Goal: Task Accomplishment & Management: Manage account settings

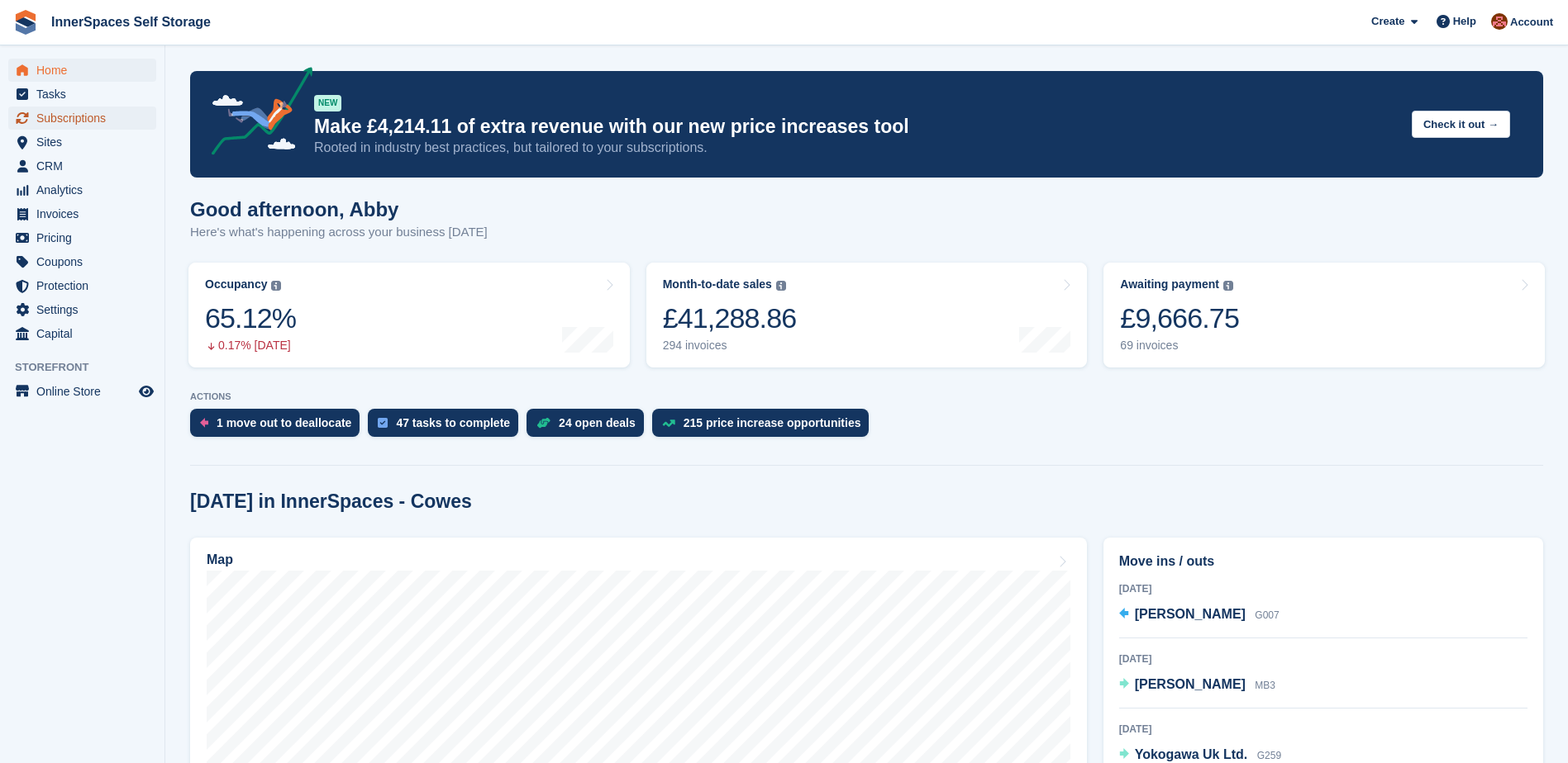
click at [72, 118] on span "Subscriptions" at bounding box center [86, 117] width 99 height 23
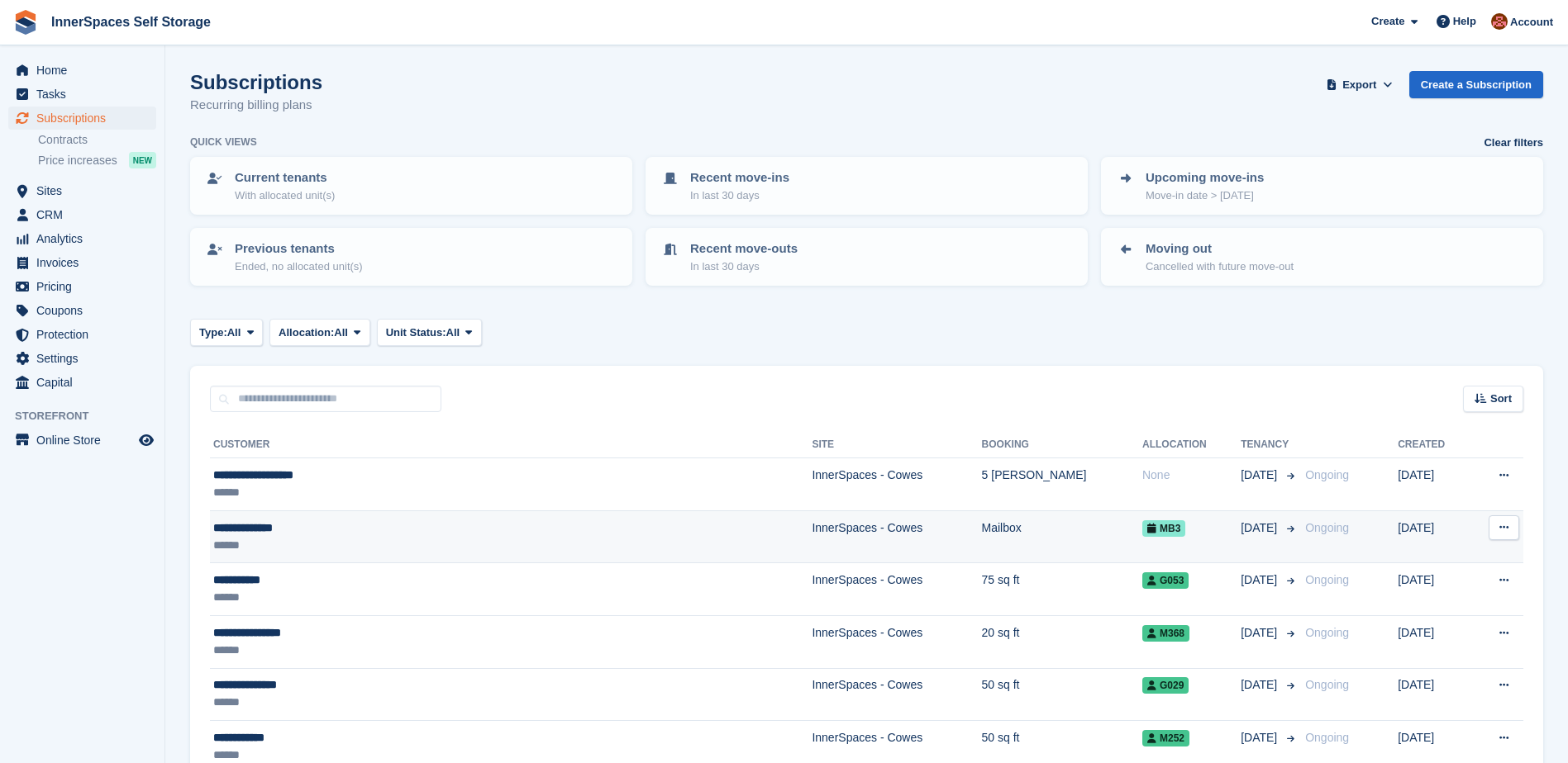
click at [386, 541] on div "******" at bounding box center [407, 545] width 389 height 17
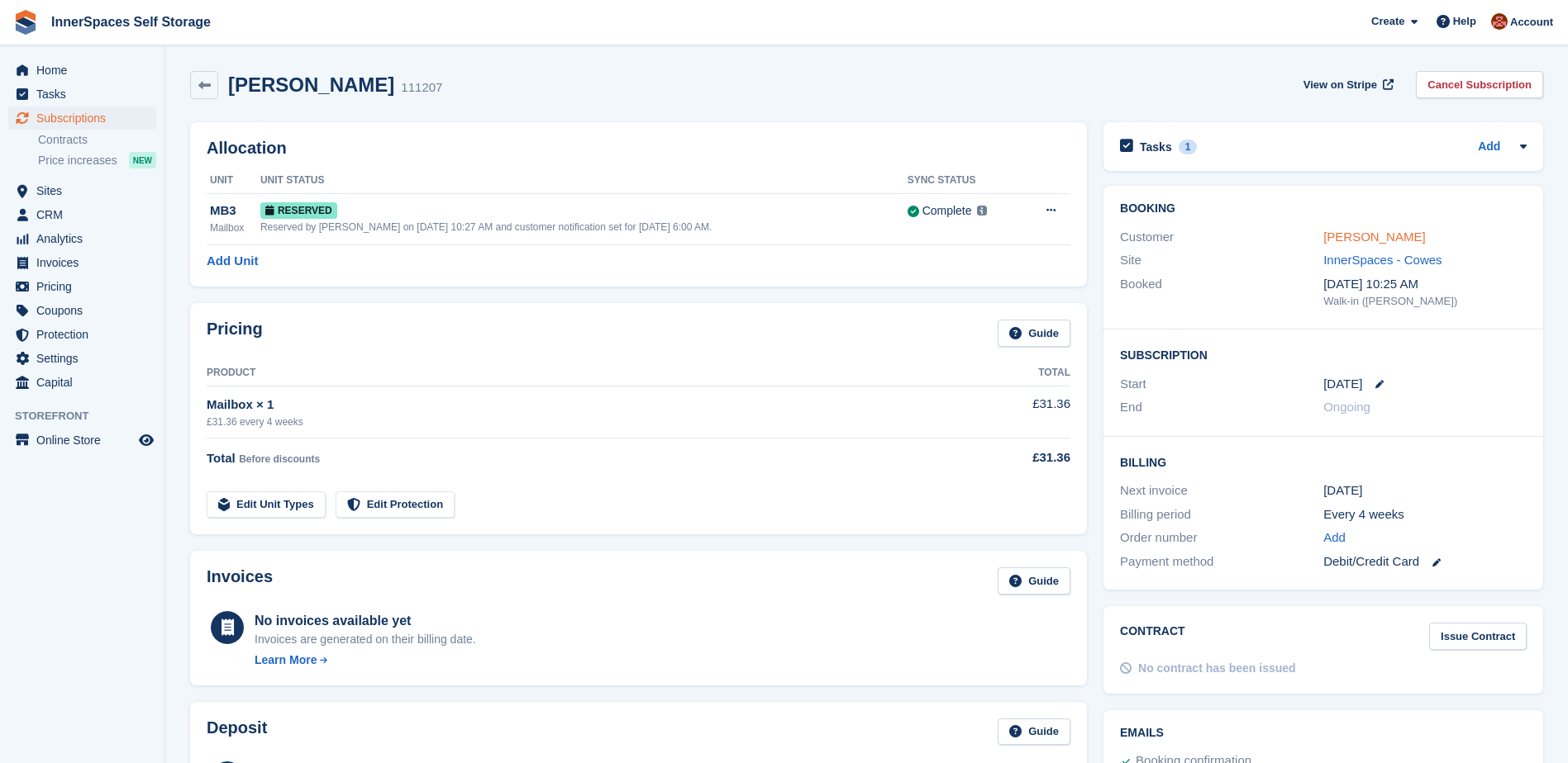
click at [1382, 238] on link "[PERSON_NAME]" at bounding box center [1373, 236] width 102 height 14
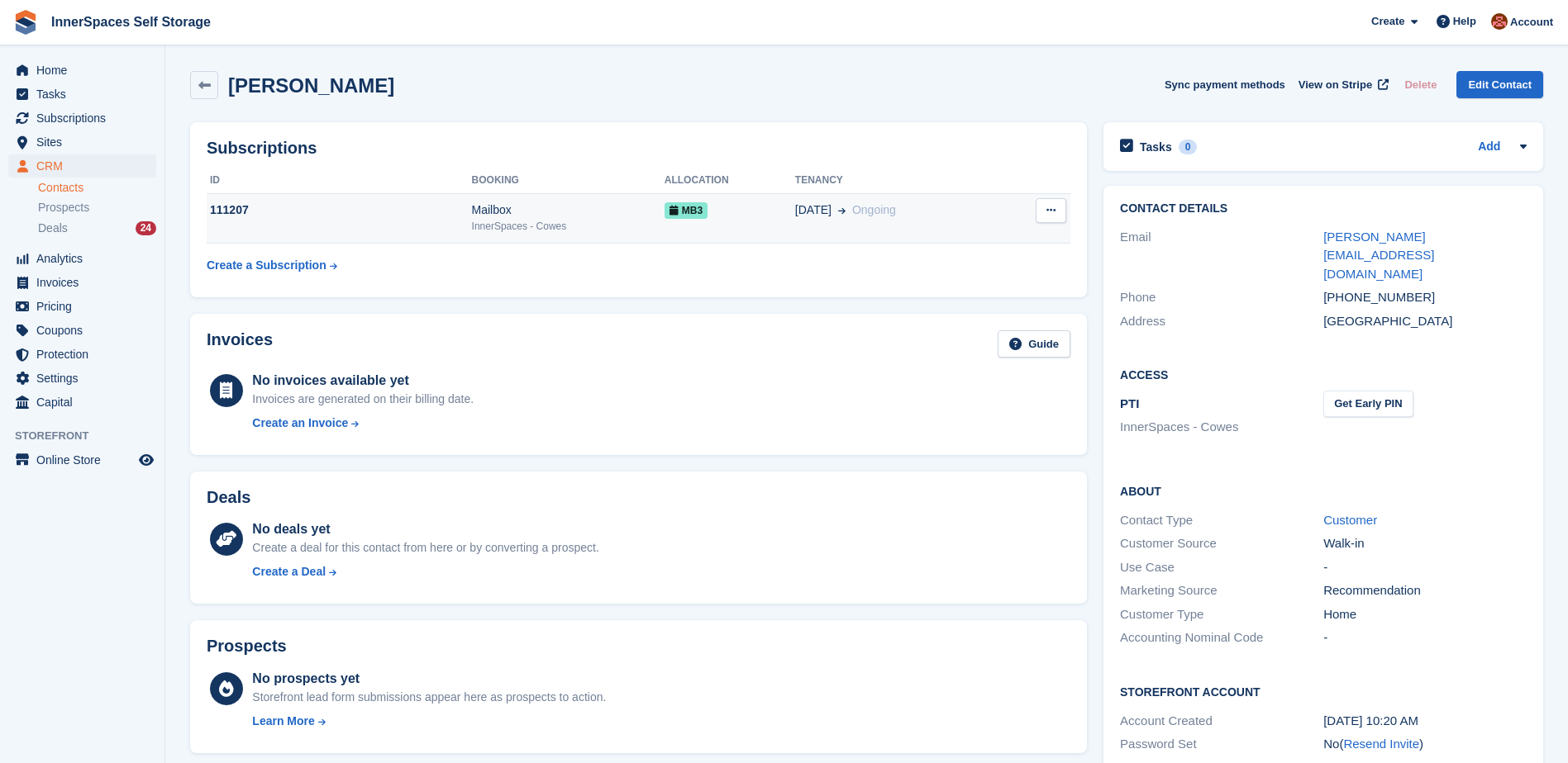
click at [575, 208] on div "Mailbox" at bounding box center [568, 210] width 193 height 17
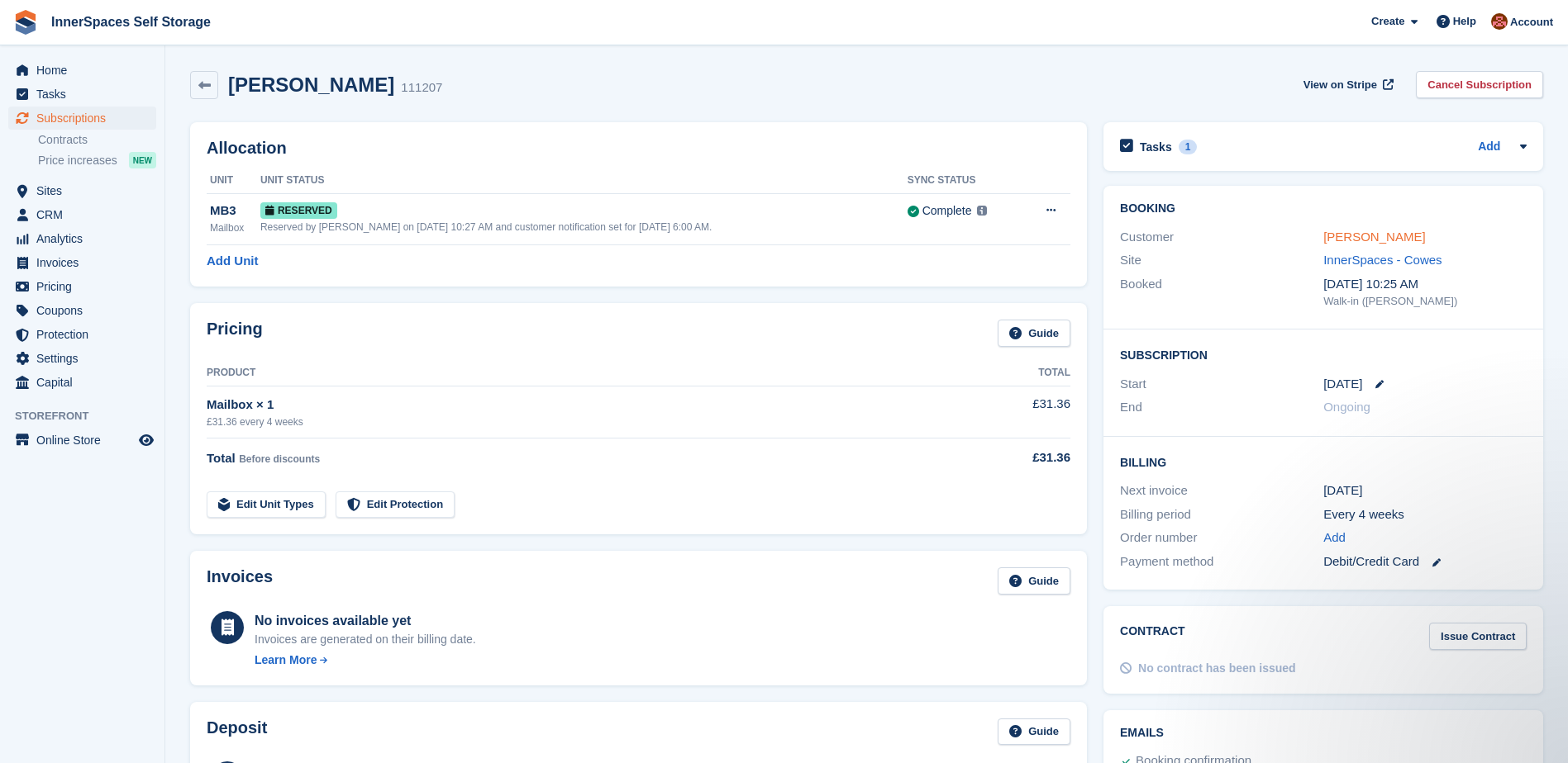
drag, startPoint x: 1367, startPoint y: 238, endPoint x: 1358, endPoint y: 238, distance: 9.0
click at [1367, 238] on link "[PERSON_NAME]" at bounding box center [1373, 236] width 102 height 14
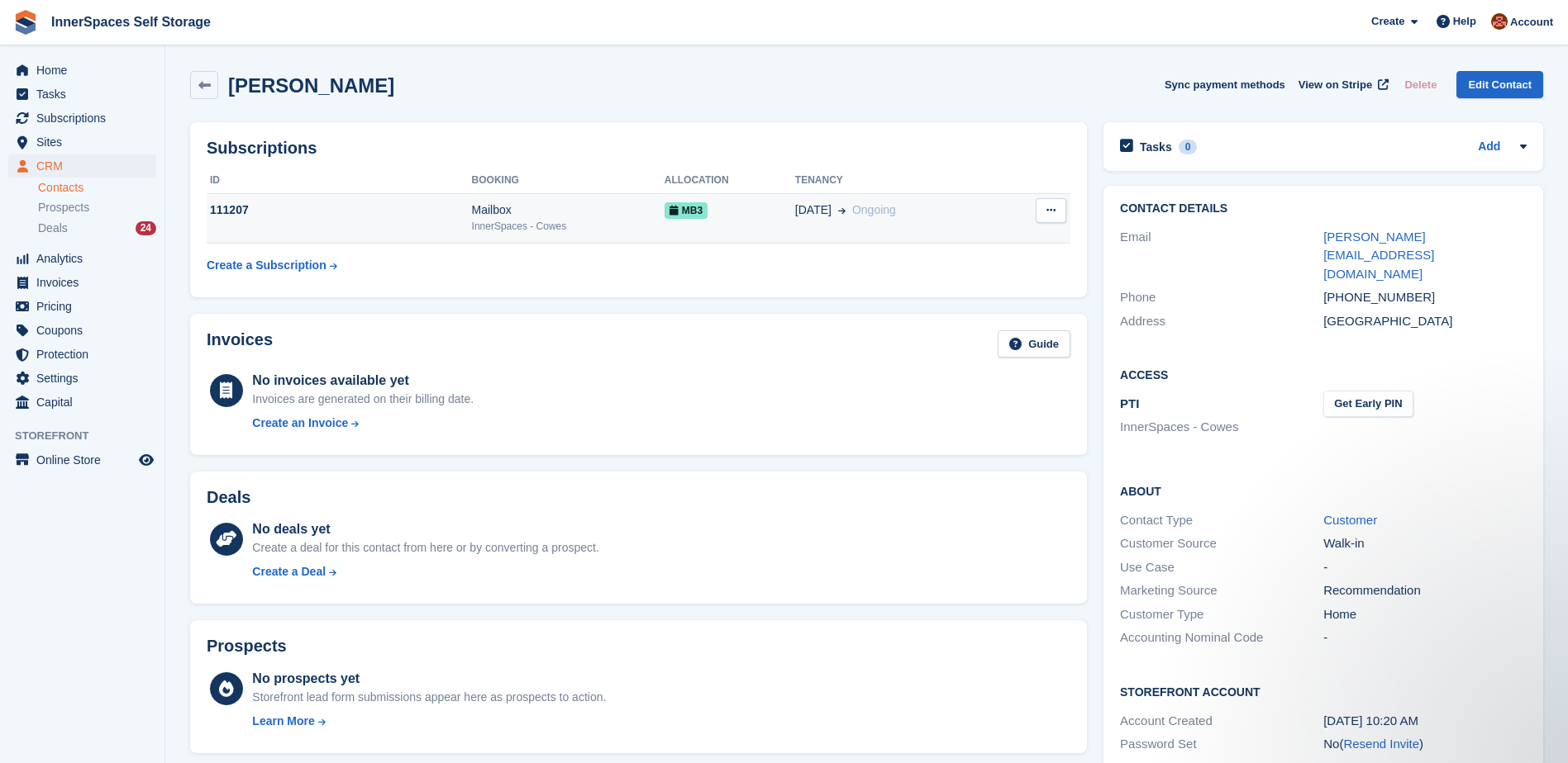
click at [495, 229] on div "InnerSpaces - Cowes" at bounding box center [568, 227] width 193 height 15
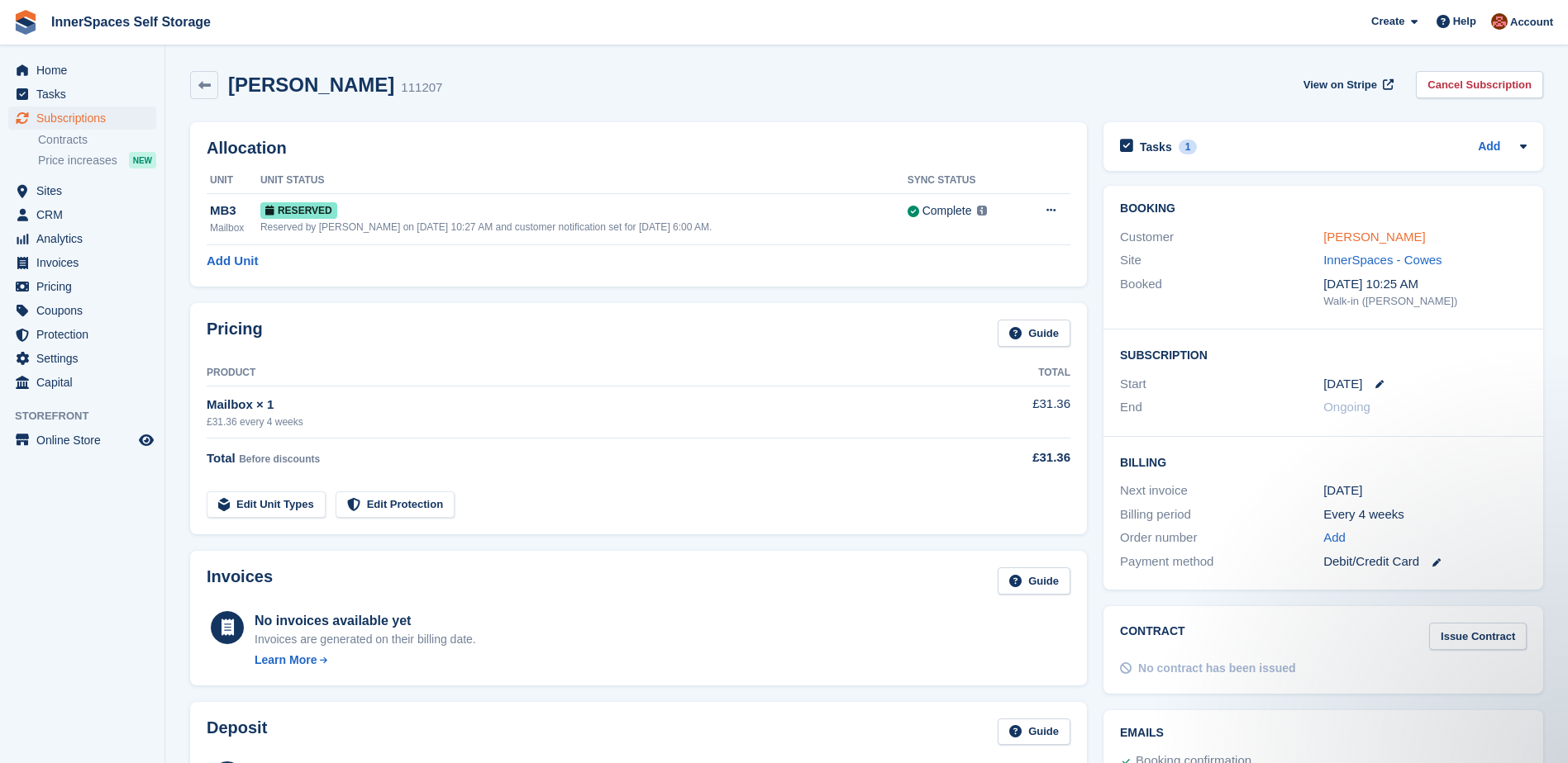
click at [1386, 236] on link "[PERSON_NAME]" at bounding box center [1373, 236] width 102 height 14
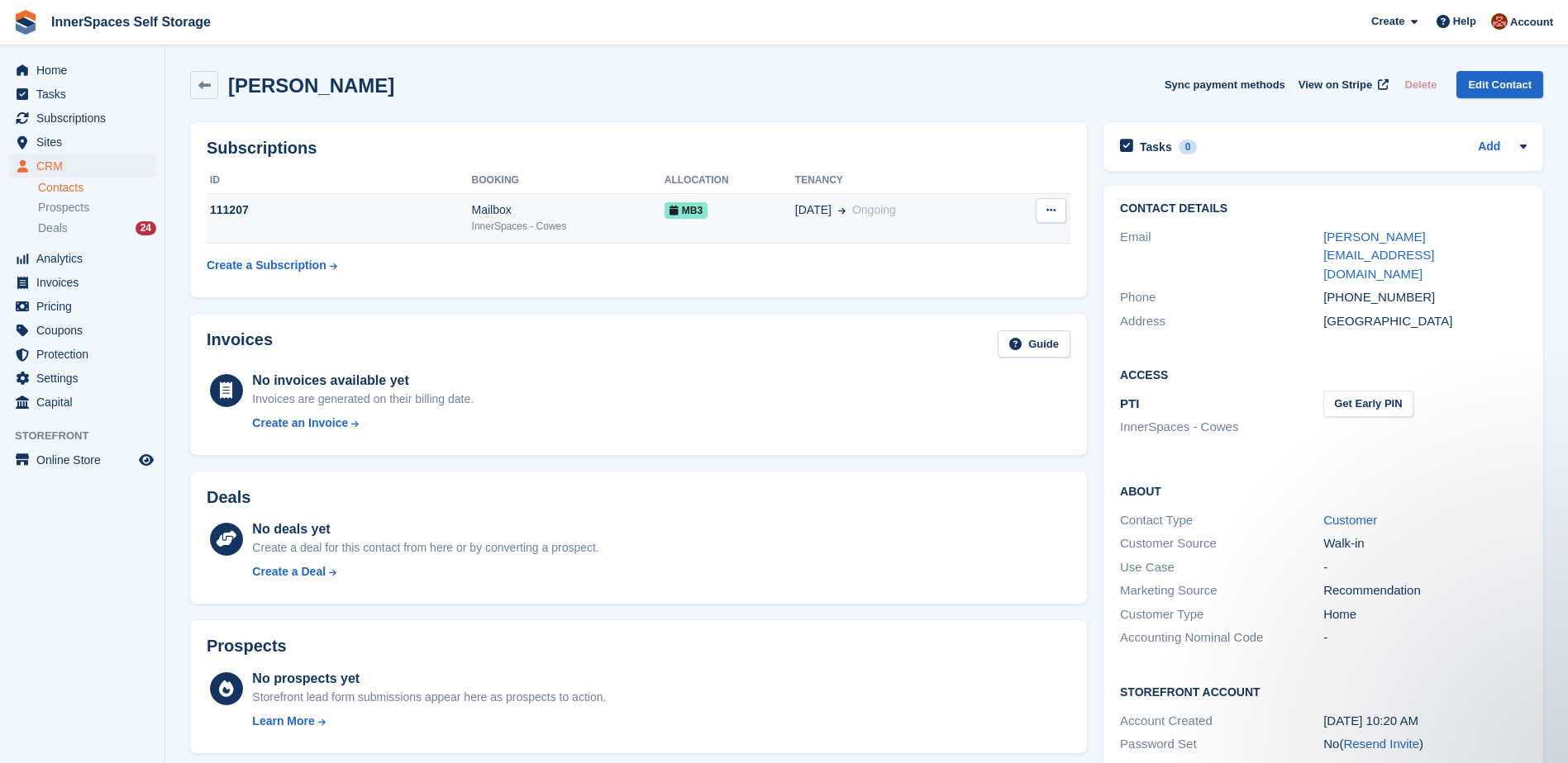
click at [973, 223] on td "31 Oct Ongoing" at bounding box center [897, 218] width 205 height 50
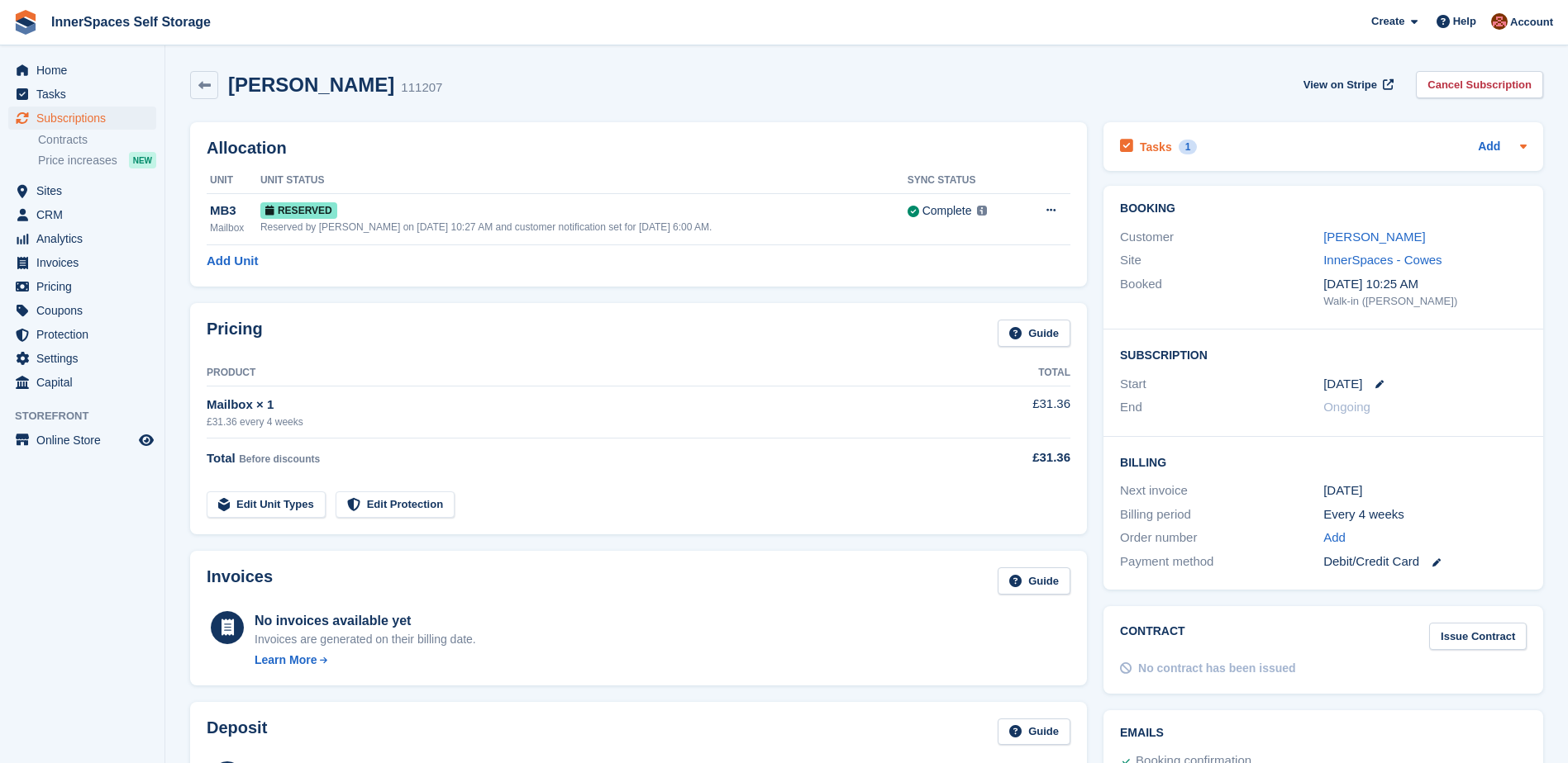
click at [1156, 146] on h2 "Tasks" at bounding box center [1155, 147] width 32 height 15
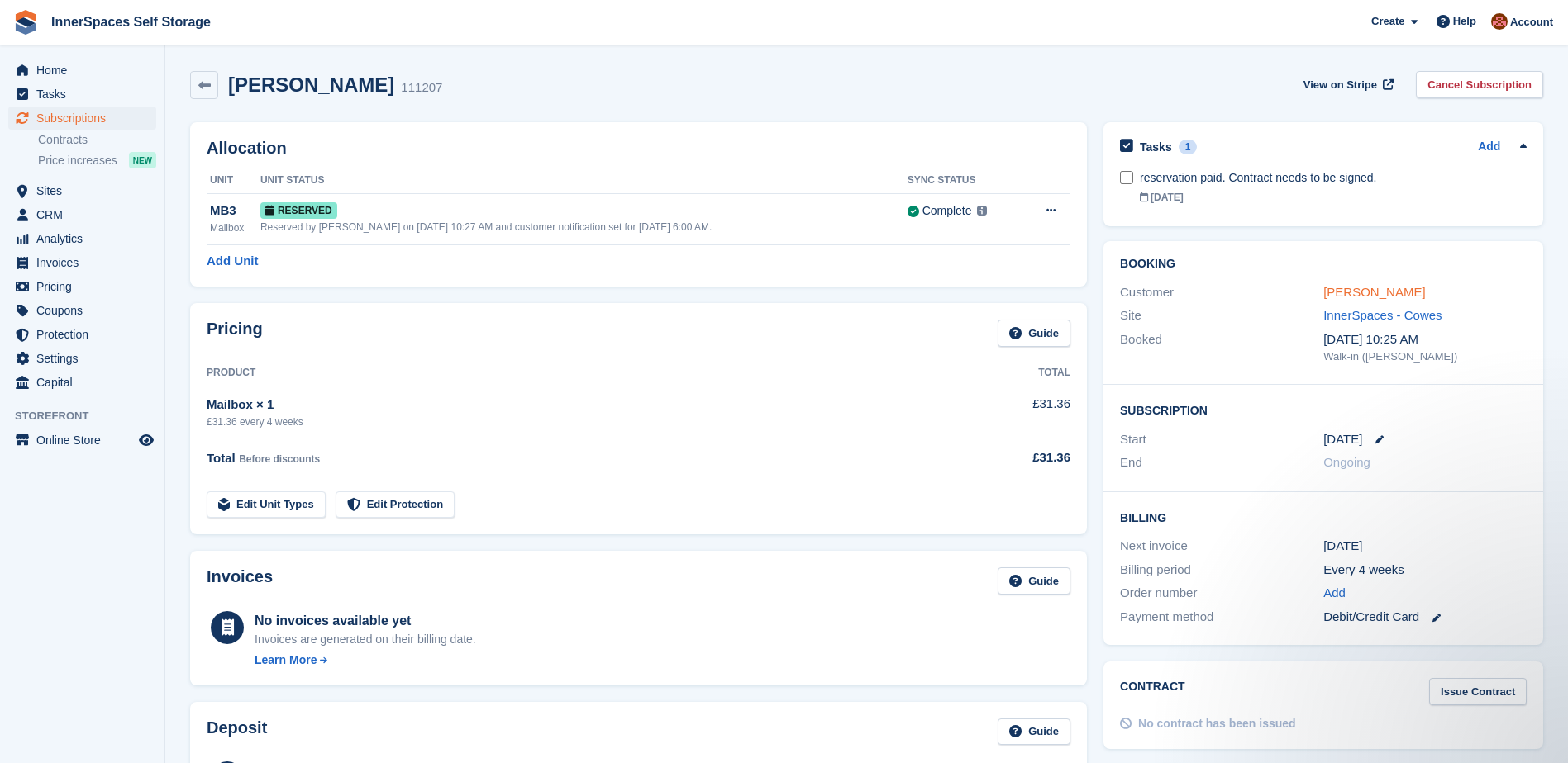
click at [1353, 292] on link "[PERSON_NAME]" at bounding box center [1373, 292] width 102 height 14
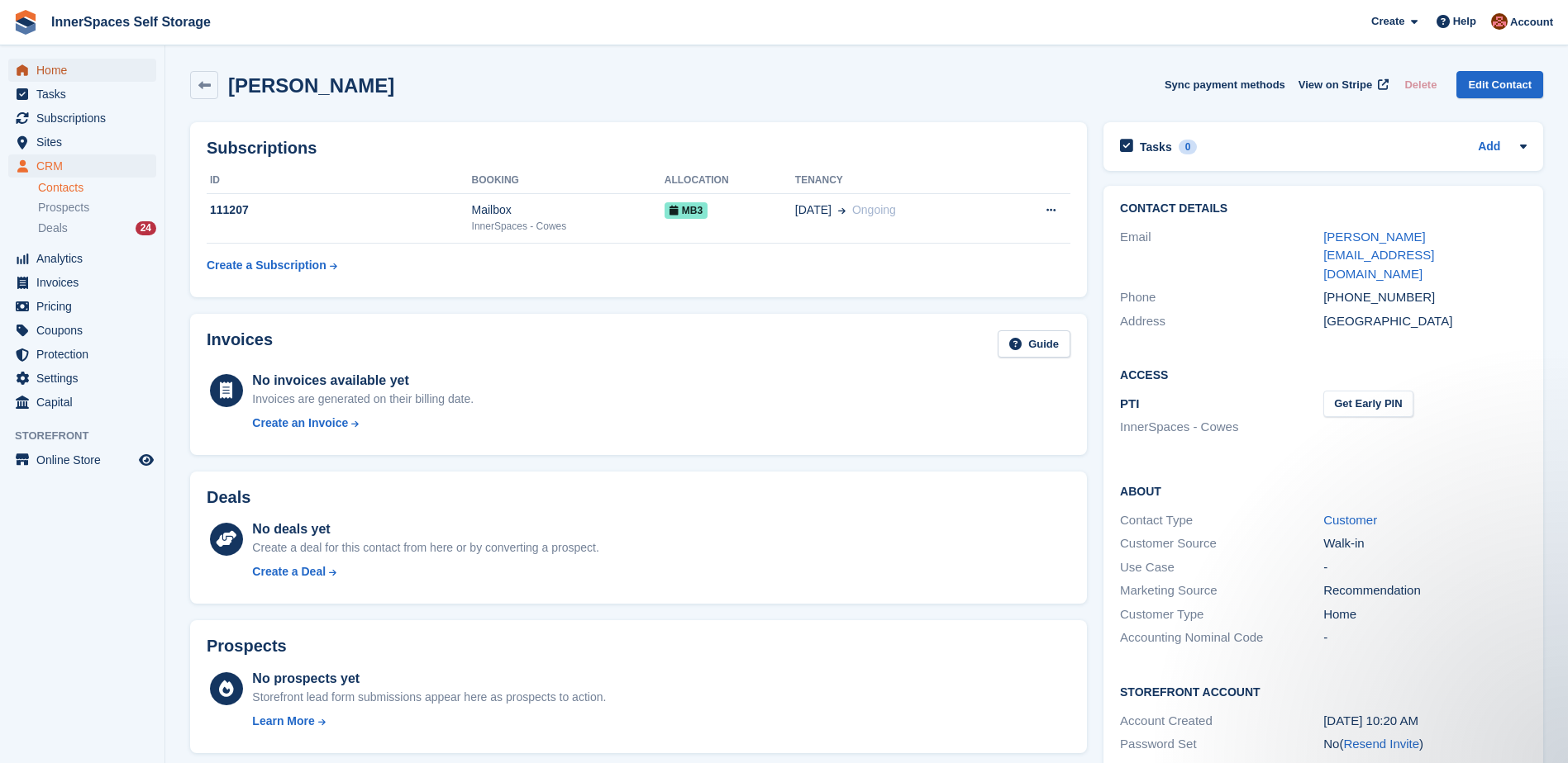
click at [46, 70] on span "Home" at bounding box center [86, 70] width 99 height 23
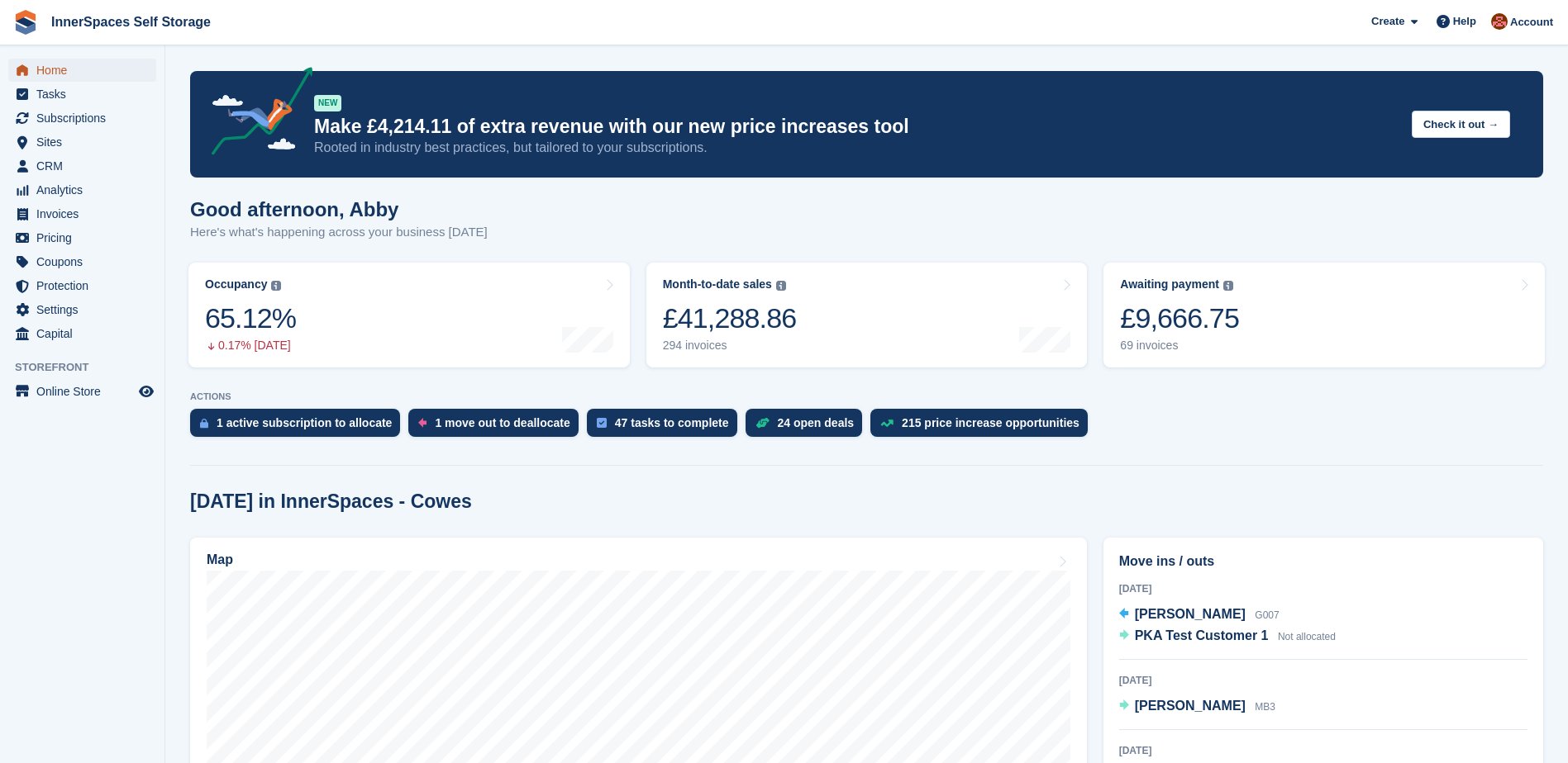
click at [52, 70] on span "Home" at bounding box center [86, 70] width 99 height 23
click at [59, 167] on span "CRM" at bounding box center [86, 165] width 99 height 23
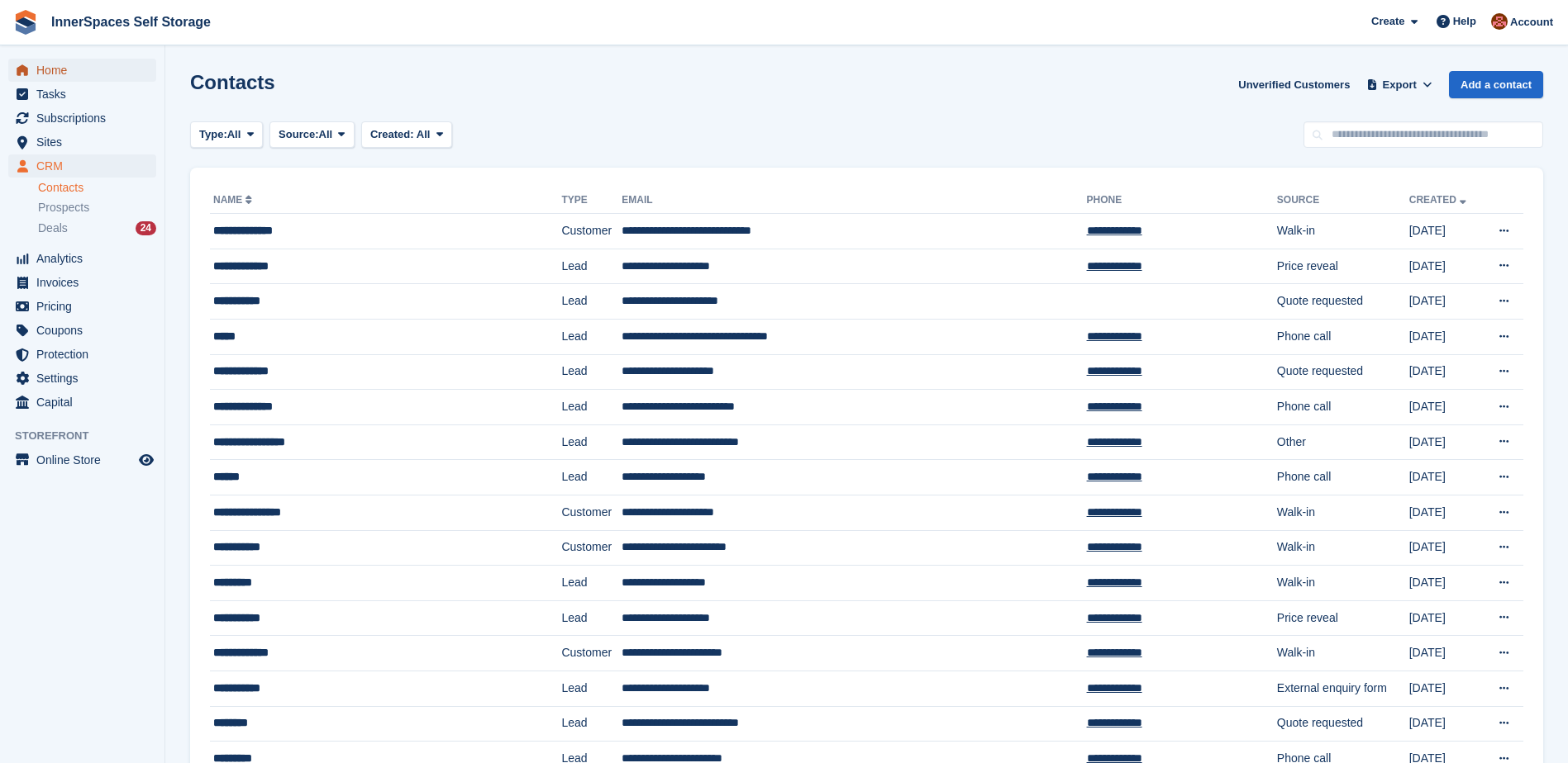
click at [53, 68] on span "Home" at bounding box center [86, 70] width 99 height 23
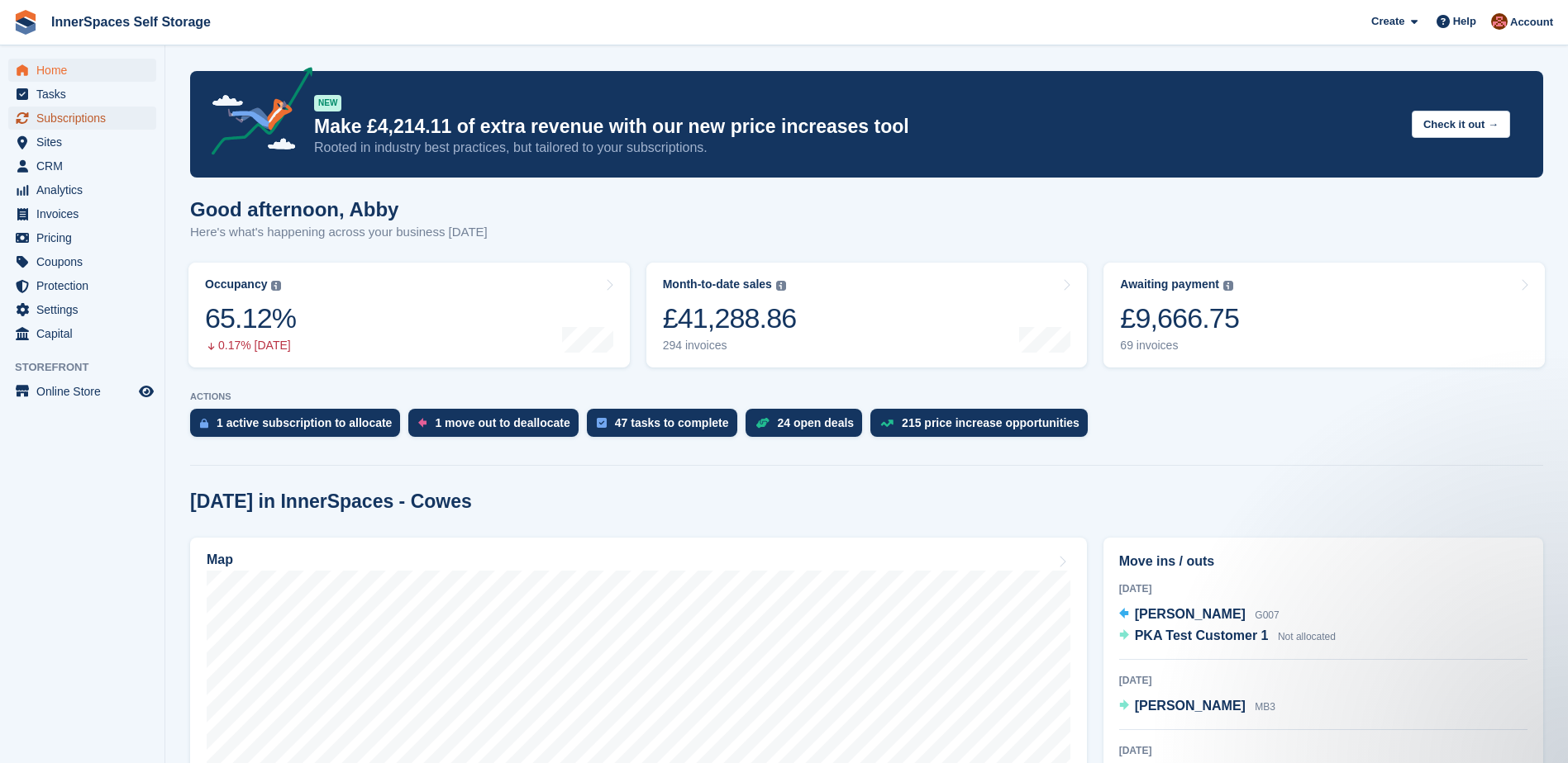
click at [52, 121] on span "Subscriptions" at bounding box center [86, 117] width 99 height 23
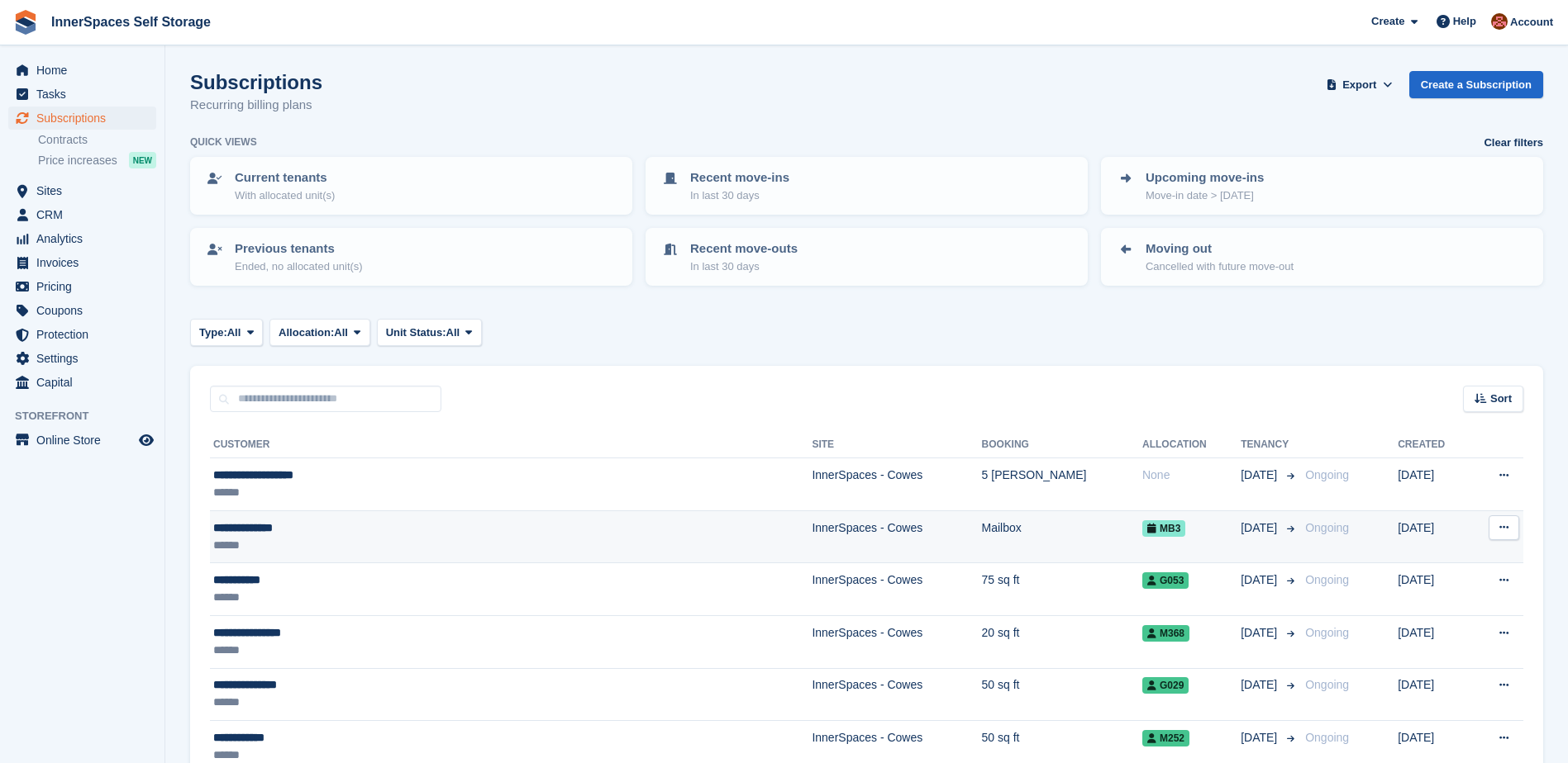
click at [346, 530] on div "**********" at bounding box center [407, 528] width 389 height 17
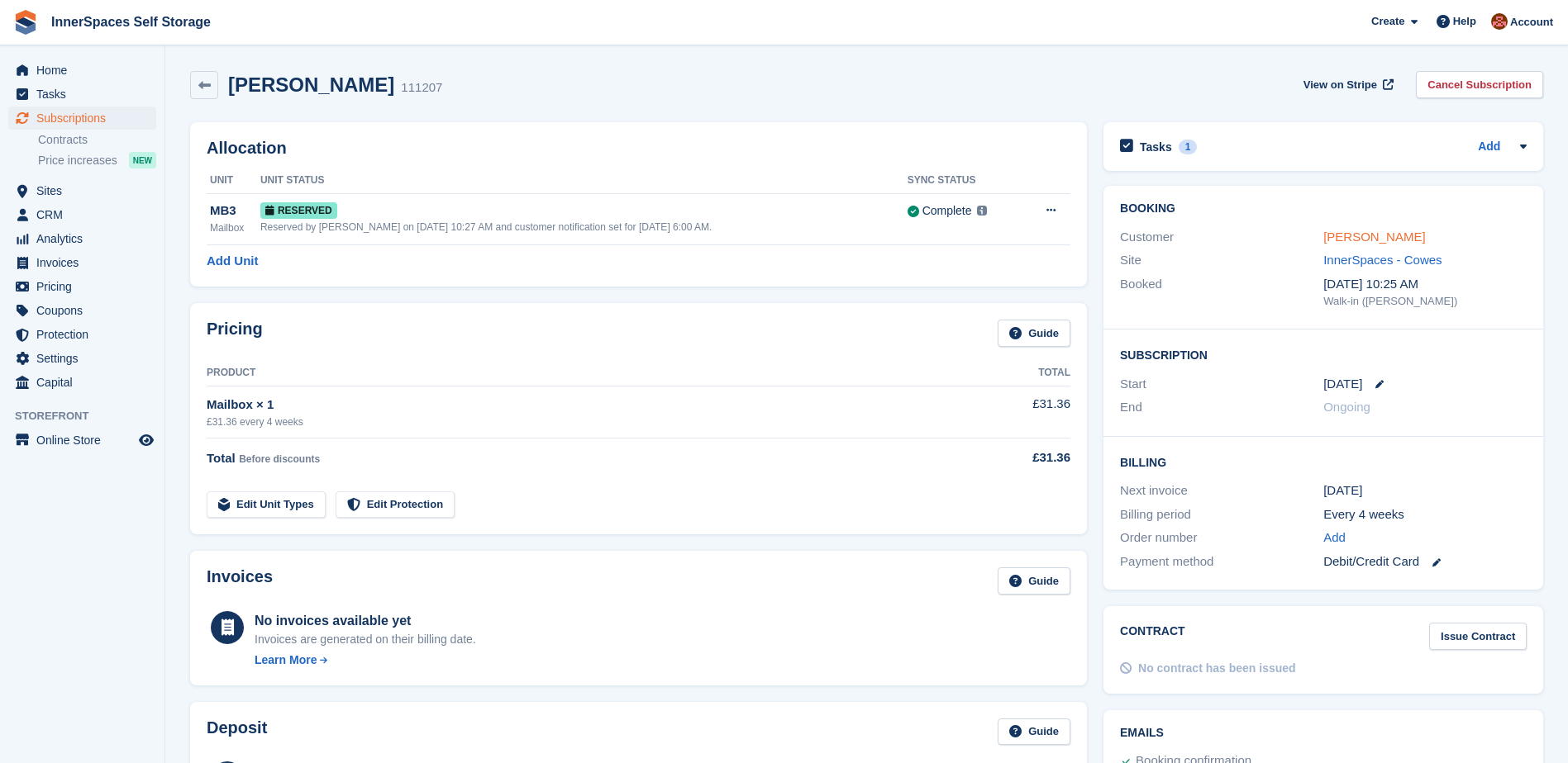
click at [1395, 242] on link "[PERSON_NAME]" at bounding box center [1373, 236] width 102 height 14
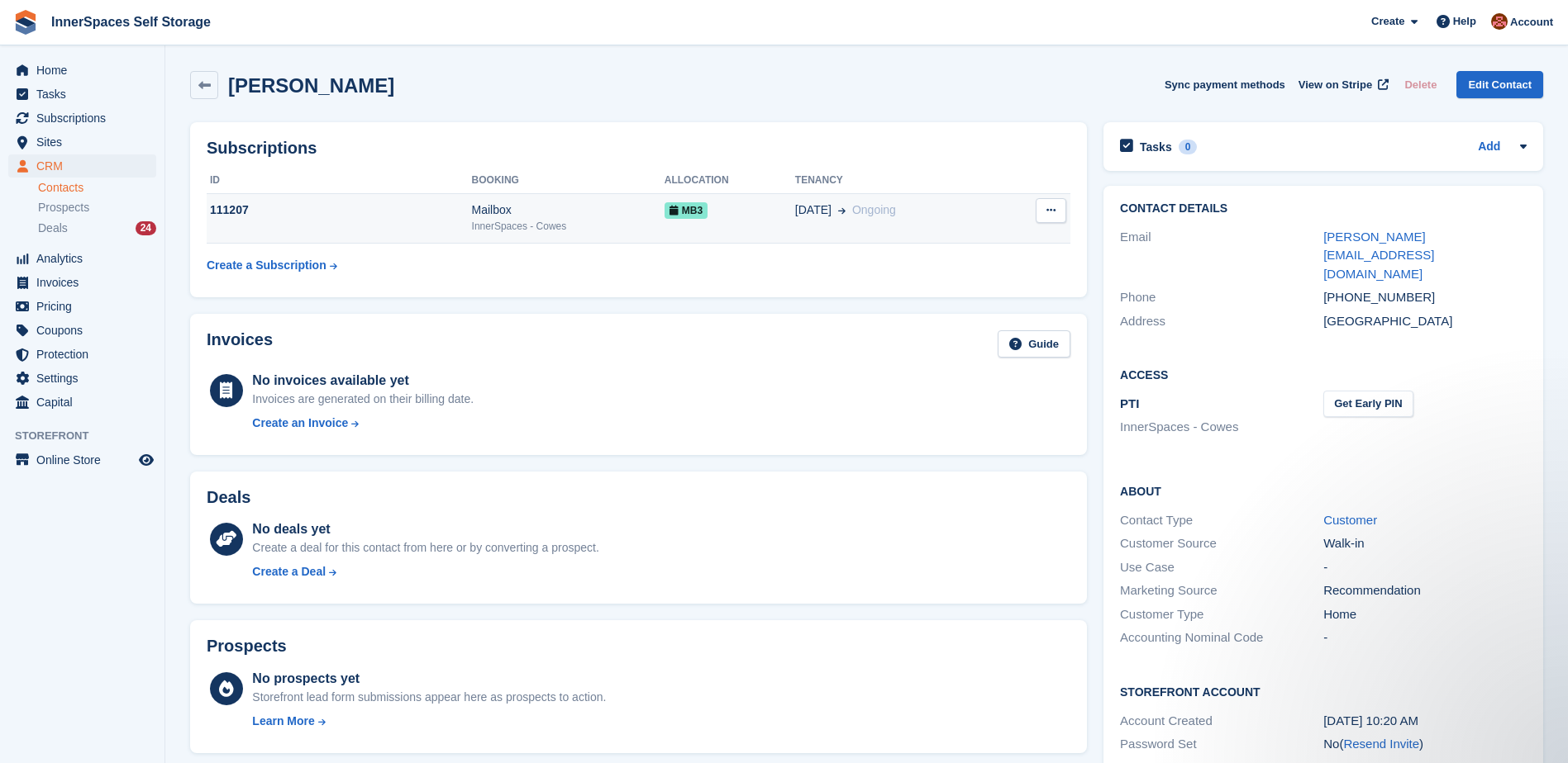
click at [621, 220] on div "InnerSpaces - Cowes" at bounding box center [568, 227] width 193 height 15
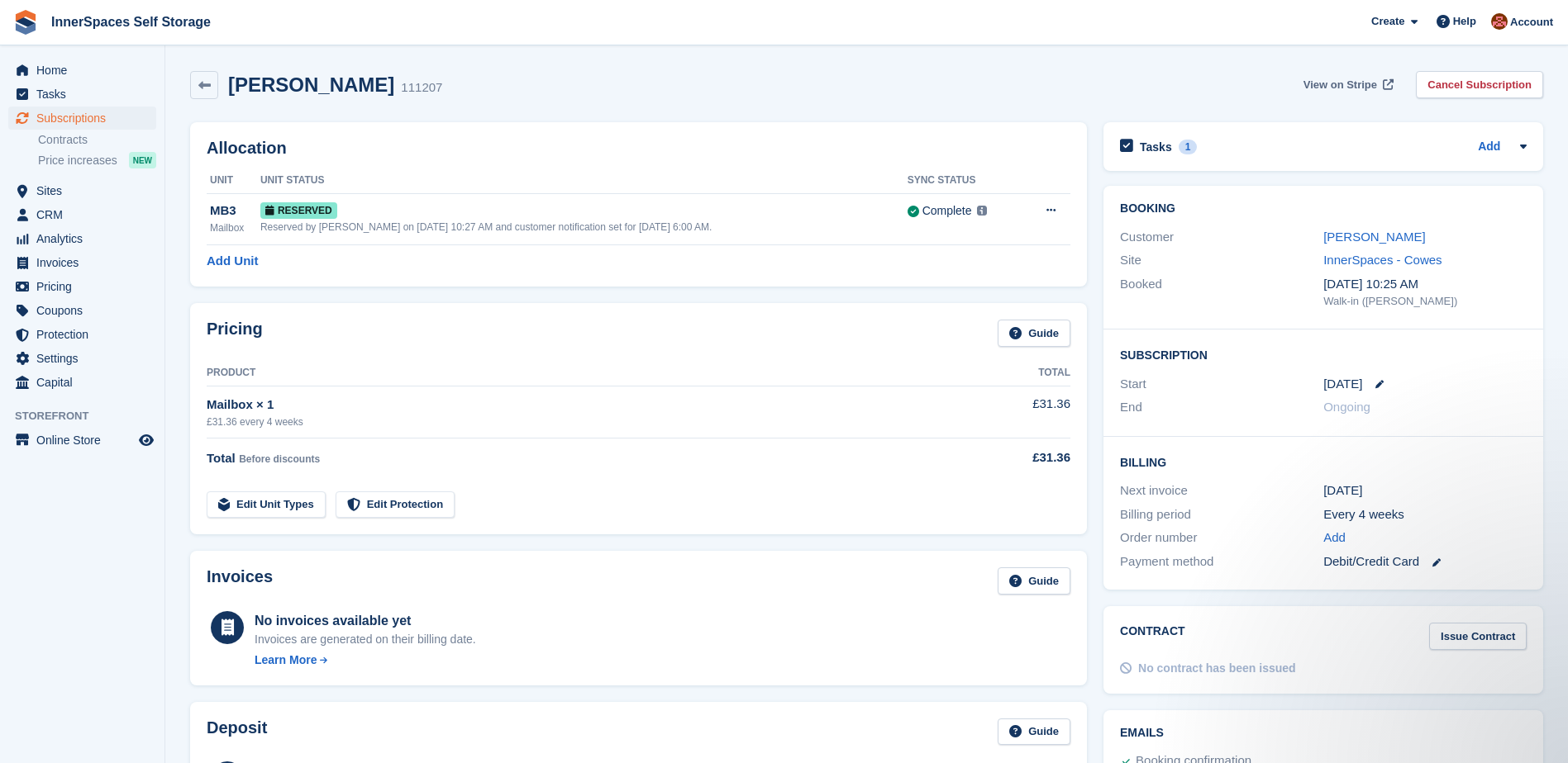
click at [1350, 84] on span "View on Stripe" at bounding box center [1340, 85] width 73 height 17
click at [1351, 238] on link "Richard Cotton" at bounding box center [1373, 236] width 102 height 14
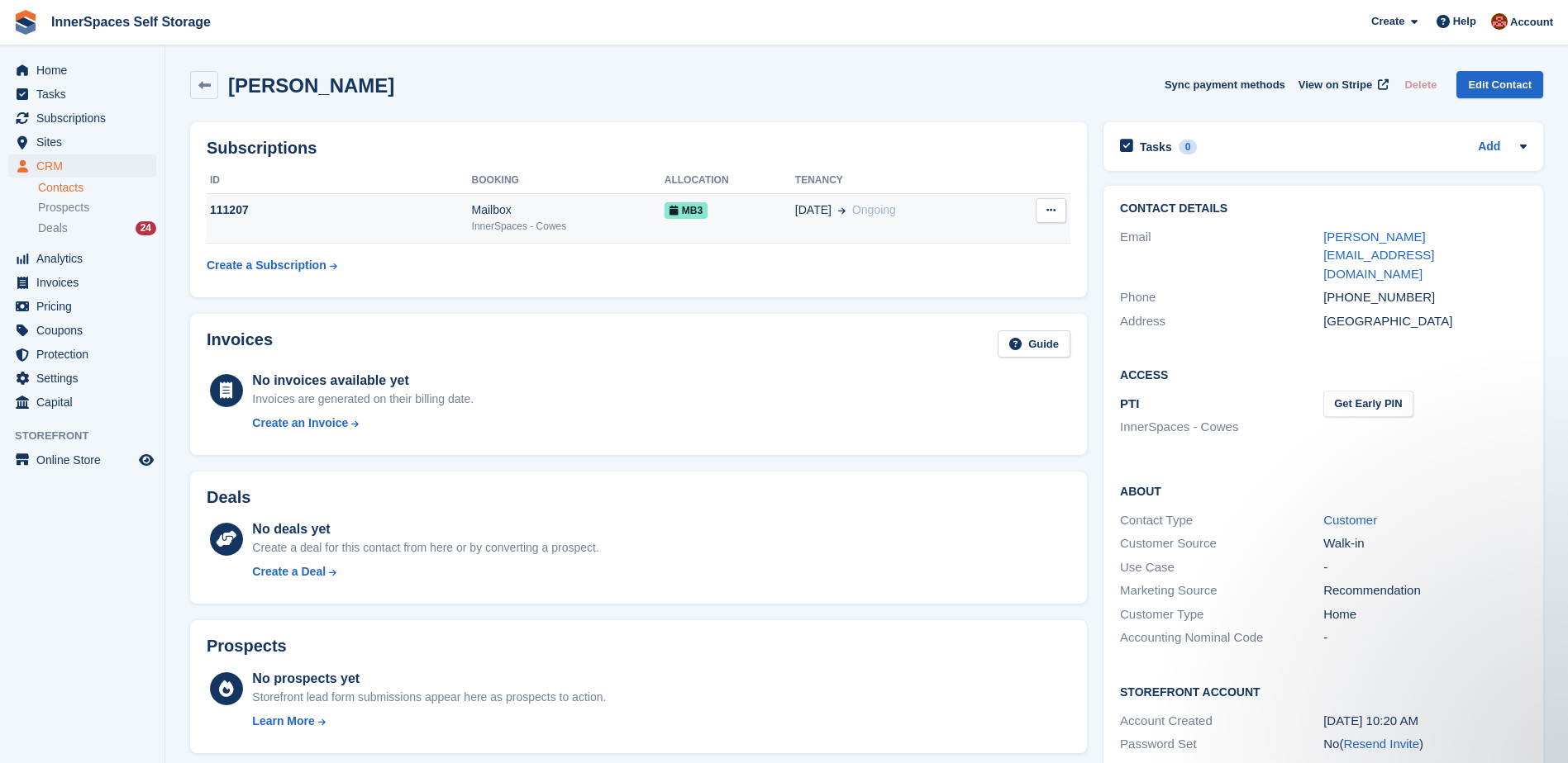
click at [593, 205] on div "Mailbox" at bounding box center [568, 210] width 193 height 17
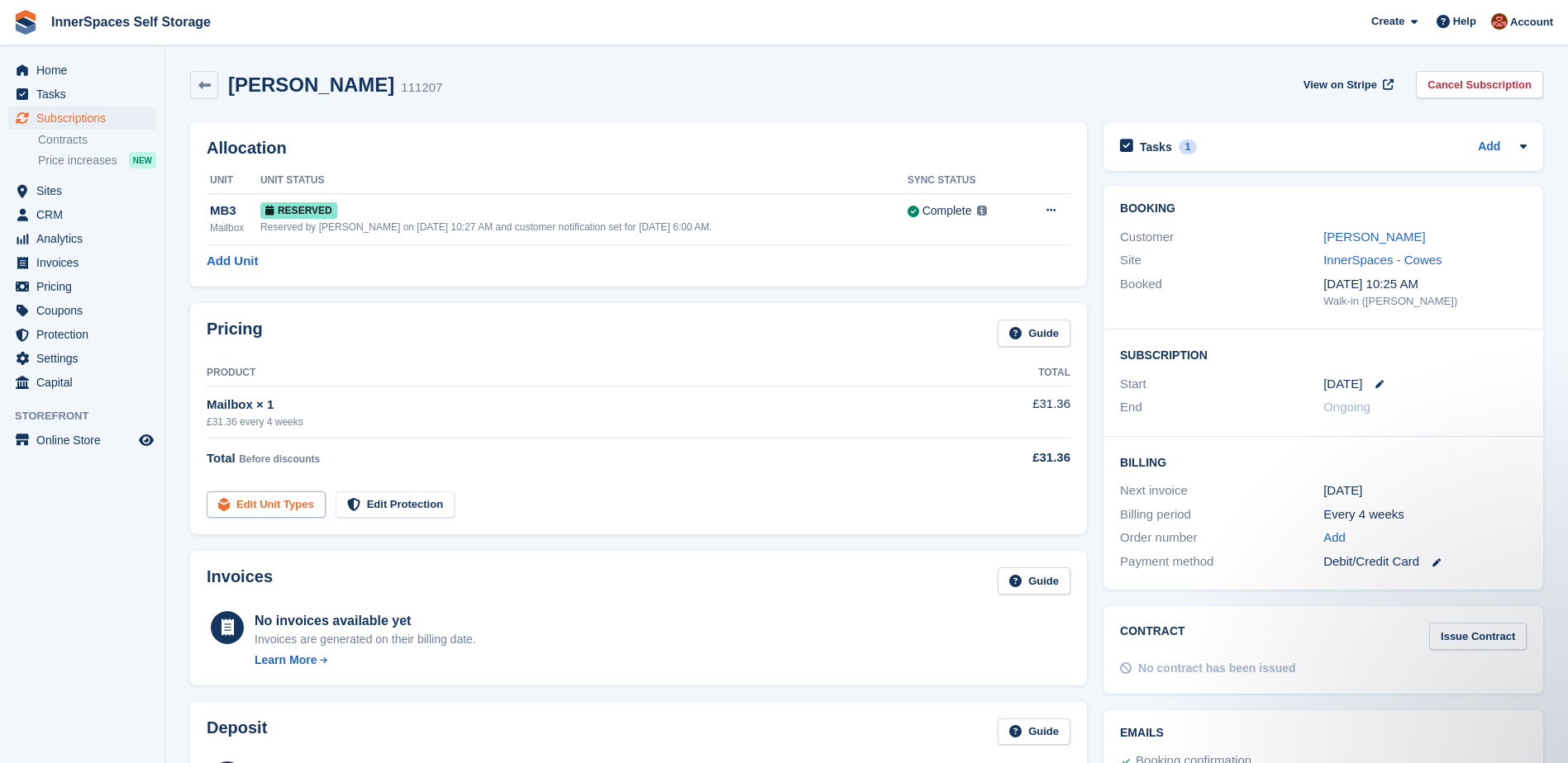
click at [302, 503] on link "Edit Unit Types" at bounding box center [266, 505] width 119 height 28
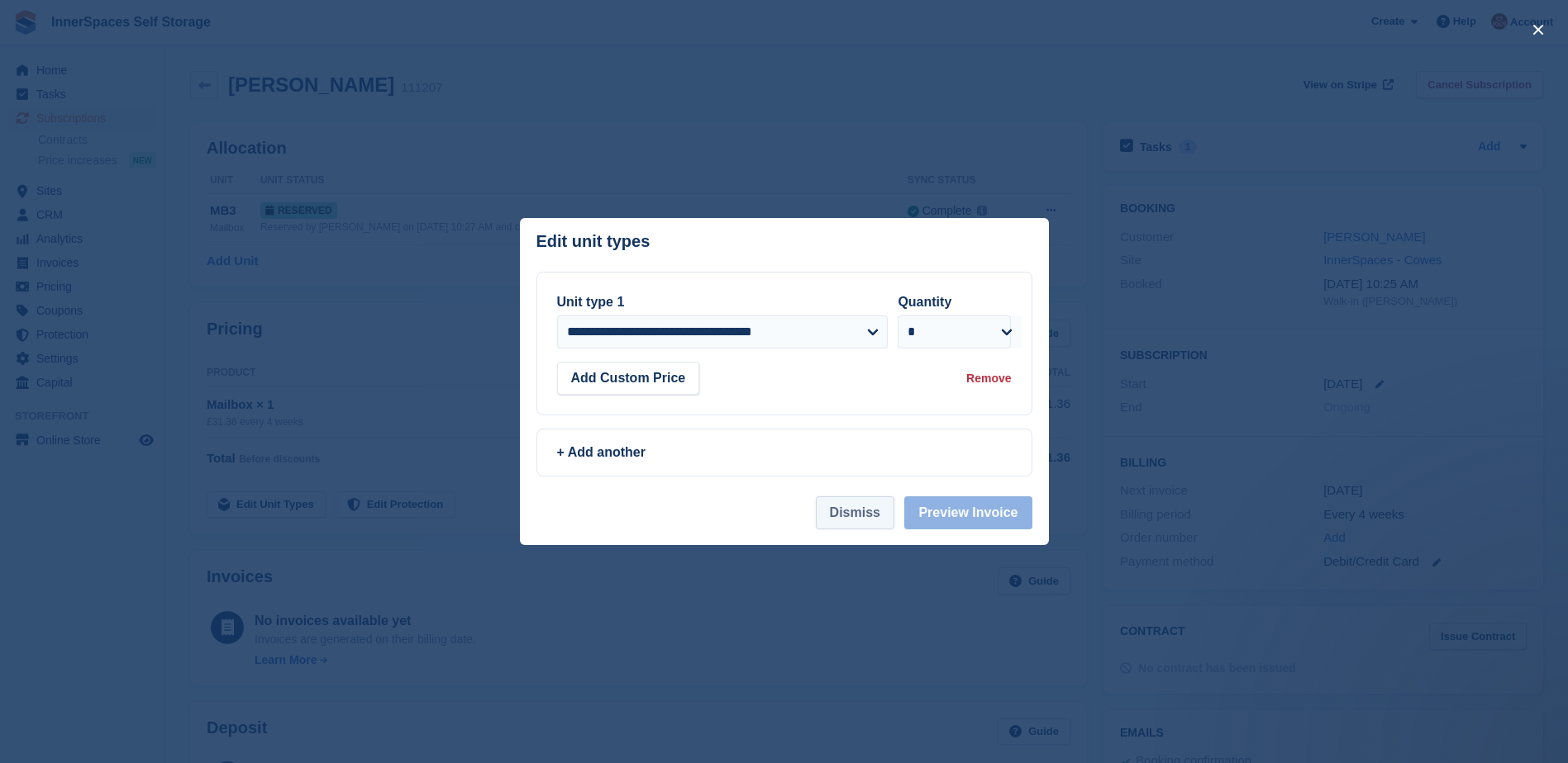
click at [872, 514] on button "Dismiss" at bounding box center [855, 513] width 79 height 33
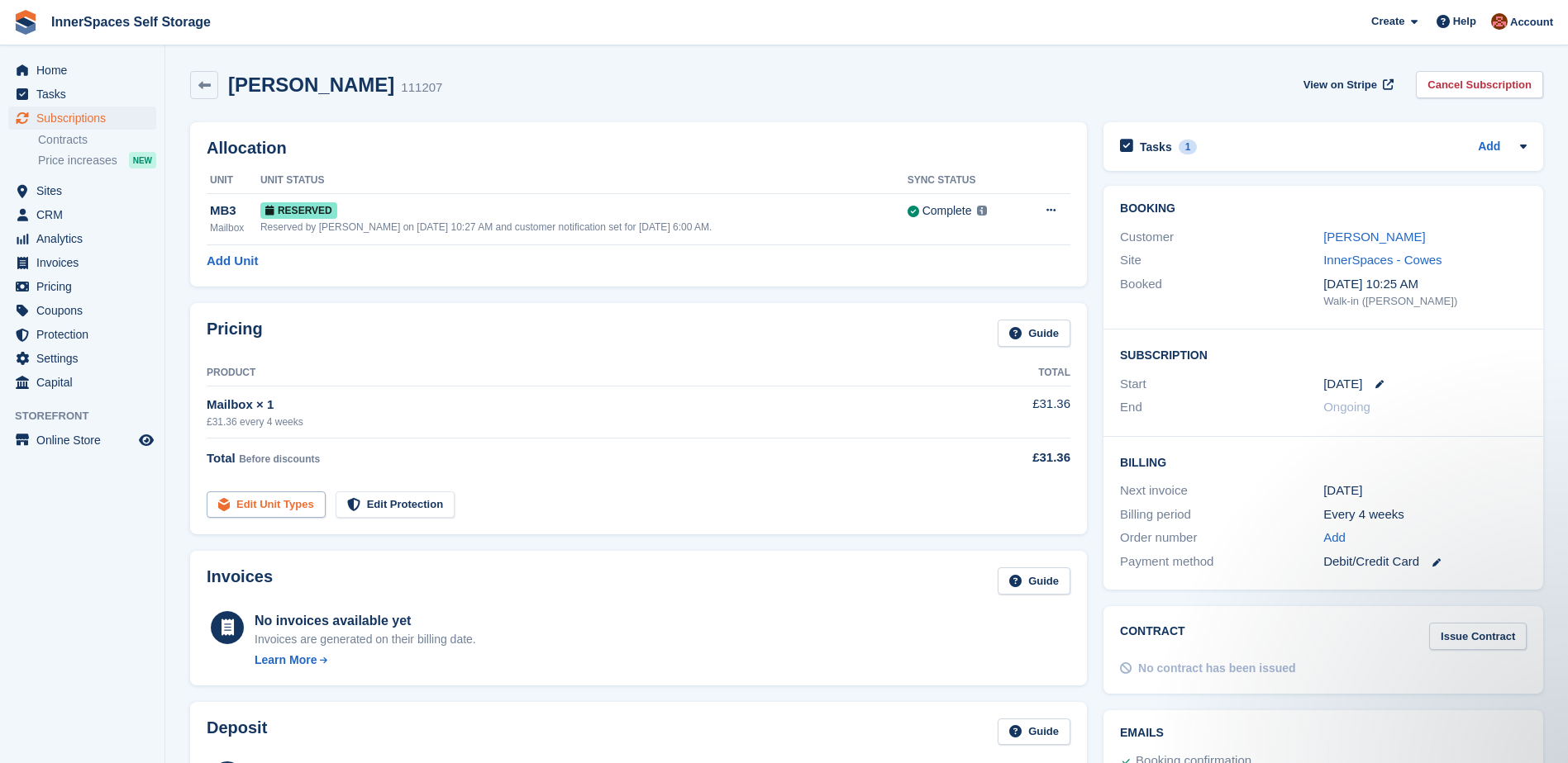
click at [251, 503] on link "Edit Unit Types" at bounding box center [266, 505] width 119 height 28
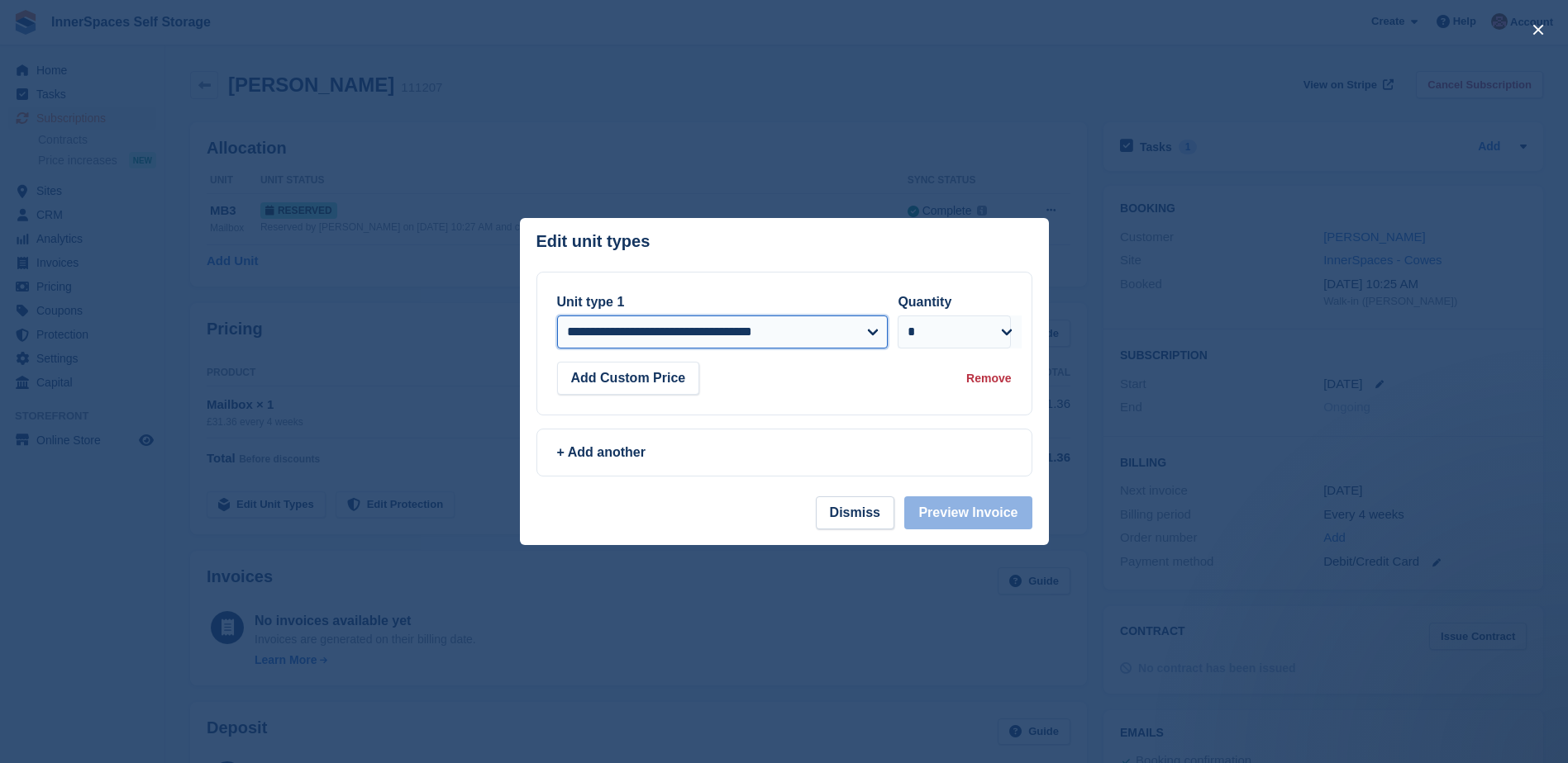
click at [875, 329] on select "**********" at bounding box center [722, 332] width 331 height 33
click at [875, 330] on select "**********" at bounding box center [722, 332] width 331 height 33
click at [853, 520] on button "Dismiss" at bounding box center [855, 513] width 79 height 33
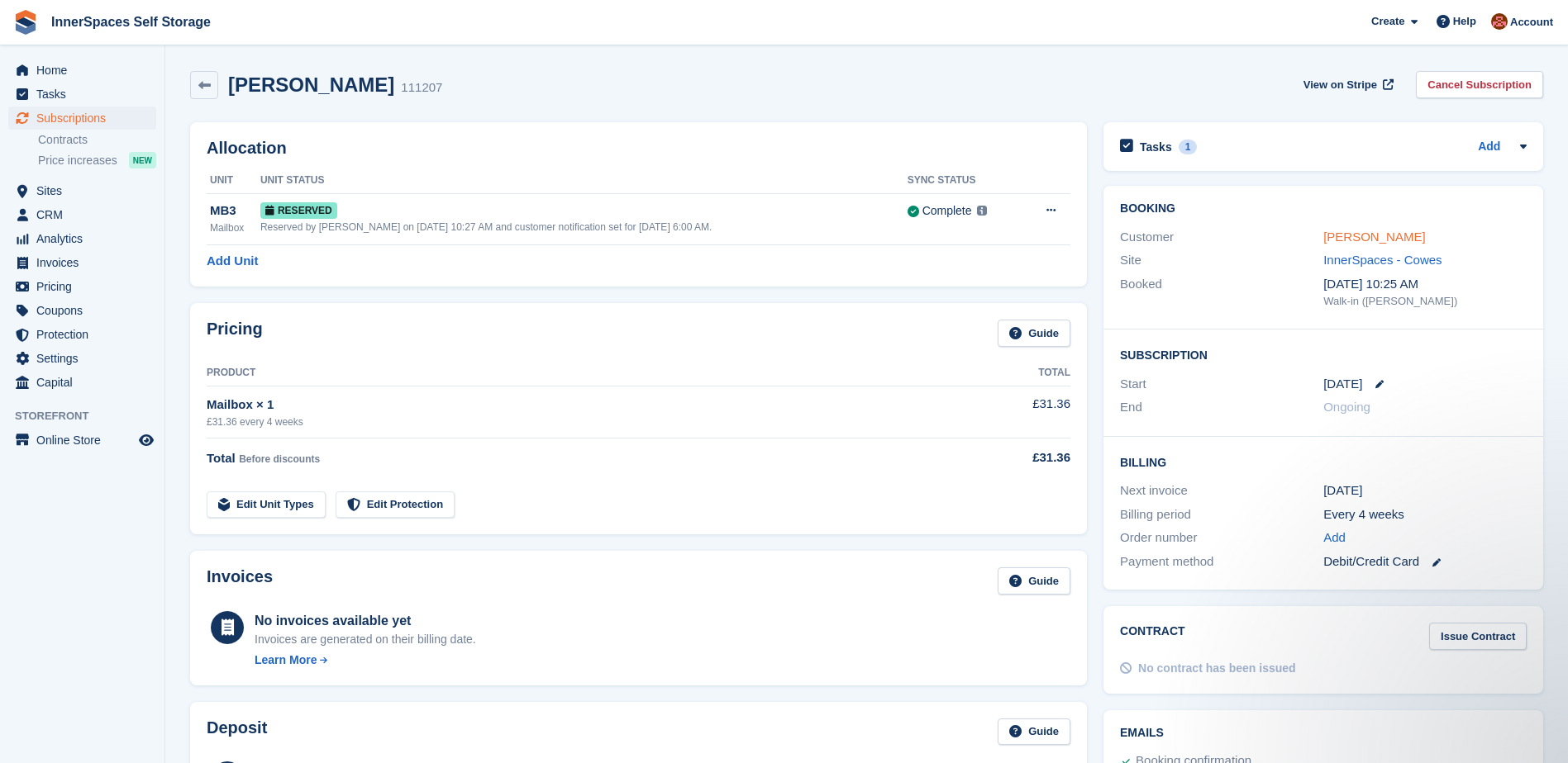
click at [1373, 235] on link "Richard Cotton" at bounding box center [1373, 236] width 102 height 14
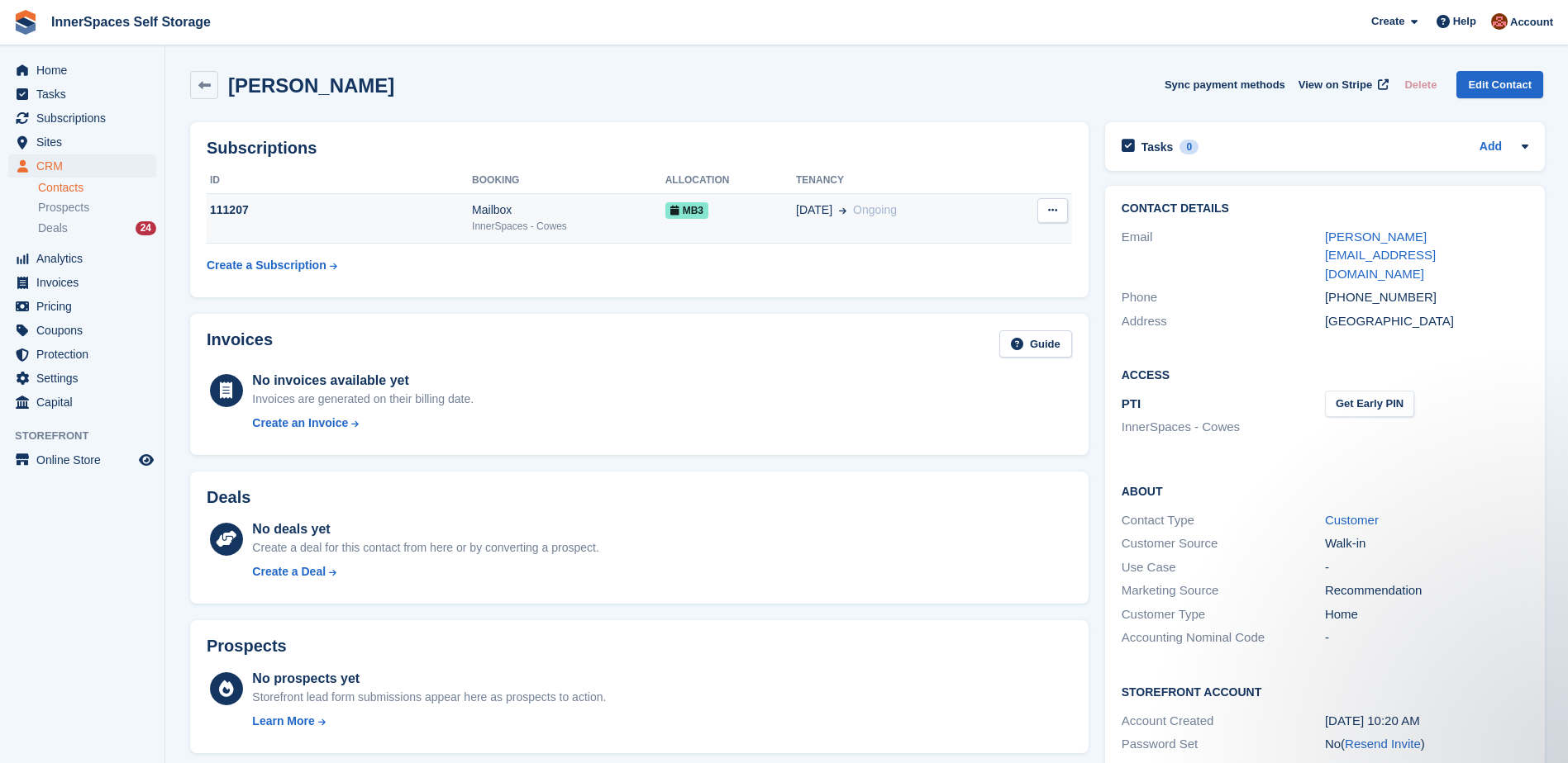
click at [629, 221] on div "InnerSpaces - Cowes" at bounding box center [568, 227] width 194 height 15
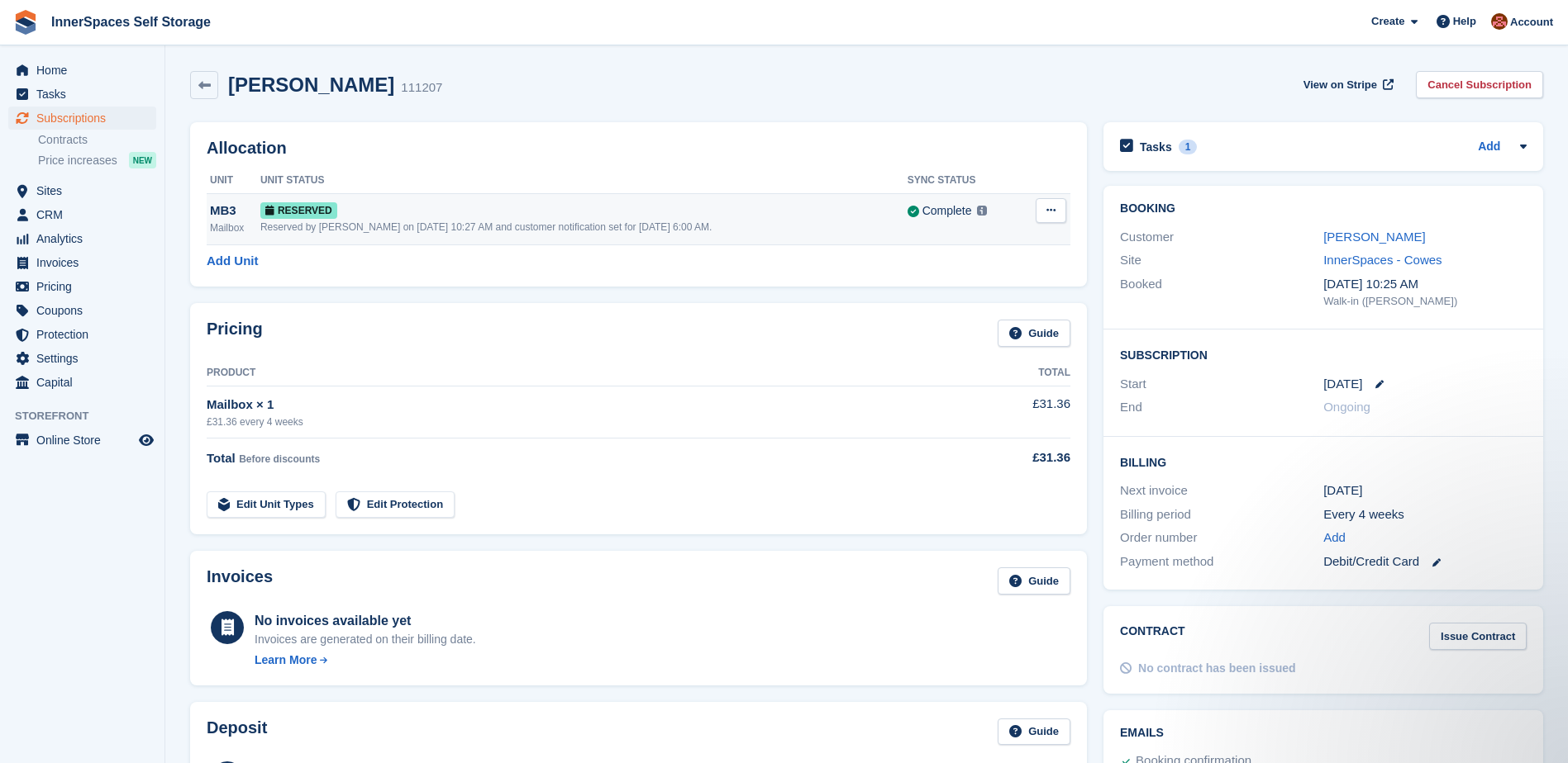
click at [1046, 205] on icon at bounding box center [1051, 210] width 9 height 11
click at [736, 262] on div "Add Unit" at bounding box center [638, 261] width 863 height 19
click at [251, 503] on link "Edit Unit Types" at bounding box center [266, 505] width 119 height 28
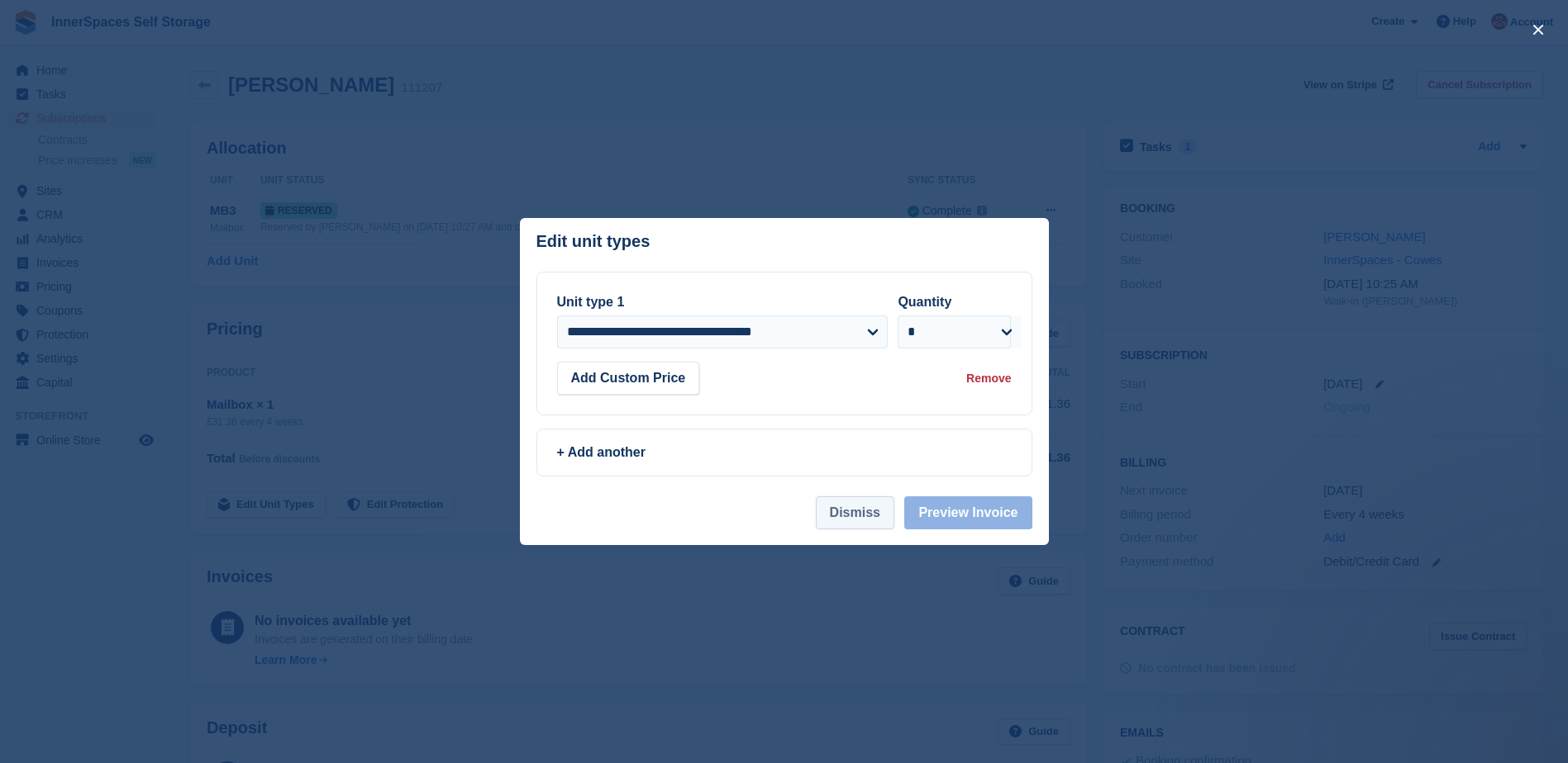
click at [864, 517] on button "Dismiss" at bounding box center [855, 513] width 79 height 33
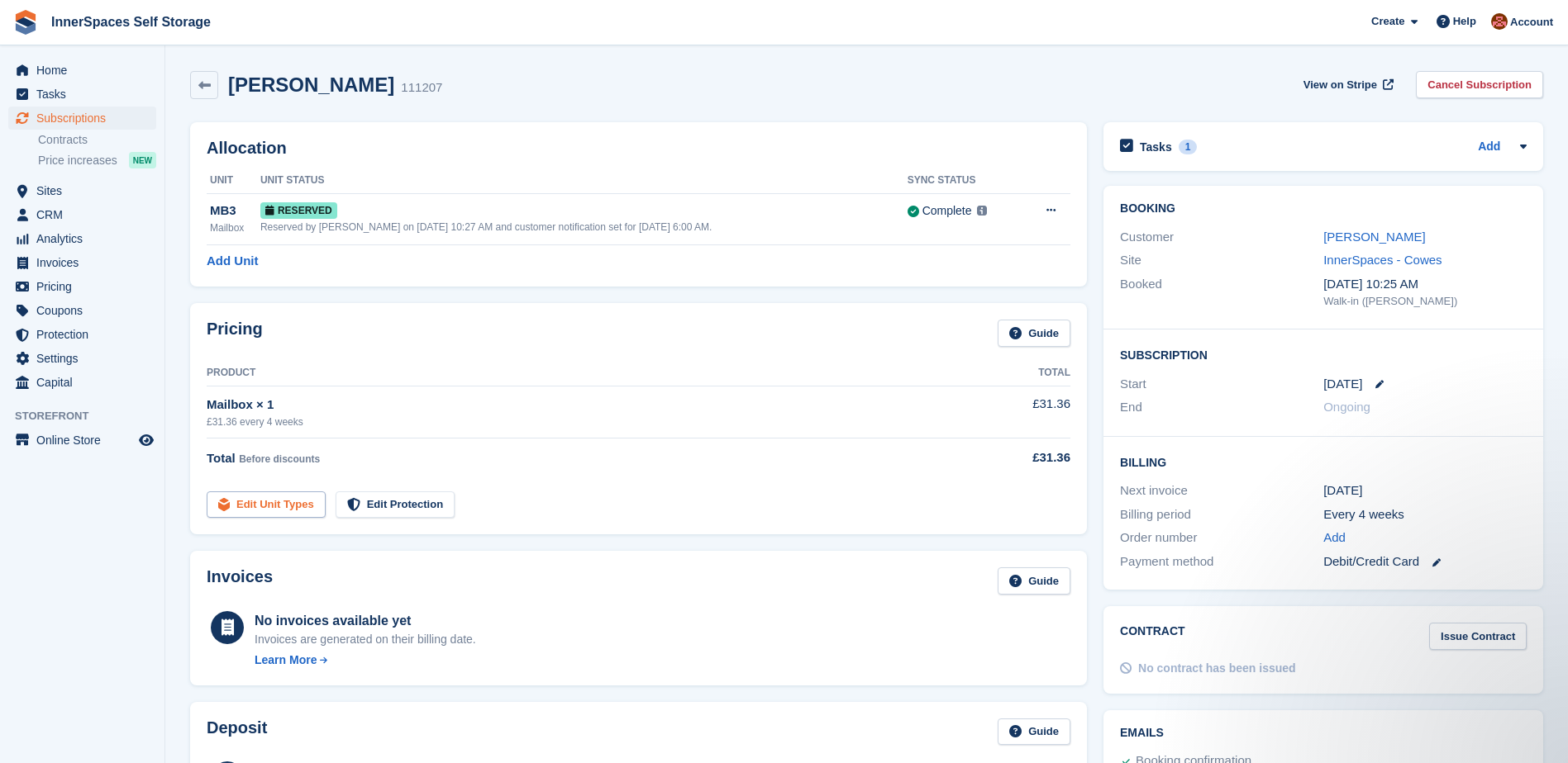
click at [272, 503] on link "Edit Unit Types" at bounding box center [266, 505] width 119 height 28
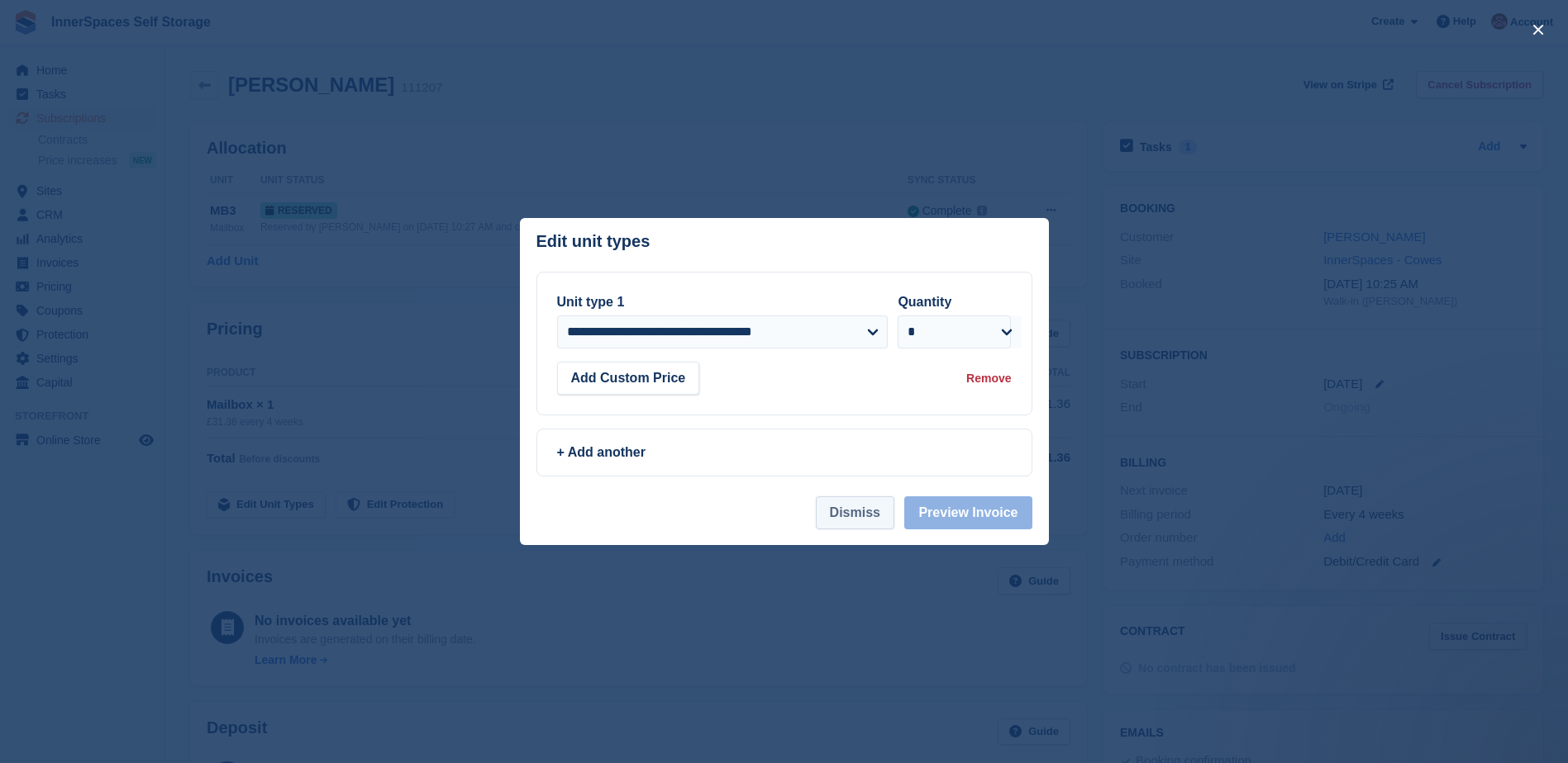
click at [857, 520] on button "Dismiss" at bounding box center [855, 513] width 79 height 33
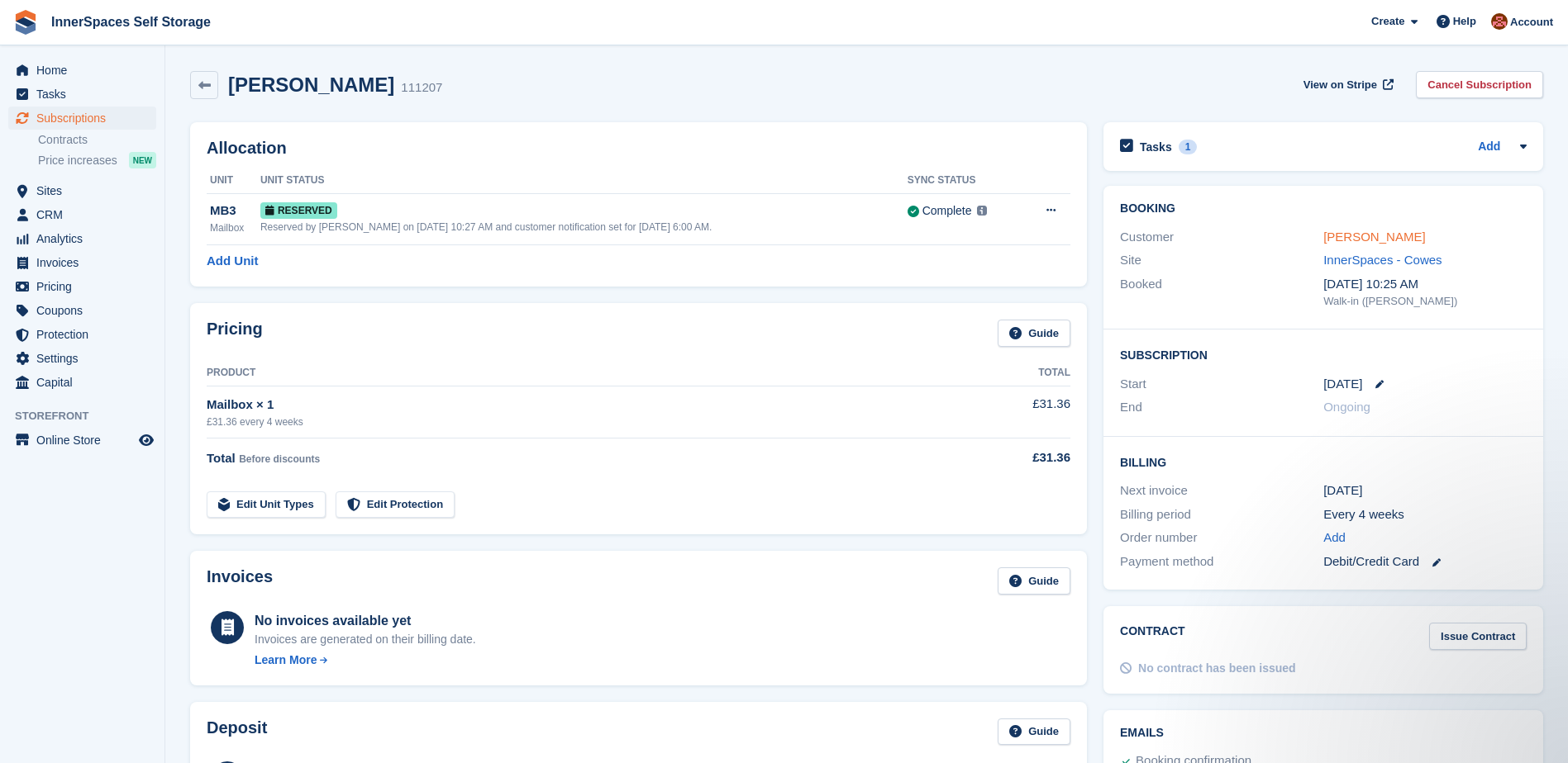
click at [1365, 238] on link "[PERSON_NAME]" at bounding box center [1373, 236] width 102 height 14
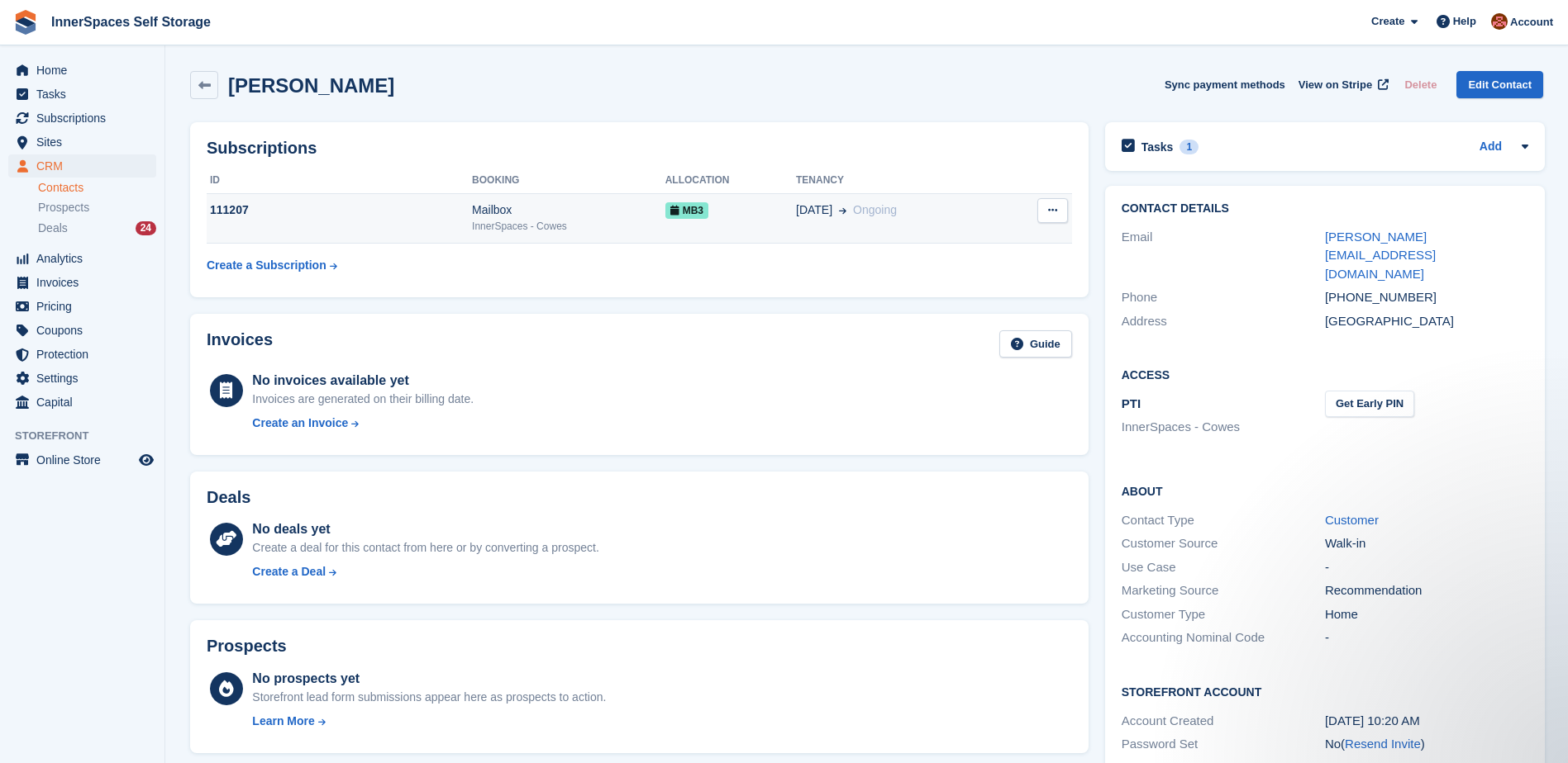
click at [620, 206] on div "Mailbox" at bounding box center [568, 210] width 194 height 17
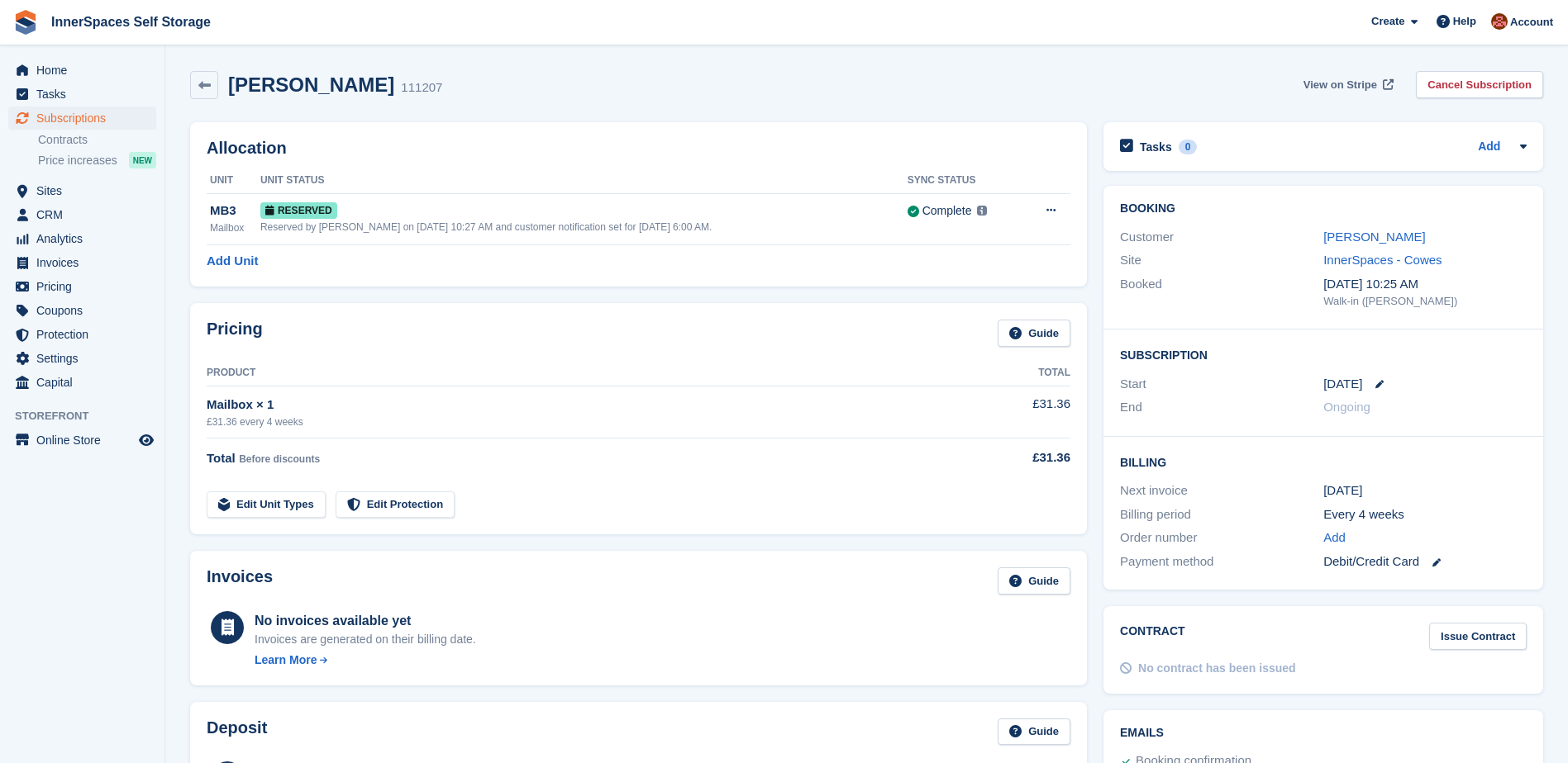
click at [1363, 87] on span "View on Stripe" at bounding box center [1340, 85] width 73 height 17
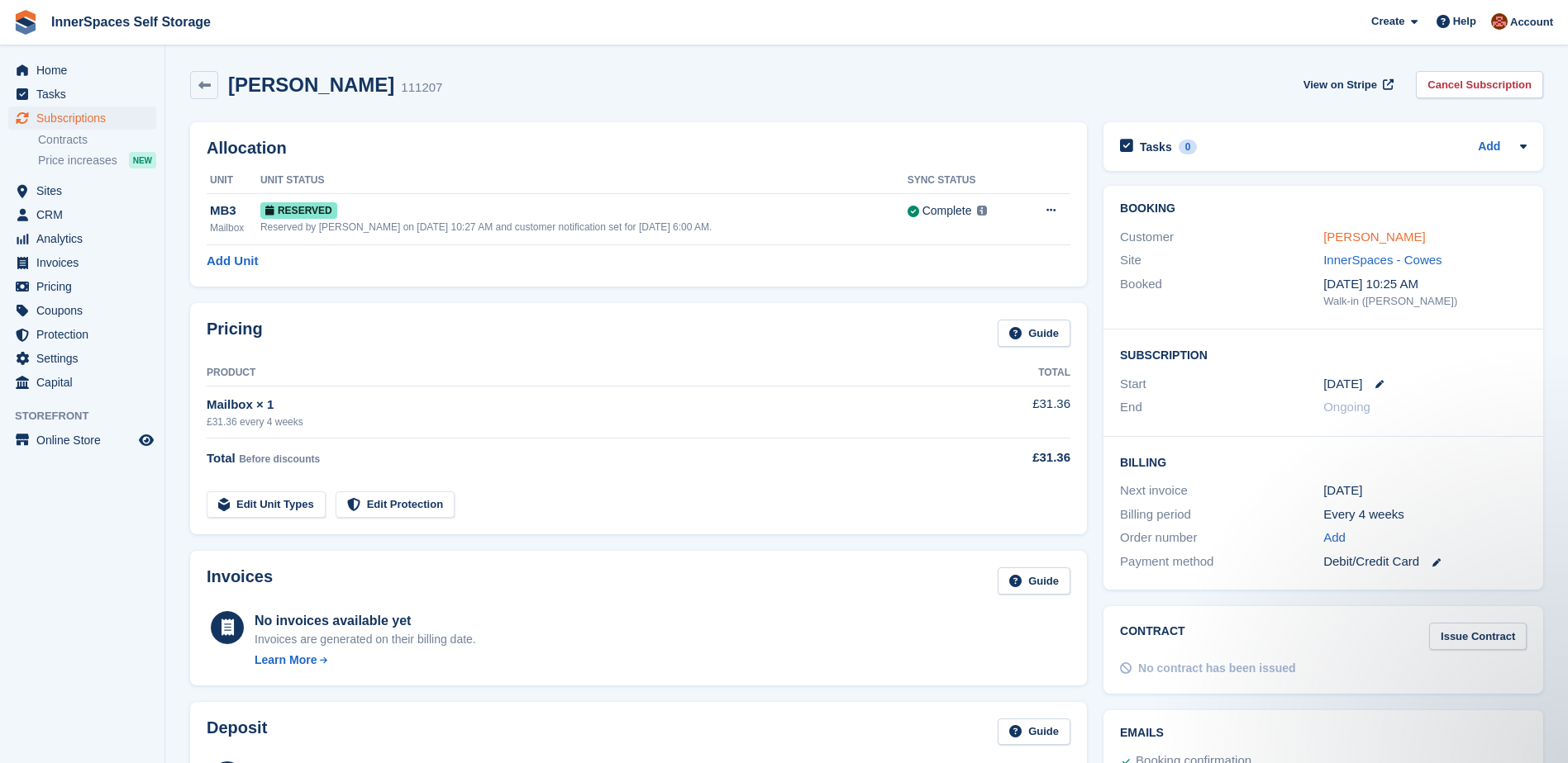
click at [1353, 240] on link "[PERSON_NAME]" at bounding box center [1373, 236] width 102 height 14
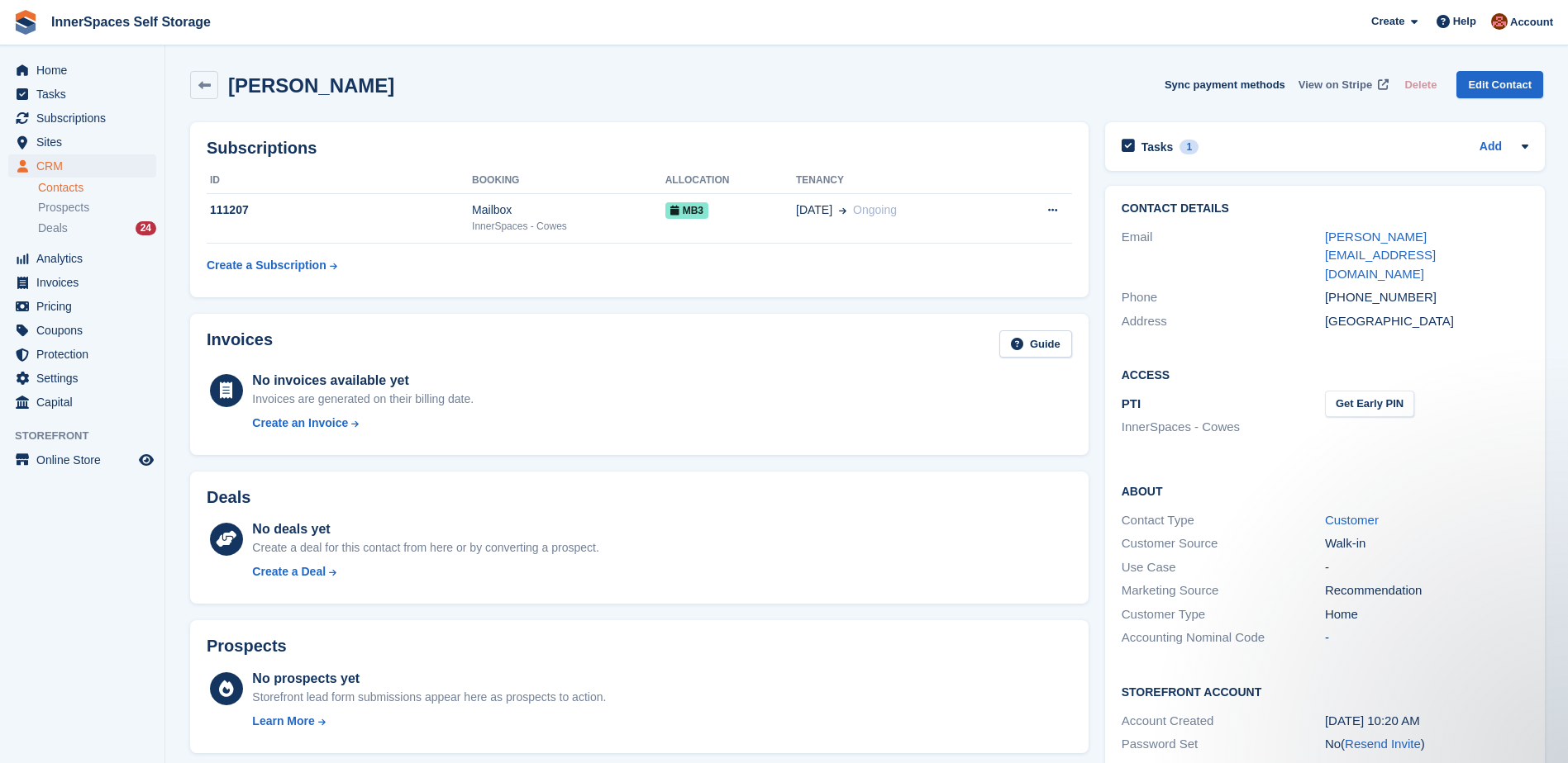
click at [1355, 85] on span "View on Stripe" at bounding box center [1335, 85] width 73 height 17
click at [51, 168] on span "CRM" at bounding box center [86, 165] width 99 height 23
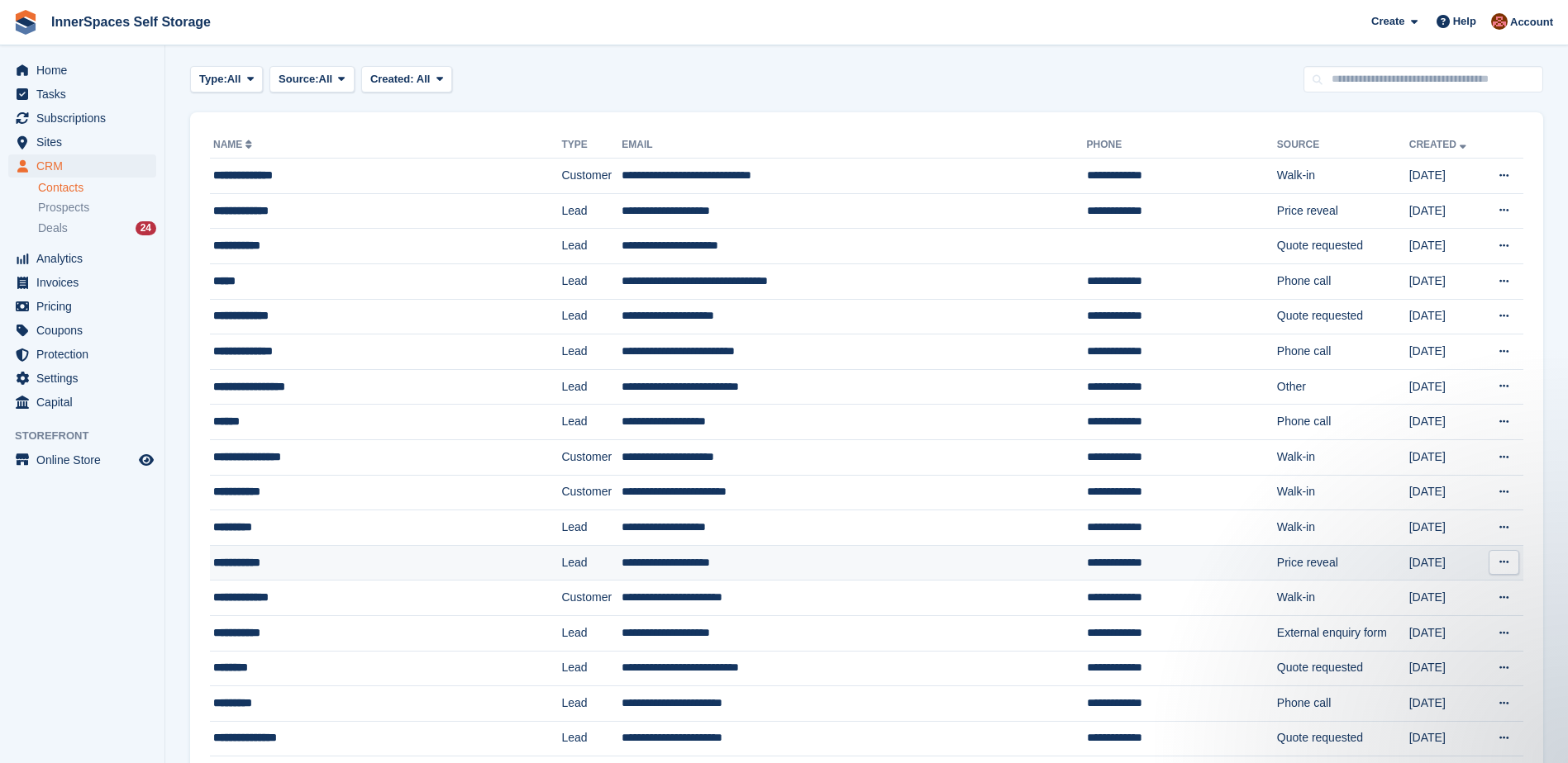
click at [275, 560] on div "**********" at bounding box center [357, 562] width 289 height 17
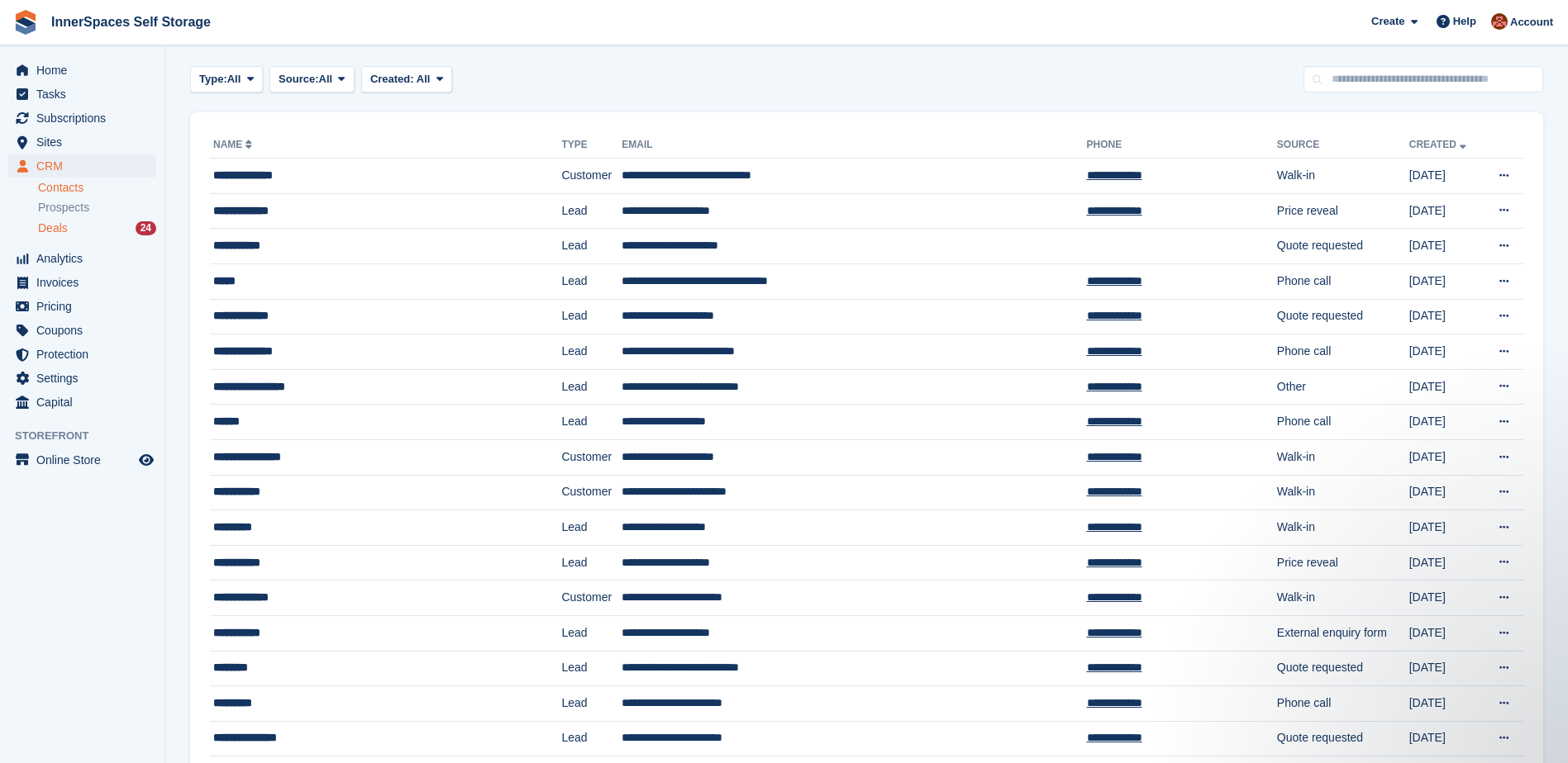
click at [43, 229] on span "Deals" at bounding box center [52, 228] width 29 height 16
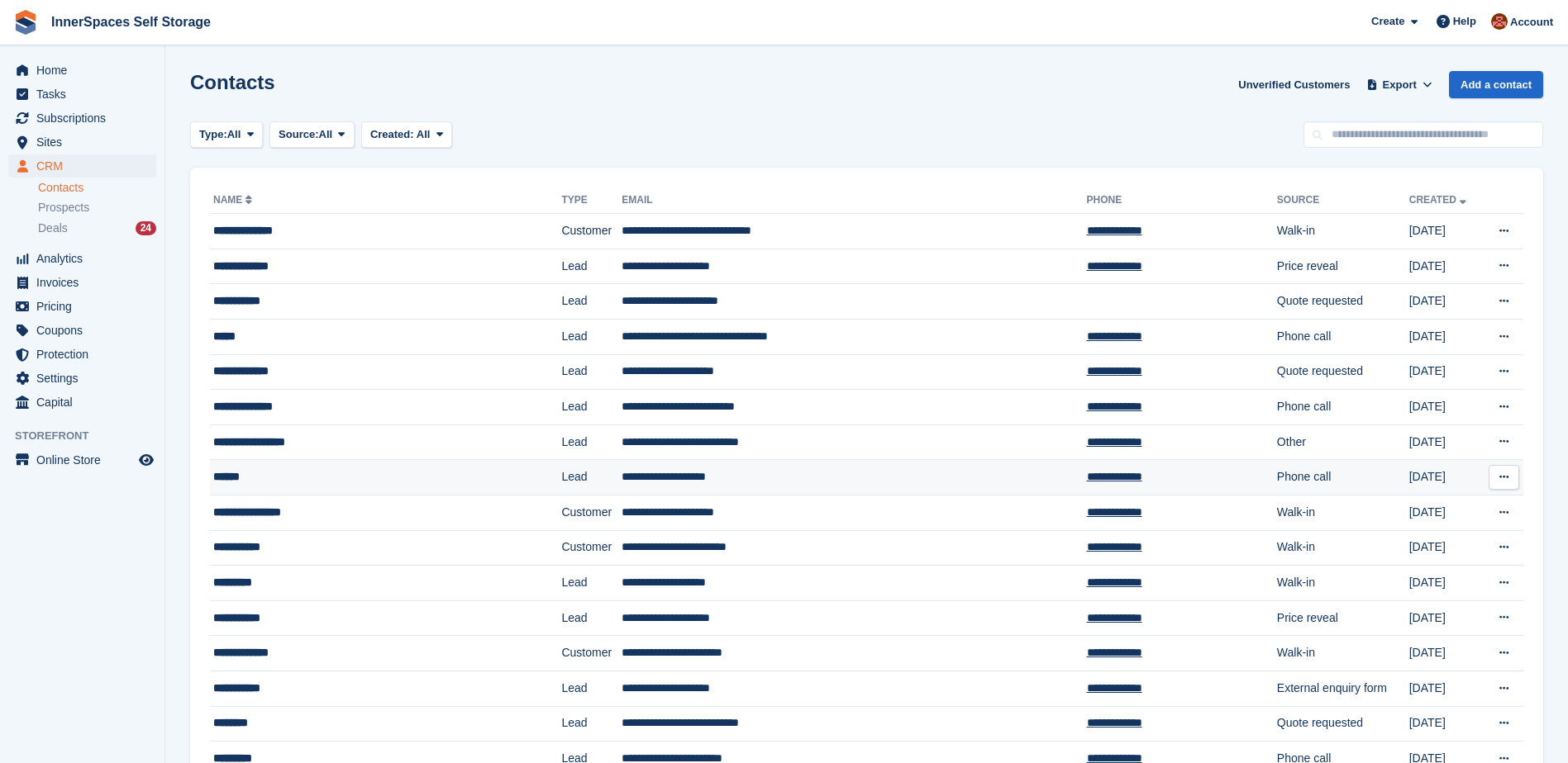
scroll to position [55, 0]
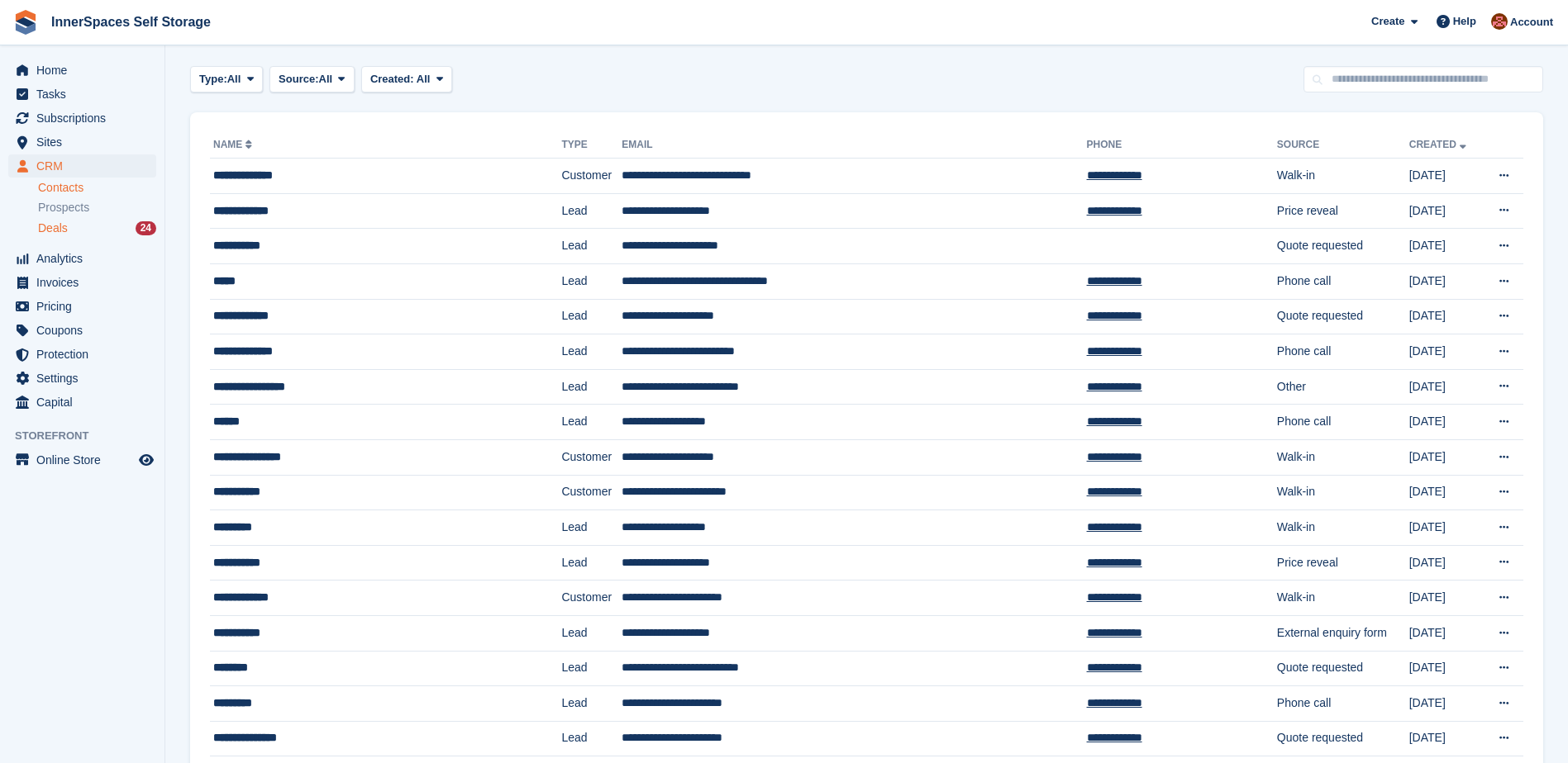
click at [52, 227] on span "Deals" at bounding box center [52, 228] width 29 height 16
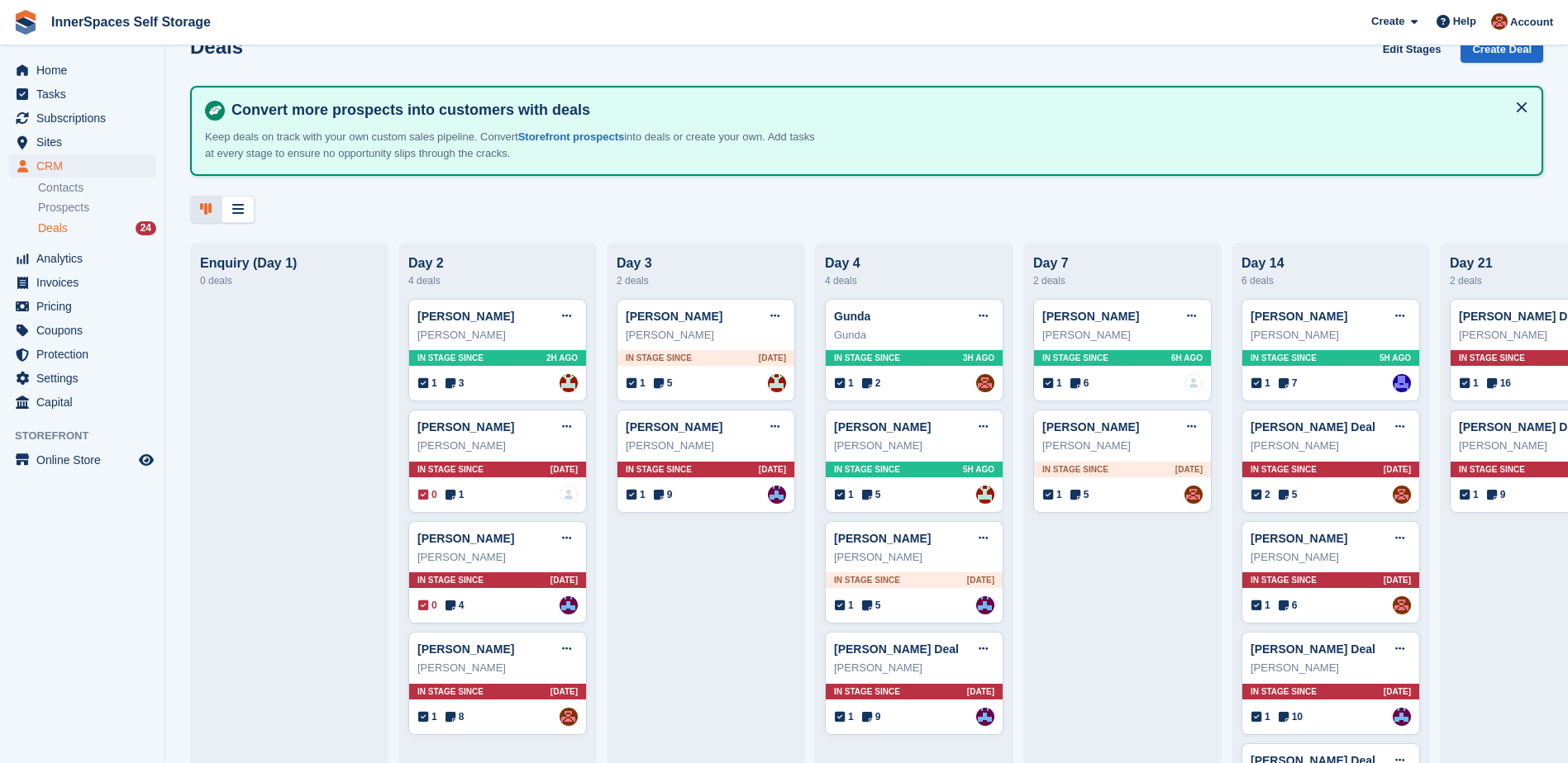
scroll to position [55, 0]
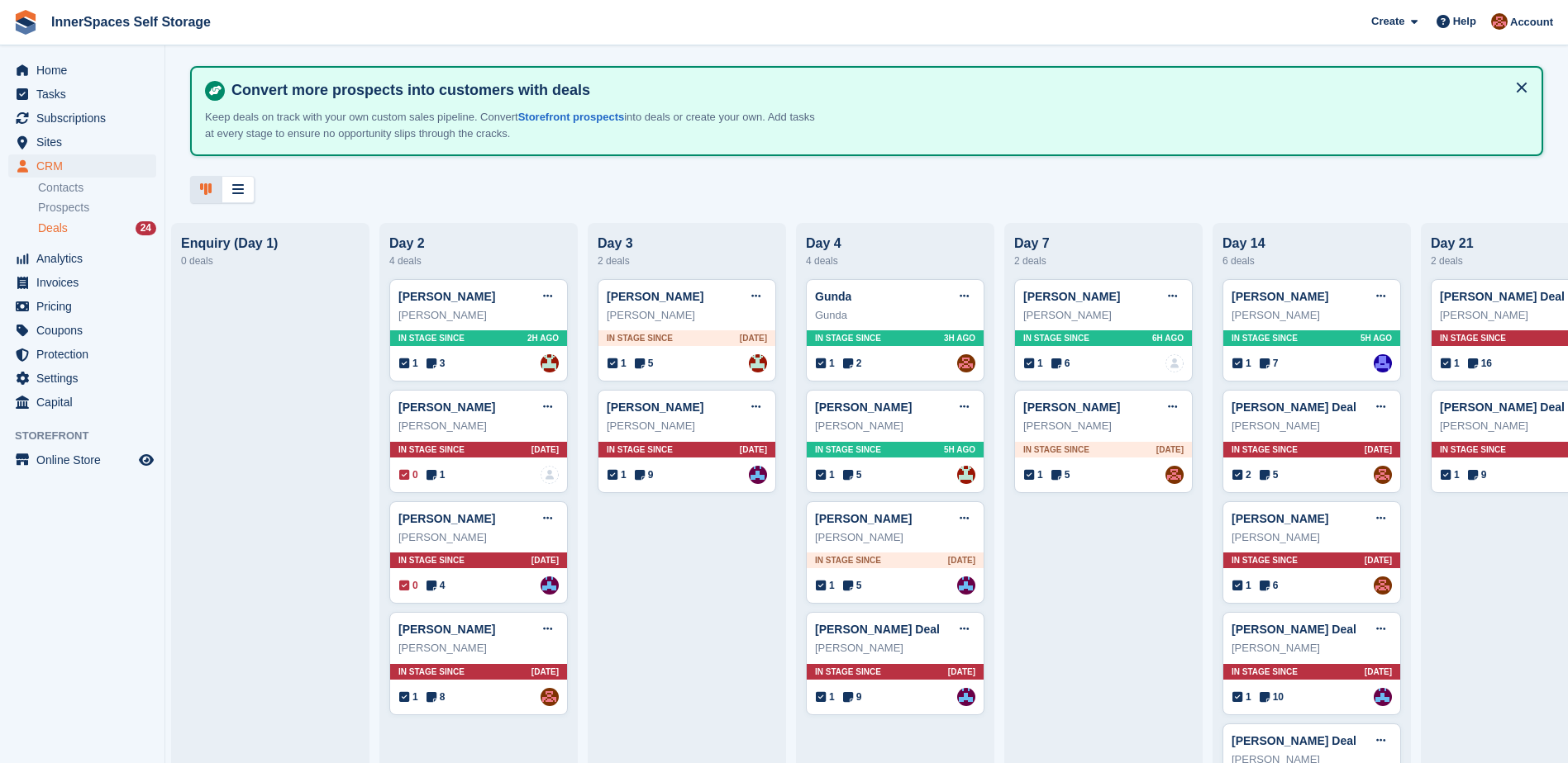
drag, startPoint x: 1140, startPoint y: 577, endPoint x: 1176, endPoint y: 567, distance: 37.4
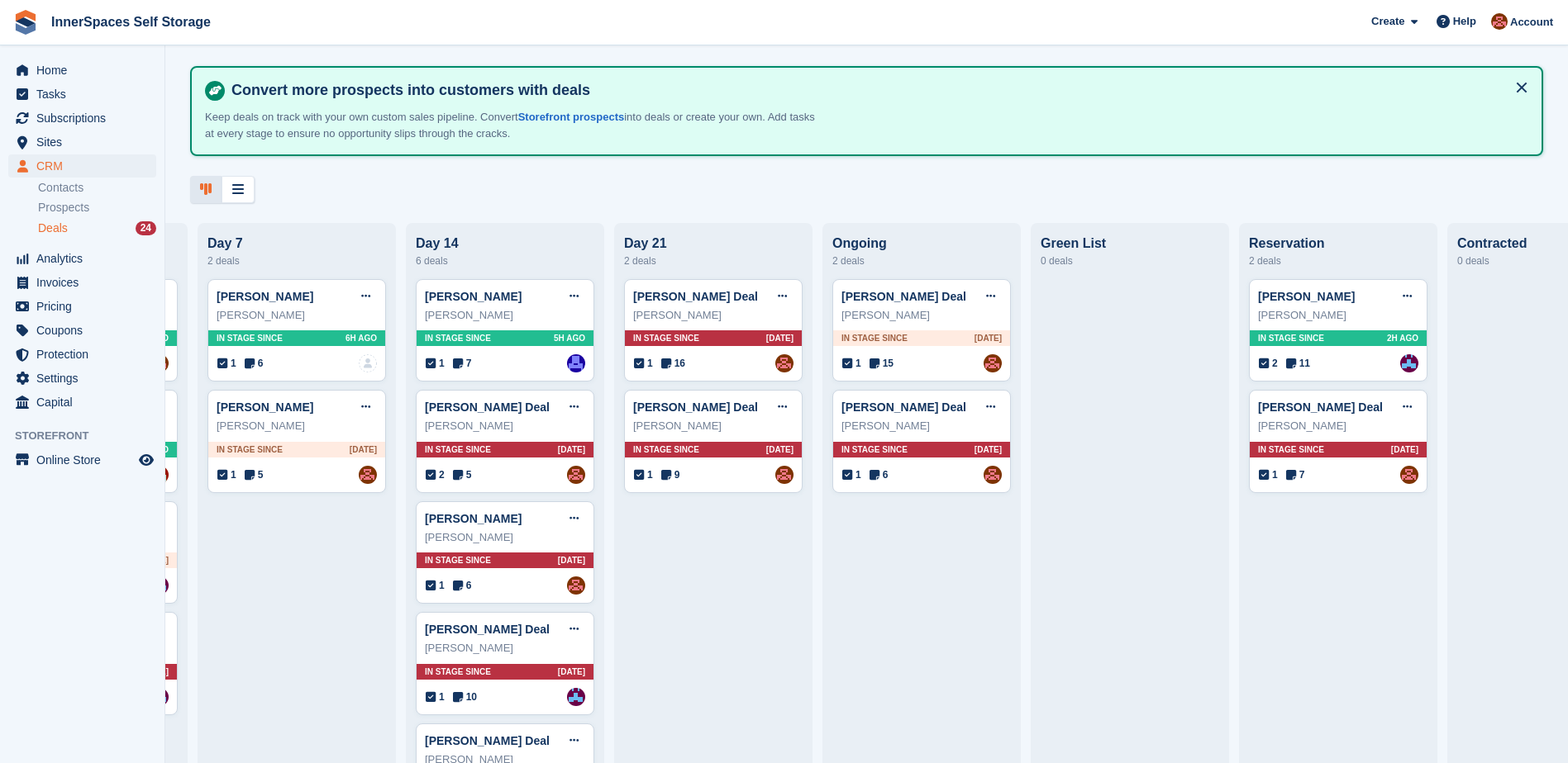
scroll to position [0, 926]
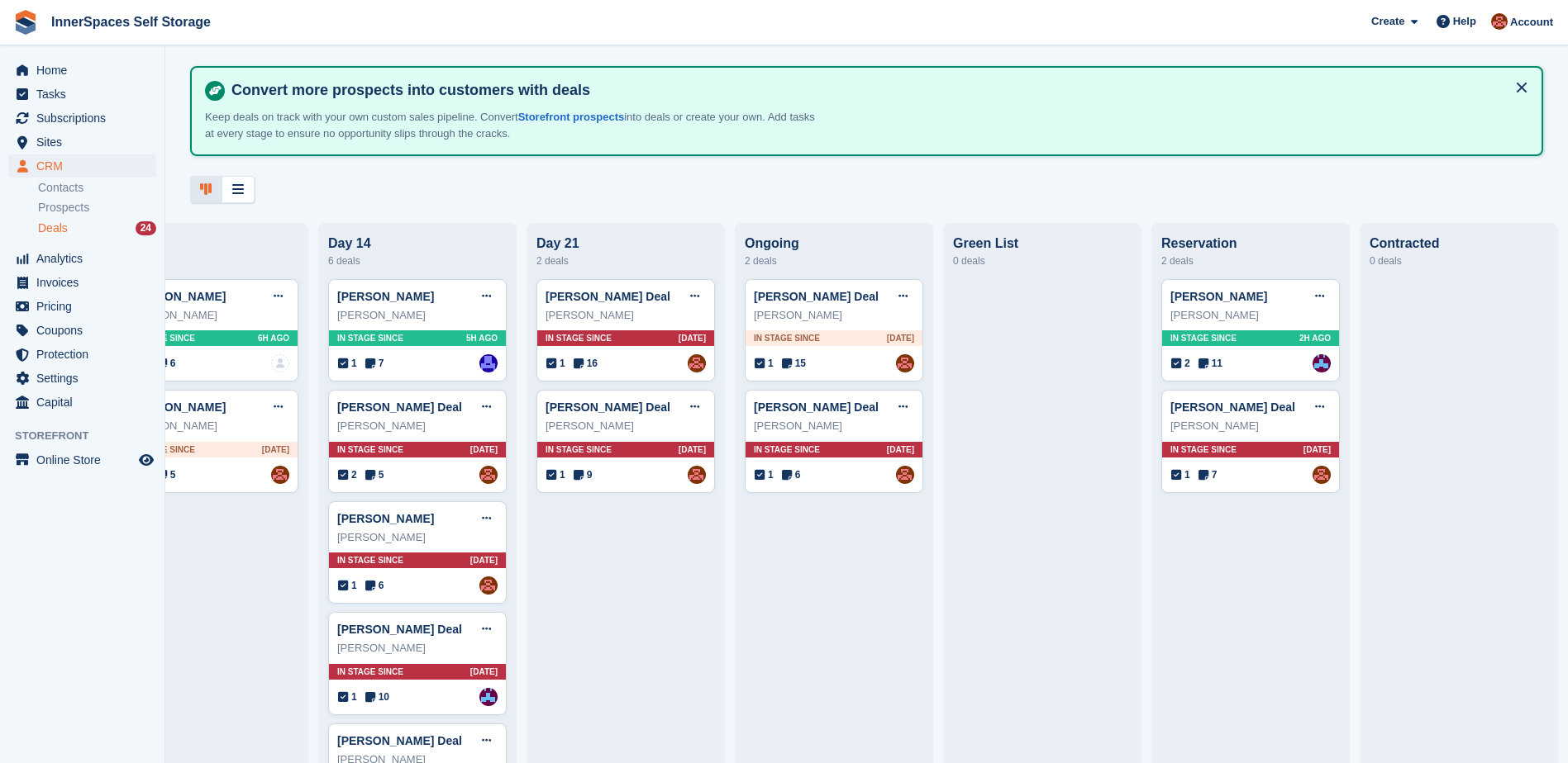
drag, startPoint x: 1176, startPoint y: 567, endPoint x: 1374, endPoint y: 563, distance: 198.0
click at [1189, 300] on link "Chris Day" at bounding box center [1218, 296] width 96 height 13
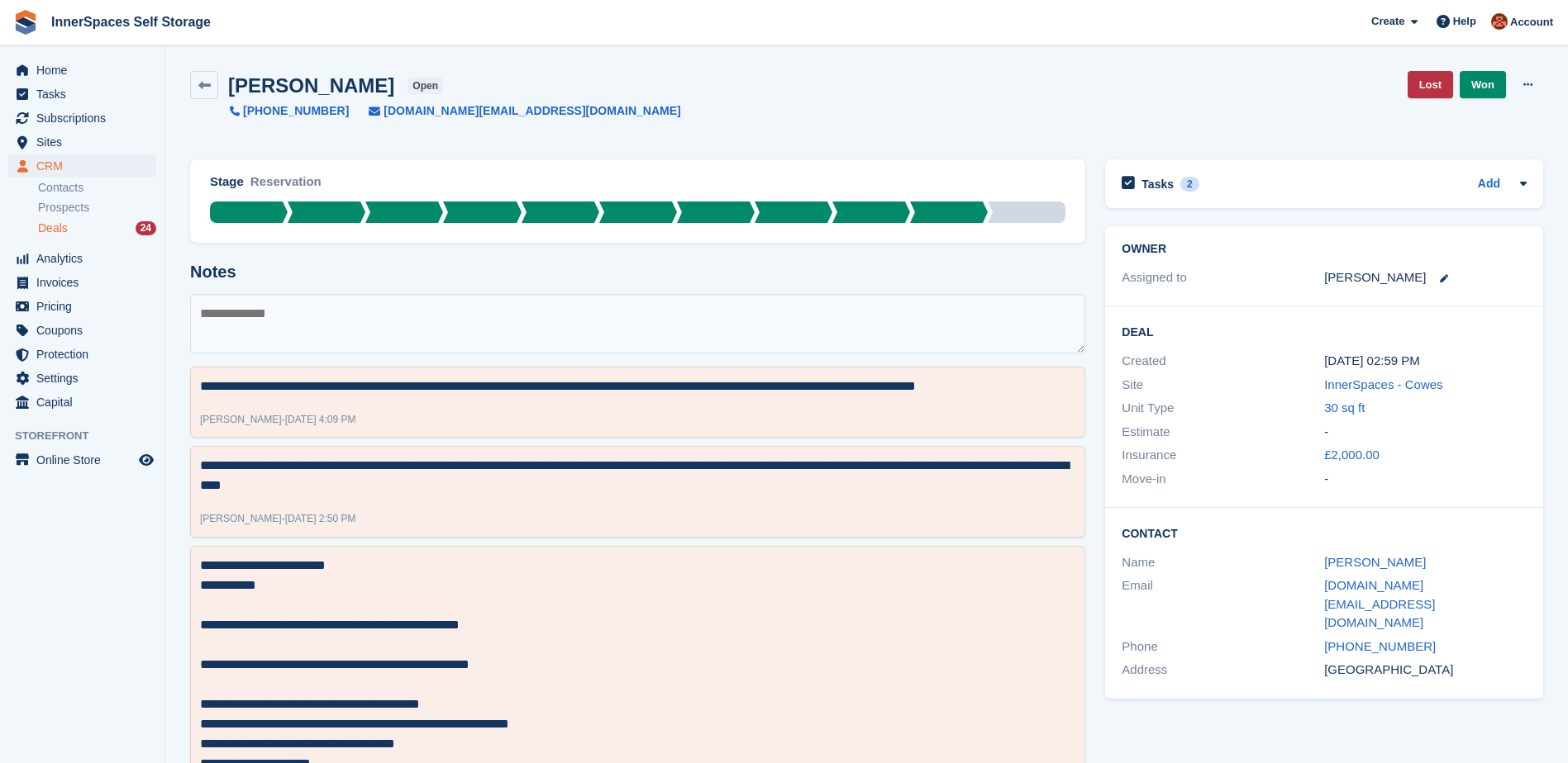
click at [1355, 571] on div "Chris Day" at bounding box center [1425, 563] width 203 height 19
click at [1356, 566] on link "Chris Day" at bounding box center [1374, 561] width 102 height 14
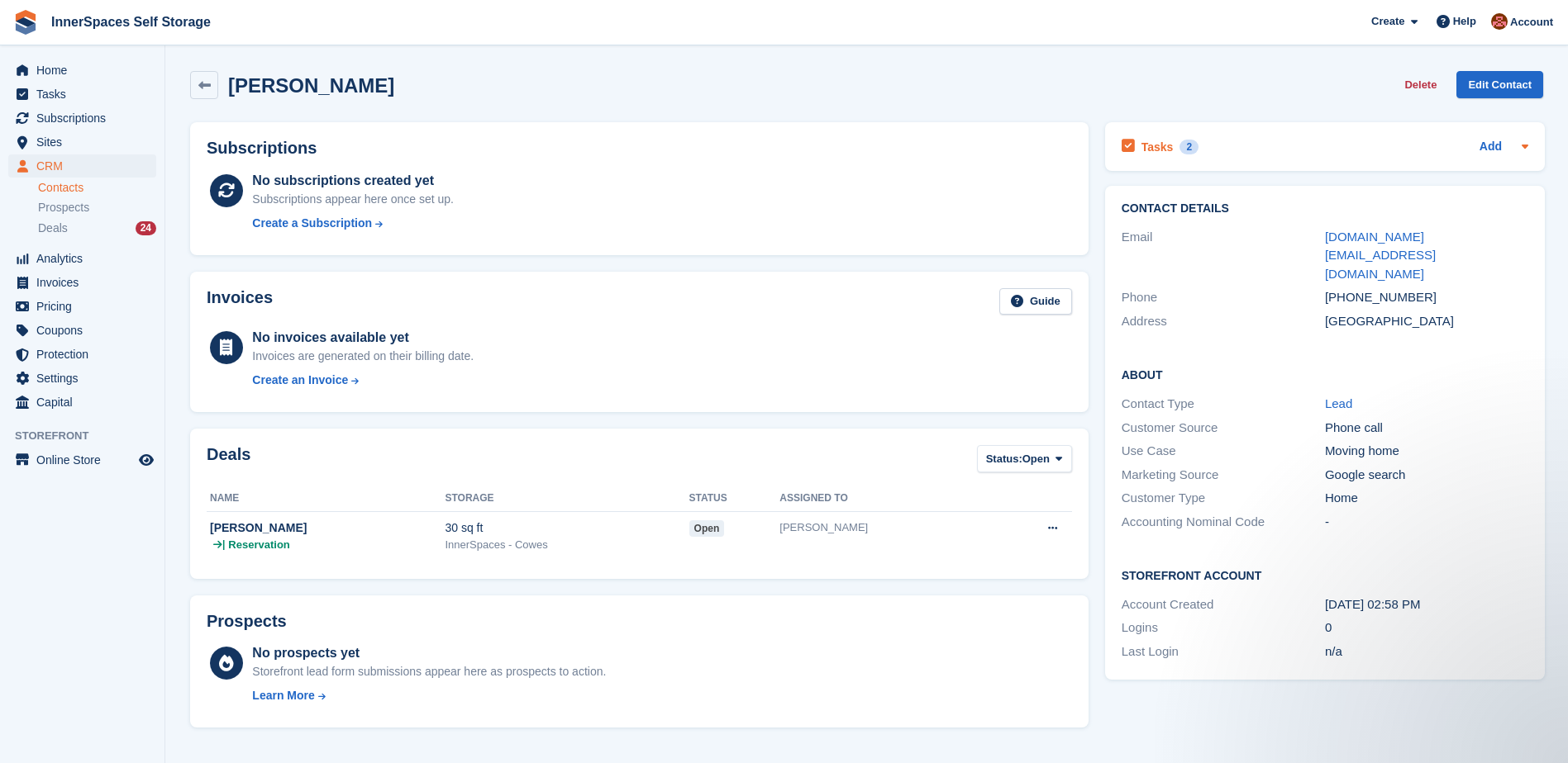
click at [1149, 144] on h2 "Tasks" at bounding box center [1157, 147] width 32 height 15
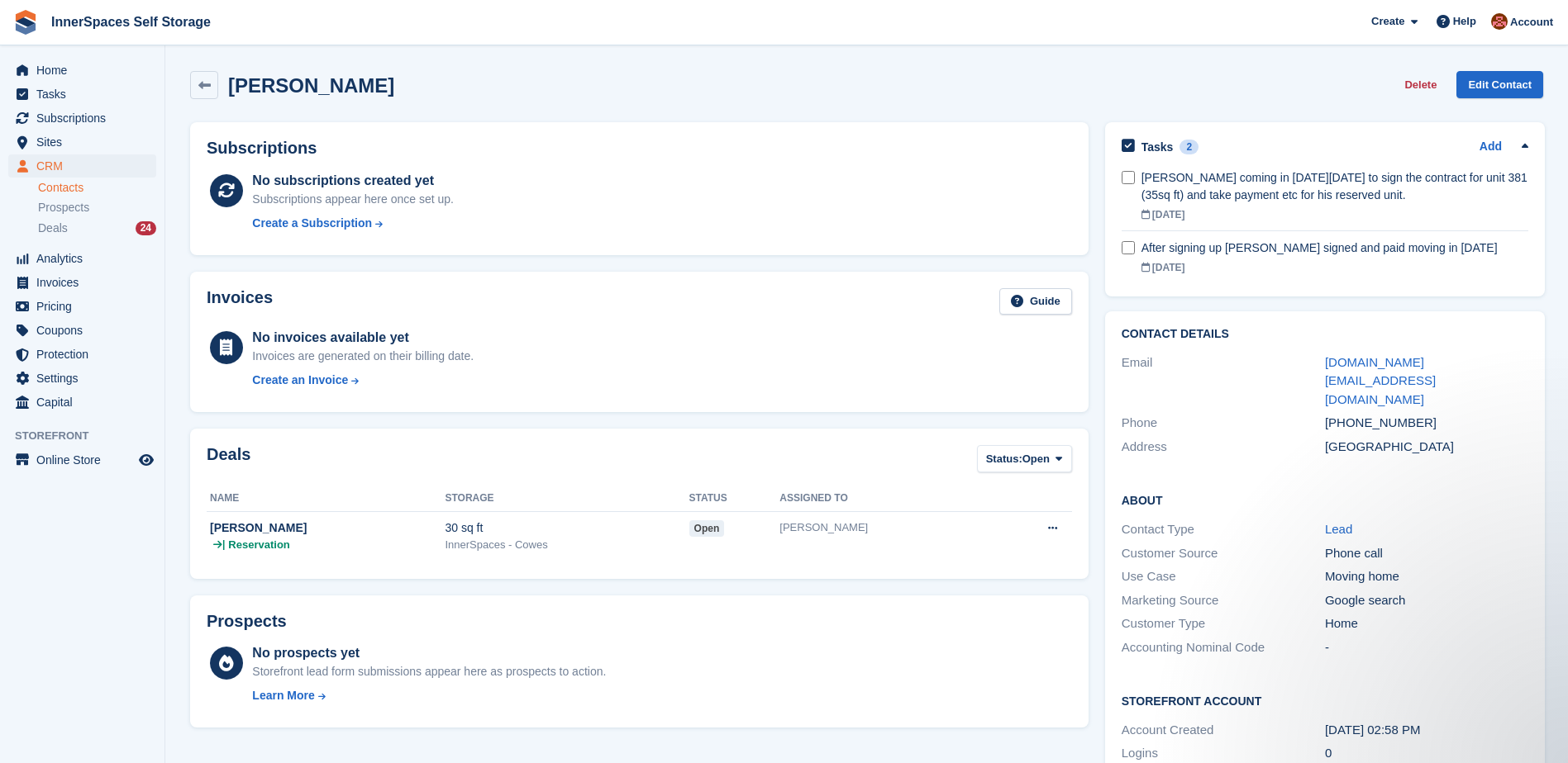
click at [885, 189] on div "No subscriptions created yet Subscriptions appear here once set up. Create a Su…" at bounding box center [662, 205] width 819 height 68
click at [52, 231] on span "Deals" at bounding box center [52, 228] width 29 height 16
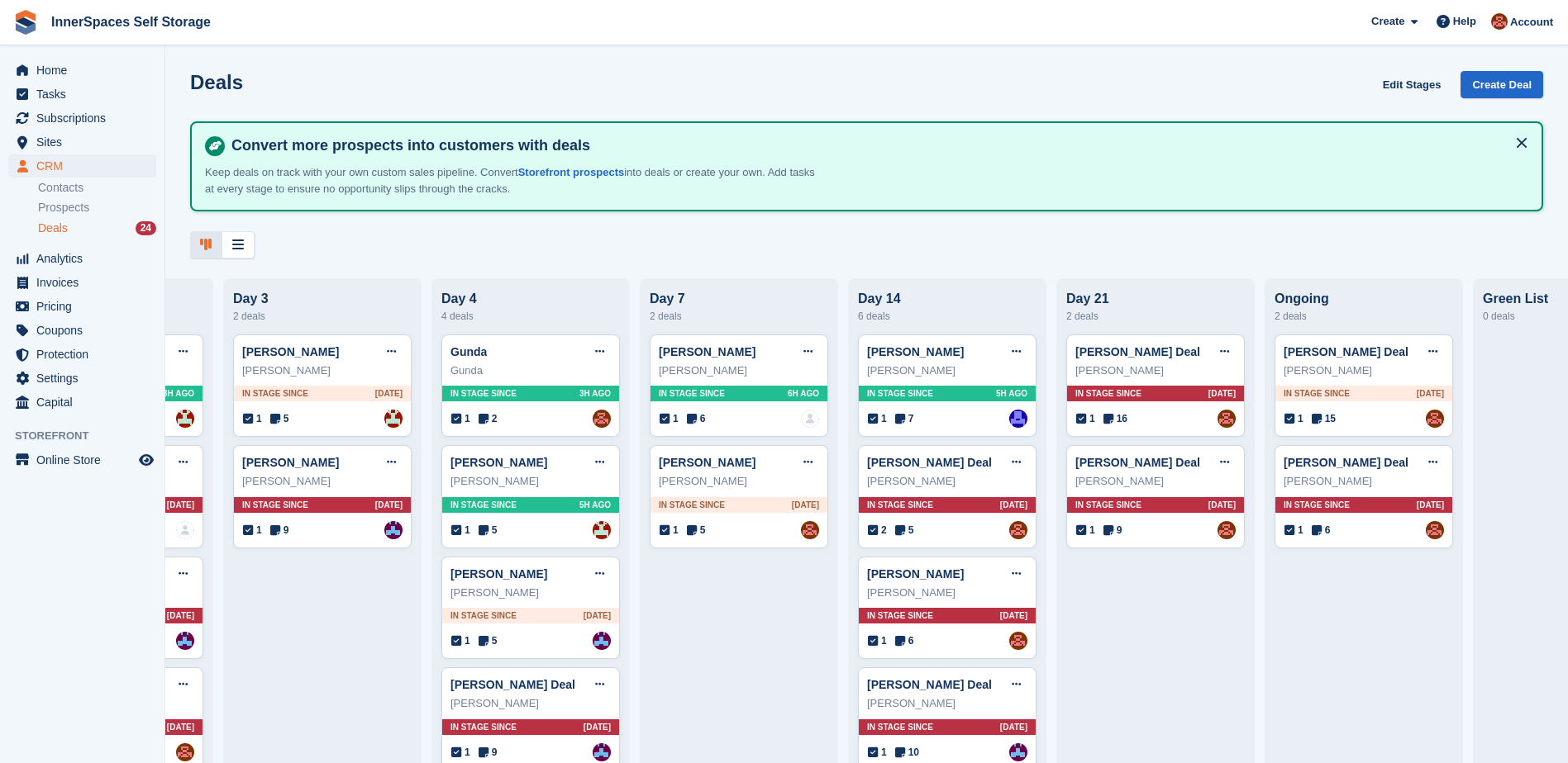
scroll to position [0, 926]
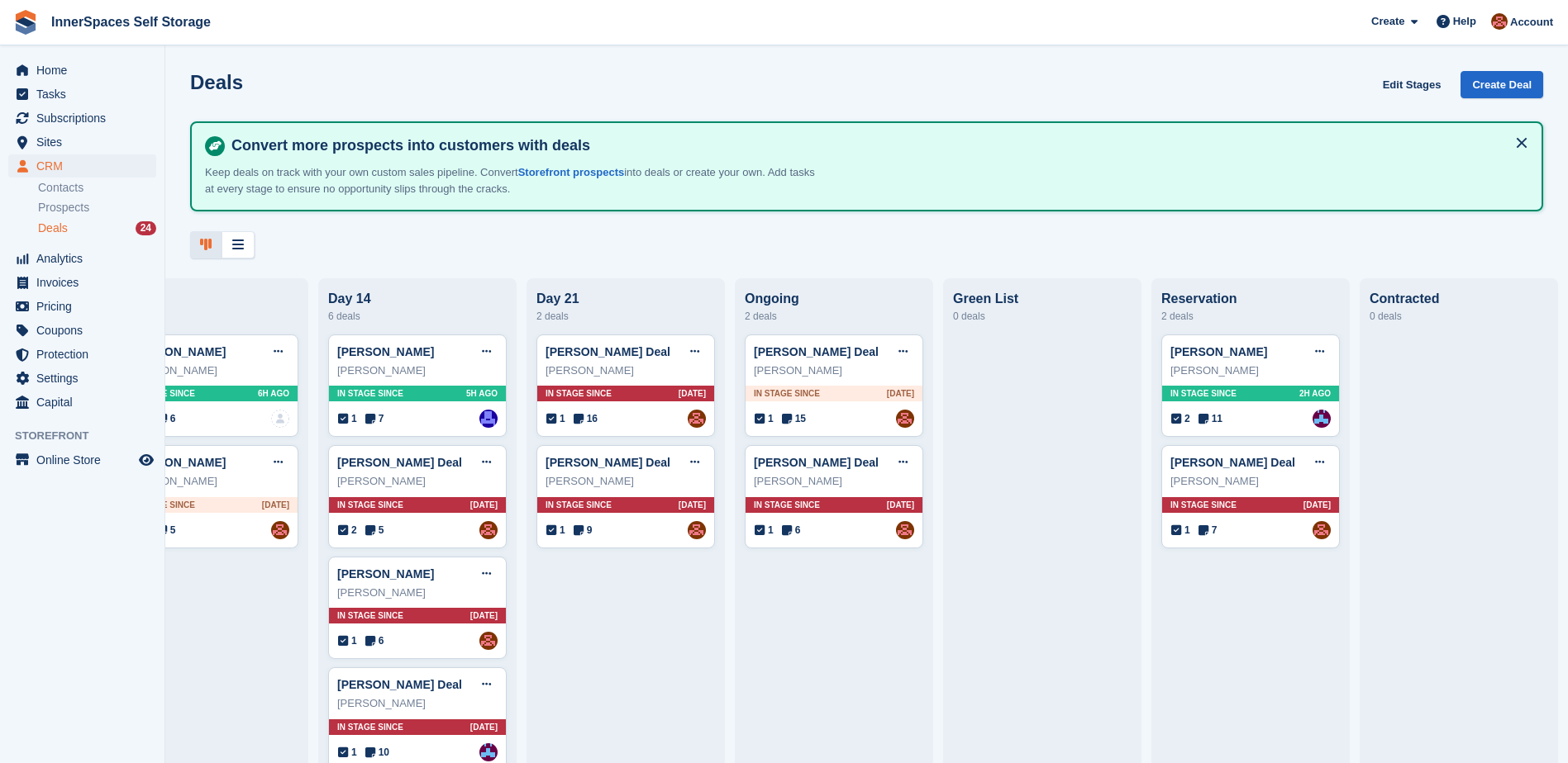
drag, startPoint x: 1118, startPoint y: 617, endPoint x: 1306, endPoint y: 614, distance: 188.0
click at [1239, 463] on link "Sophie Wood Deal" at bounding box center [1232, 462] width 125 height 13
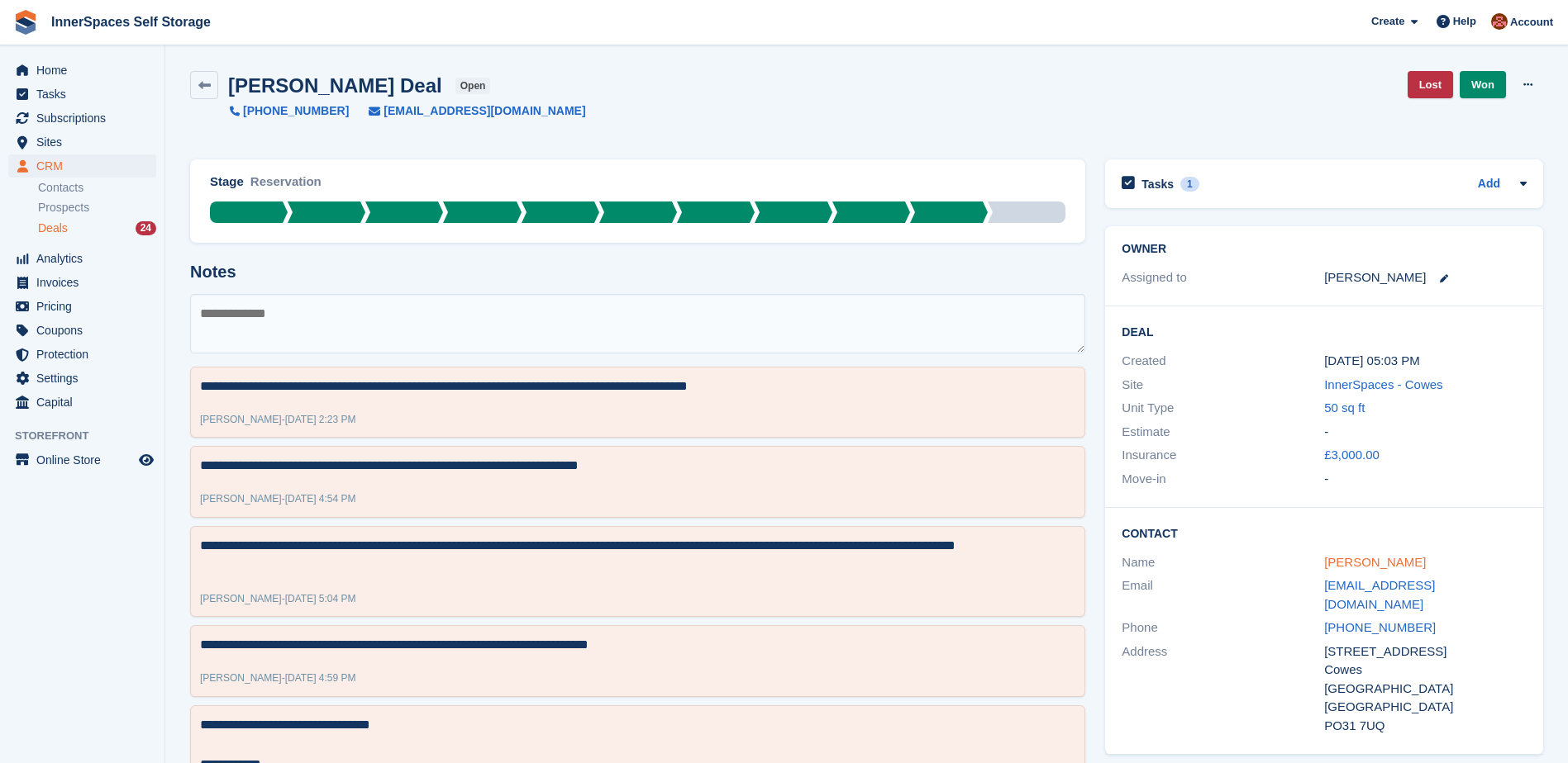
click at [1348, 564] on link "Sophie Wood" at bounding box center [1374, 561] width 102 height 14
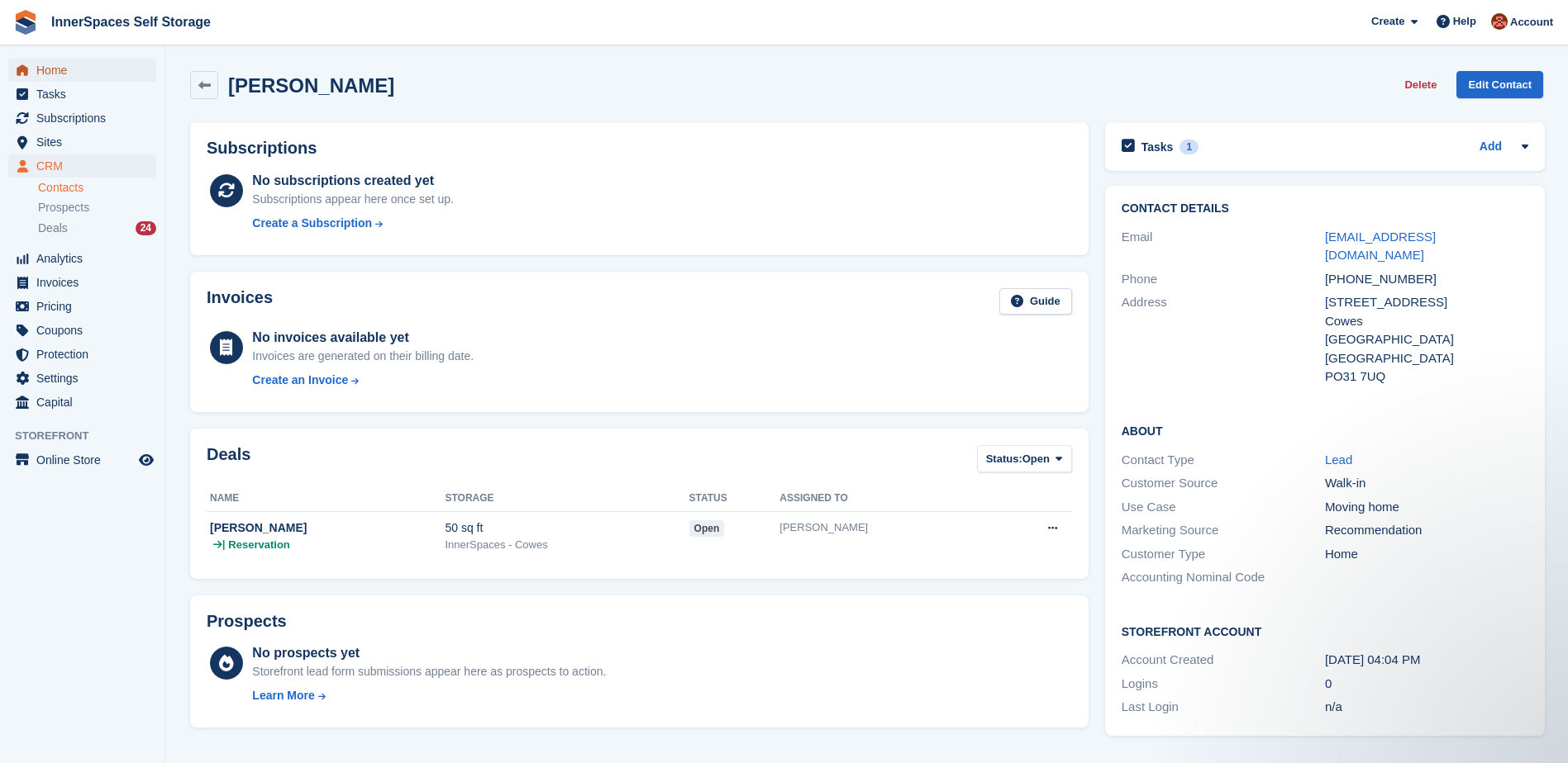
click at [54, 71] on span "Home" at bounding box center [86, 70] width 99 height 23
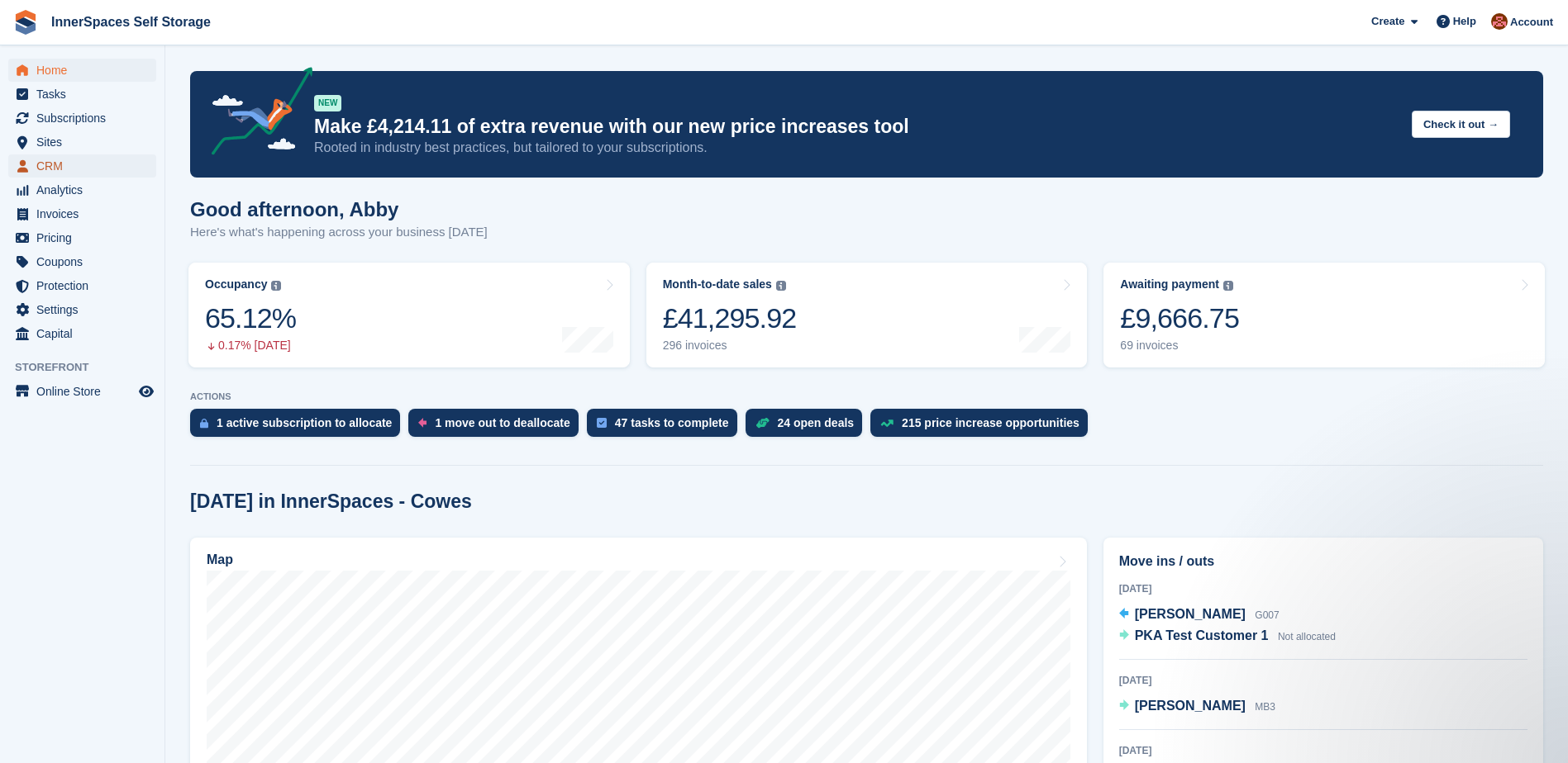
click at [46, 168] on span "CRM" at bounding box center [86, 165] width 99 height 23
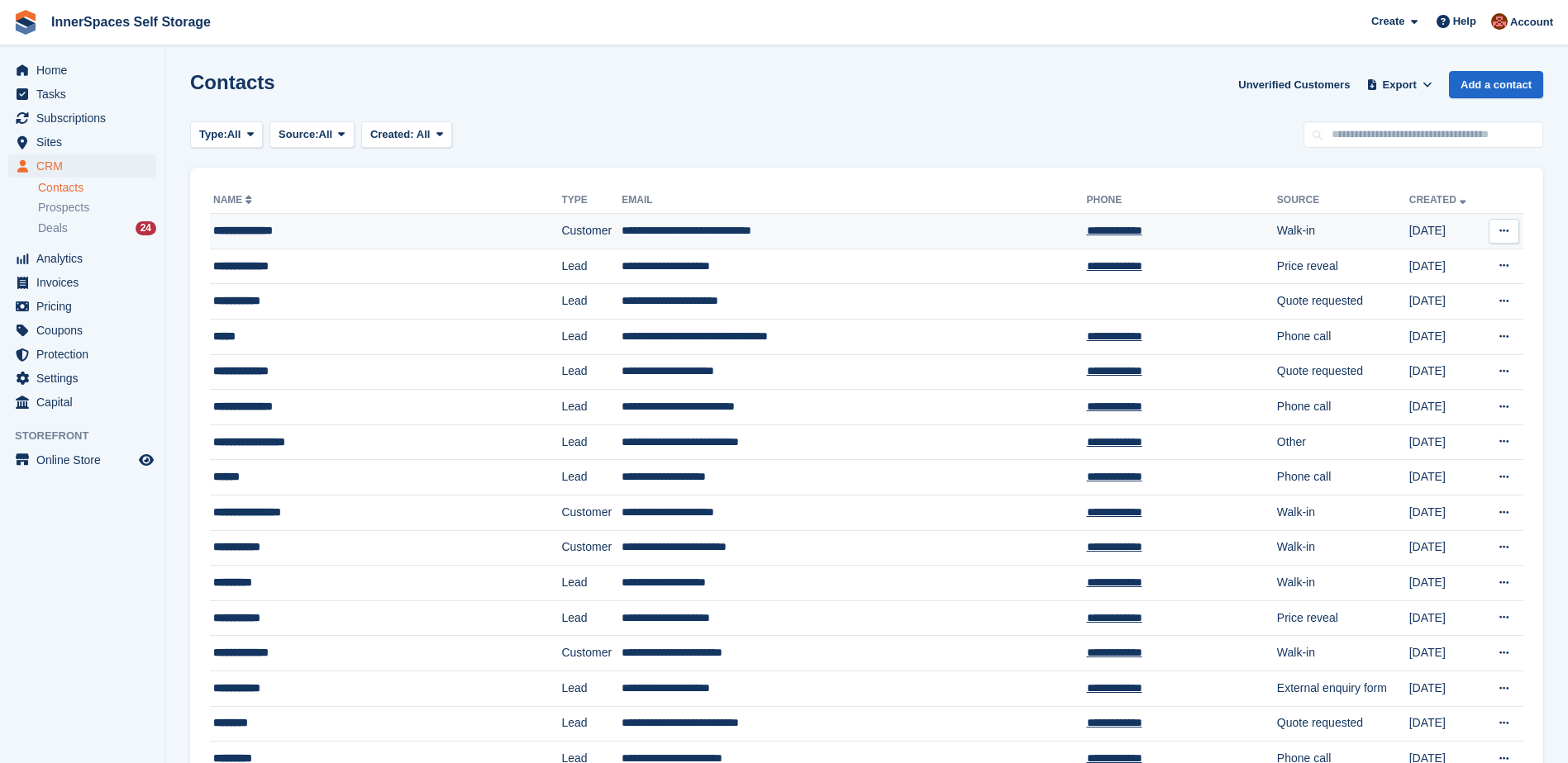
click at [261, 227] on div "**********" at bounding box center [357, 230] width 289 height 17
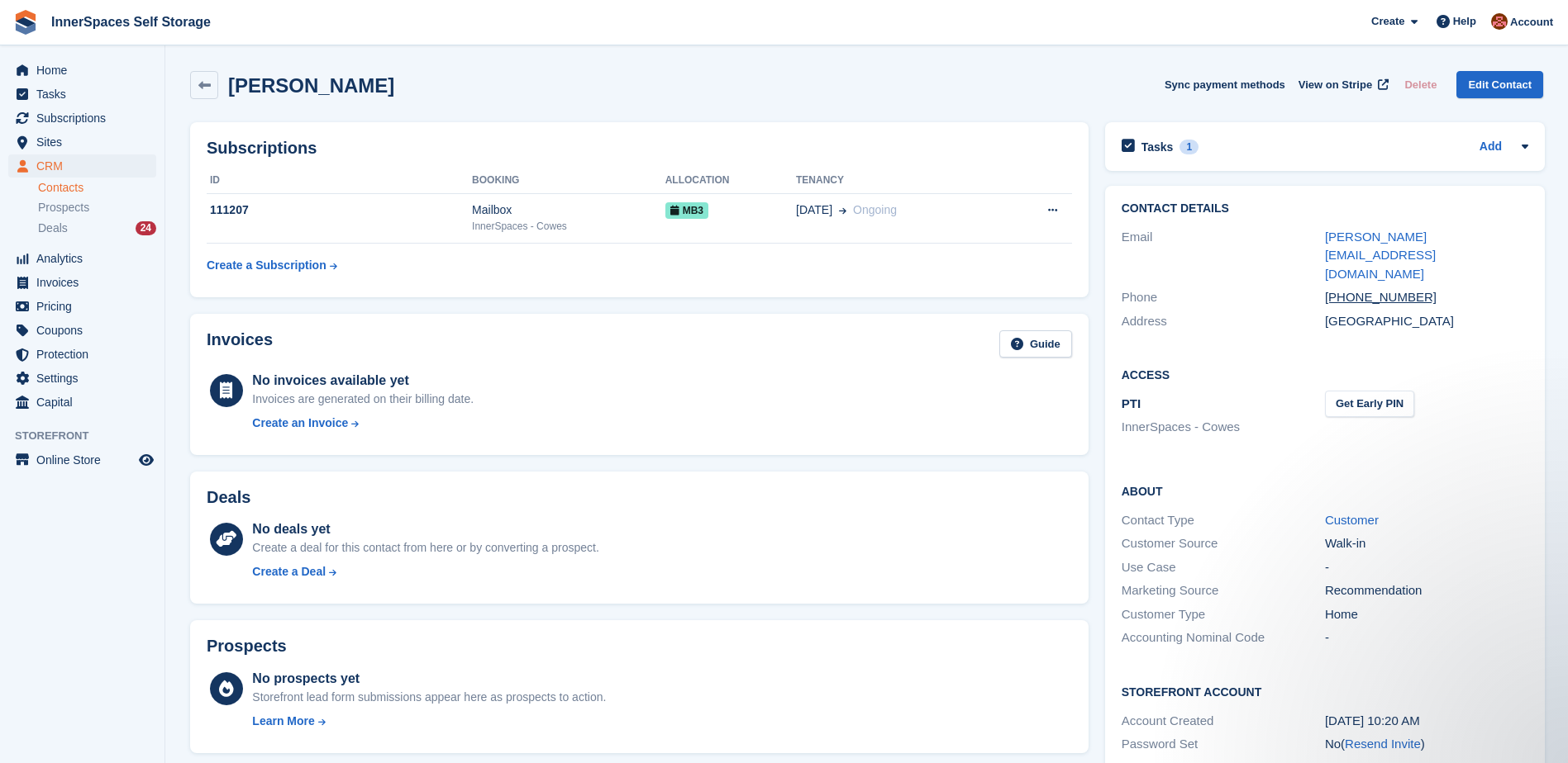
click at [937, 141] on h2 "Subscriptions" at bounding box center [639, 148] width 865 height 19
click at [929, 219] on div "31 Oct Ongoing" at bounding box center [897, 210] width 205 height 17
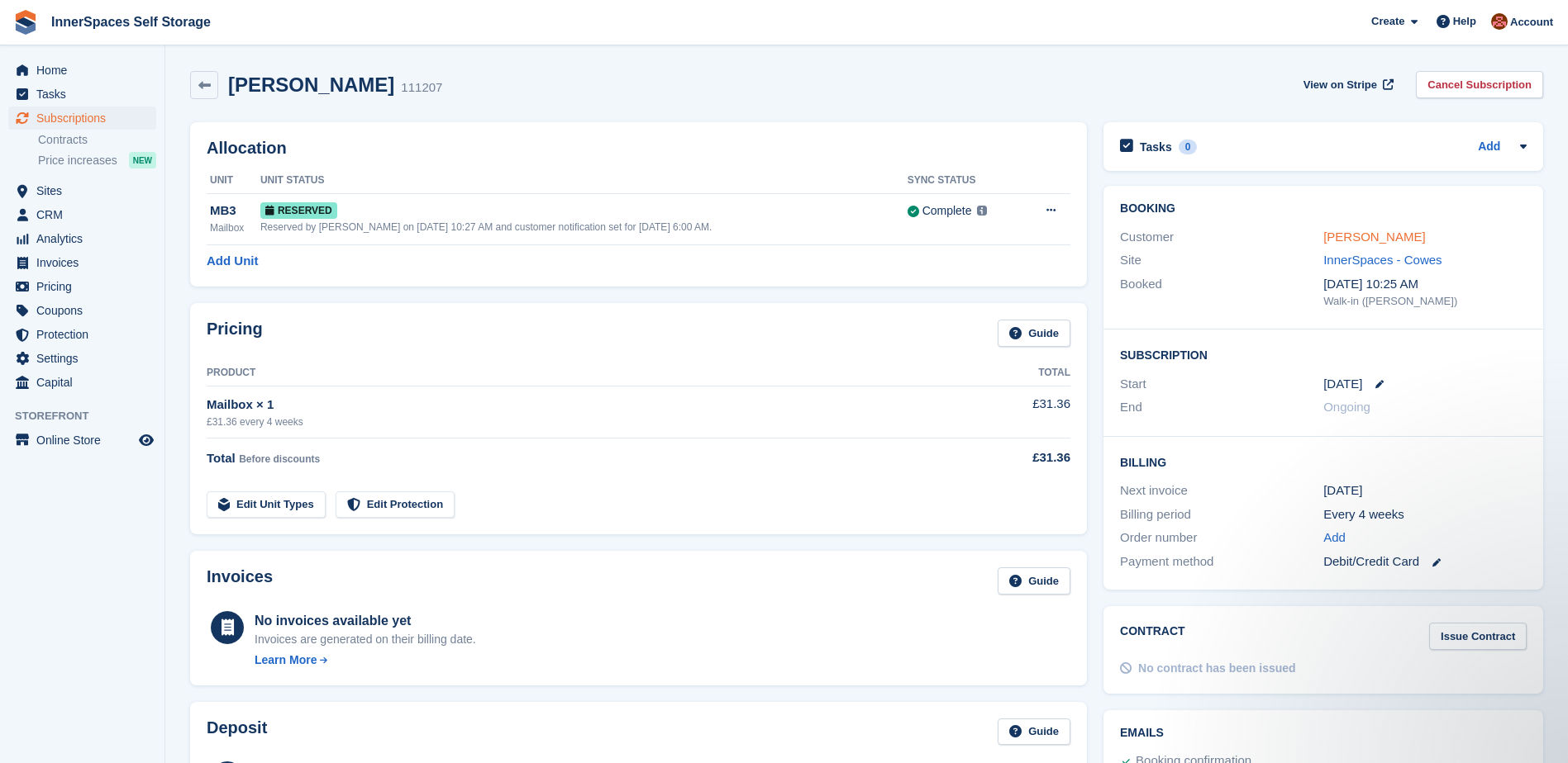
click at [1390, 240] on link "[PERSON_NAME]" at bounding box center [1373, 236] width 102 height 14
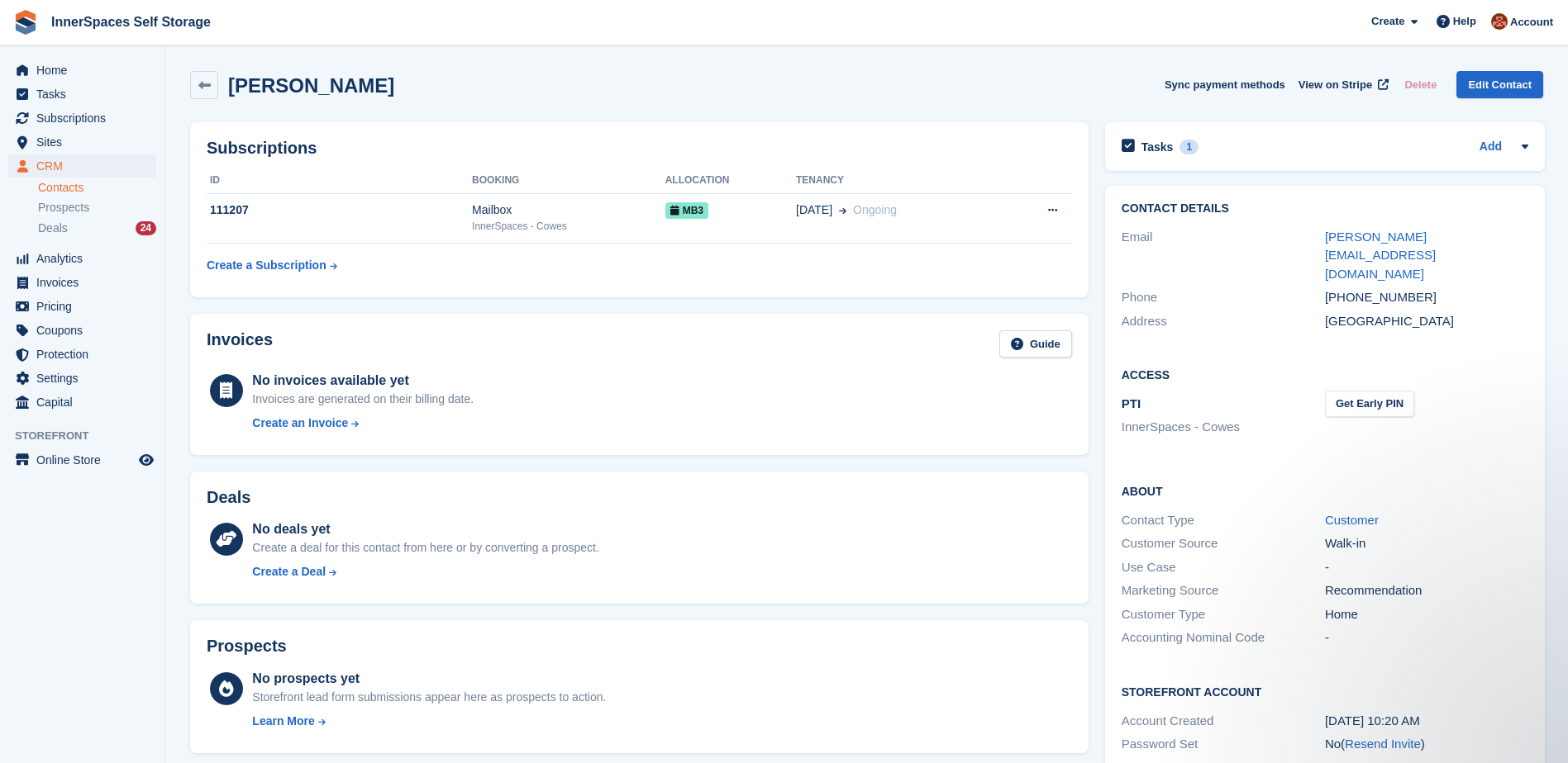
click at [977, 66] on div "[PERSON_NAME] Sync payment methods View on Stripe Delete Edit Contact" at bounding box center [866, 88] width 1370 height 51
click at [50, 165] on span "CRM" at bounding box center [86, 165] width 99 height 23
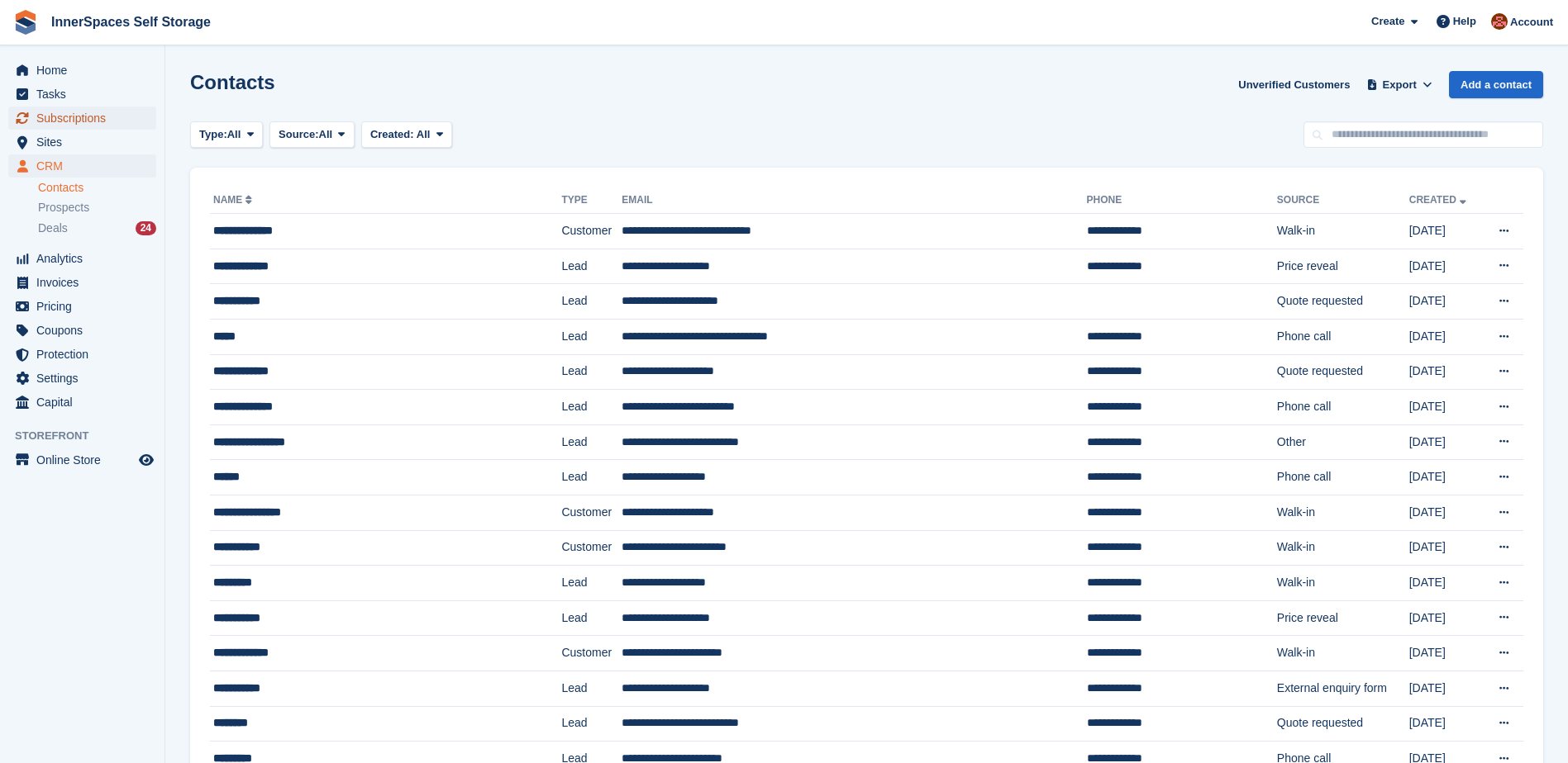
click at [54, 114] on span "Subscriptions" at bounding box center [86, 117] width 99 height 23
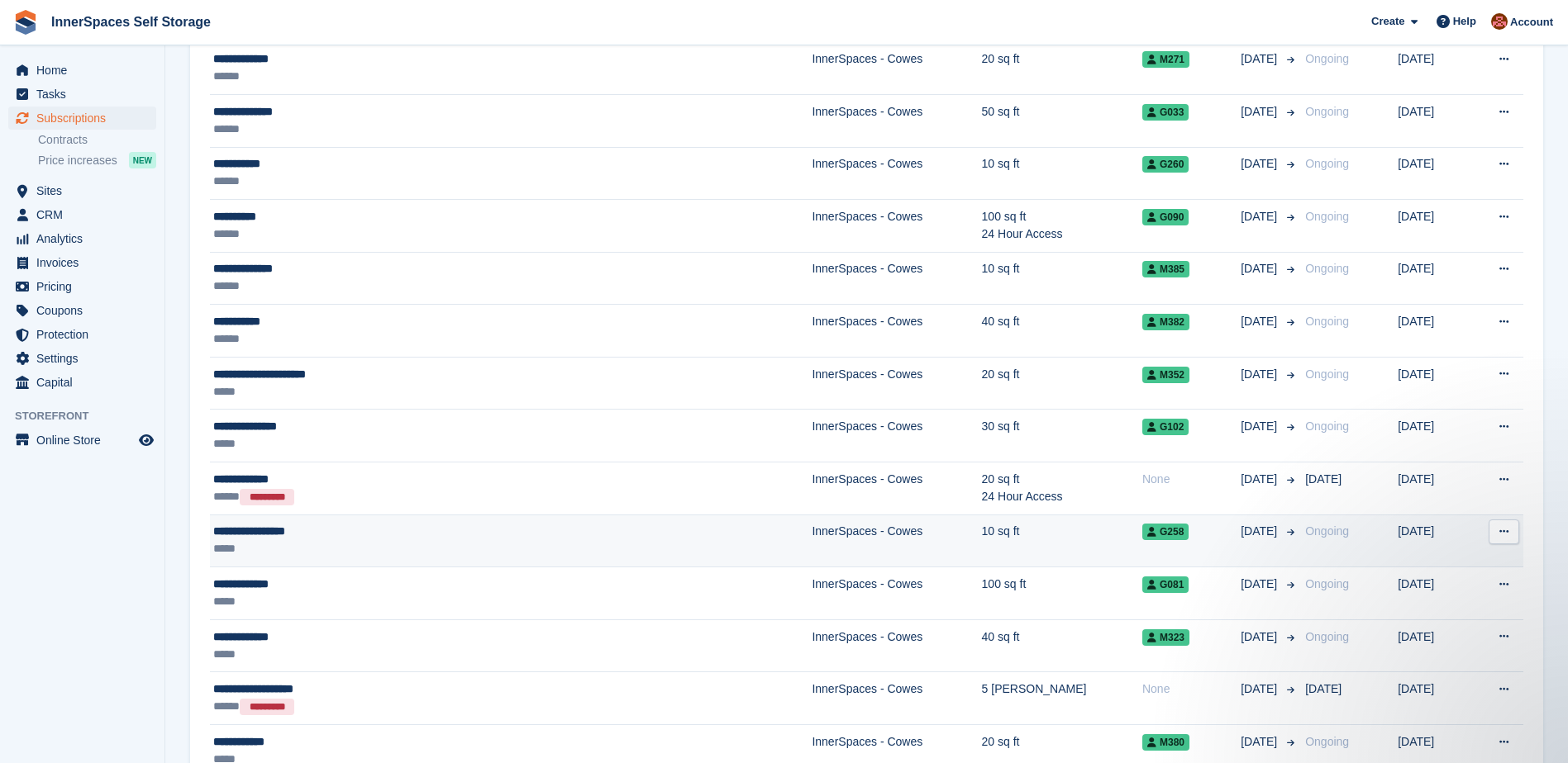
click at [384, 541] on div "*****" at bounding box center [407, 548] width 389 height 17
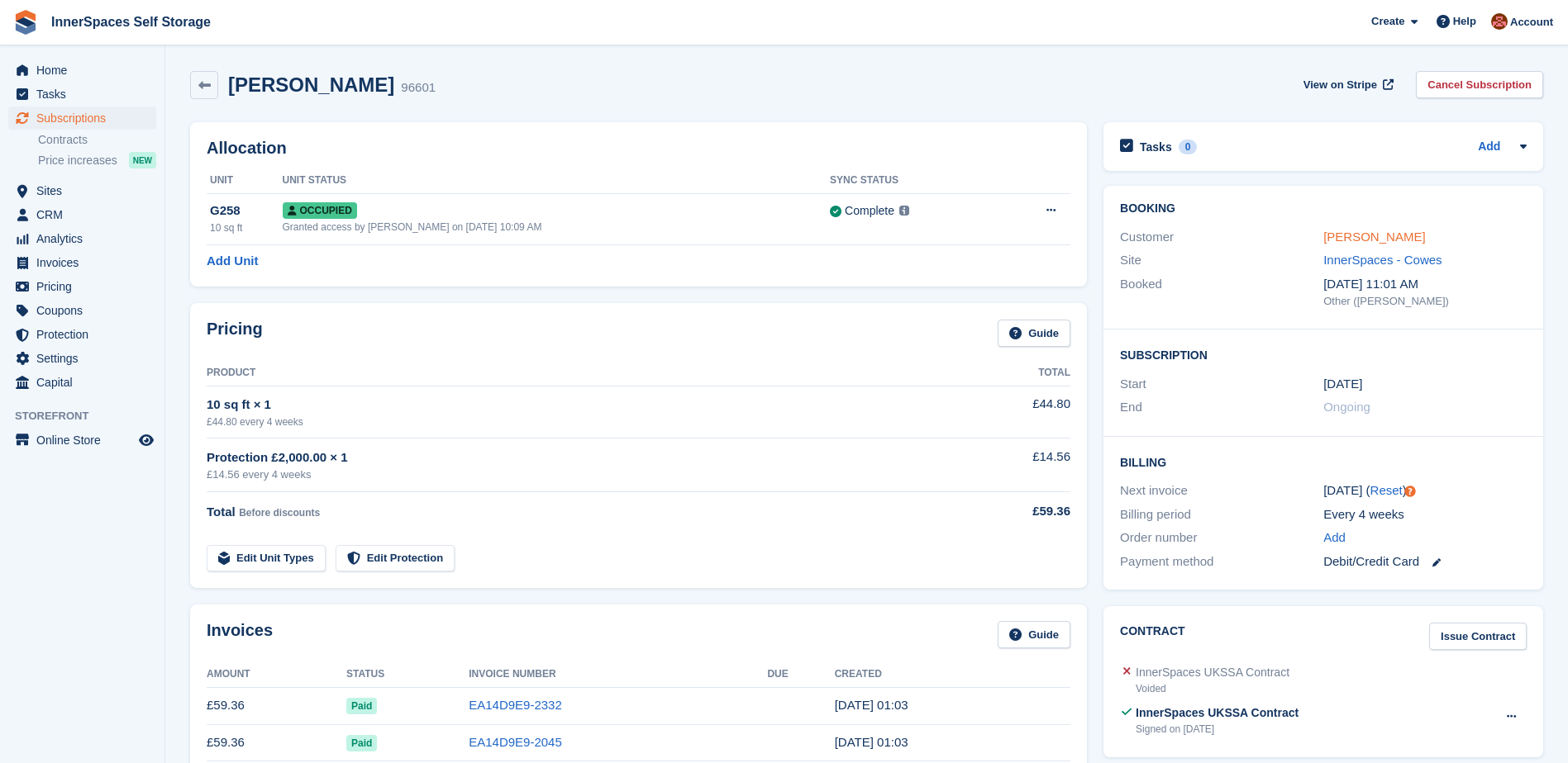
click at [1387, 236] on link "Mark Bentley-Leek" at bounding box center [1373, 236] width 102 height 14
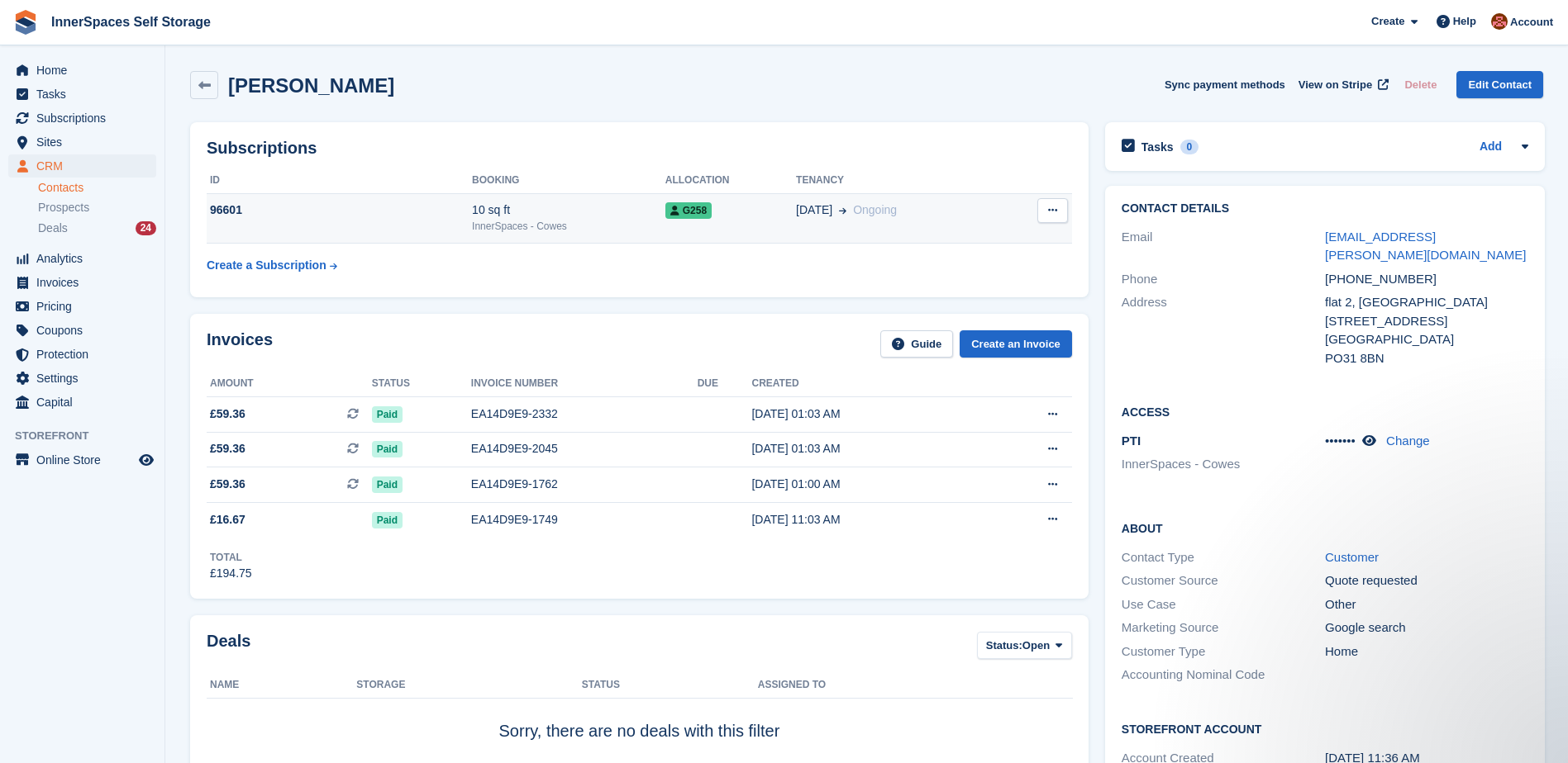
click at [573, 208] on div "10 sq ft" at bounding box center [568, 210] width 194 height 17
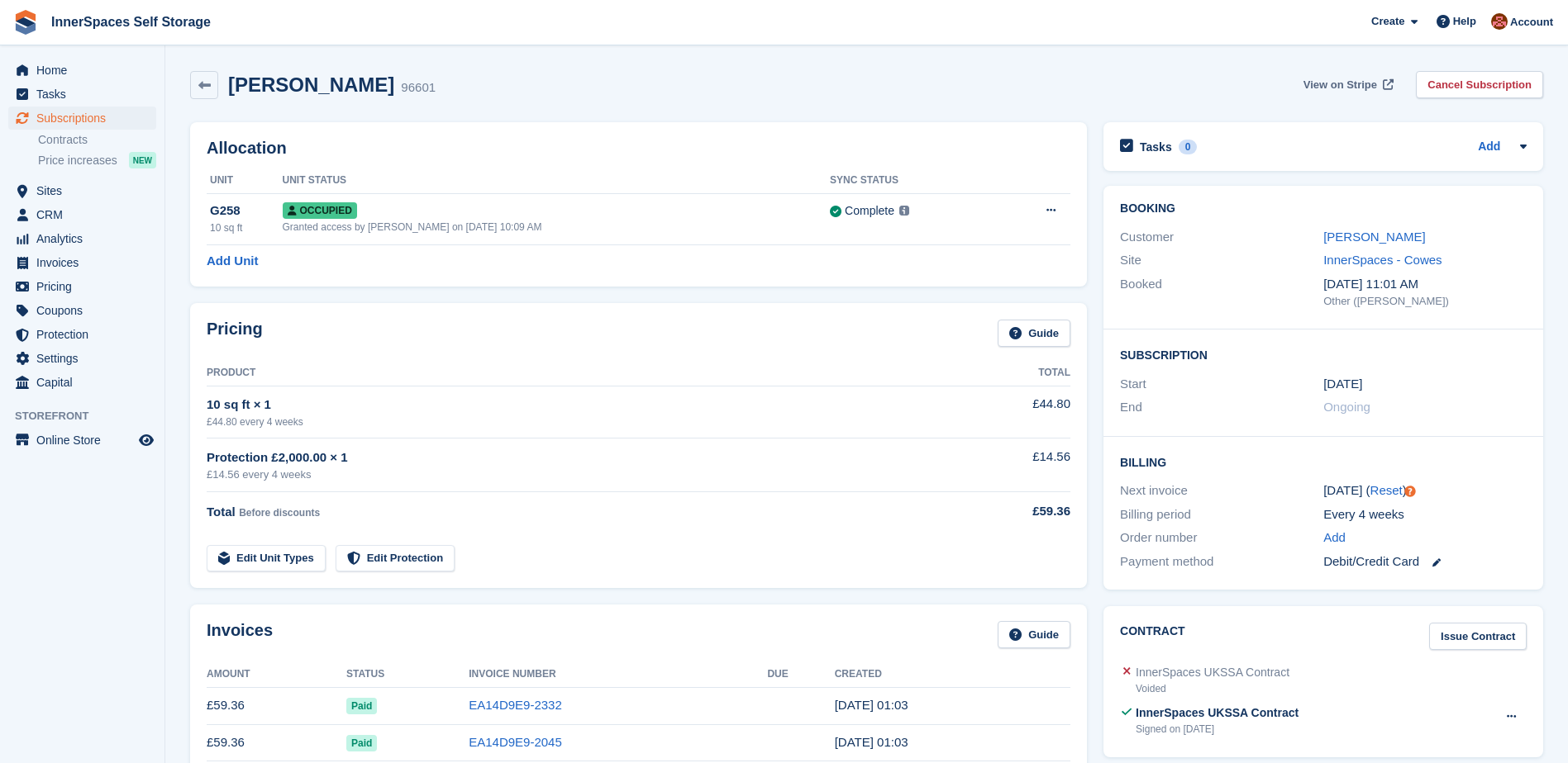
click at [1373, 85] on span "View on Stripe" at bounding box center [1340, 85] width 73 height 17
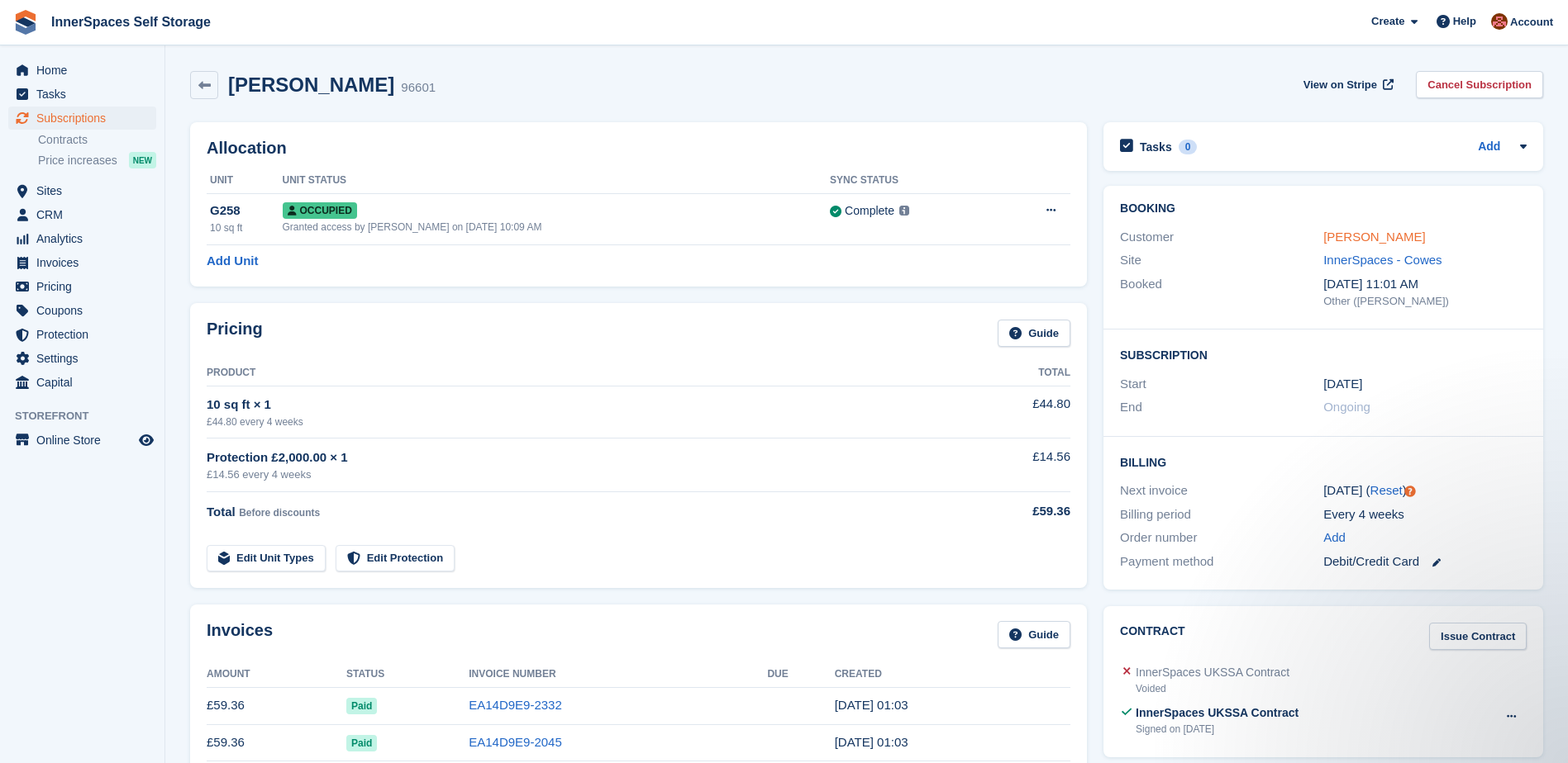
click at [1357, 238] on link "Mark Bentley-Leek" at bounding box center [1373, 236] width 102 height 14
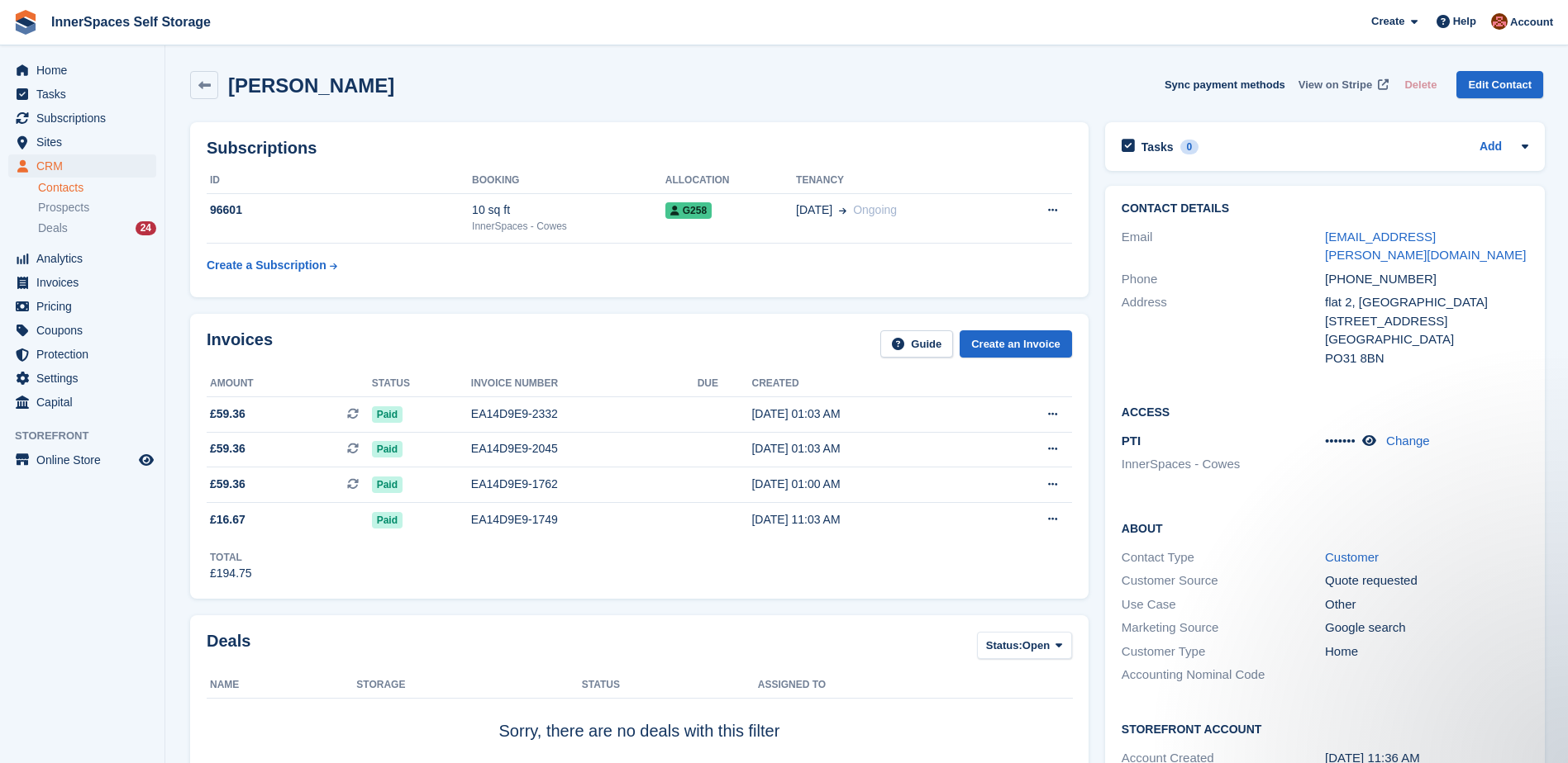
click at [1343, 87] on span "View on Stripe" at bounding box center [1335, 85] width 73 height 17
click at [55, 69] on span "Home" at bounding box center [86, 70] width 99 height 23
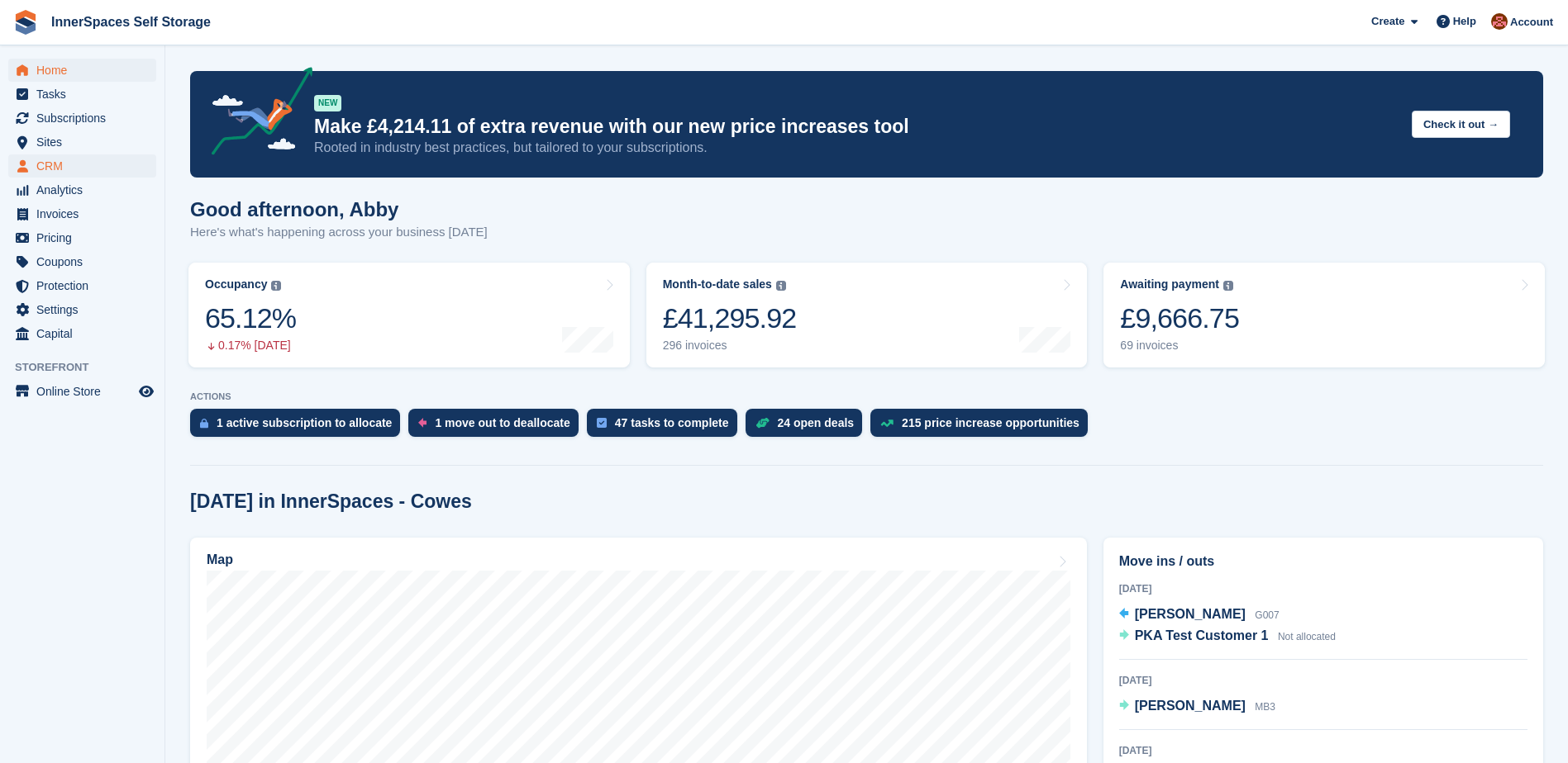
click at [44, 163] on span "CRM" at bounding box center [86, 165] width 99 height 23
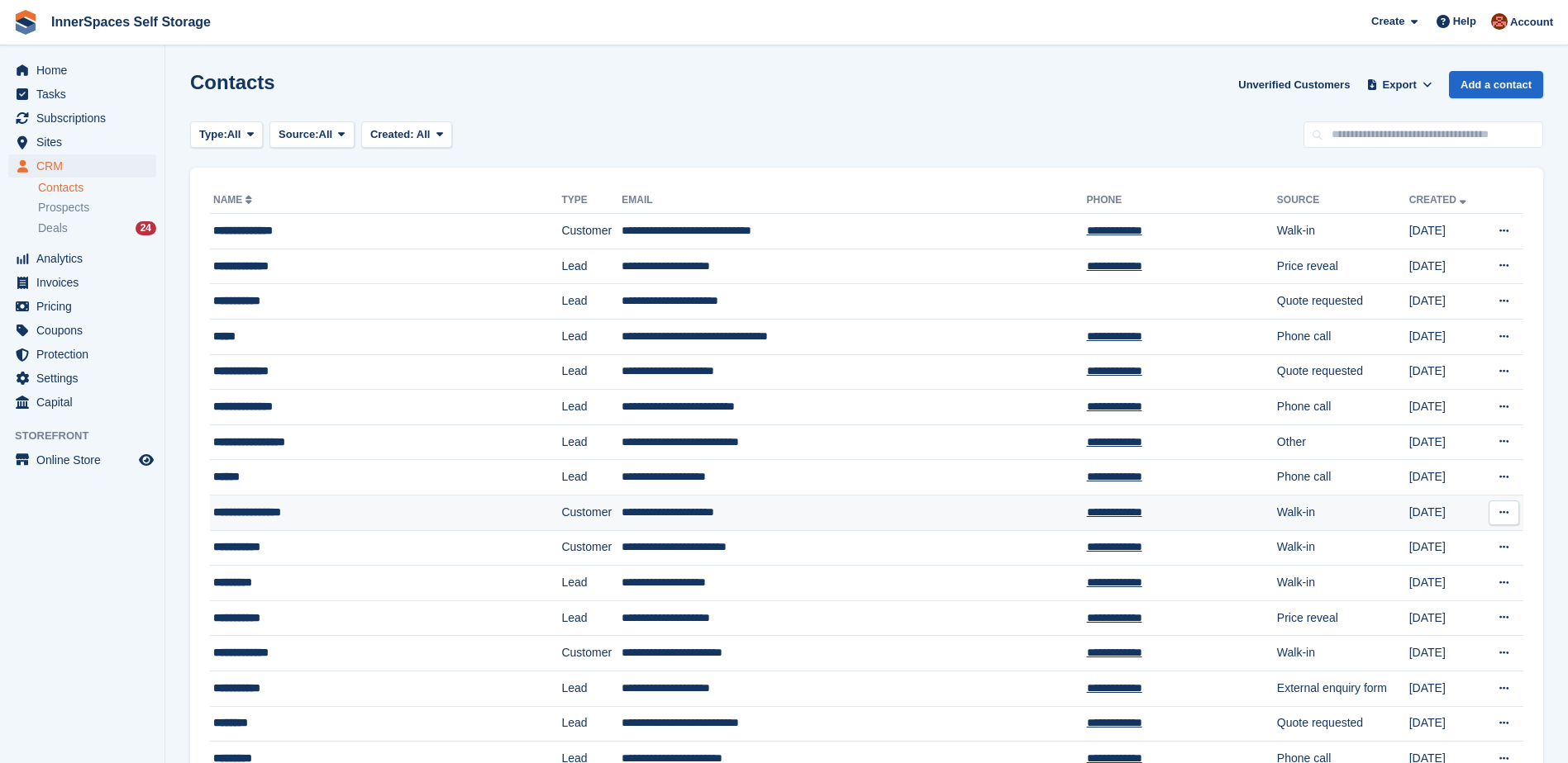
click at [308, 516] on div "**********" at bounding box center [357, 512] width 289 height 17
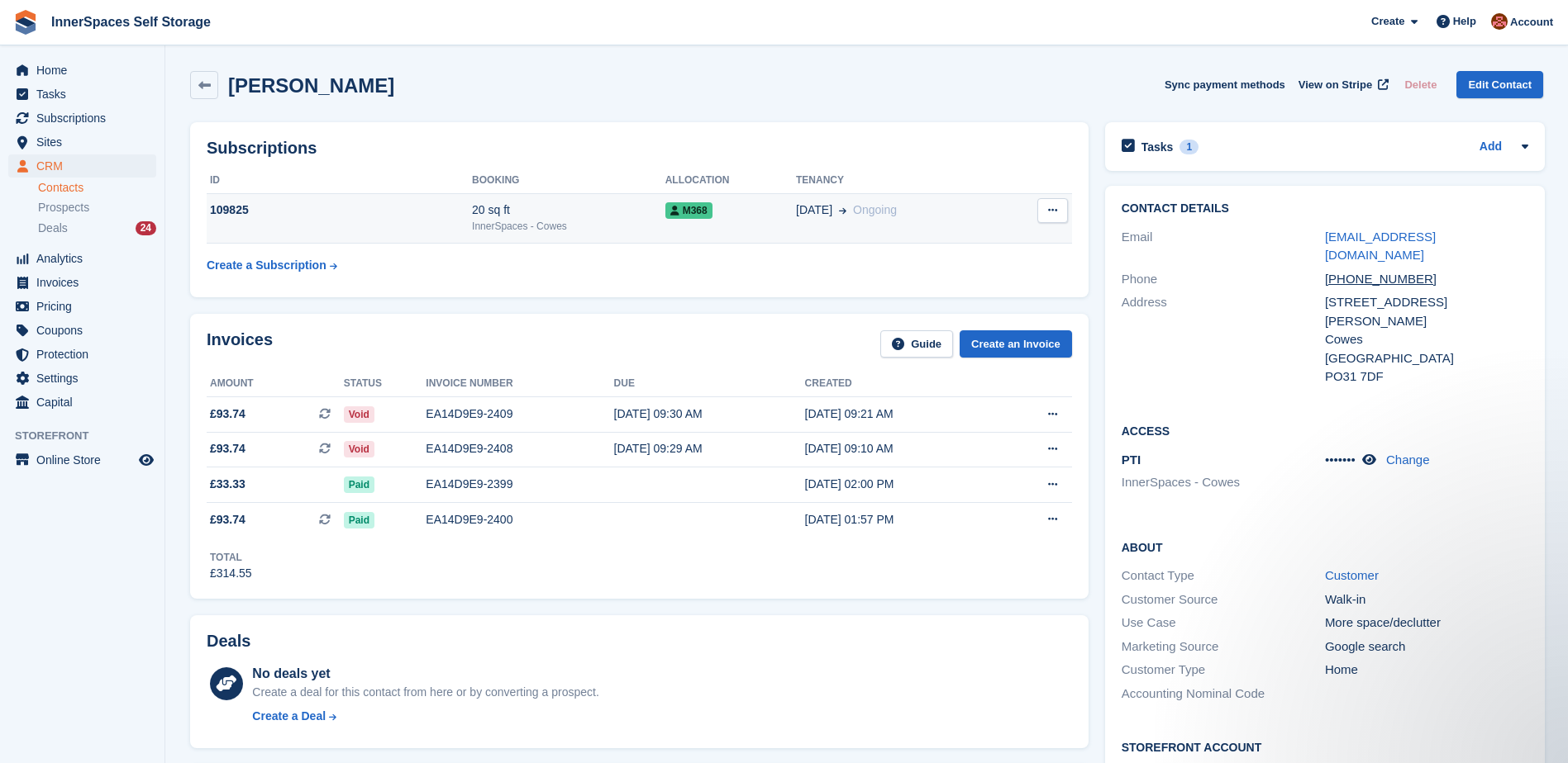
click at [577, 216] on div "20 sq ft" at bounding box center [568, 210] width 194 height 17
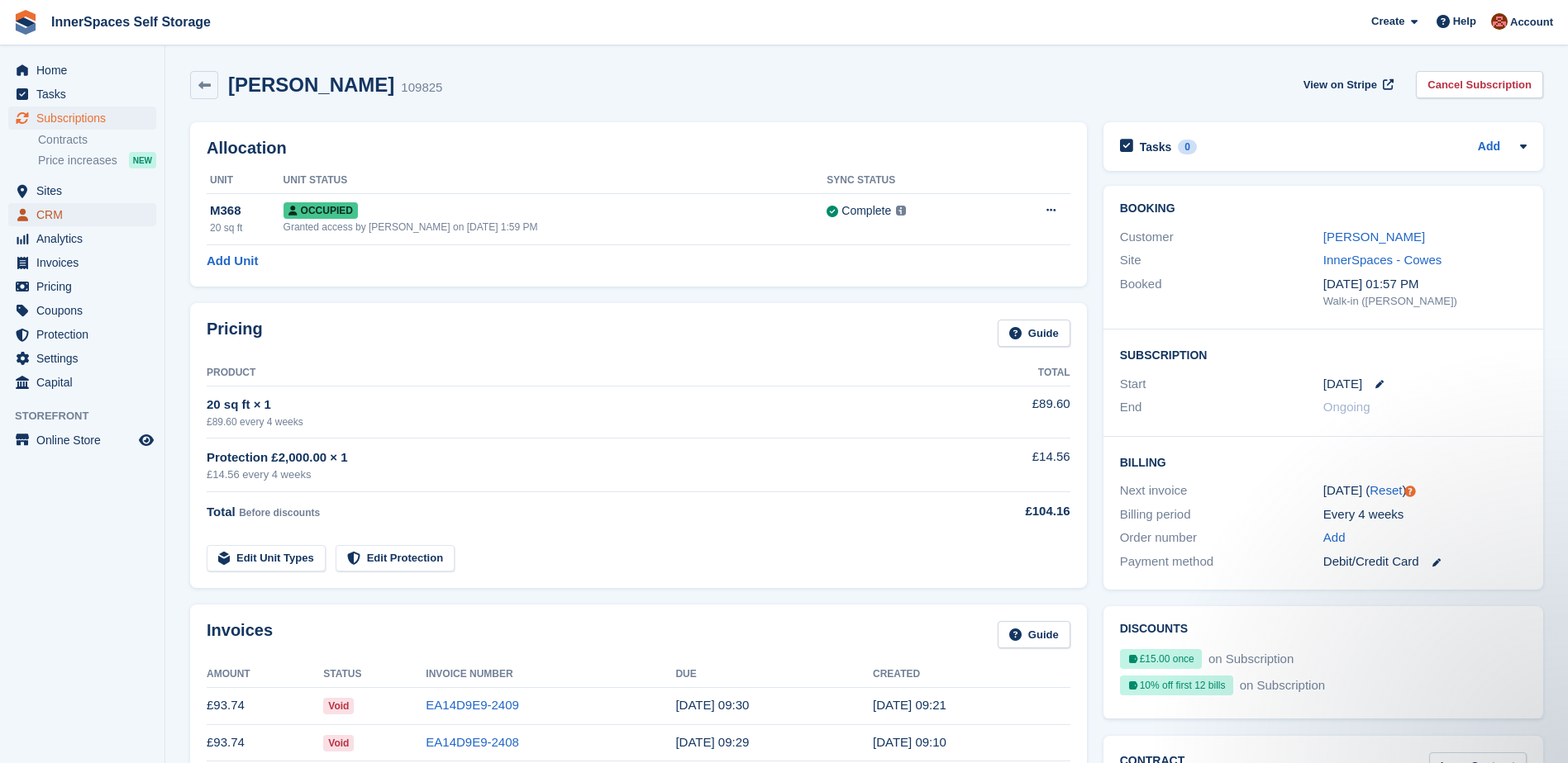
click at [41, 216] on span "CRM" at bounding box center [86, 215] width 99 height 23
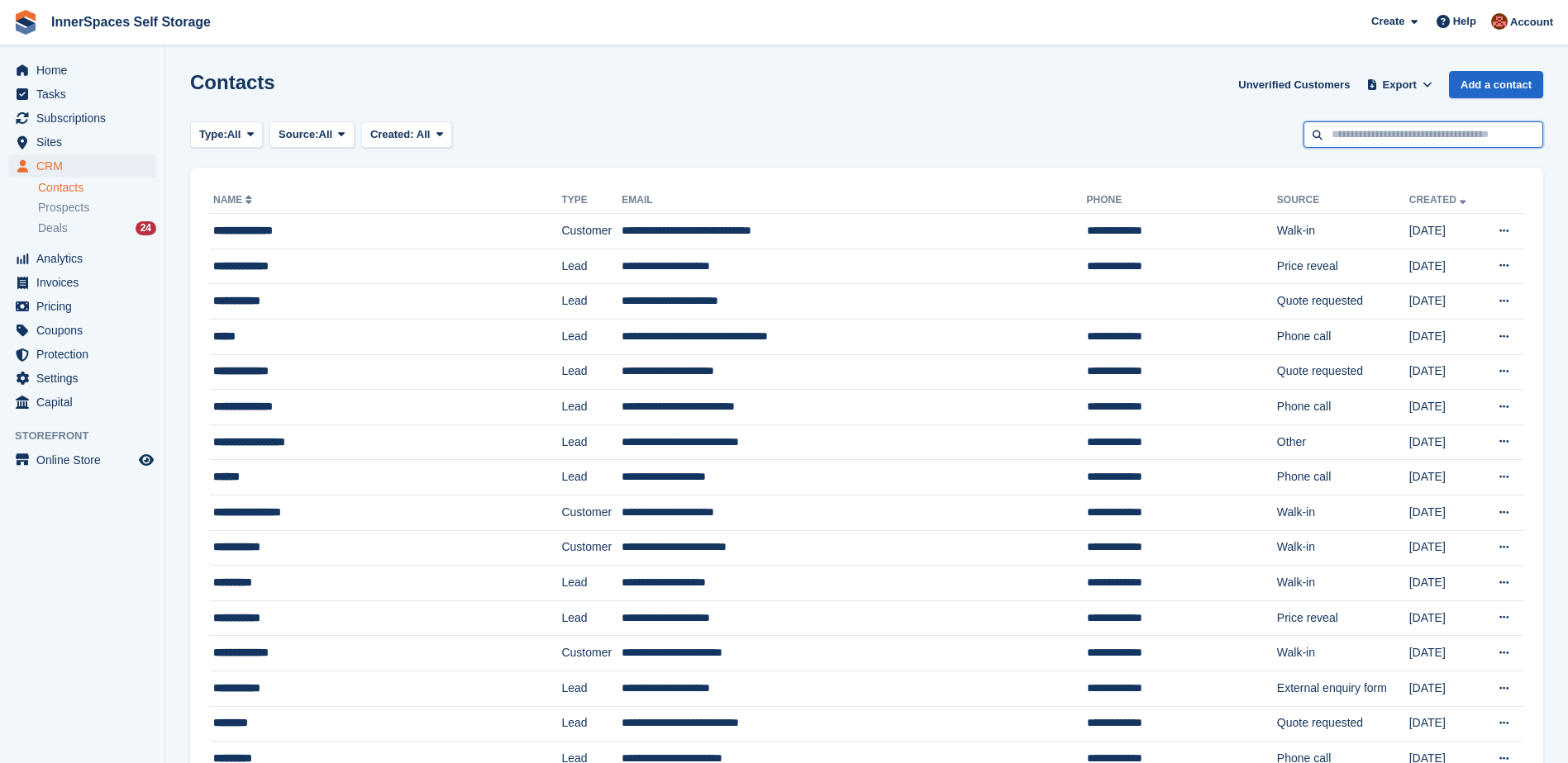
click at [1429, 132] on input "text" at bounding box center [1423, 135] width 239 height 28
type input "****"
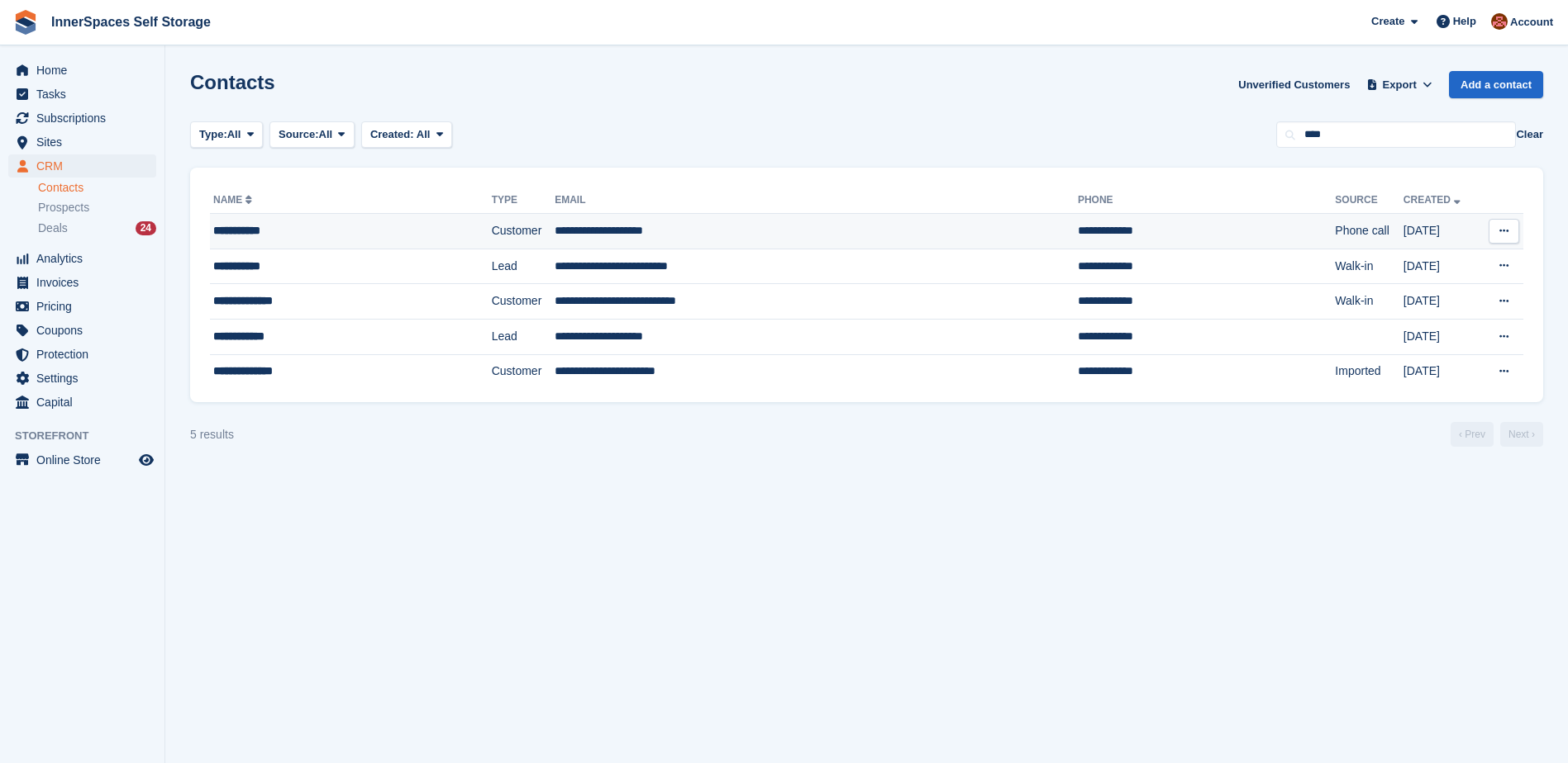
click at [328, 225] on div "**********" at bounding box center [323, 230] width 220 height 17
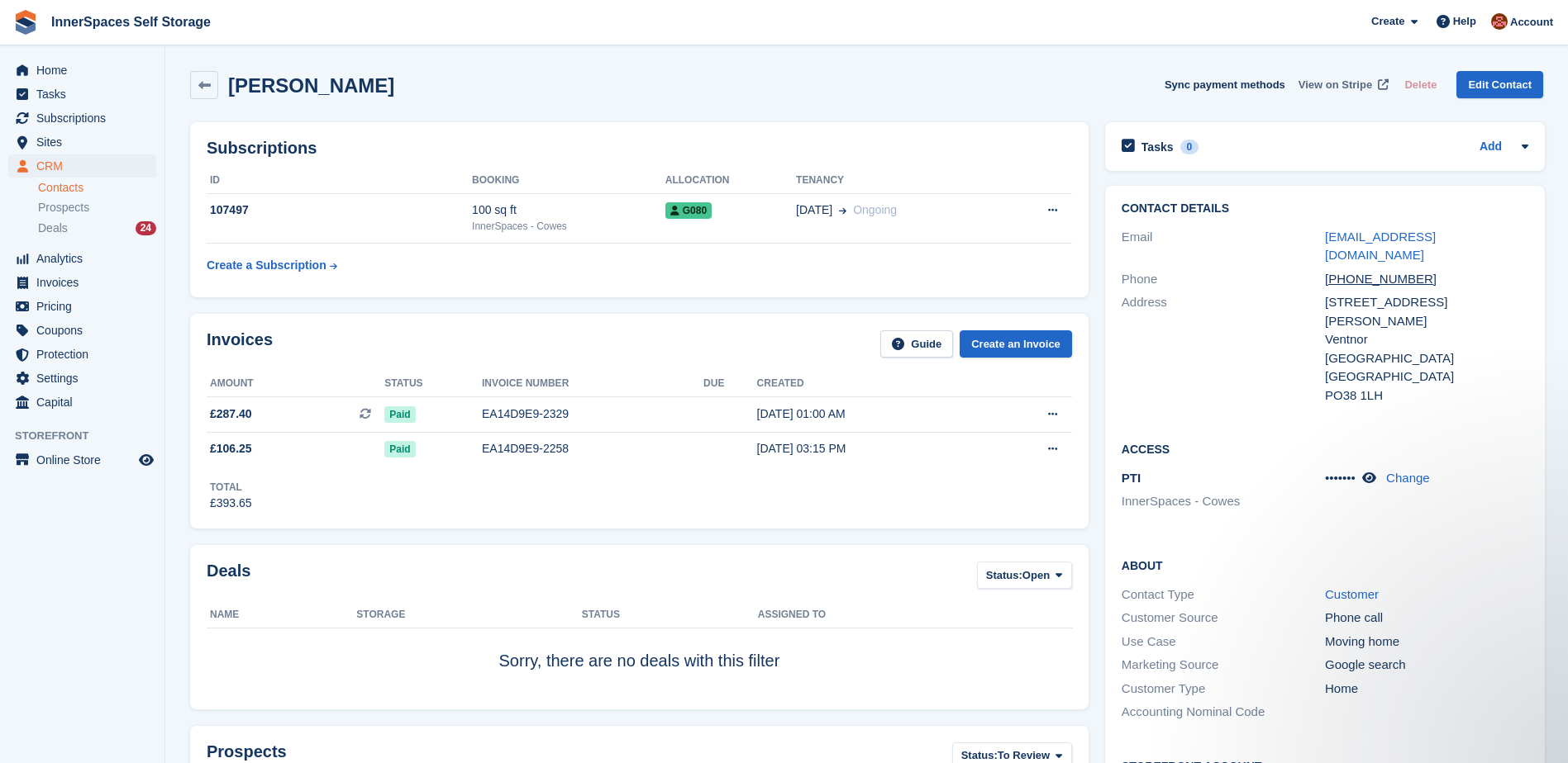
click at [1358, 83] on span "View on Stripe" at bounding box center [1335, 85] width 73 height 17
click at [602, 210] on div "100 sq ft" at bounding box center [568, 210] width 194 height 17
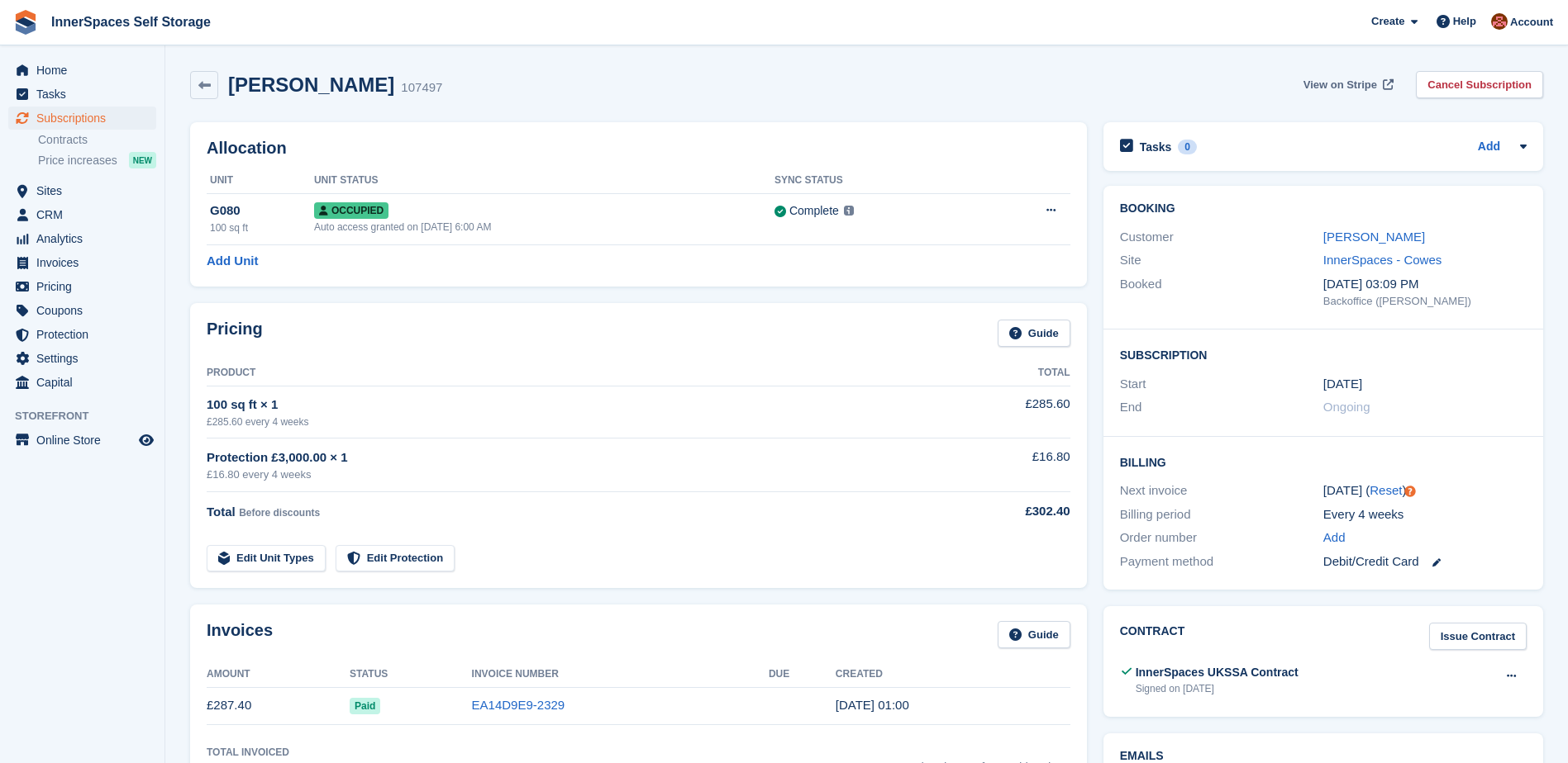
click at [1365, 80] on span "View on Stripe" at bounding box center [1340, 85] width 73 height 17
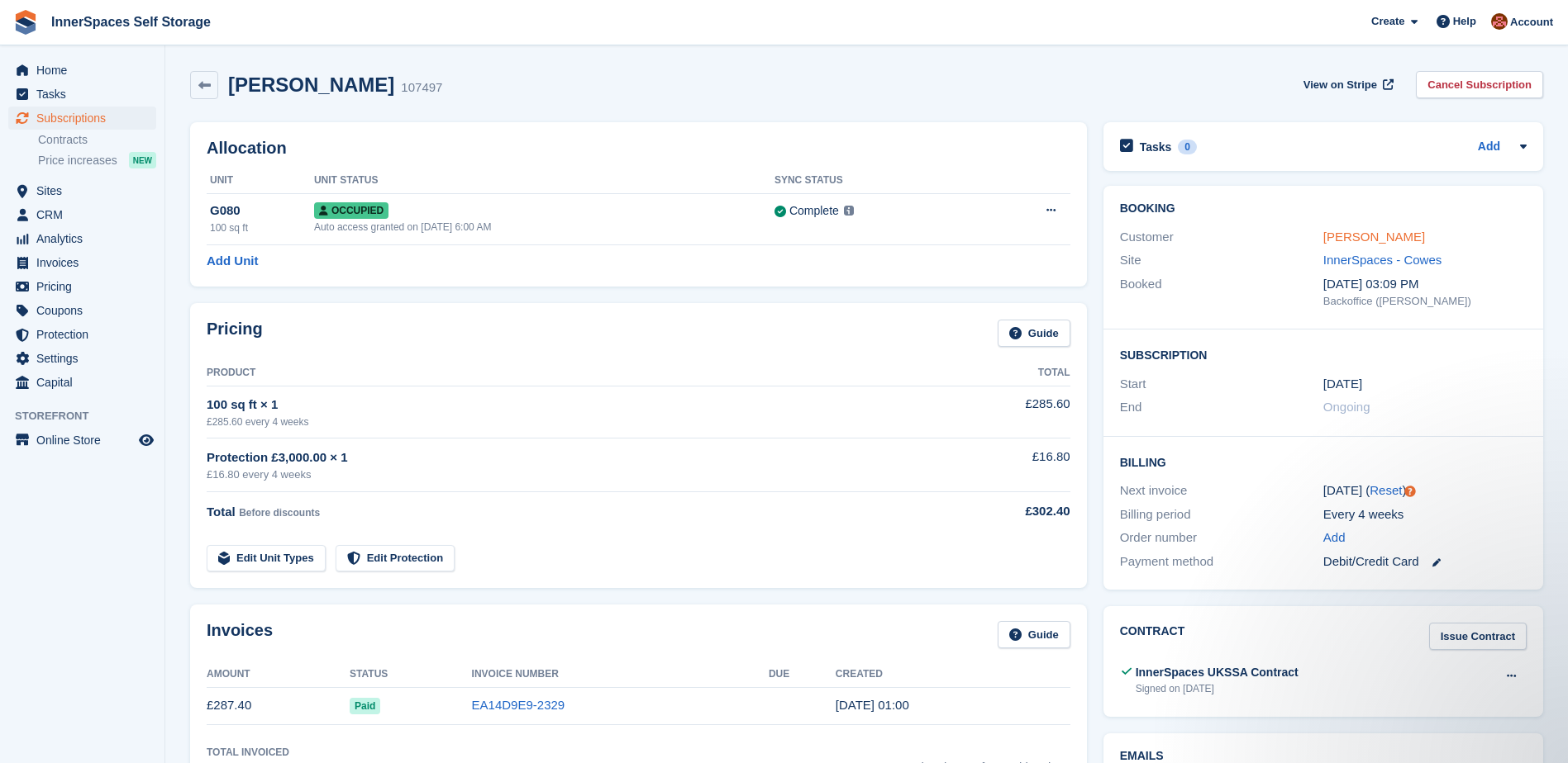
click at [1370, 237] on link "Jane Garner" at bounding box center [1373, 236] width 102 height 14
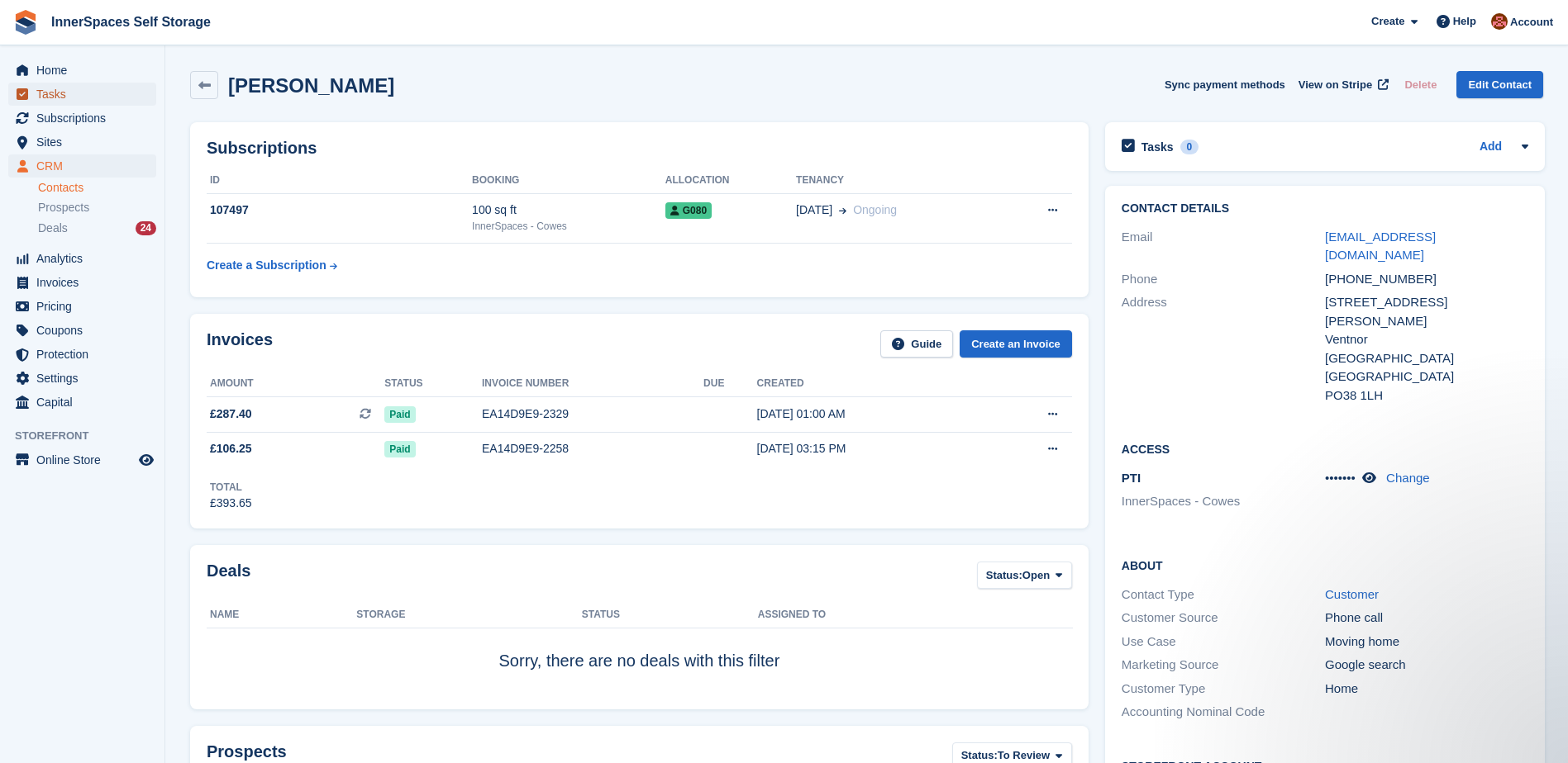
click at [45, 95] on span "Tasks" at bounding box center [86, 94] width 99 height 23
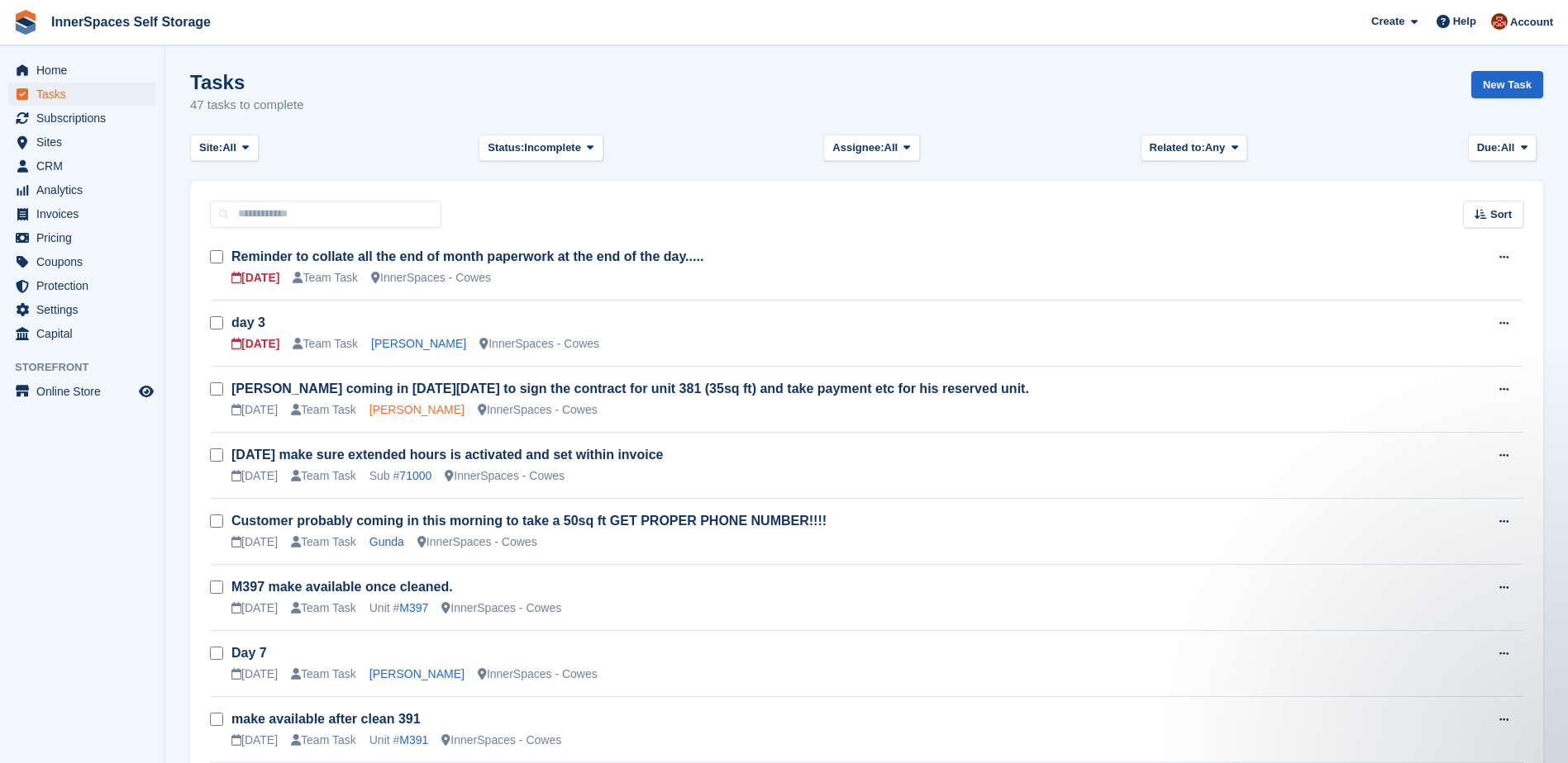
click at [387, 412] on link "Chris Day" at bounding box center [417, 410] width 95 height 13
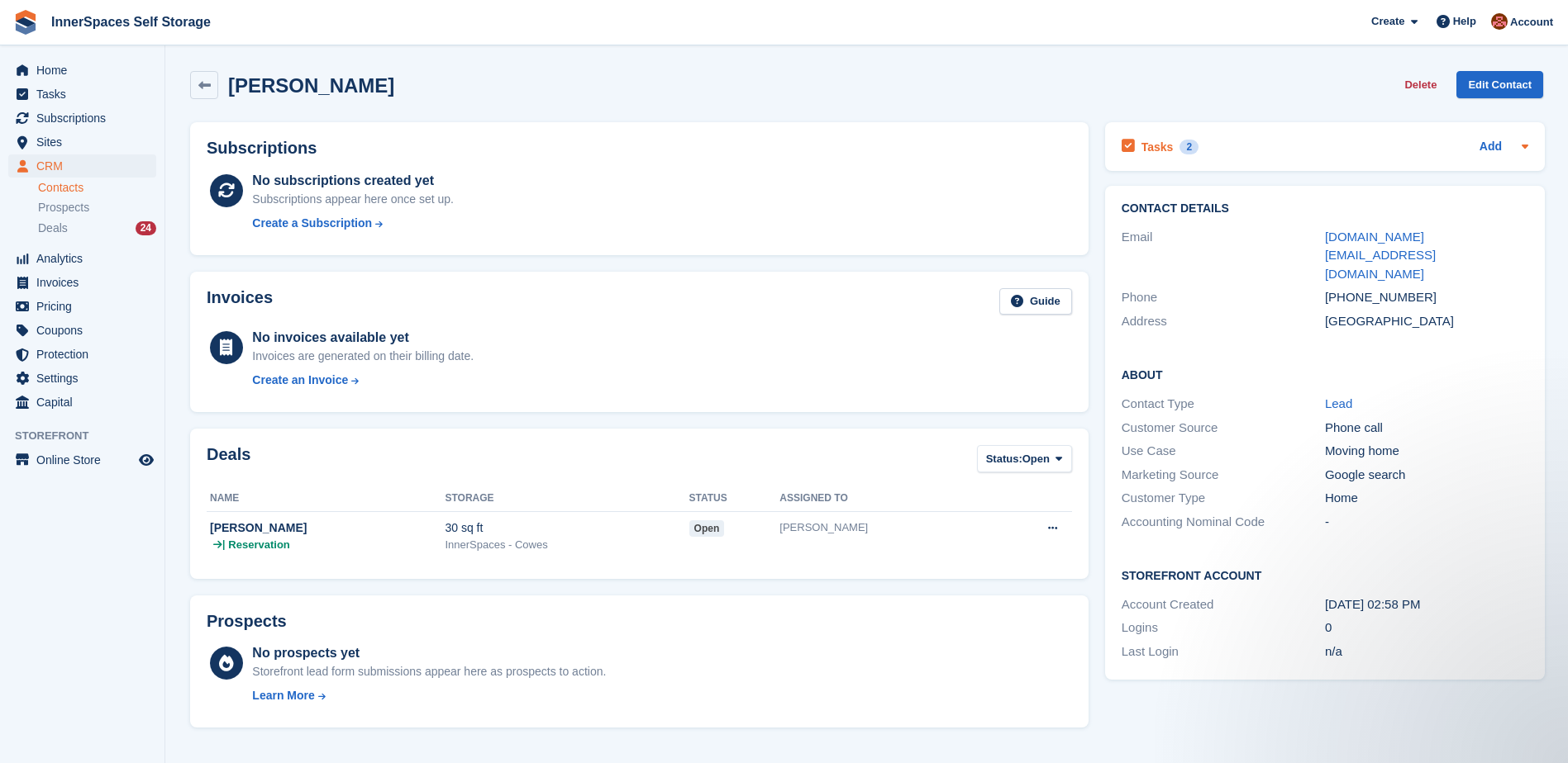
click at [1153, 154] on h2 "Tasks" at bounding box center [1157, 147] width 32 height 15
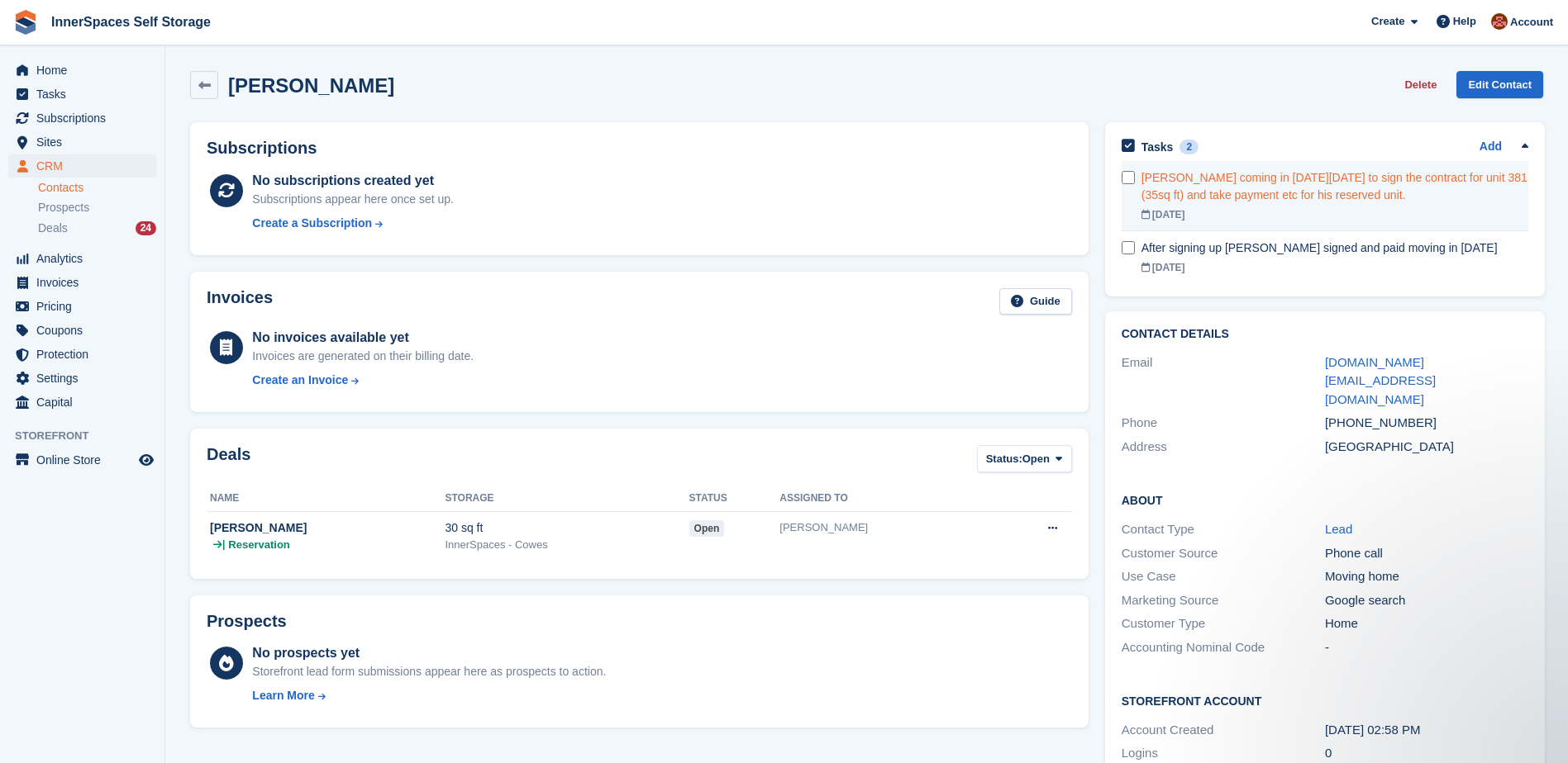
click at [1394, 184] on div "Chris Day coming in on Wednesday 01st October to sign the contract for unit 381…" at bounding box center [1335, 187] width 387 height 35
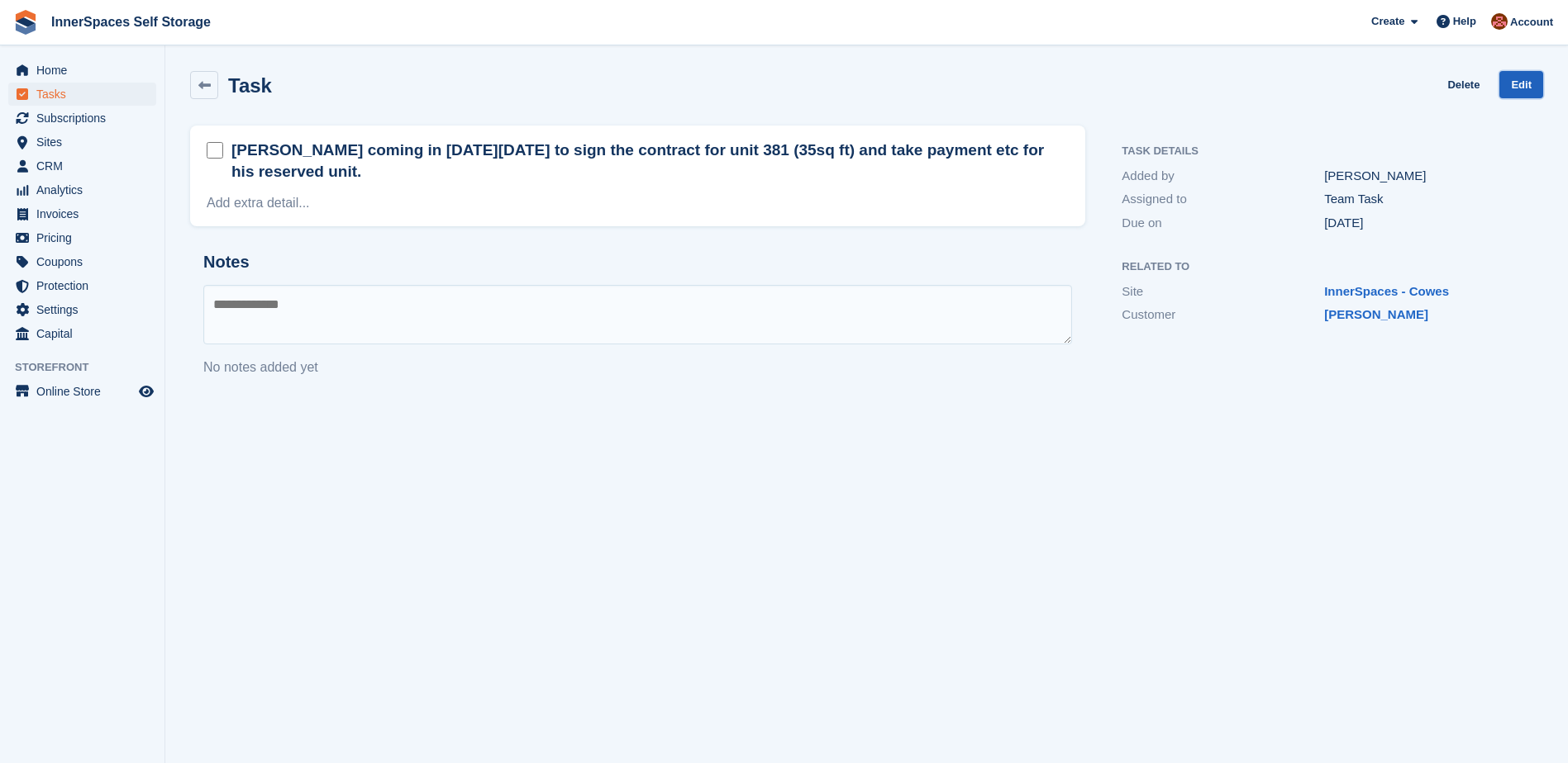
click at [1532, 85] on link "Edit" at bounding box center [1521, 84] width 44 height 28
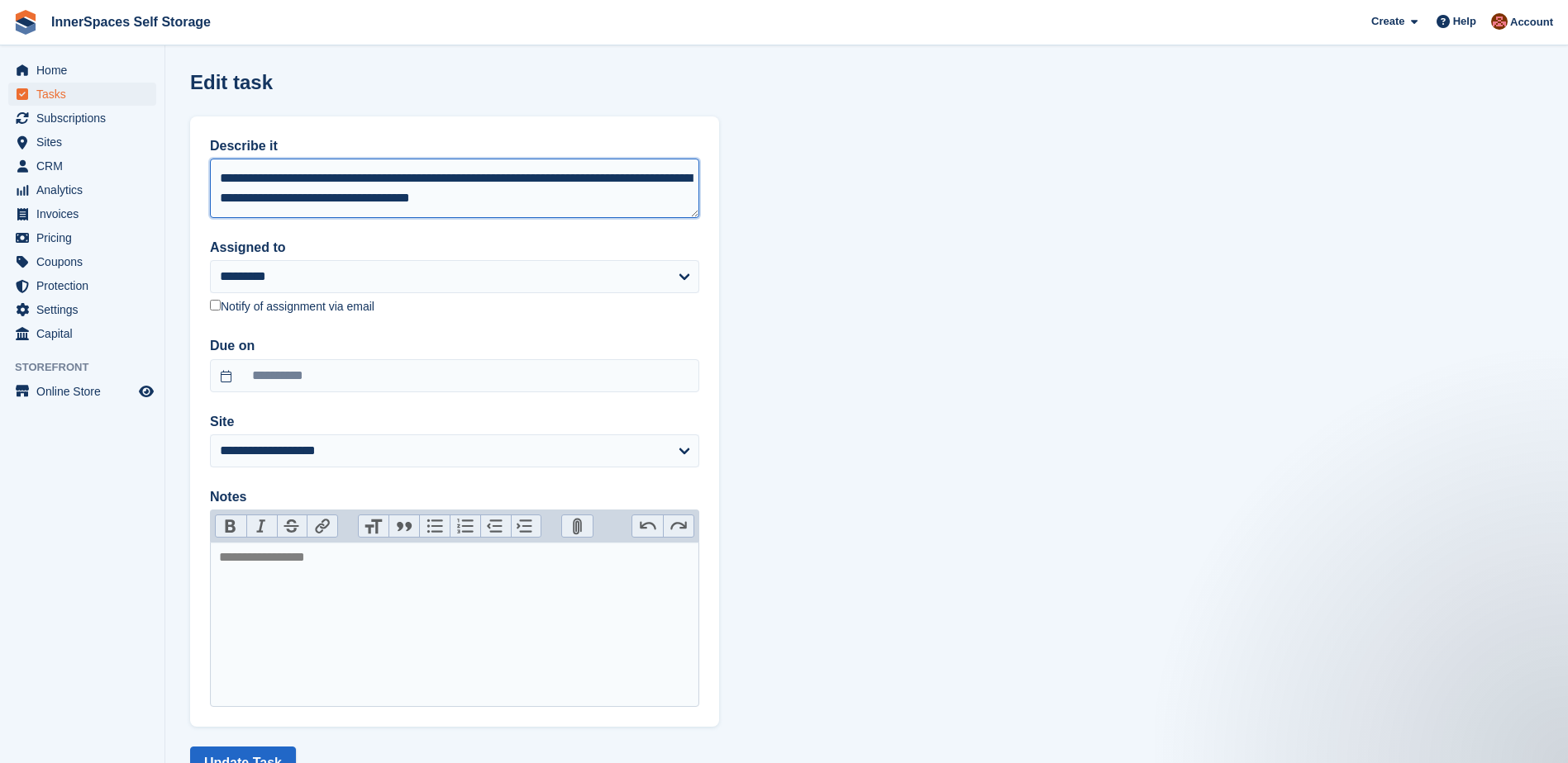
drag, startPoint x: 500, startPoint y: 178, endPoint x: 343, endPoint y: 179, distance: 157.0
click at [343, 179] on textarea "**********" at bounding box center [454, 188] width 489 height 60
click at [478, 203] on textarea "**********" at bounding box center [454, 188] width 489 height 60
type textarea "**********"
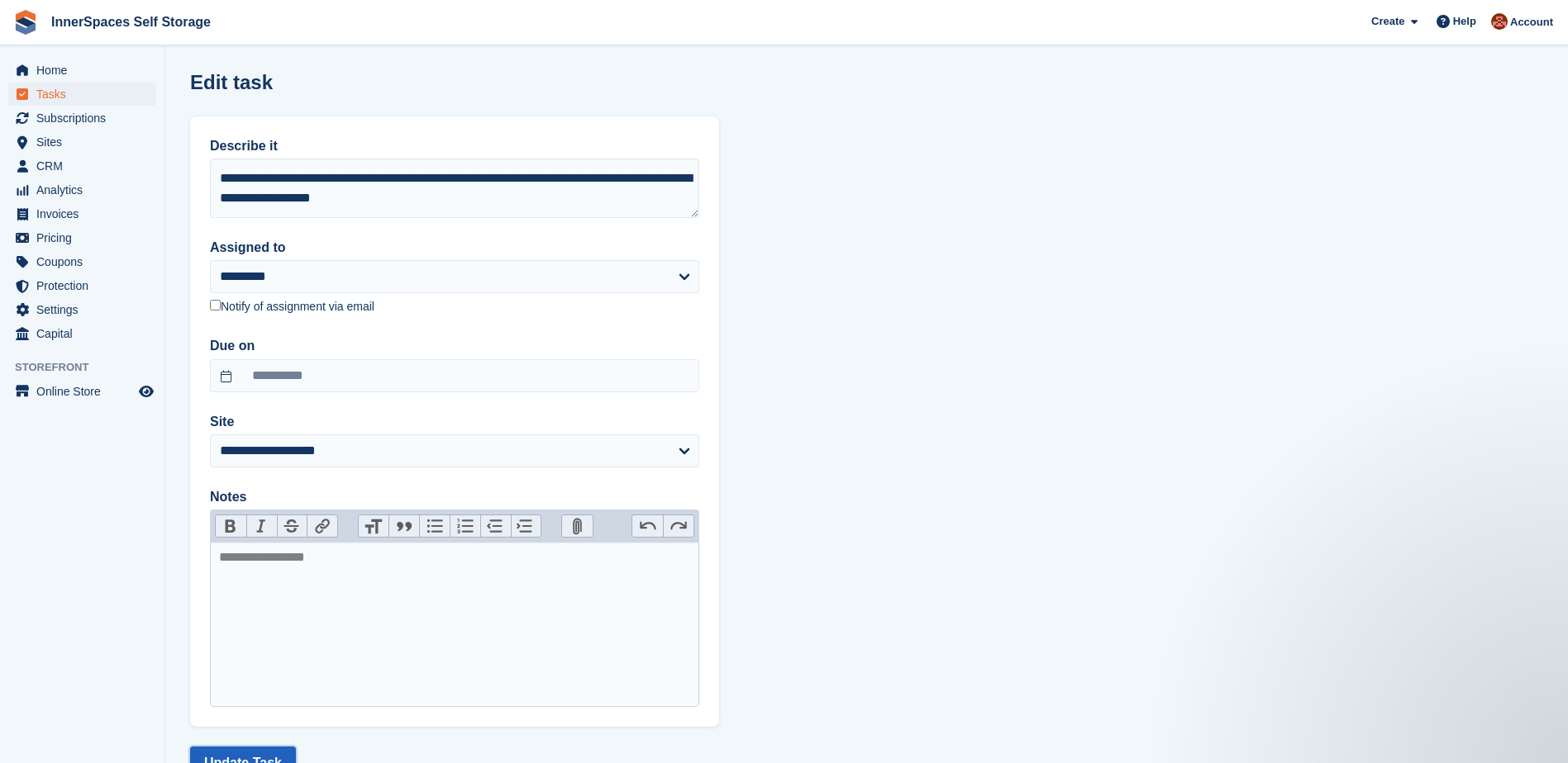
click at [232, 746] on button "Update Task" at bounding box center [242, 763] width 106 height 33
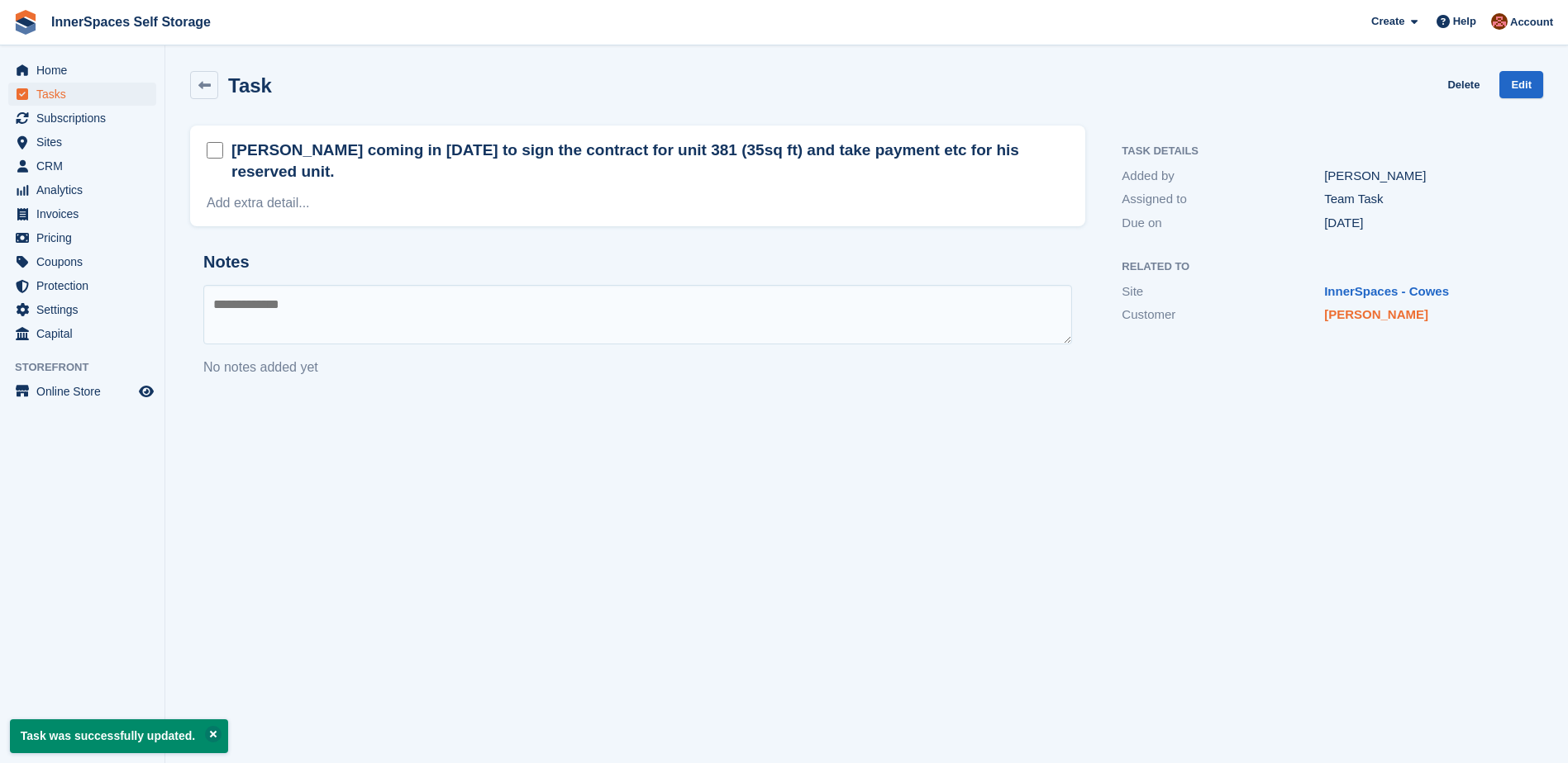
click at [1345, 311] on link "Chris Day" at bounding box center [1375, 314] width 104 height 14
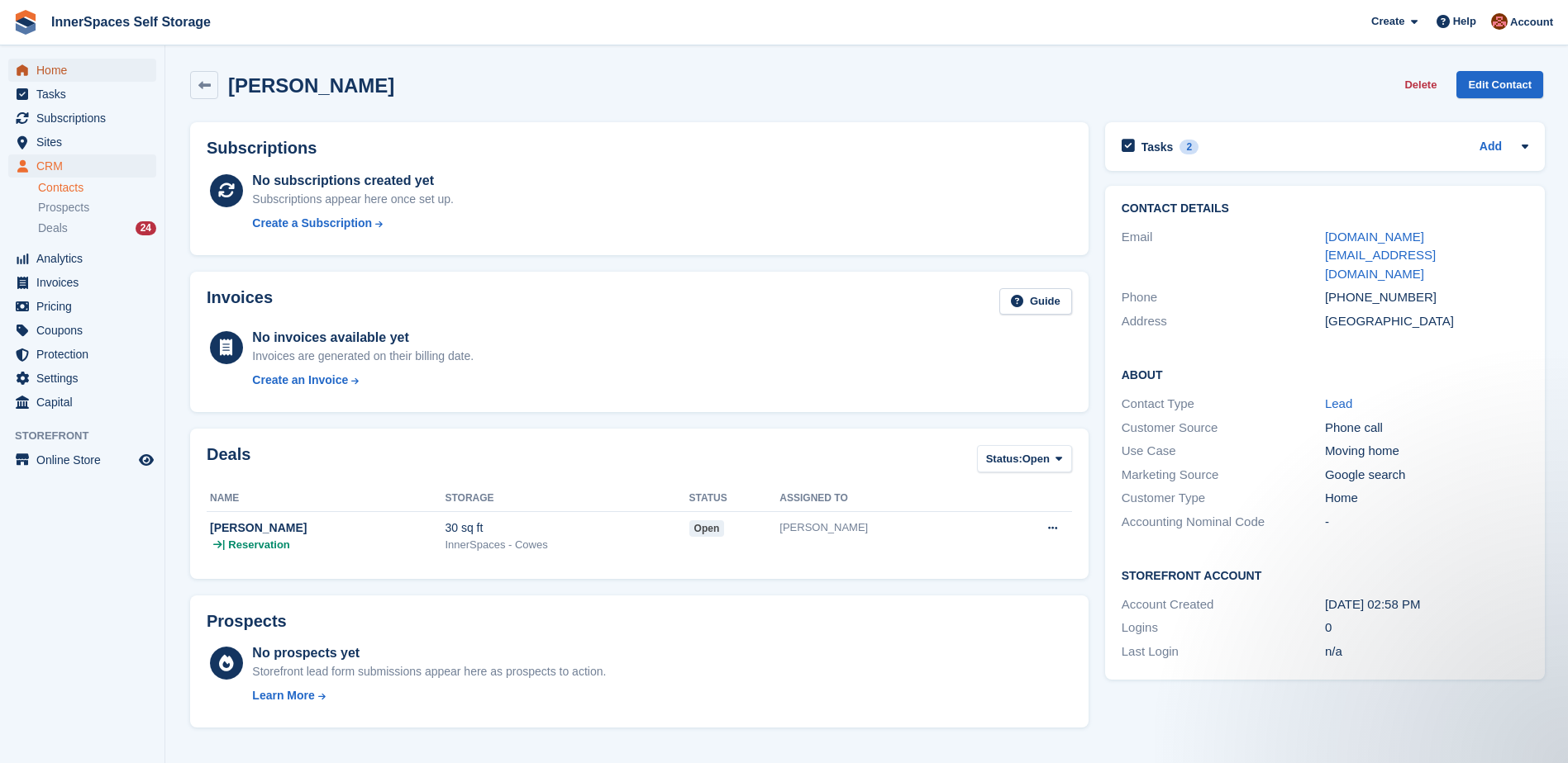
click at [52, 71] on span "Home" at bounding box center [86, 70] width 99 height 23
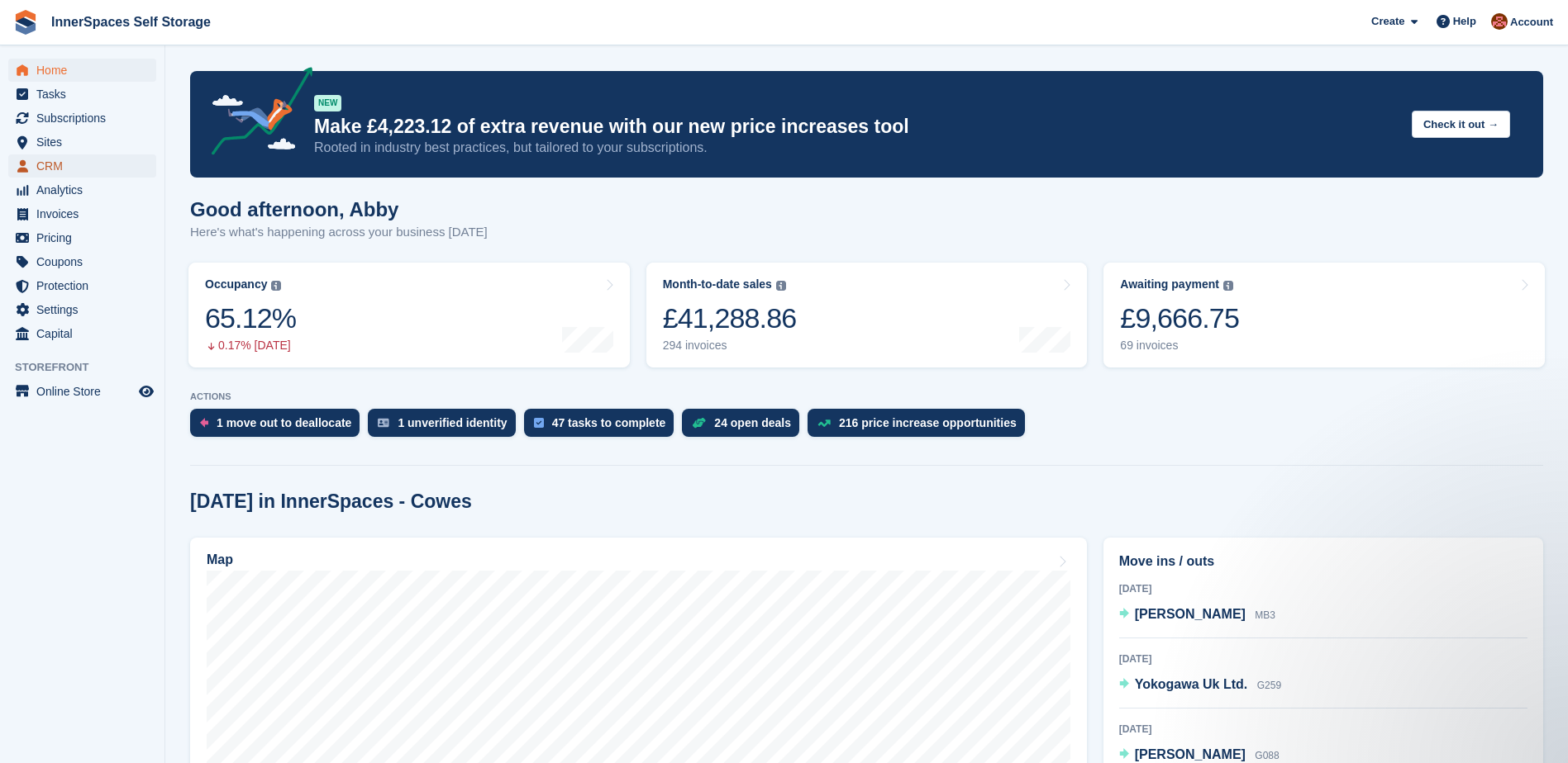
drag, startPoint x: 0, startPoint y: 0, endPoint x: 47, endPoint y: 163, distance: 169.6
click at [47, 163] on span "CRM" at bounding box center [86, 165] width 99 height 23
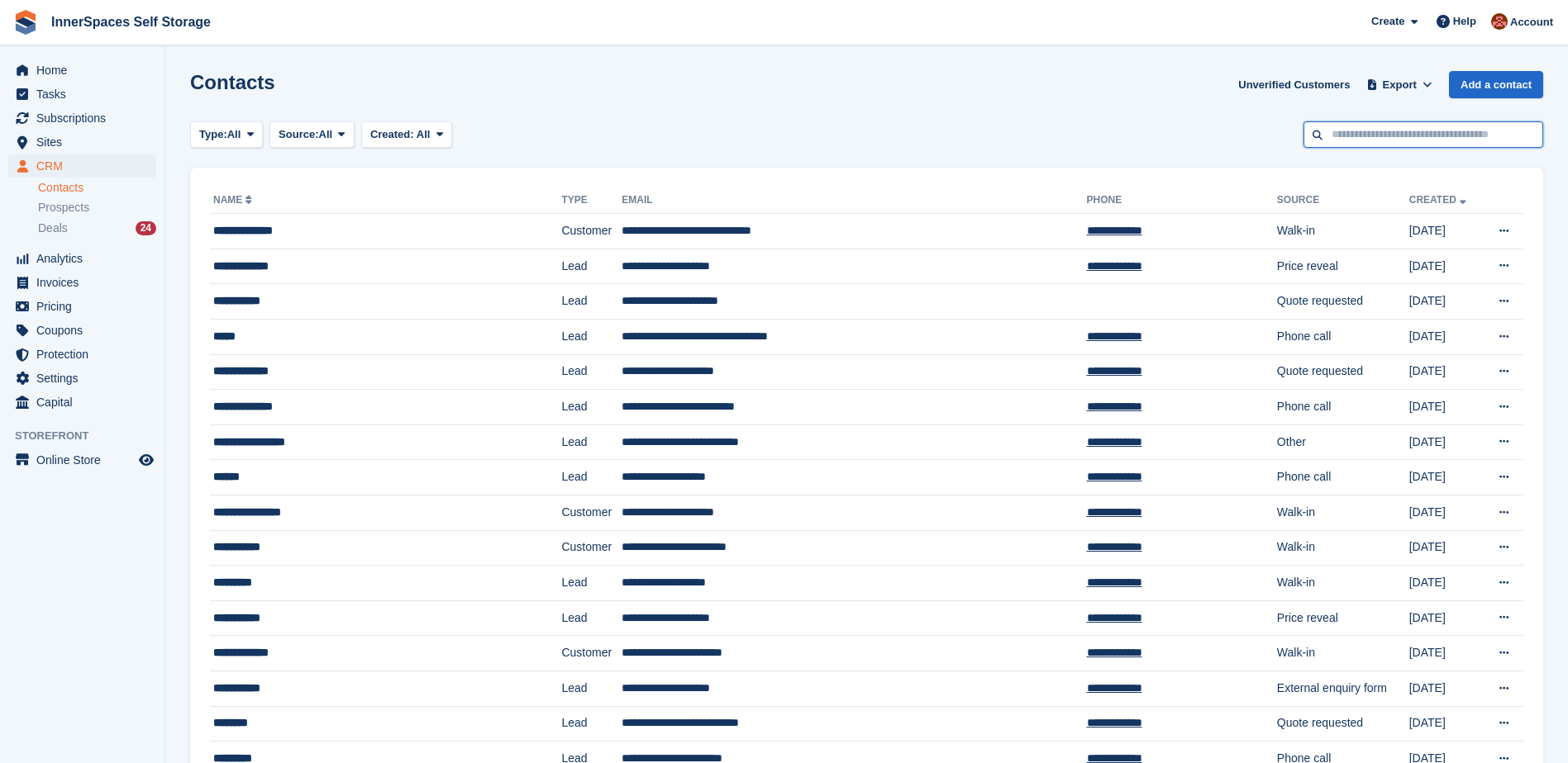
click at [1428, 133] on input "text" at bounding box center [1423, 135] width 239 height 28
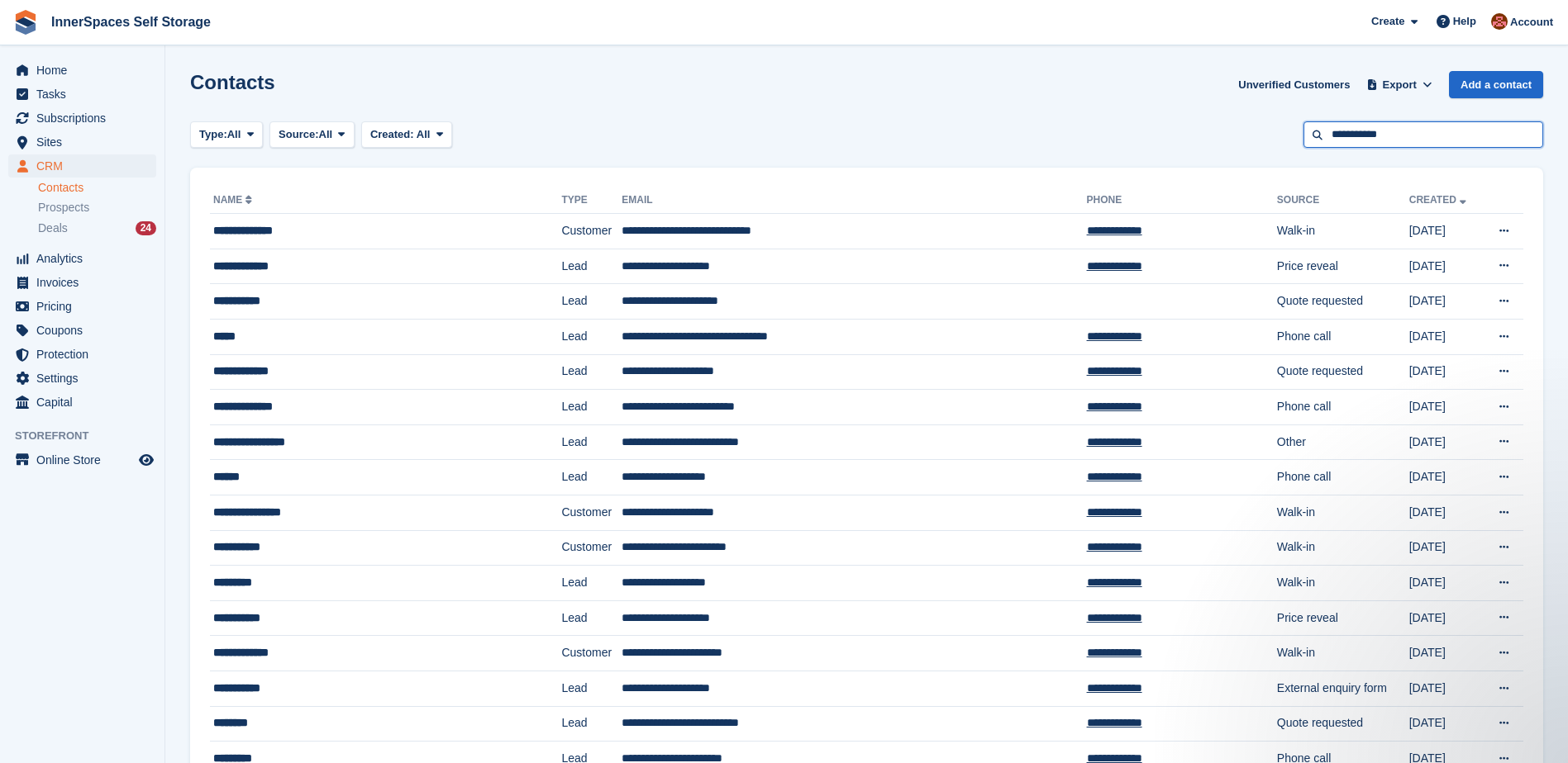
type input "**********"
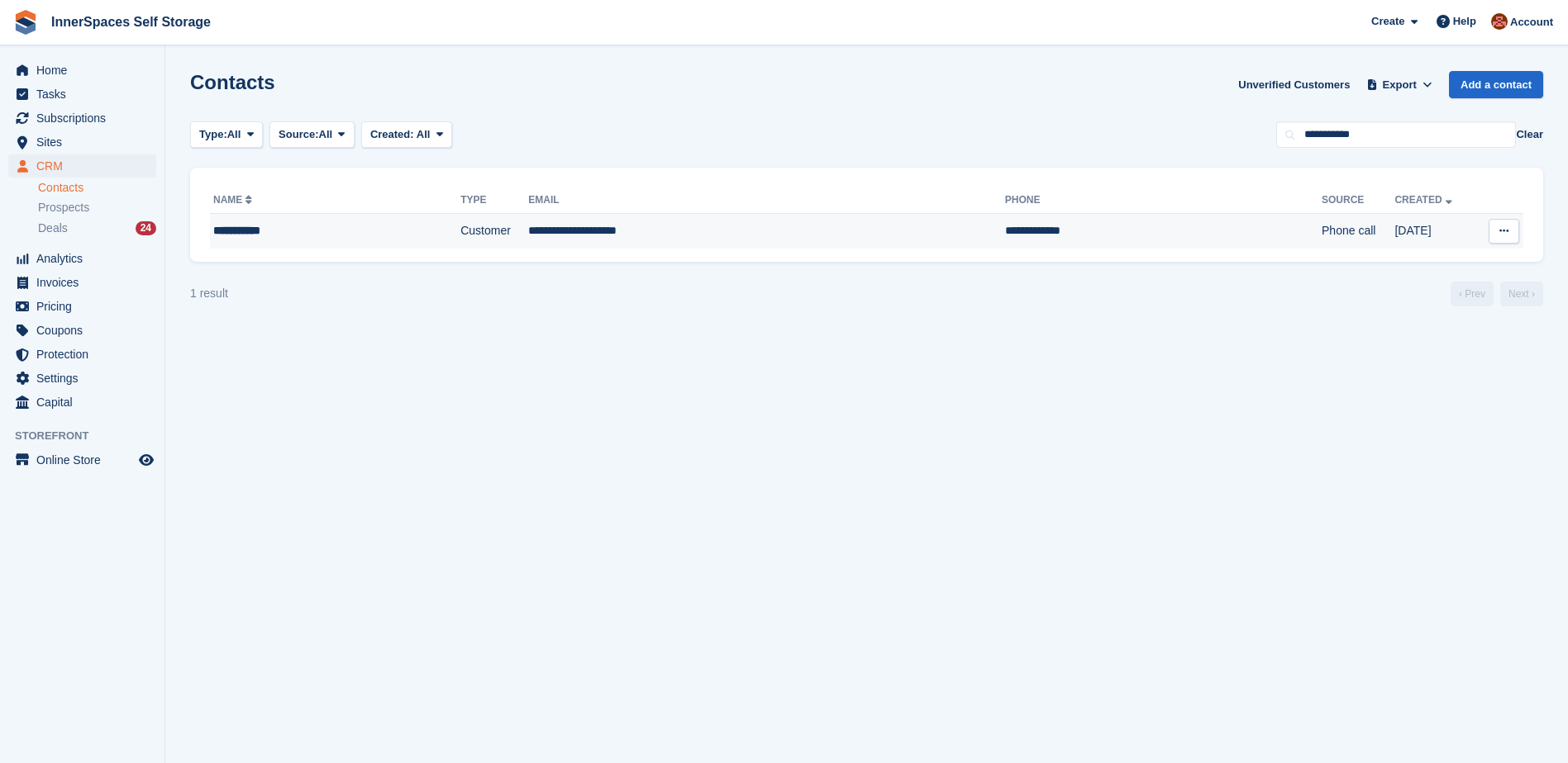
click at [336, 227] on div "**********" at bounding box center [304, 230] width 182 height 17
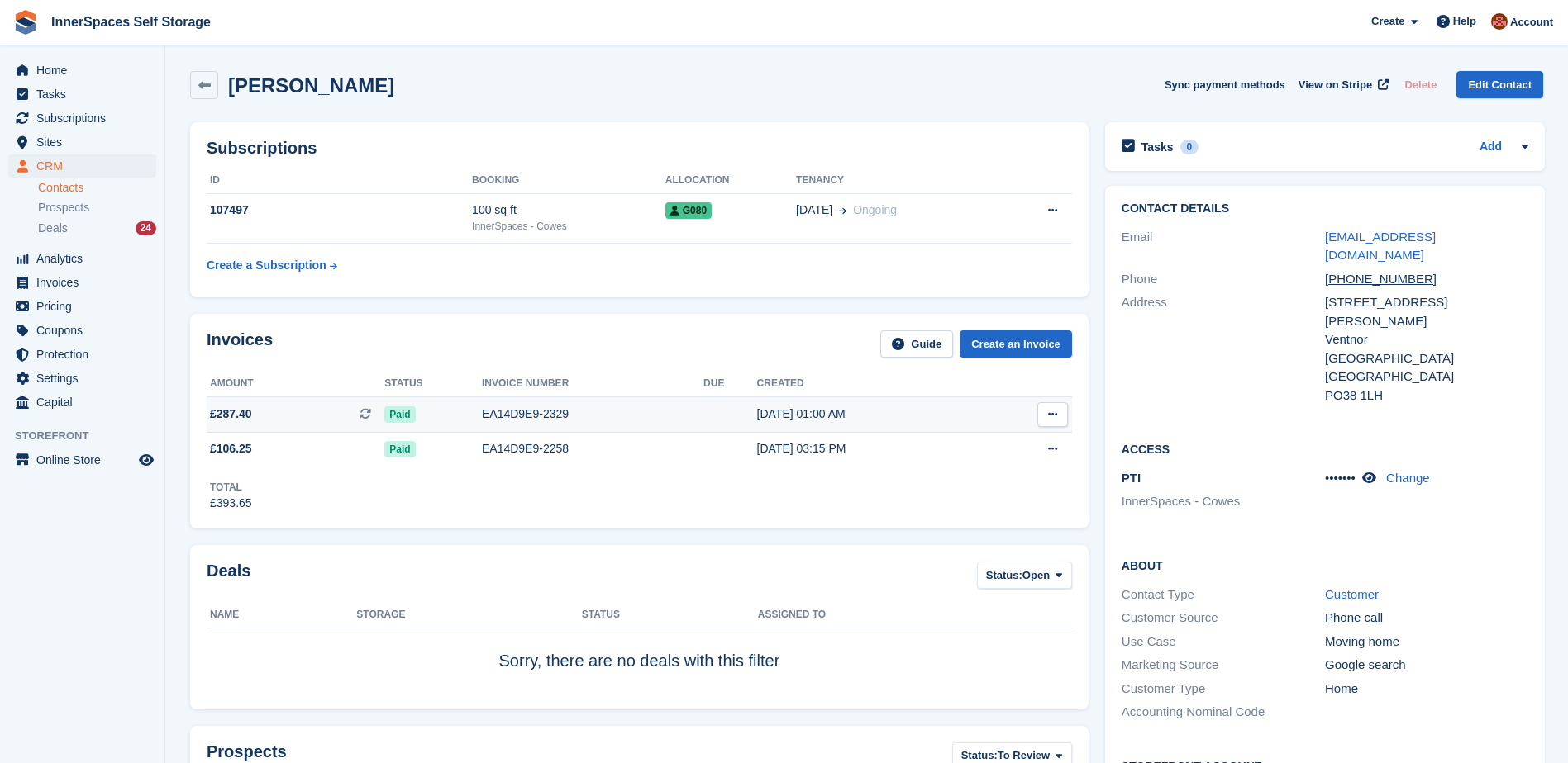
click at [529, 417] on div "EA14D9E9-2329" at bounding box center [592, 414] width 221 height 17
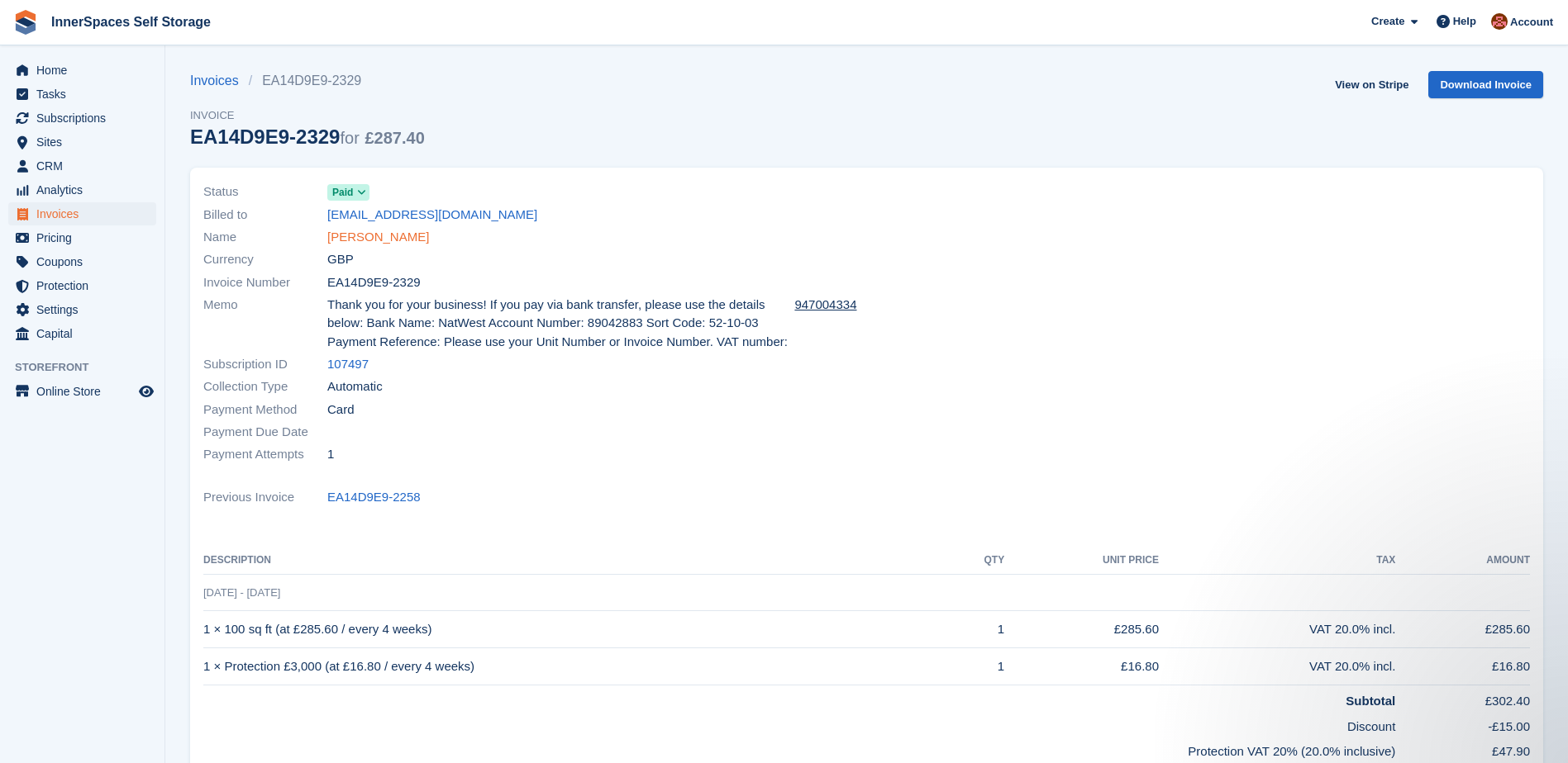
click at [374, 239] on link "[PERSON_NAME]" at bounding box center [378, 238] width 102 height 19
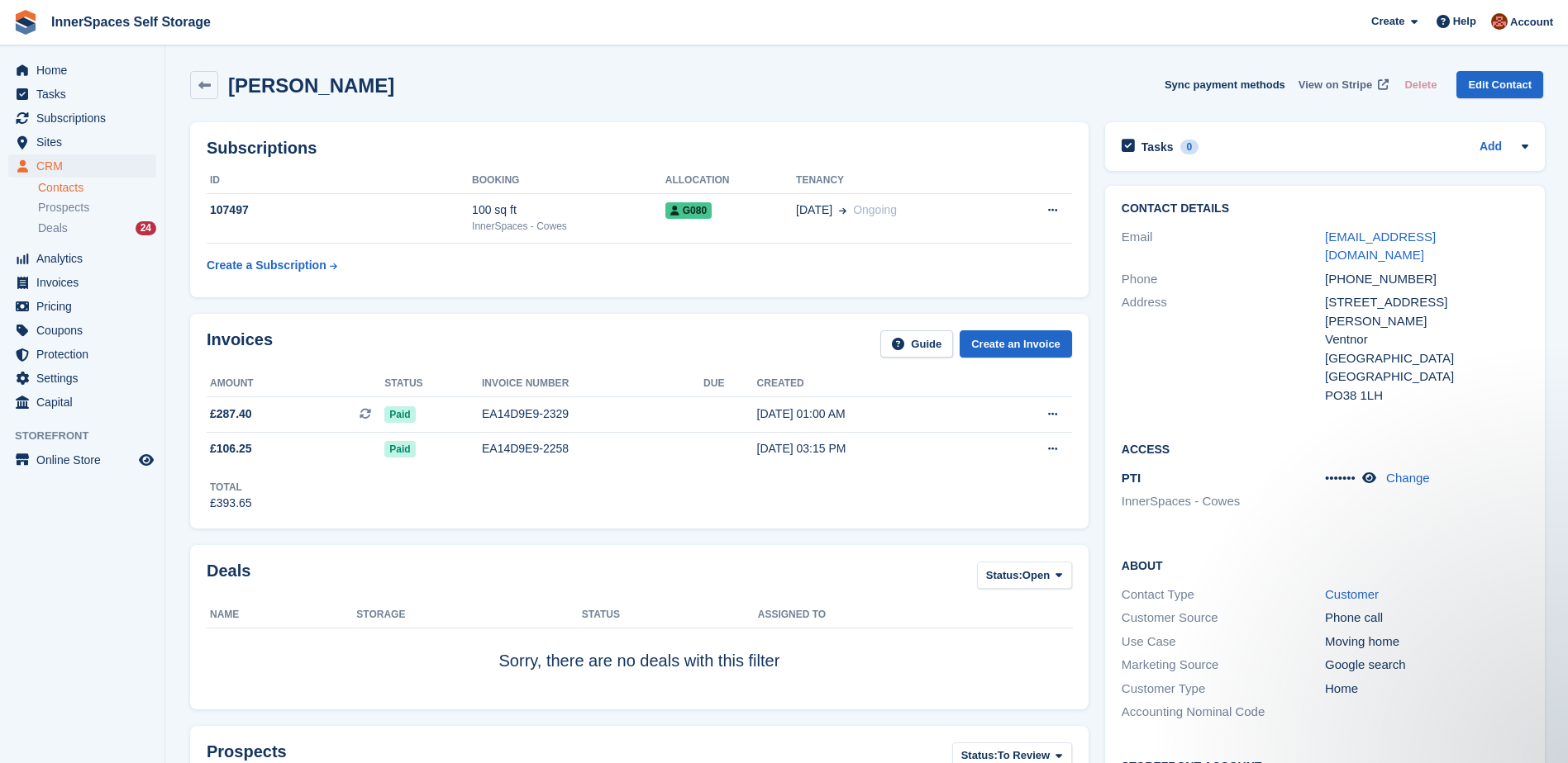
click at [1352, 86] on span "View on Stripe" at bounding box center [1335, 85] width 73 height 17
click at [930, 209] on div "17 Sep Ongoing" at bounding box center [897, 210] width 205 height 17
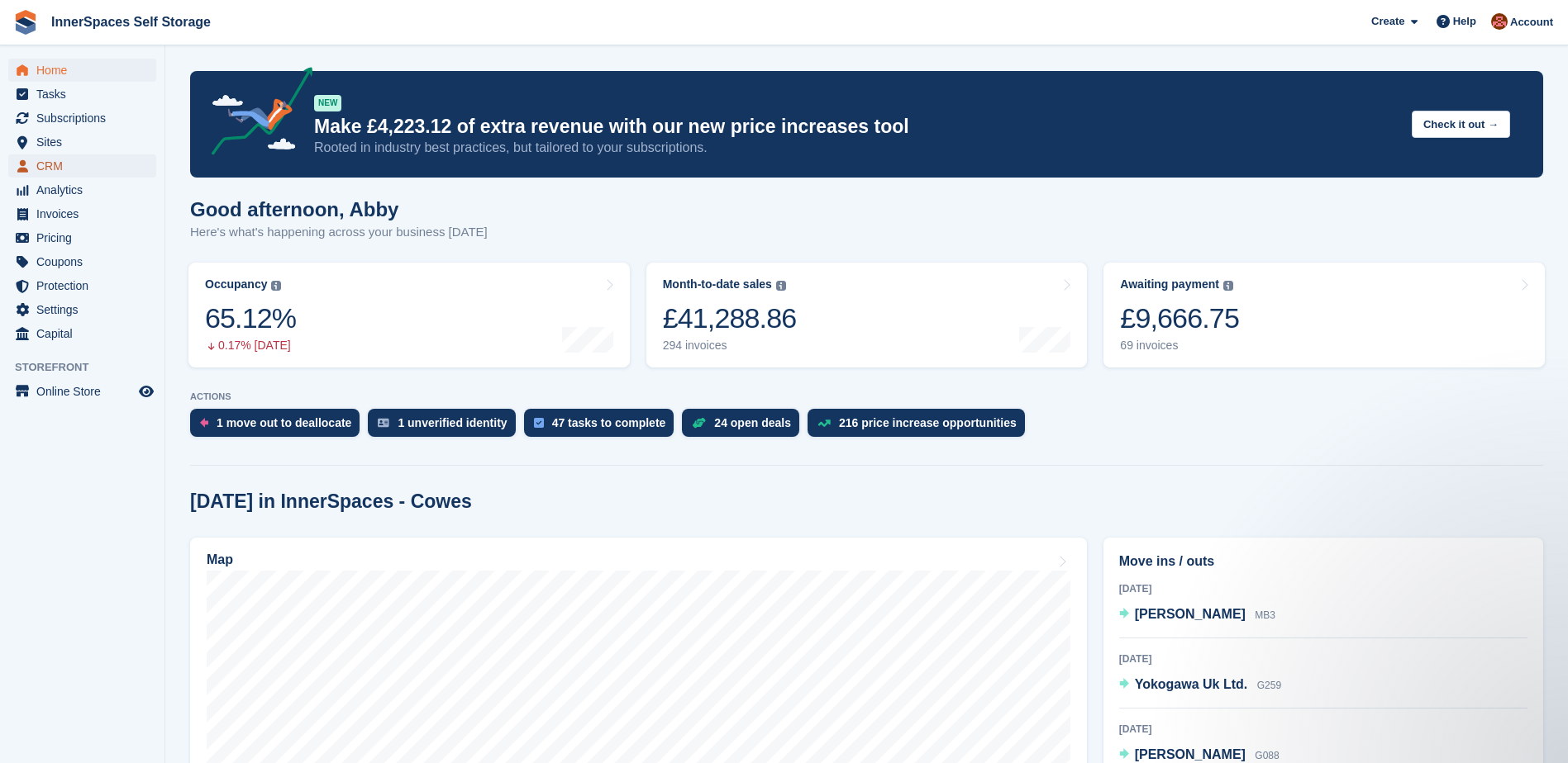
click at [43, 165] on span "CRM" at bounding box center [86, 165] width 99 height 23
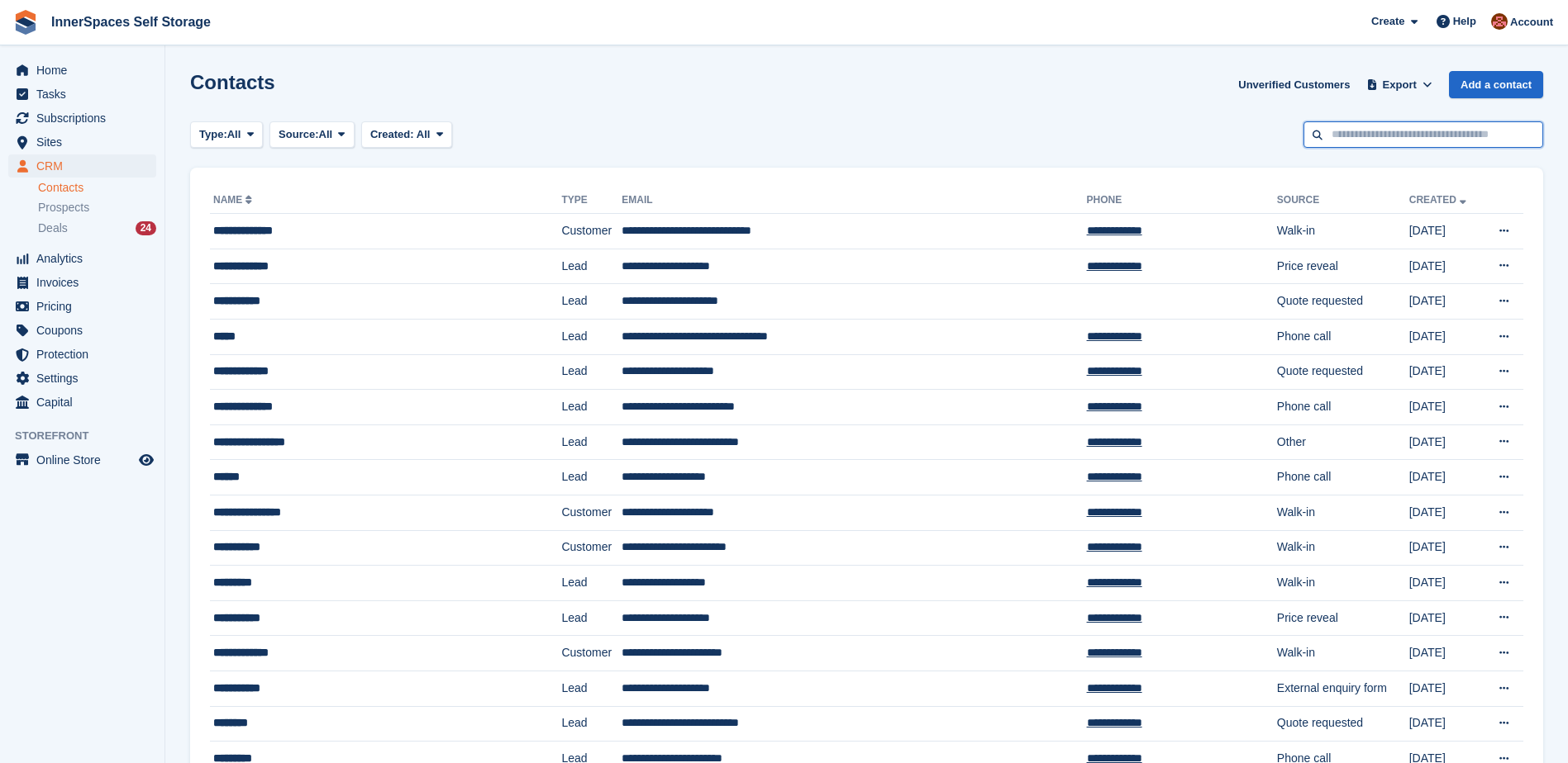
click at [1497, 141] on input "text" at bounding box center [1423, 135] width 239 height 28
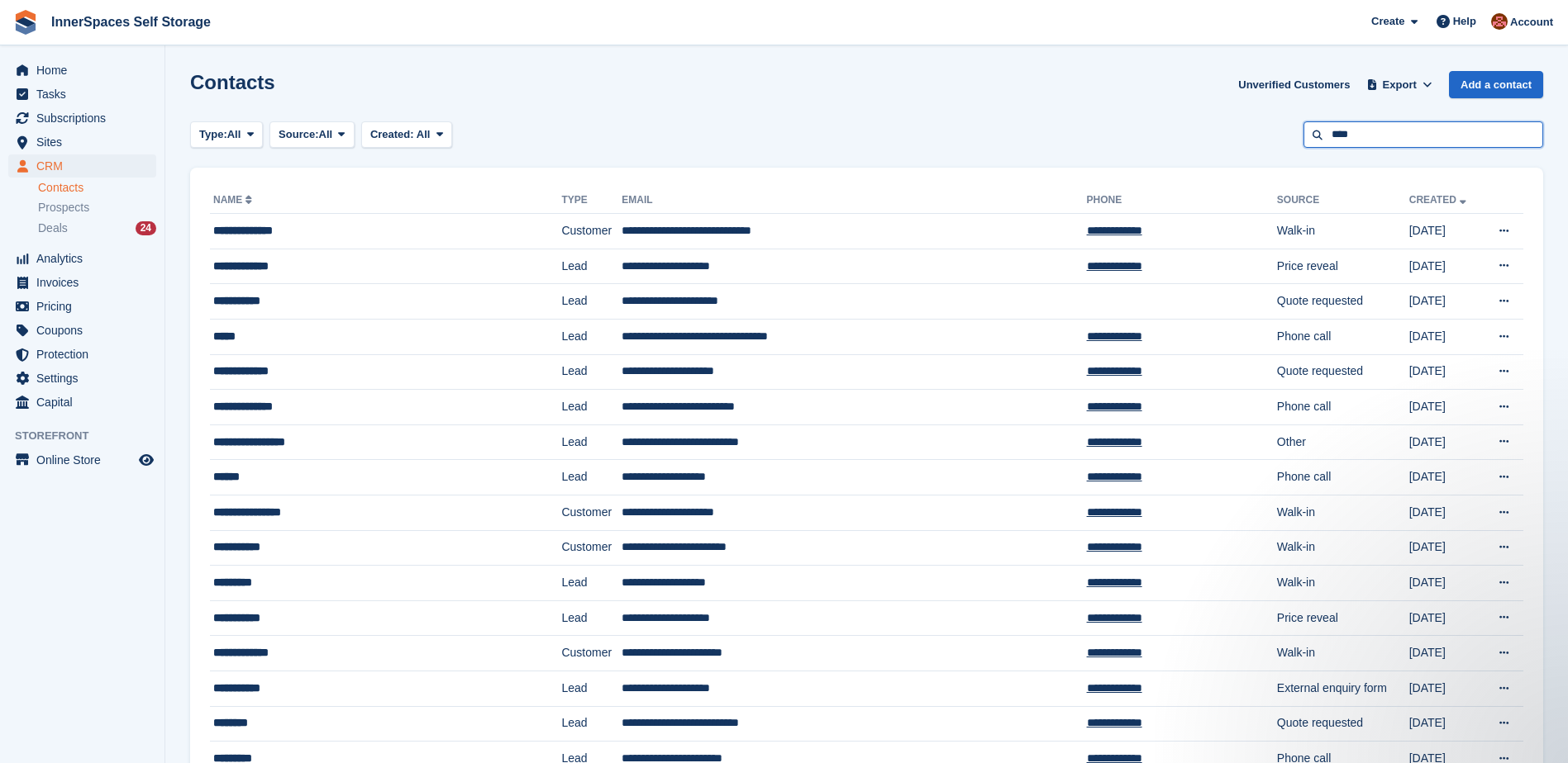
type input "****"
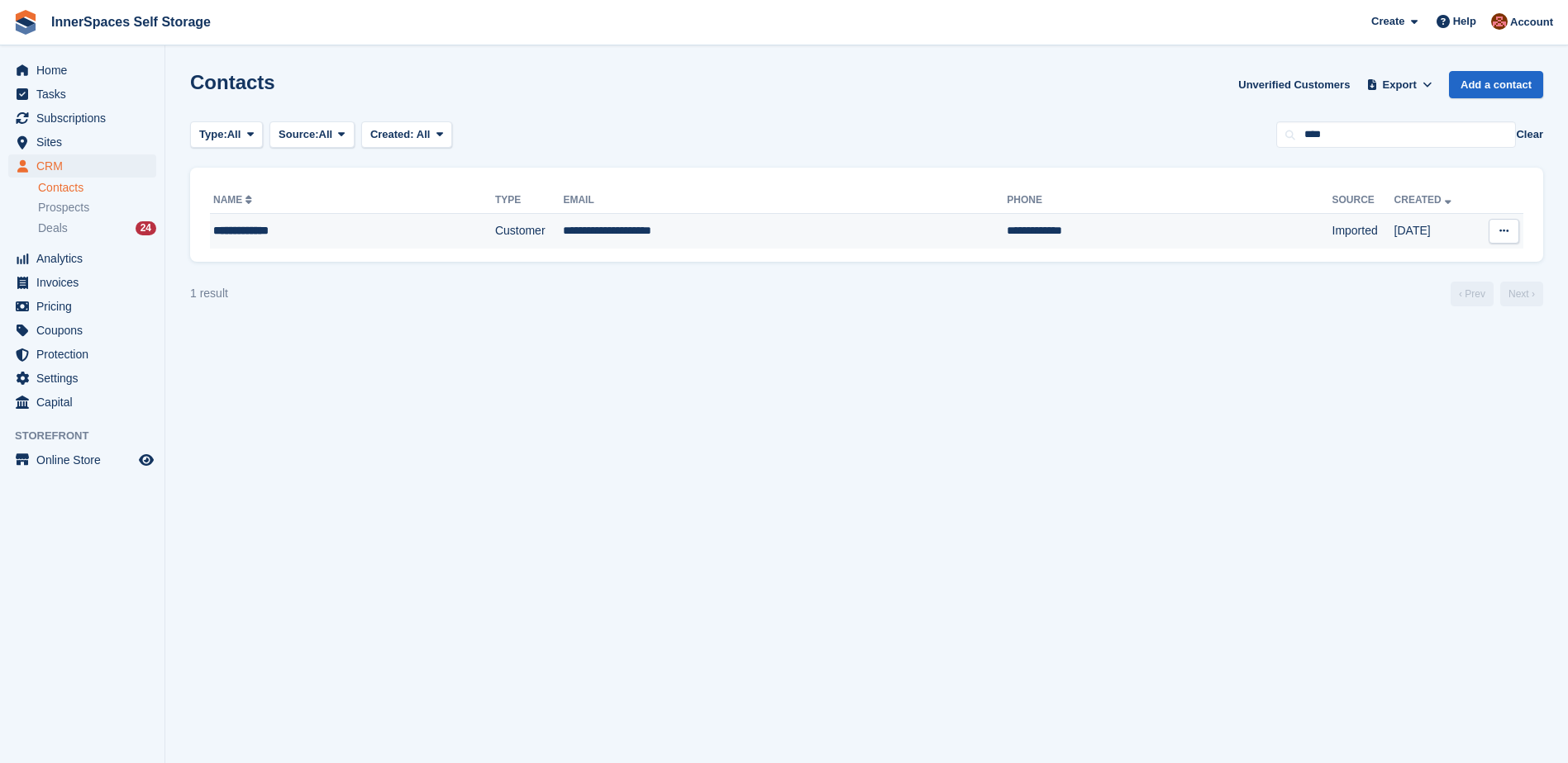
click at [260, 226] on div "**********" at bounding box center [316, 230] width 206 height 17
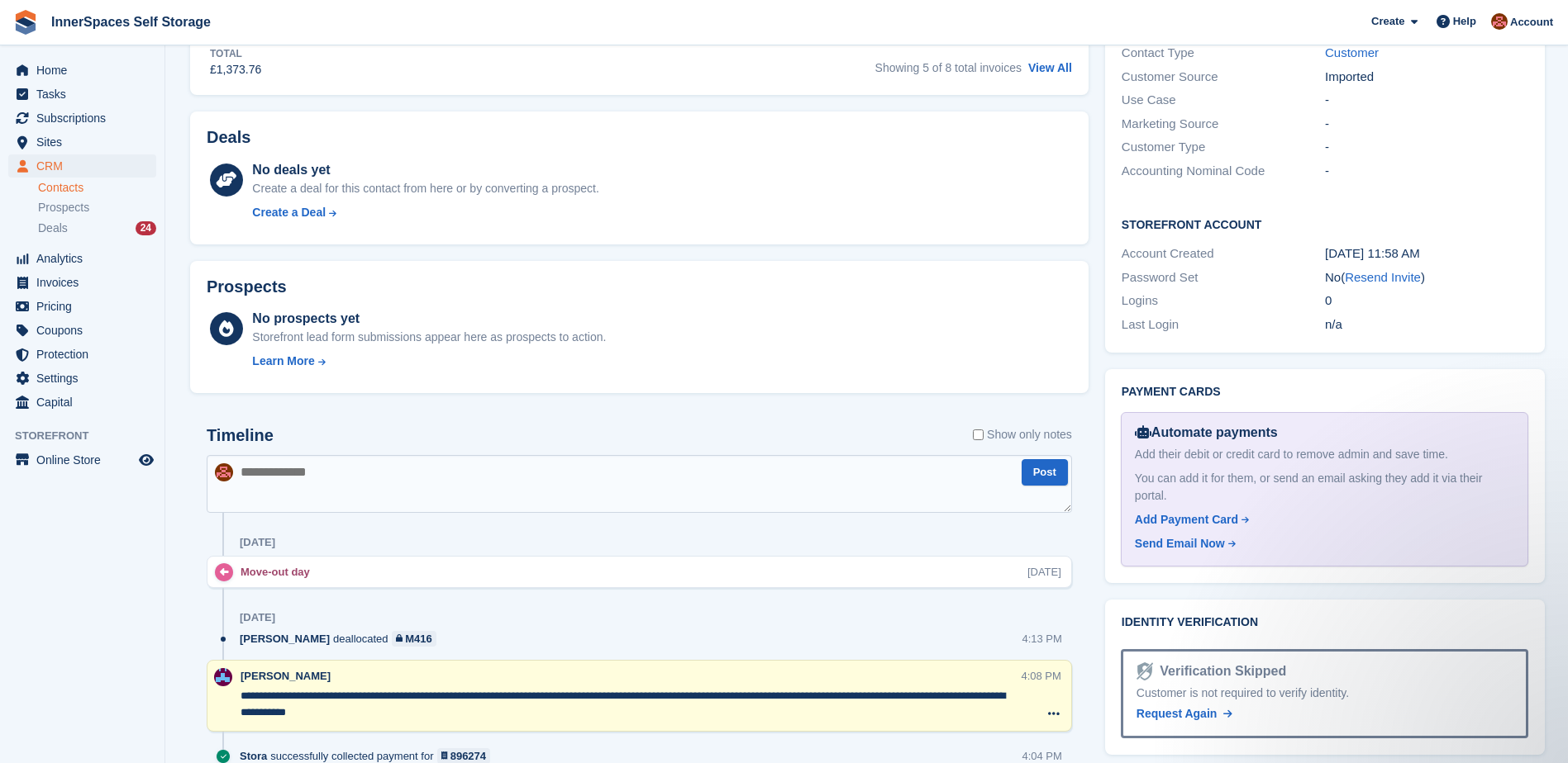
scroll to position [661, 0]
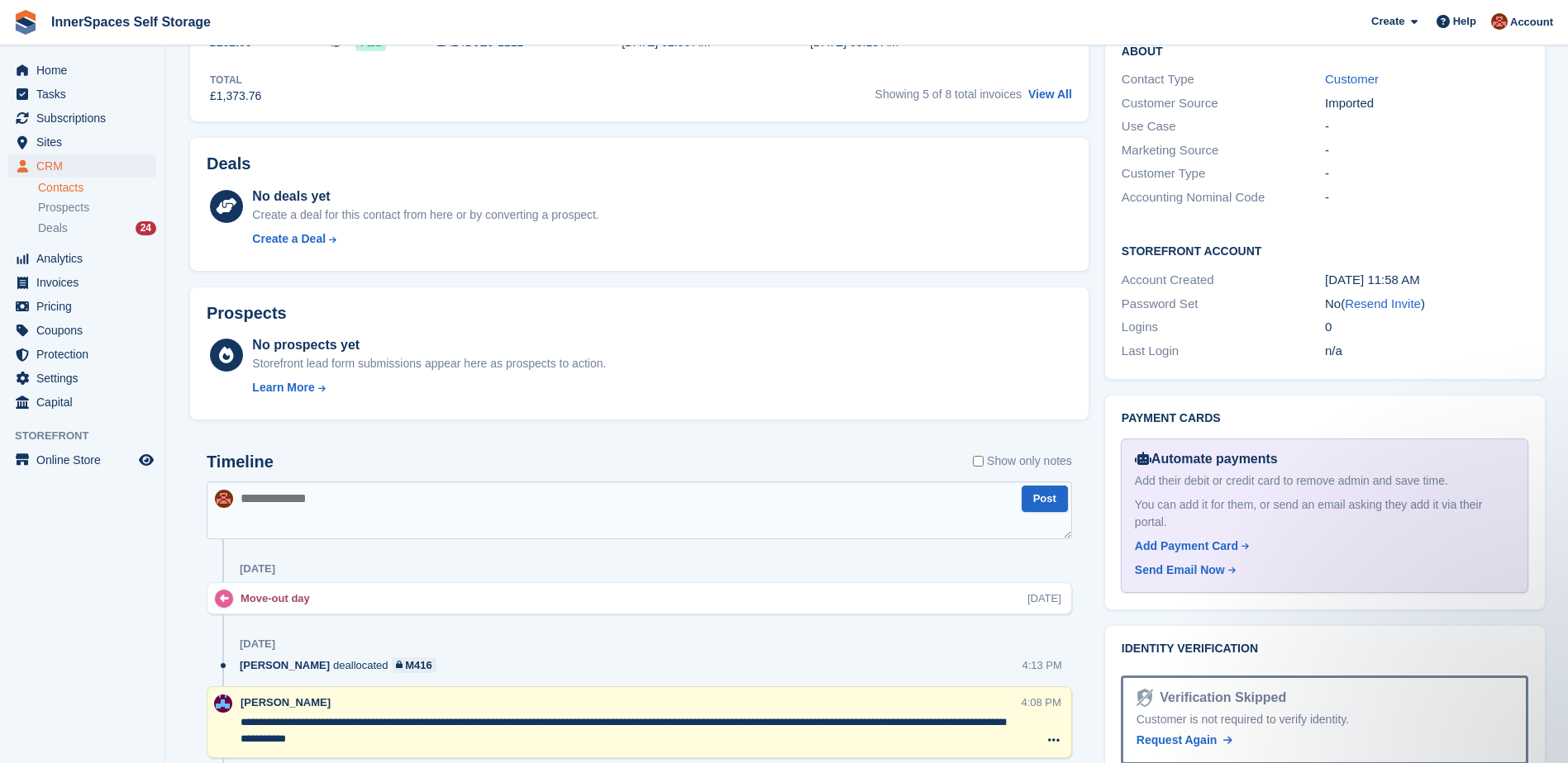
click at [312, 504] on textarea at bounding box center [639, 510] width 865 height 58
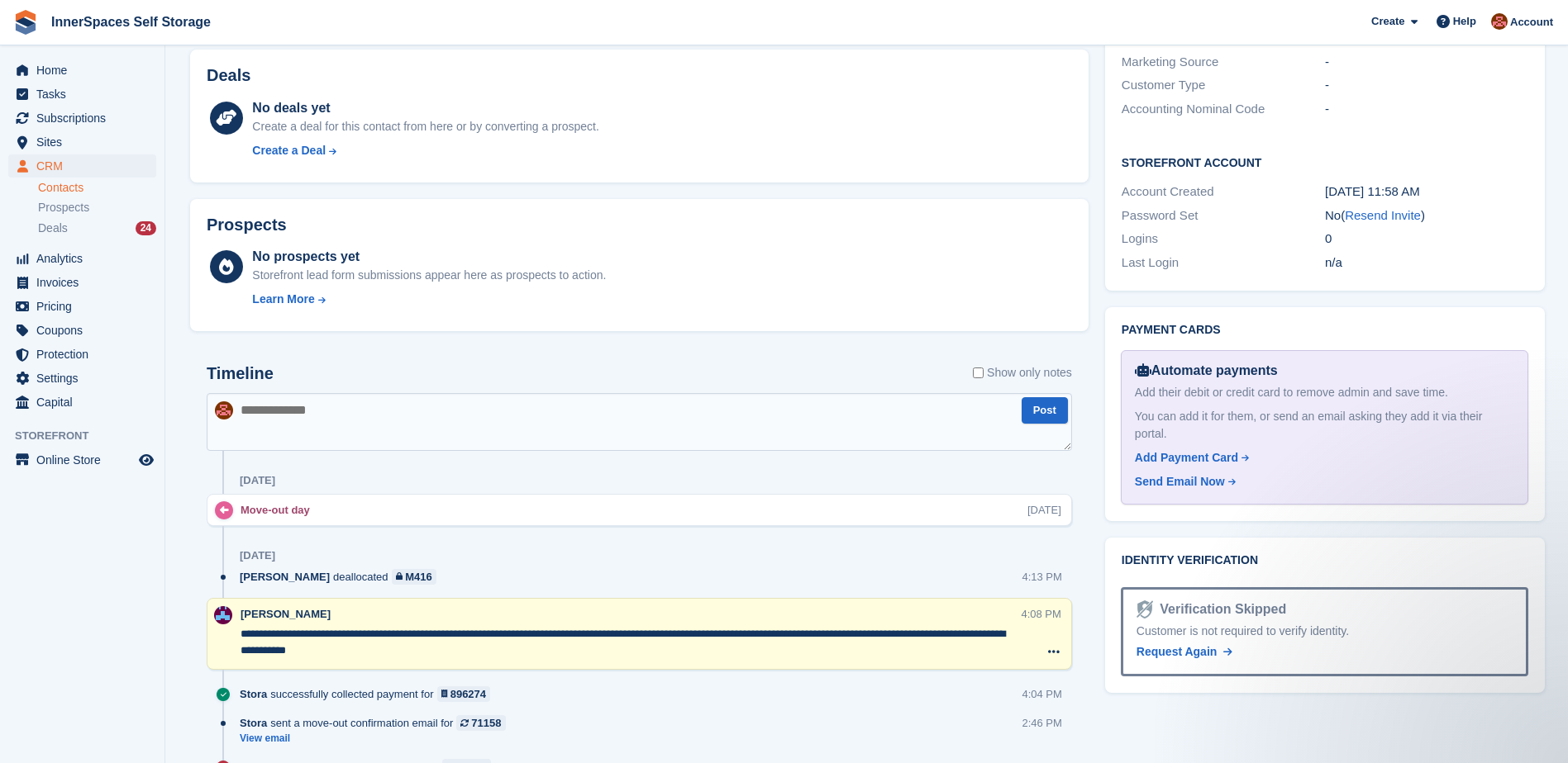
scroll to position [826, 0]
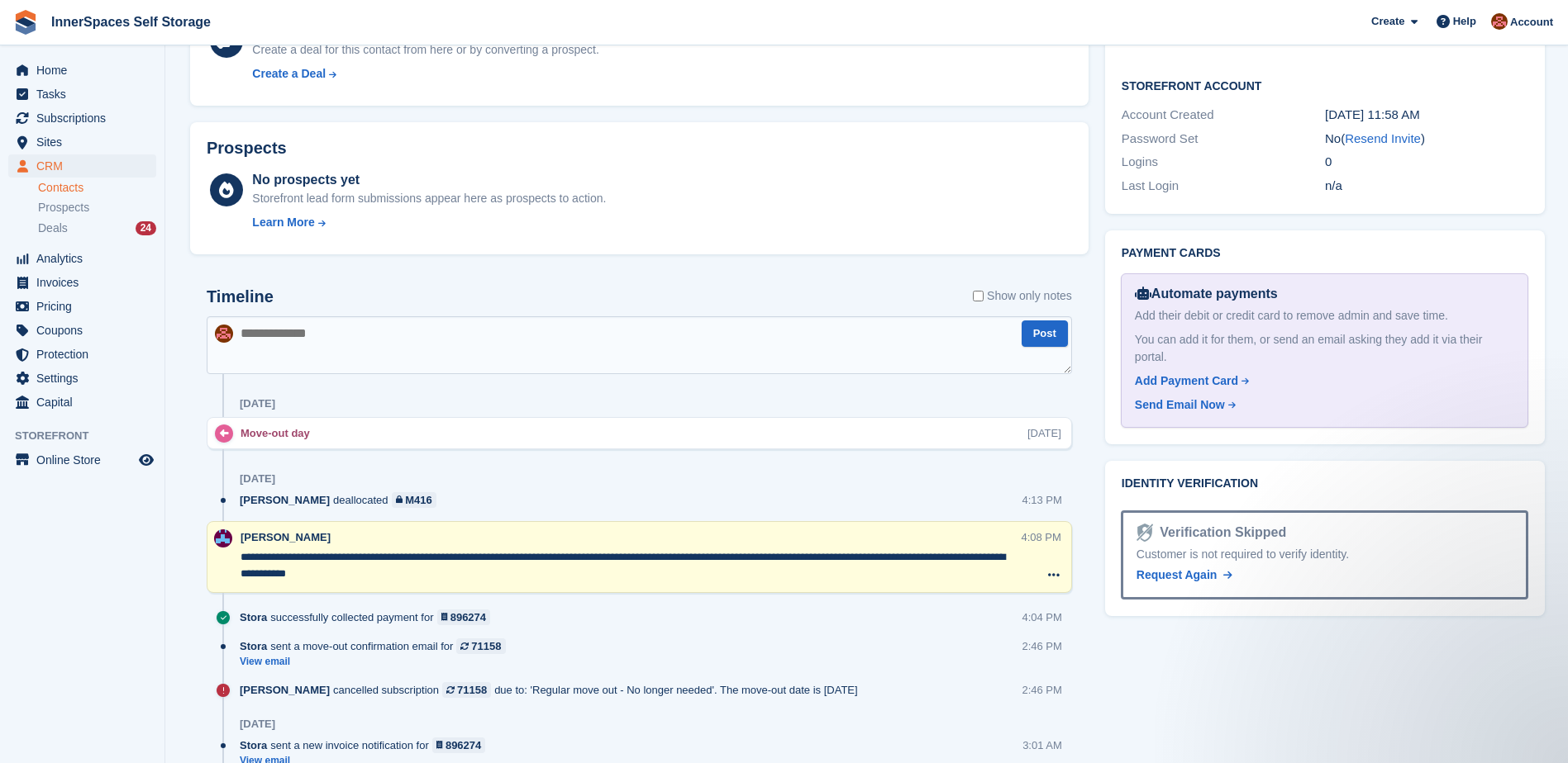
click at [287, 348] on textarea at bounding box center [639, 345] width 865 height 58
type textarea "*"
type textarea "**********"
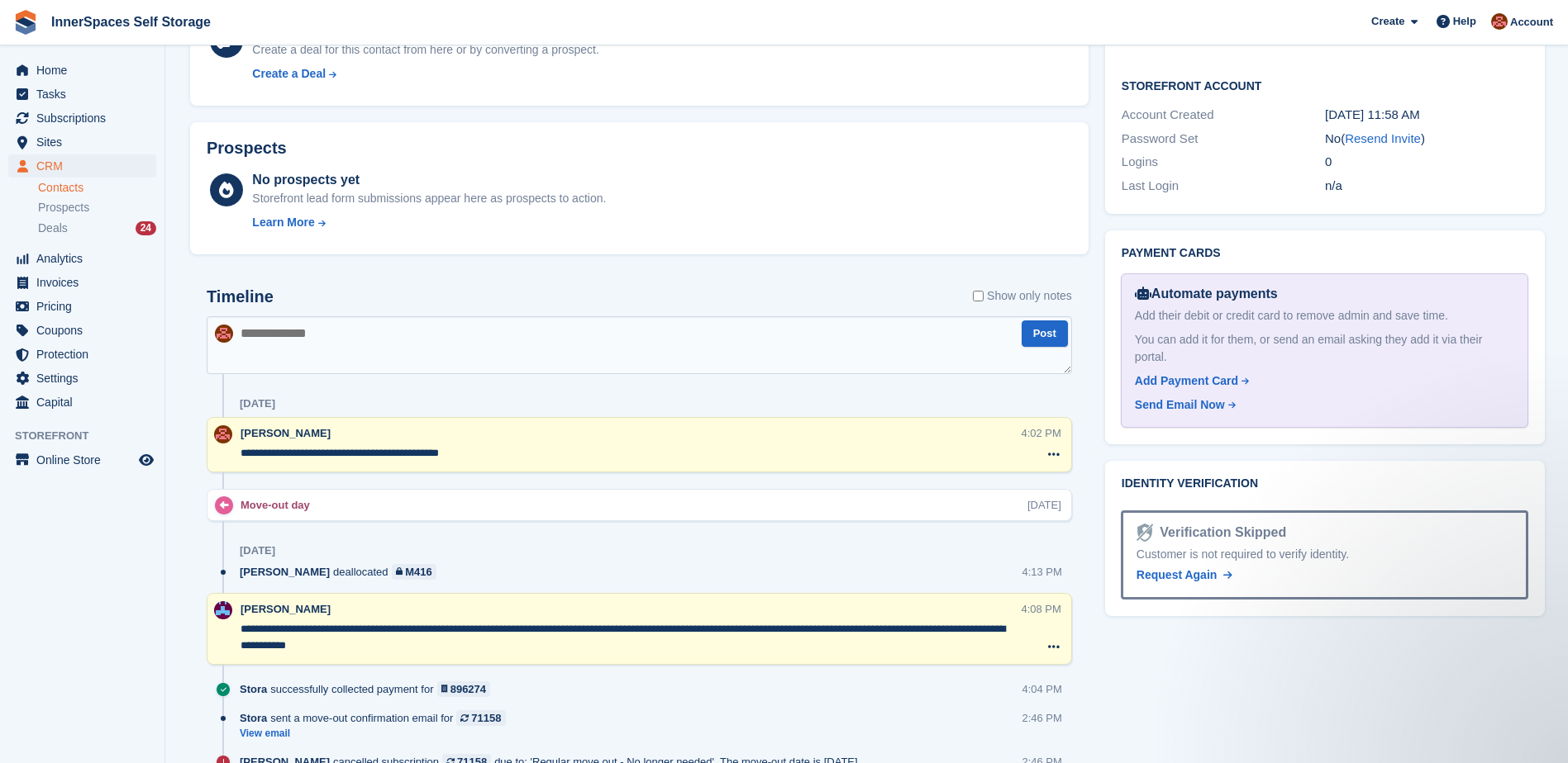
click at [468, 453] on textarea "**********" at bounding box center [630, 454] width 780 height 17
click at [488, 454] on textarea "**********" at bounding box center [630, 454] width 780 height 17
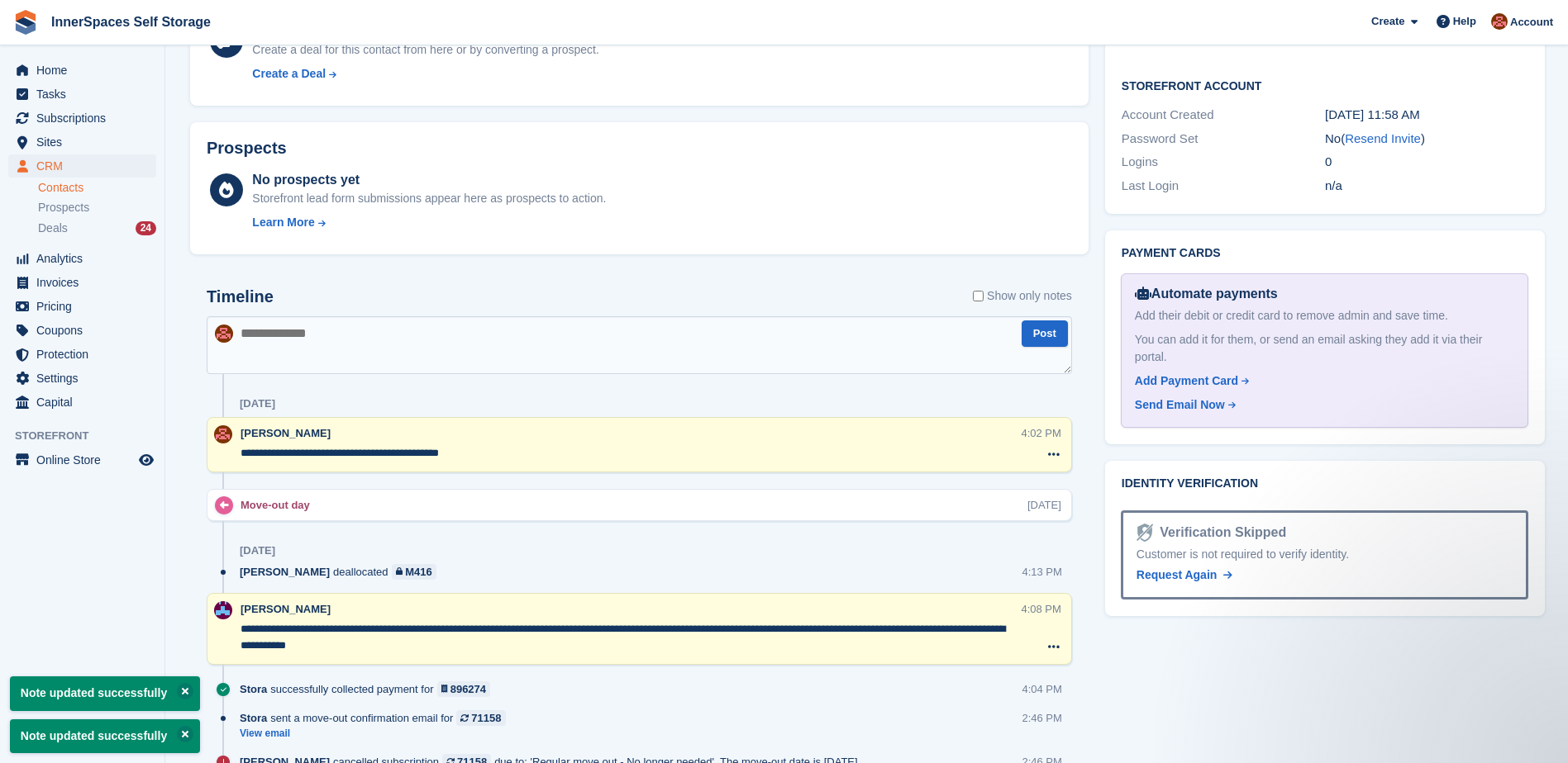
click at [350, 453] on textarea "**********" at bounding box center [630, 454] width 780 height 17
click at [352, 454] on textarea "**********" at bounding box center [630, 454] width 780 height 17
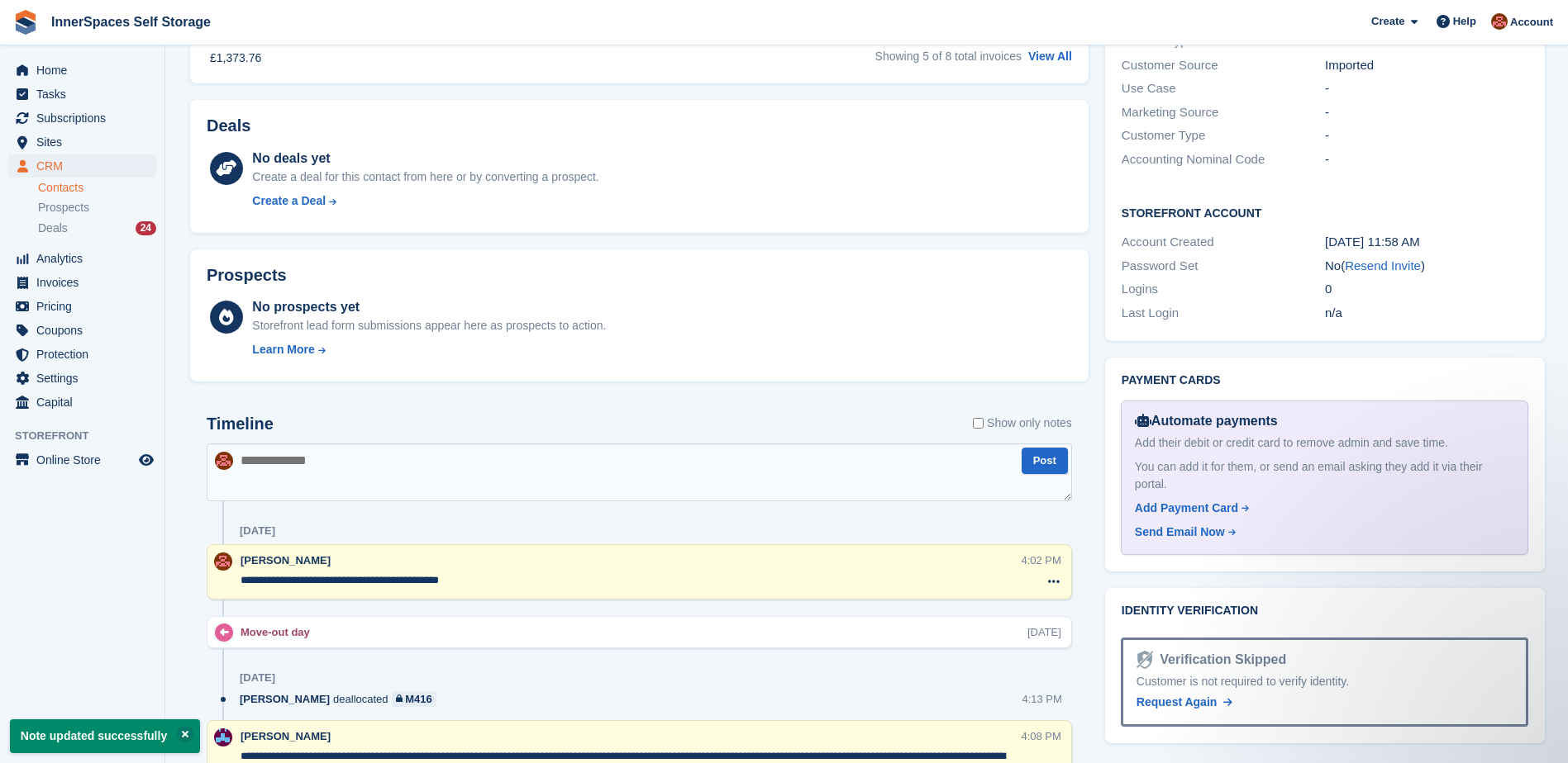
scroll to position [716, 0]
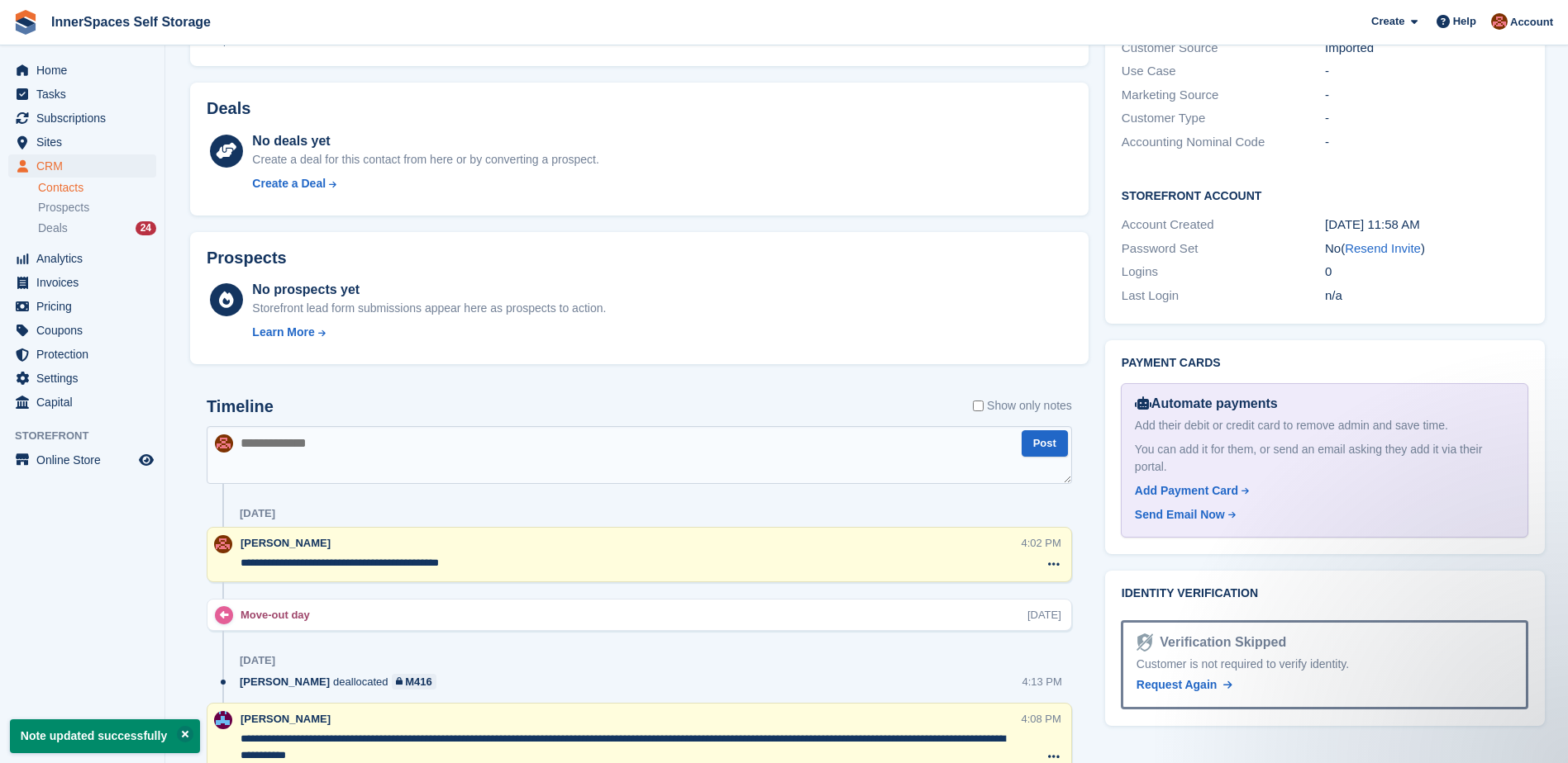
type textarea "**********"
click at [295, 423] on div "Timeline Show only notes" at bounding box center [639, 412] width 865 height 29
click at [297, 438] on textarea at bounding box center [639, 455] width 865 height 58
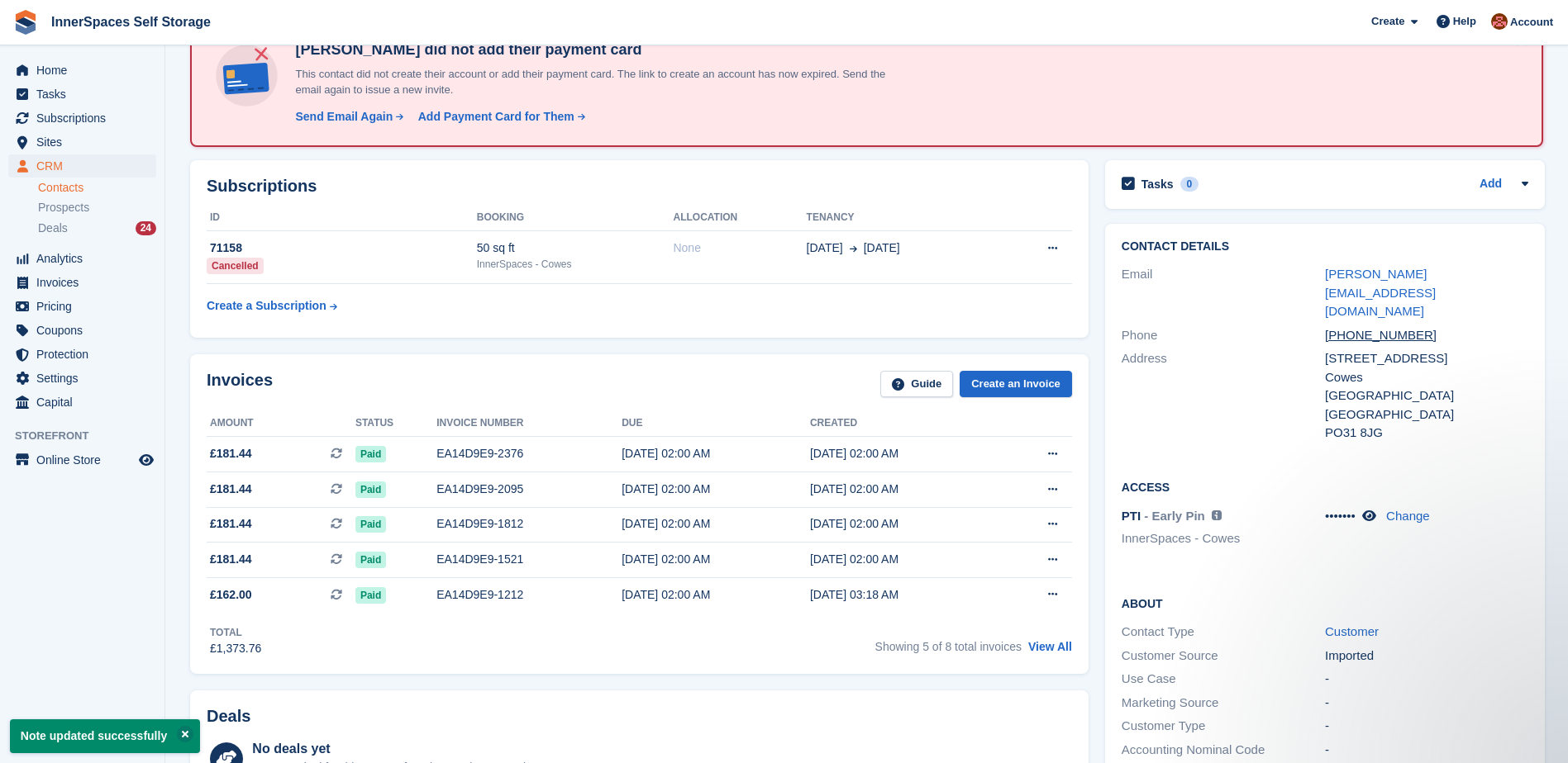
scroll to position [0, 0]
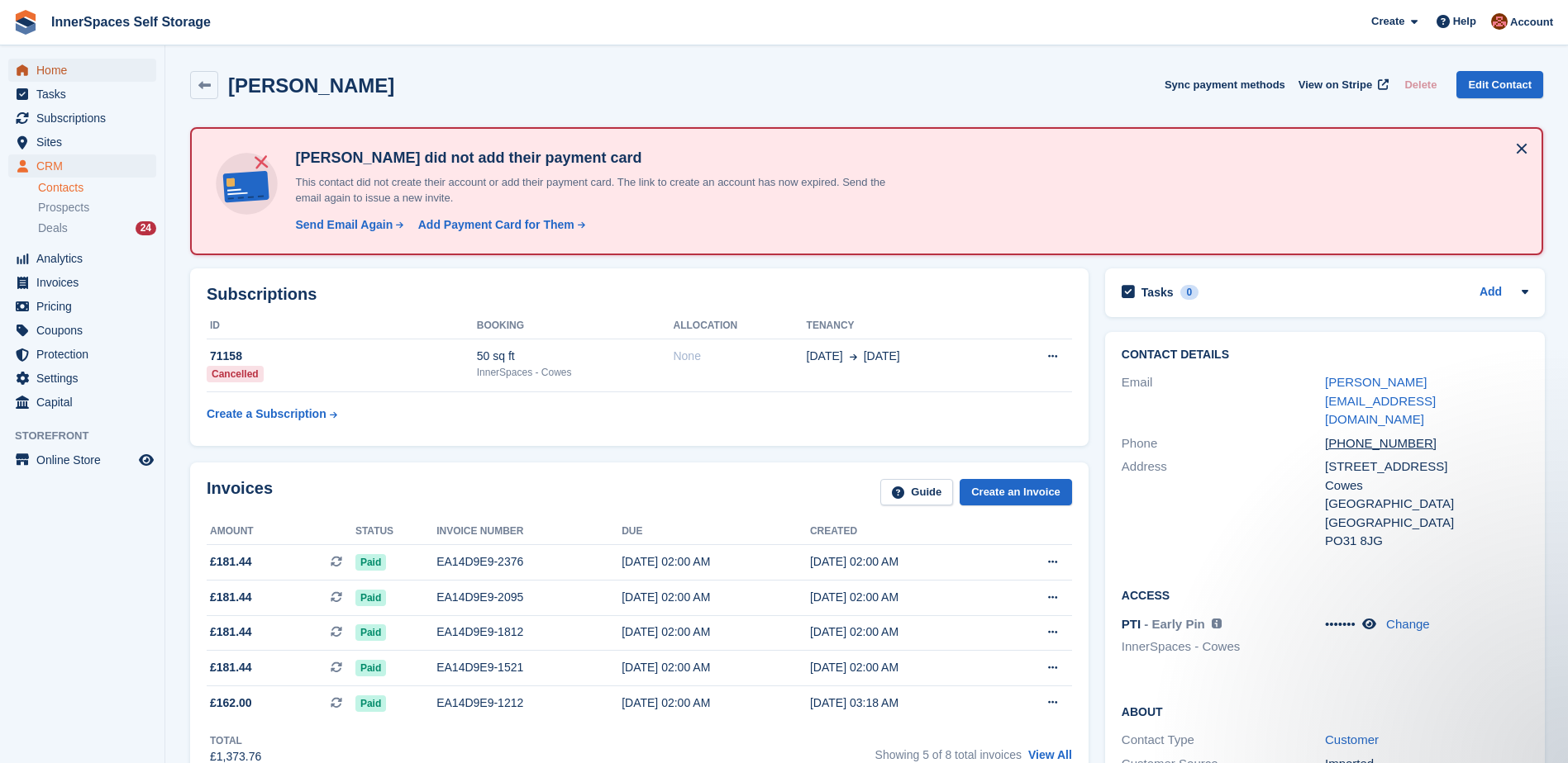
click at [46, 65] on span "Home" at bounding box center [86, 70] width 99 height 23
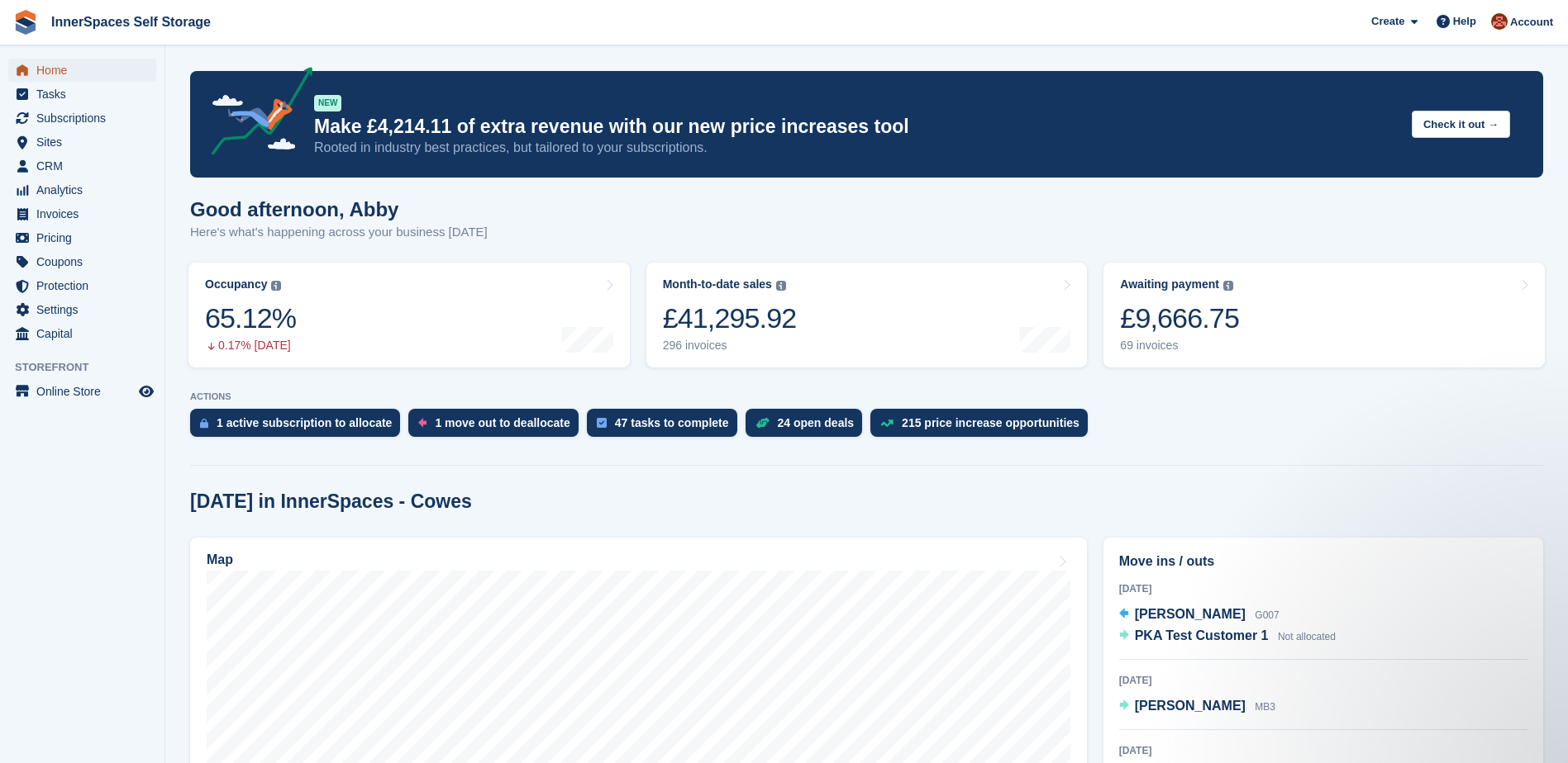
drag, startPoint x: 51, startPoint y: 68, endPoint x: 65, endPoint y: 38, distance: 33.1
click at [51, 68] on span "Home" at bounding box center [86, 70] width 99 height 23
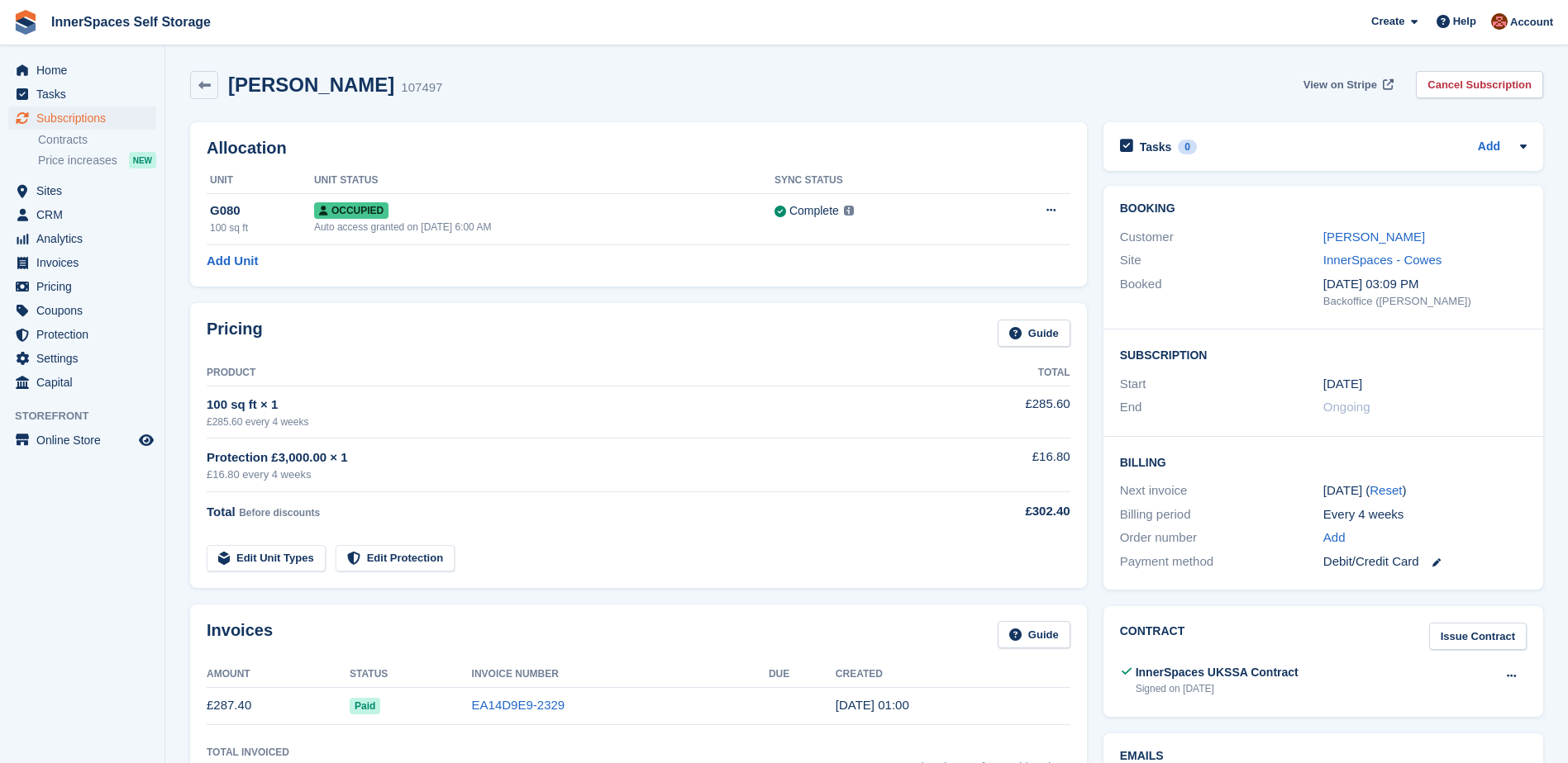
click at [1371, 81] on span "View on Stripe" at bounding box center [1340, 85] width 73 height 17
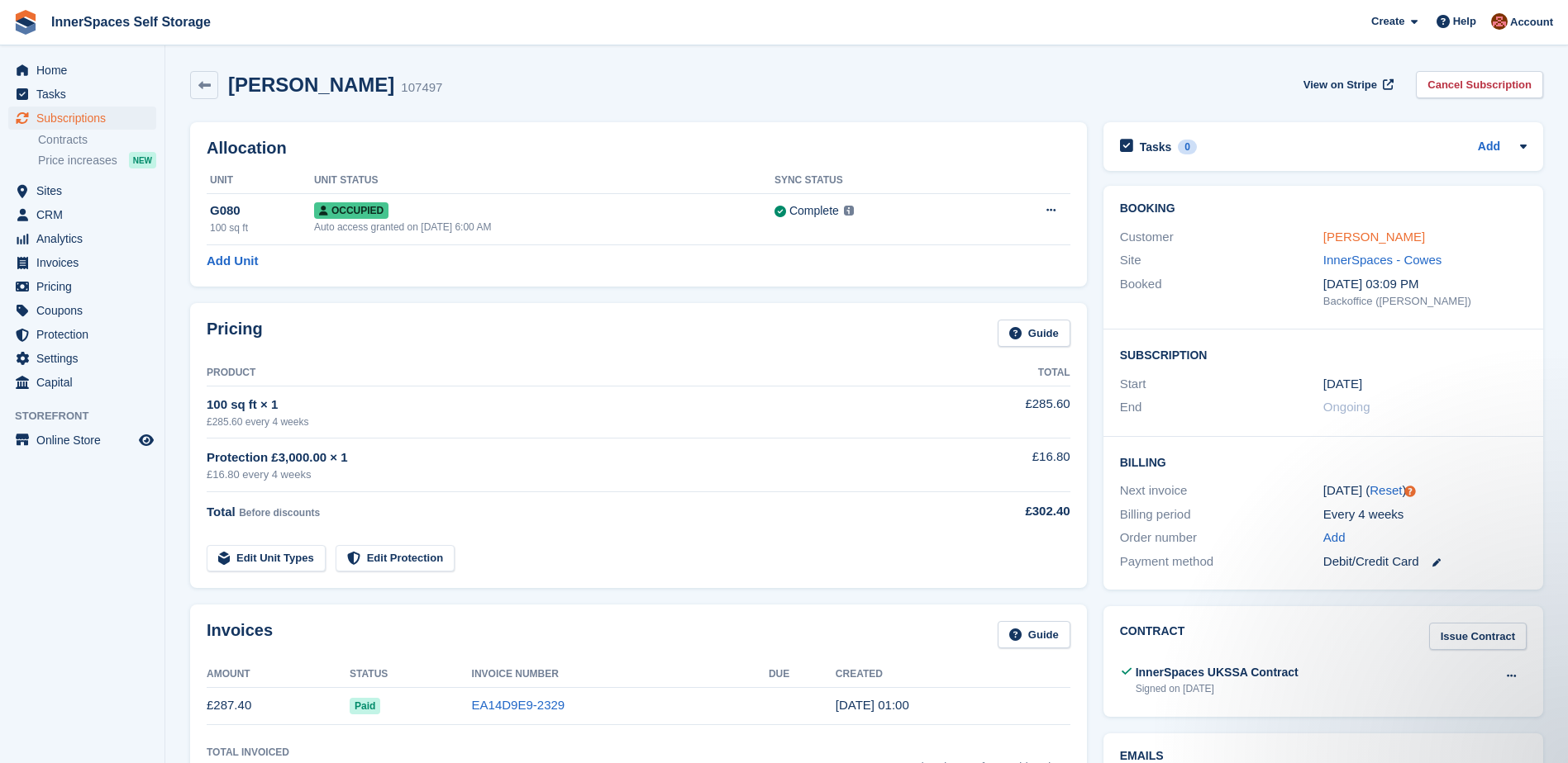
click at [1342, 238] on link "[PERSON_NAME]" at bounding box center [1373, 236] width 102 height 14
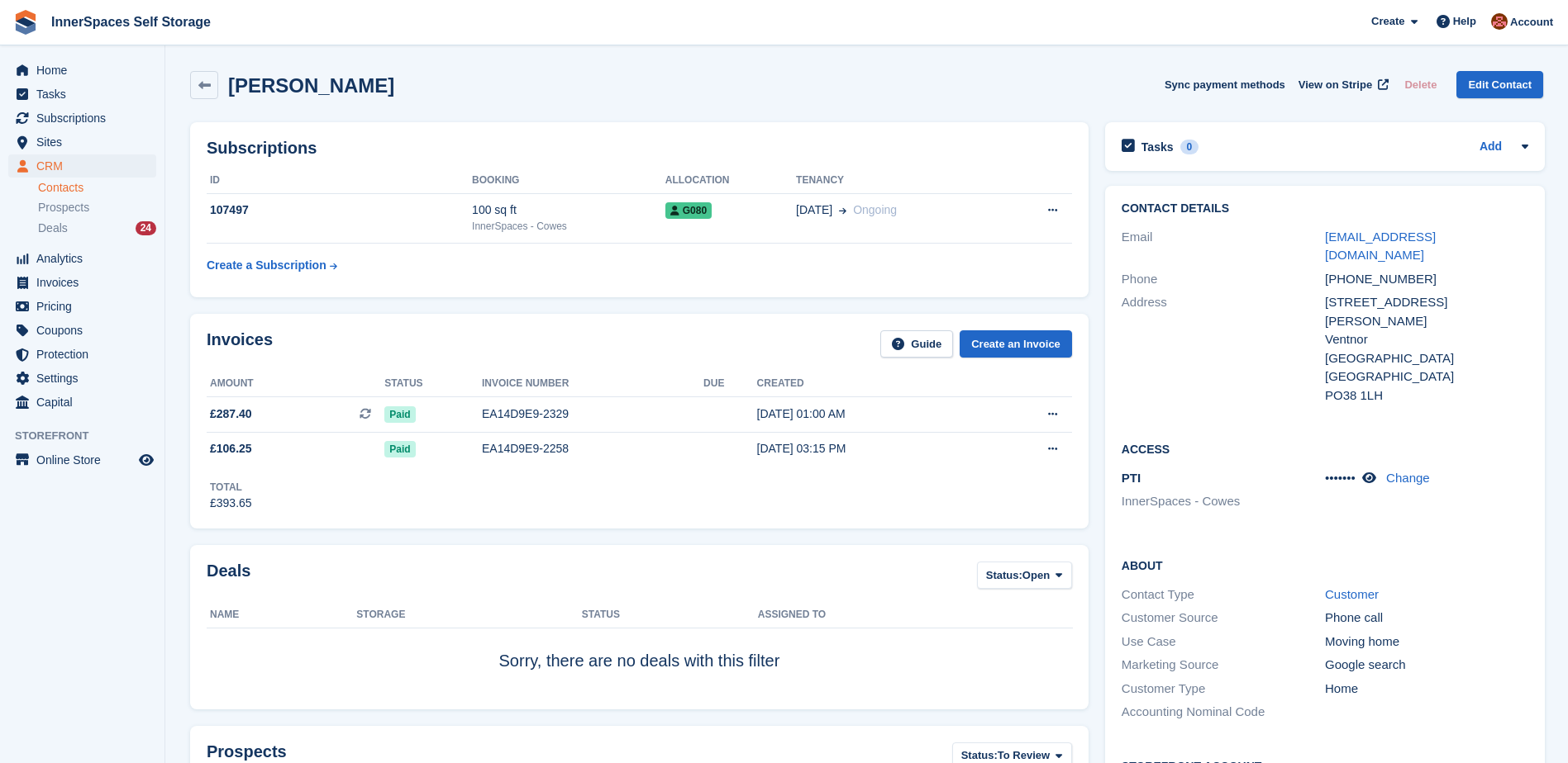
click at [387, 72] on div "[PERSON_NAME] Sync payment methods View on Stripe Delete Edit Contact" at bounding box center [866, 84] width 1353 height 28
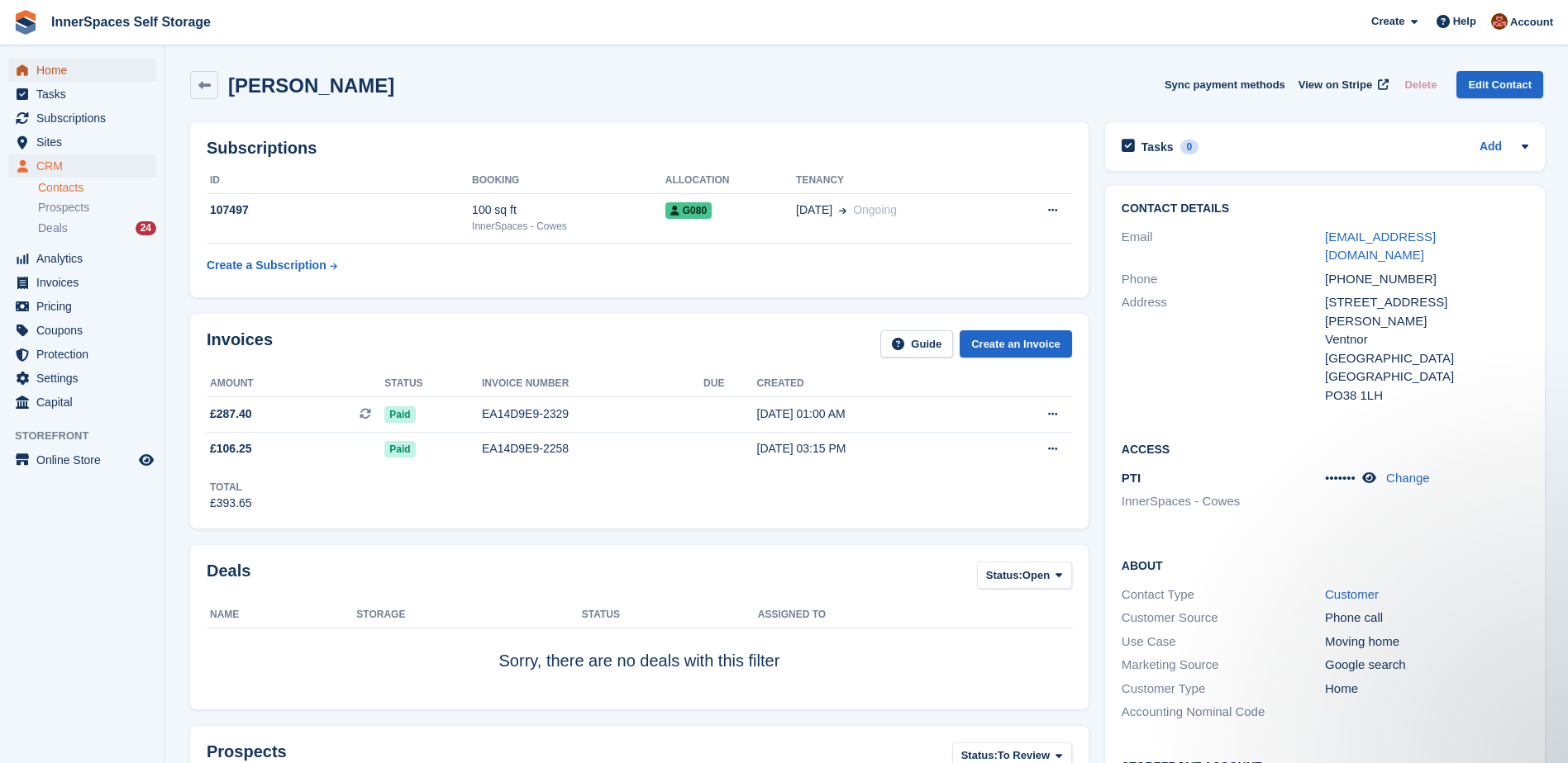
click at [51, 65] on span "Home" at bounding box center [86, 70] width 99 height 23
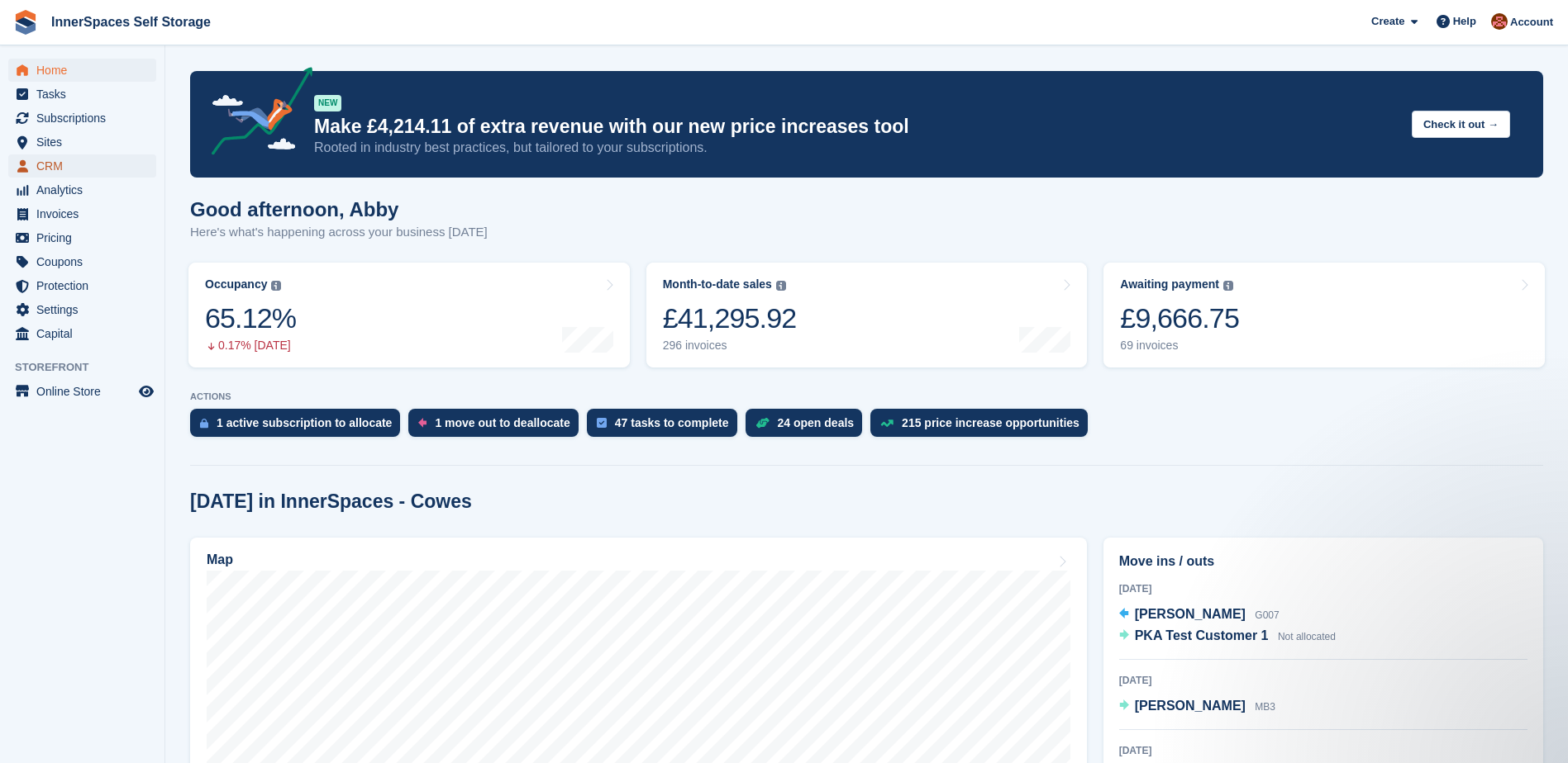
click at [49, 168] on span "CRM" at bounding box center [86, 165] width 99 height 23
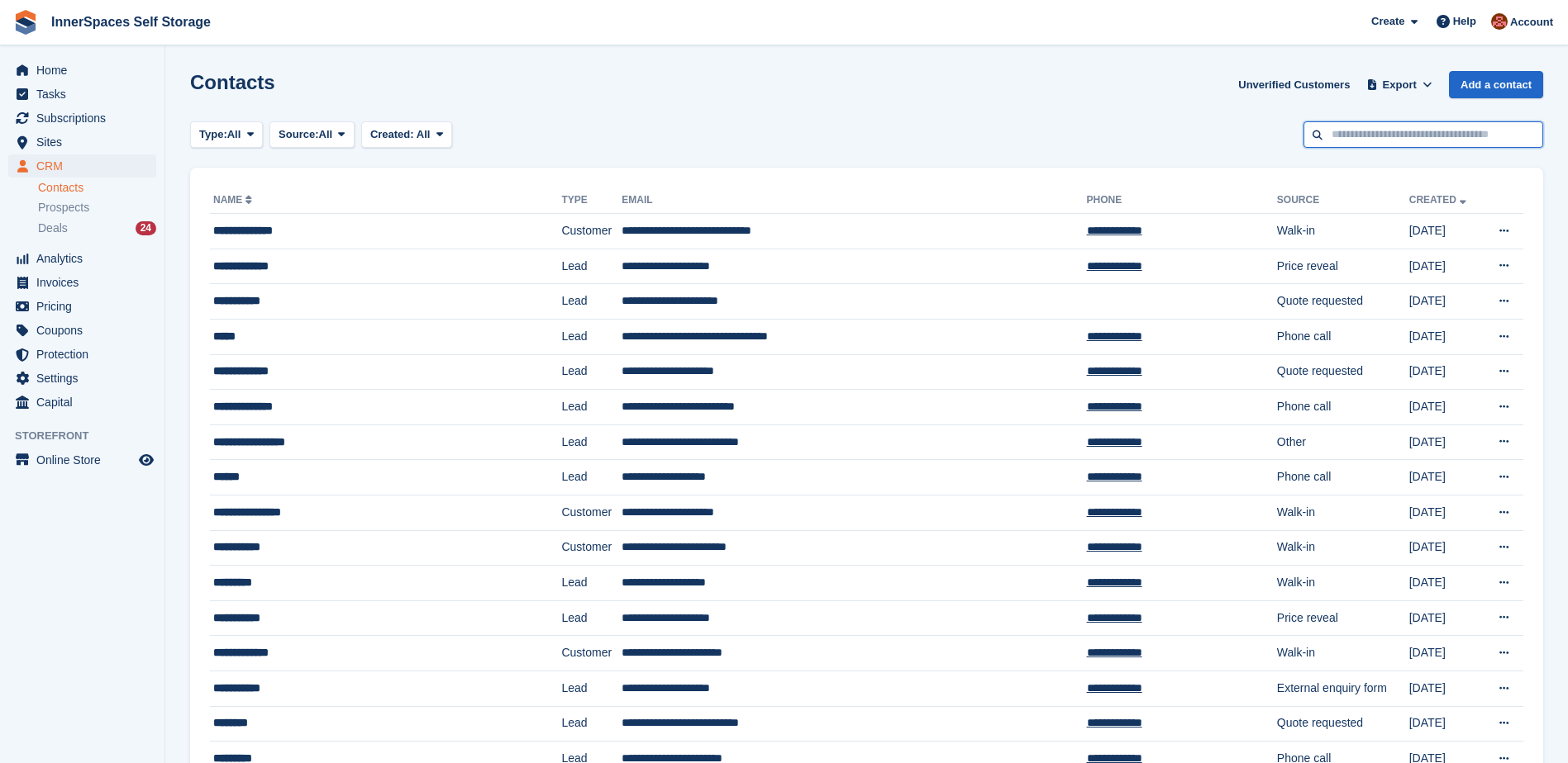
click at [1479, 133] on input "text" at bounding box center [1423, 135] width 239 height 28
type input "****"
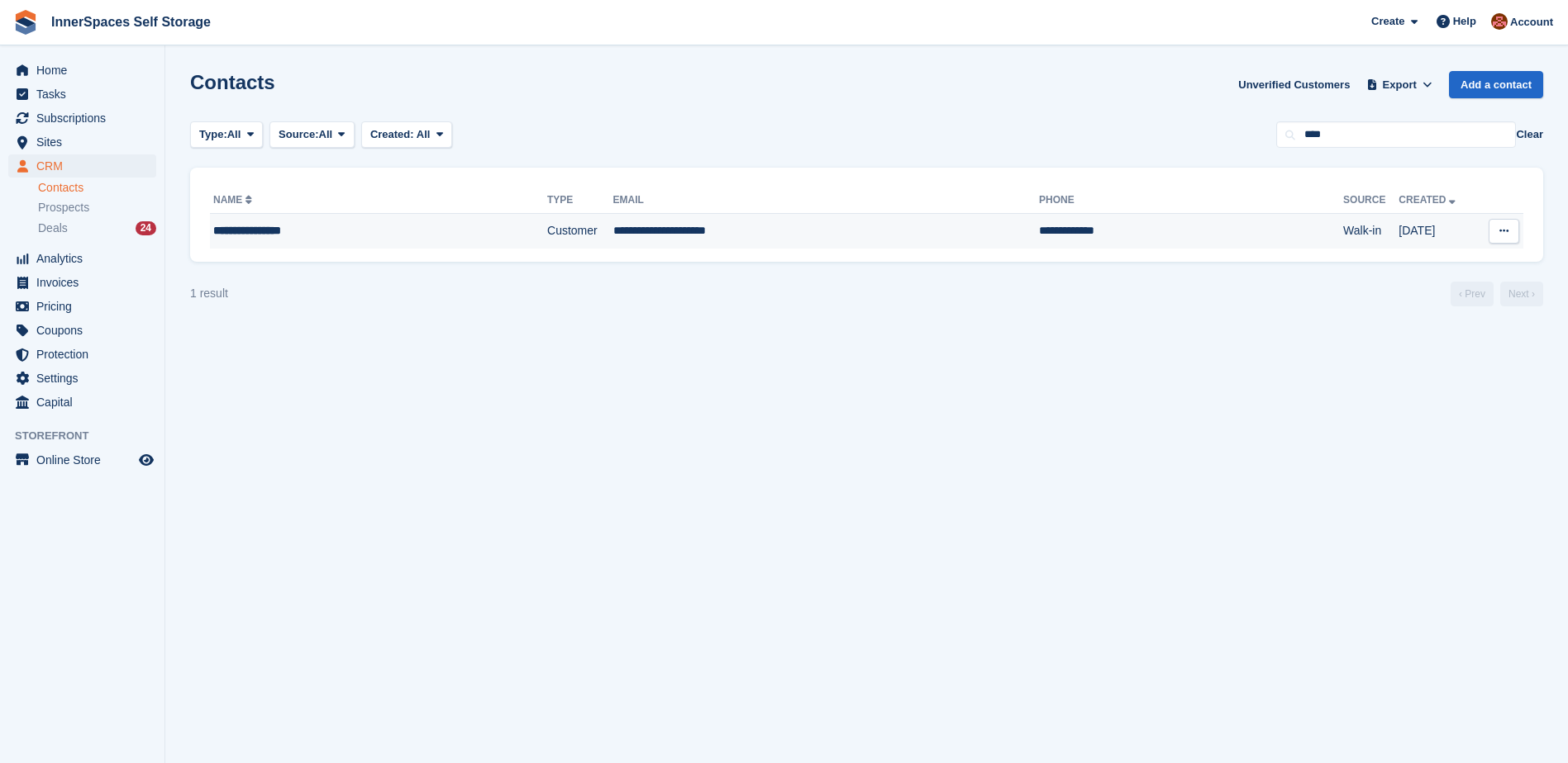
click at [240, 228] on div "**********" at bounding box center [339, 230] width 254 height 17
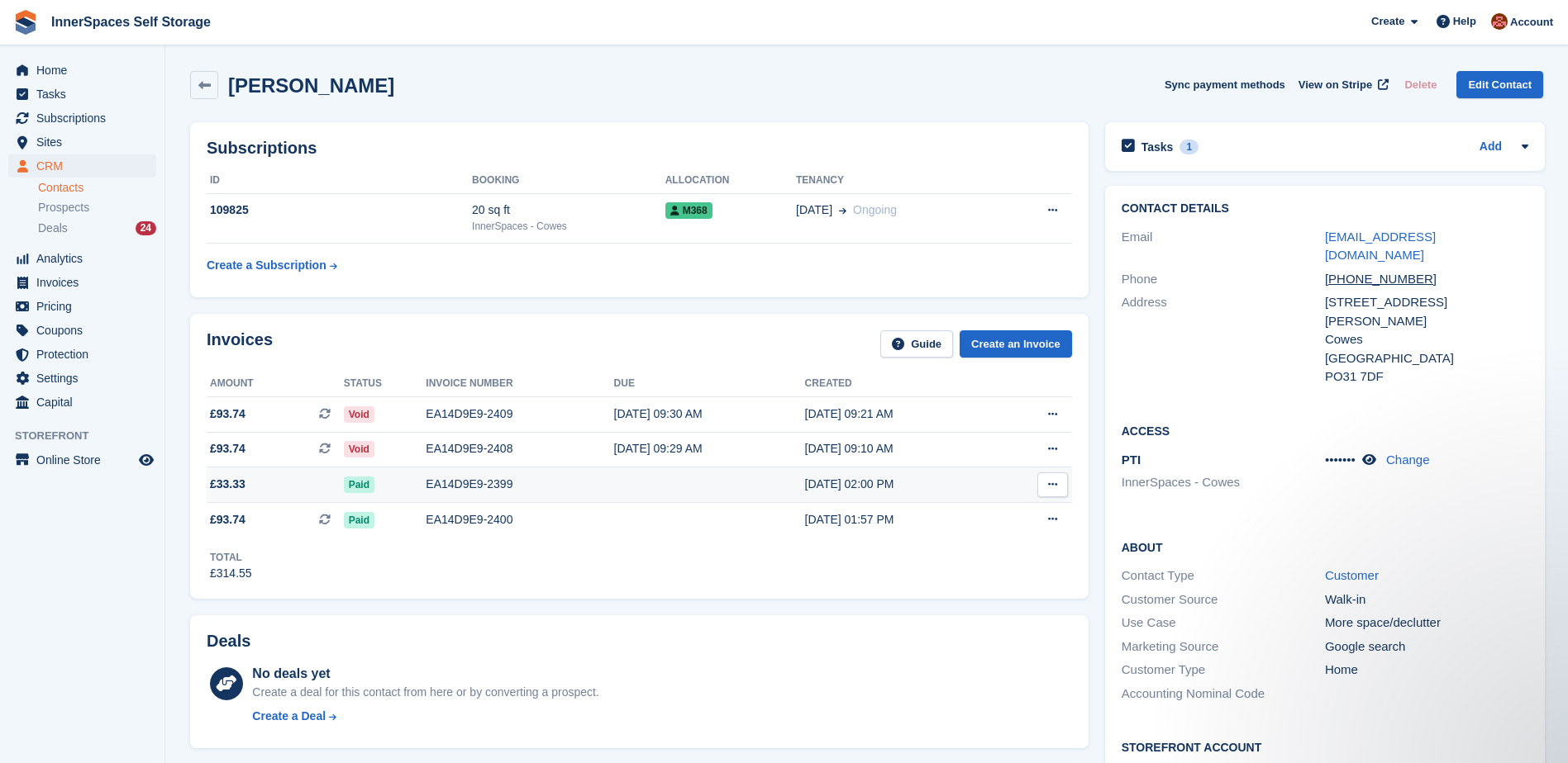
click at [483, 481] on div "EA14D9E9-2399" at bounding box center [519, 484] width 187 height 17
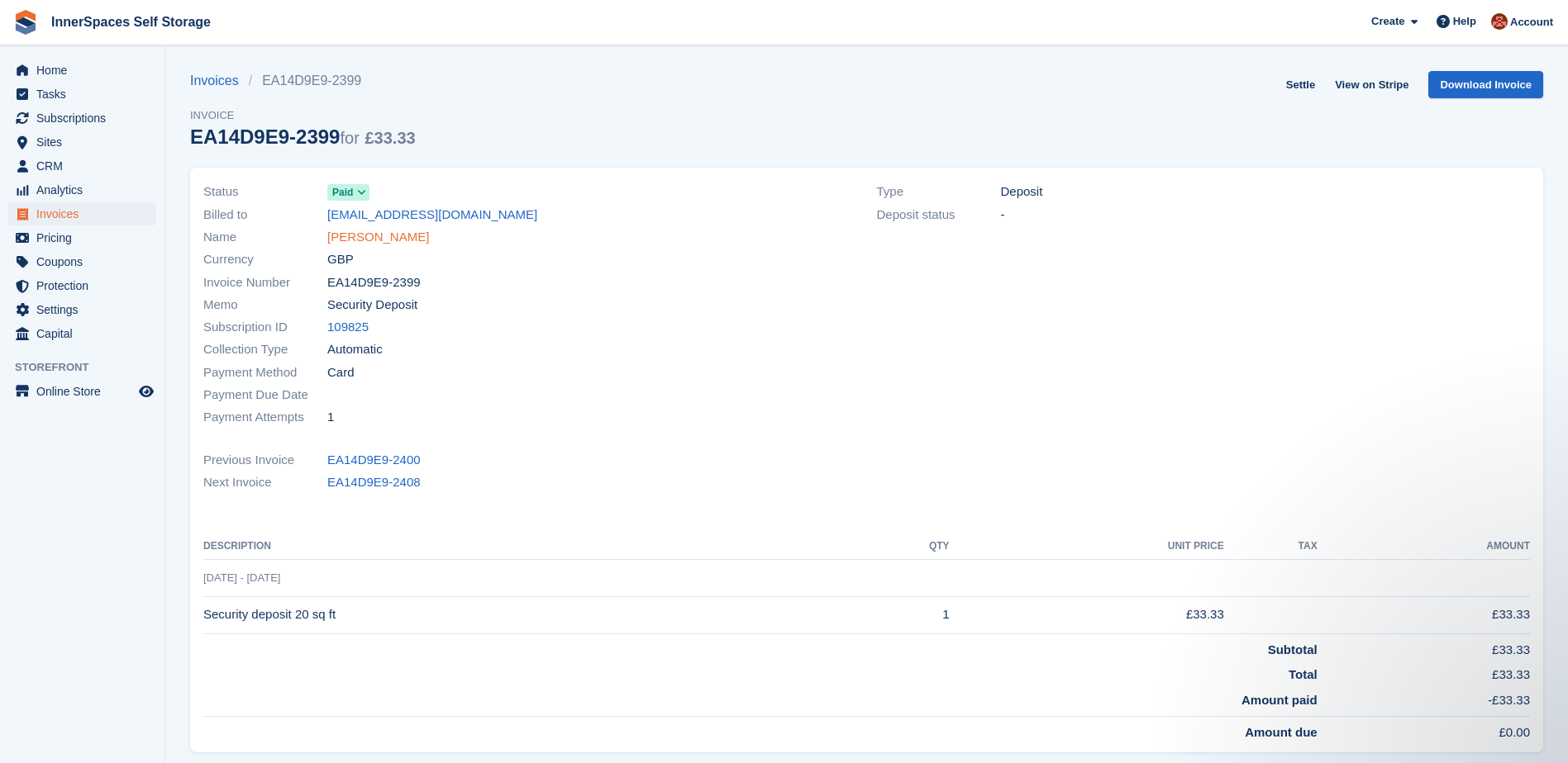
click at [383, 237] on link "[PERSON_NAME]" at bounding box center [378, 238] width 102 height 19
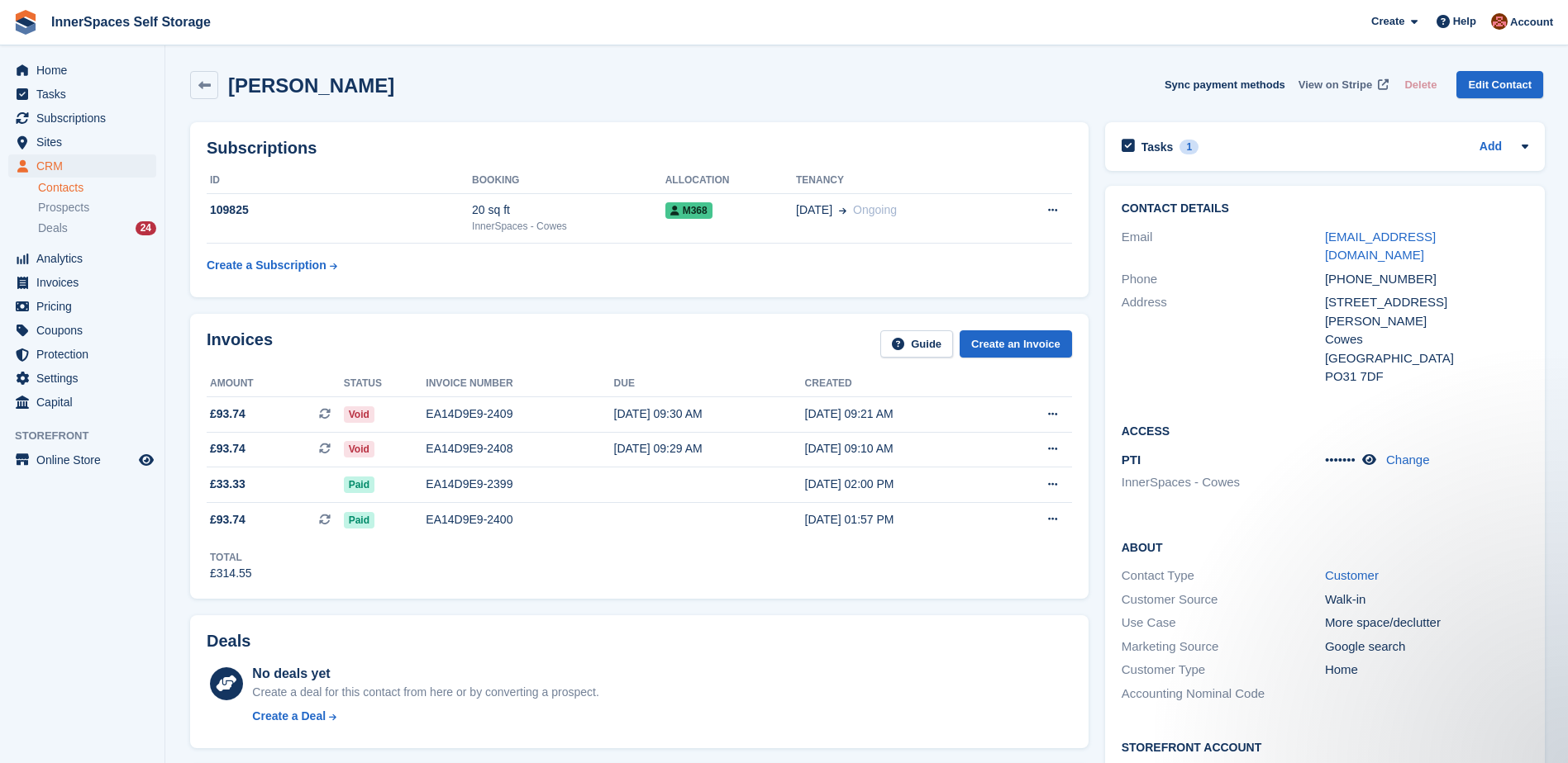
click at [1353, 87] on span "View on Stripe" at bounding box center [1335, 85] width 73 height 17
click at [559, 452] on div "EA14D9E9-2408" at bounding box center [519, 448] width 187 height 17
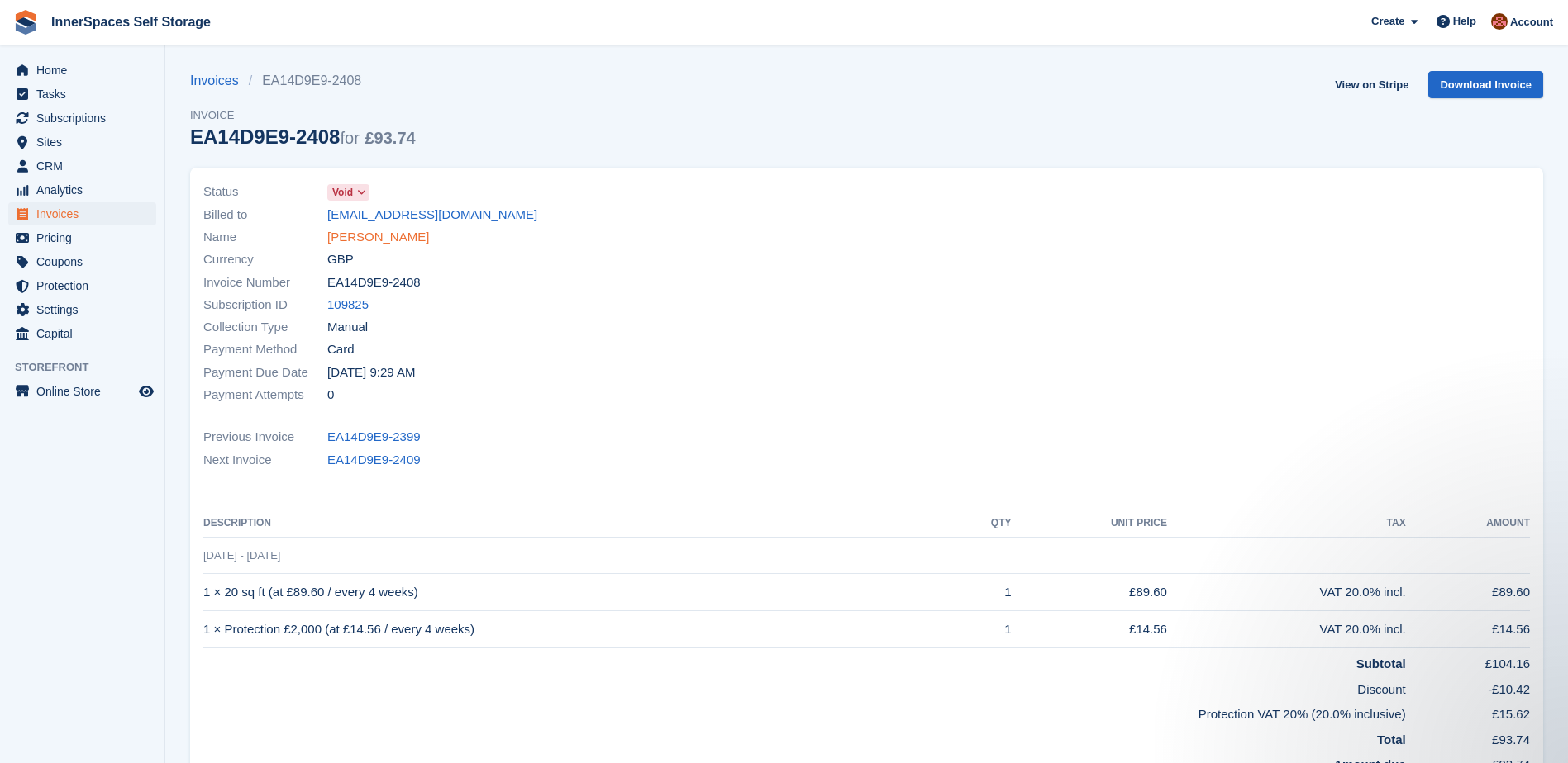
click at [387, 241] on link "[PERSON_NAME]" at bounding box center [378, 238] width 102 height 19
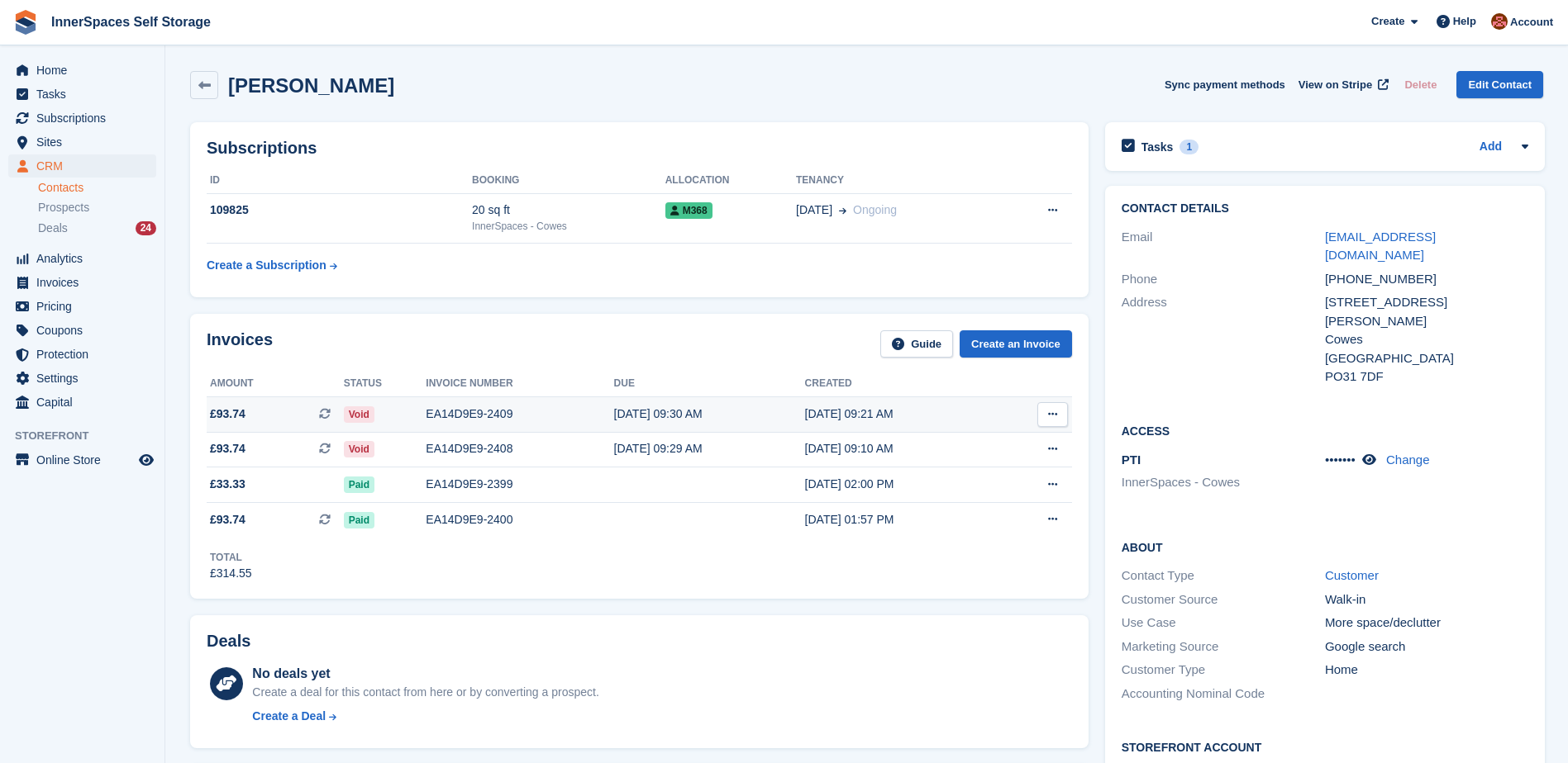
click at [514, 409] on div "EA14D9E9-2409" at bounding box center [519, 414] width 187 height 17
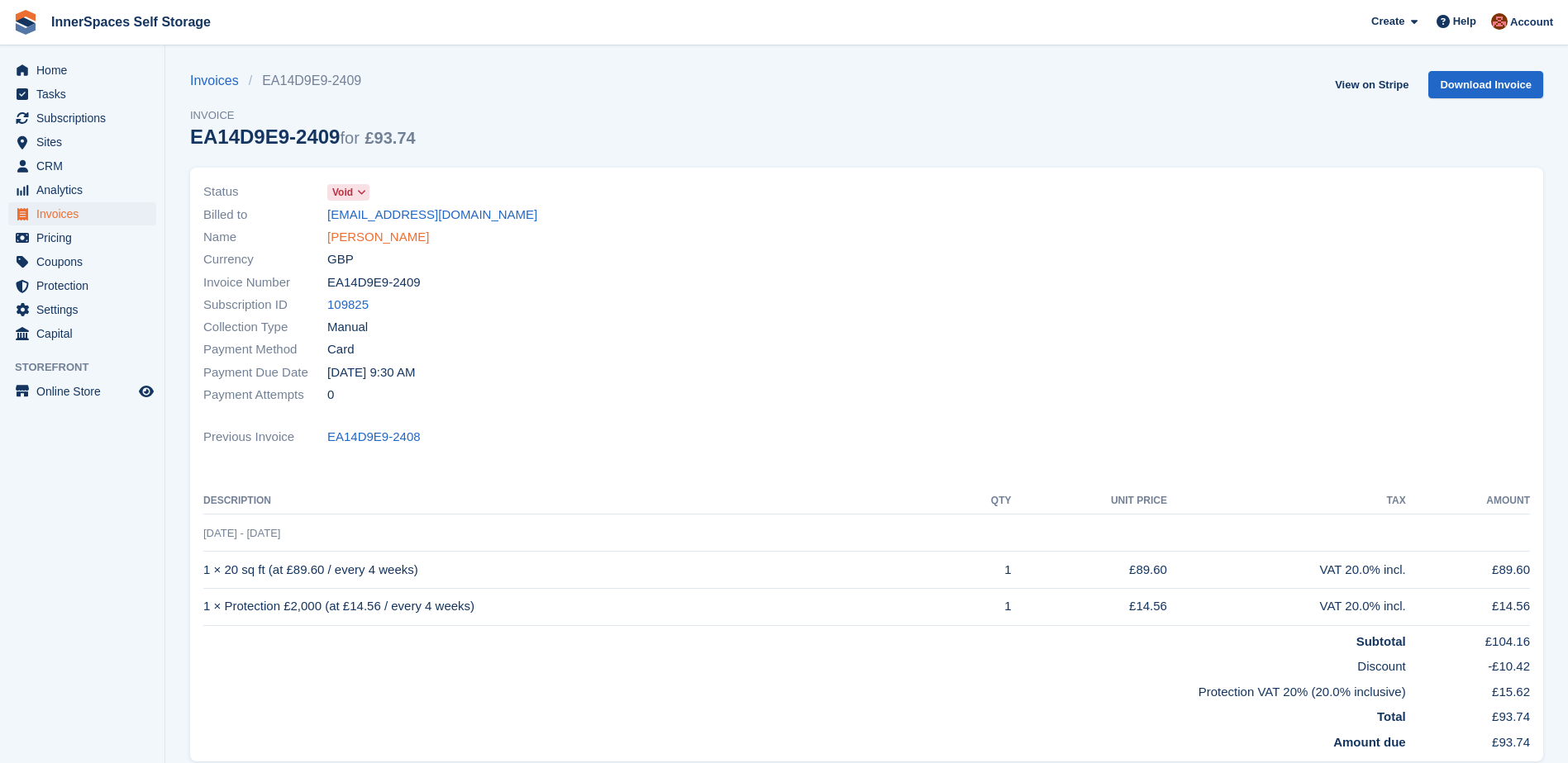
click at [370, 238] on link "Alison Langridge" at bounding box center [378, 238] width 102 height 19
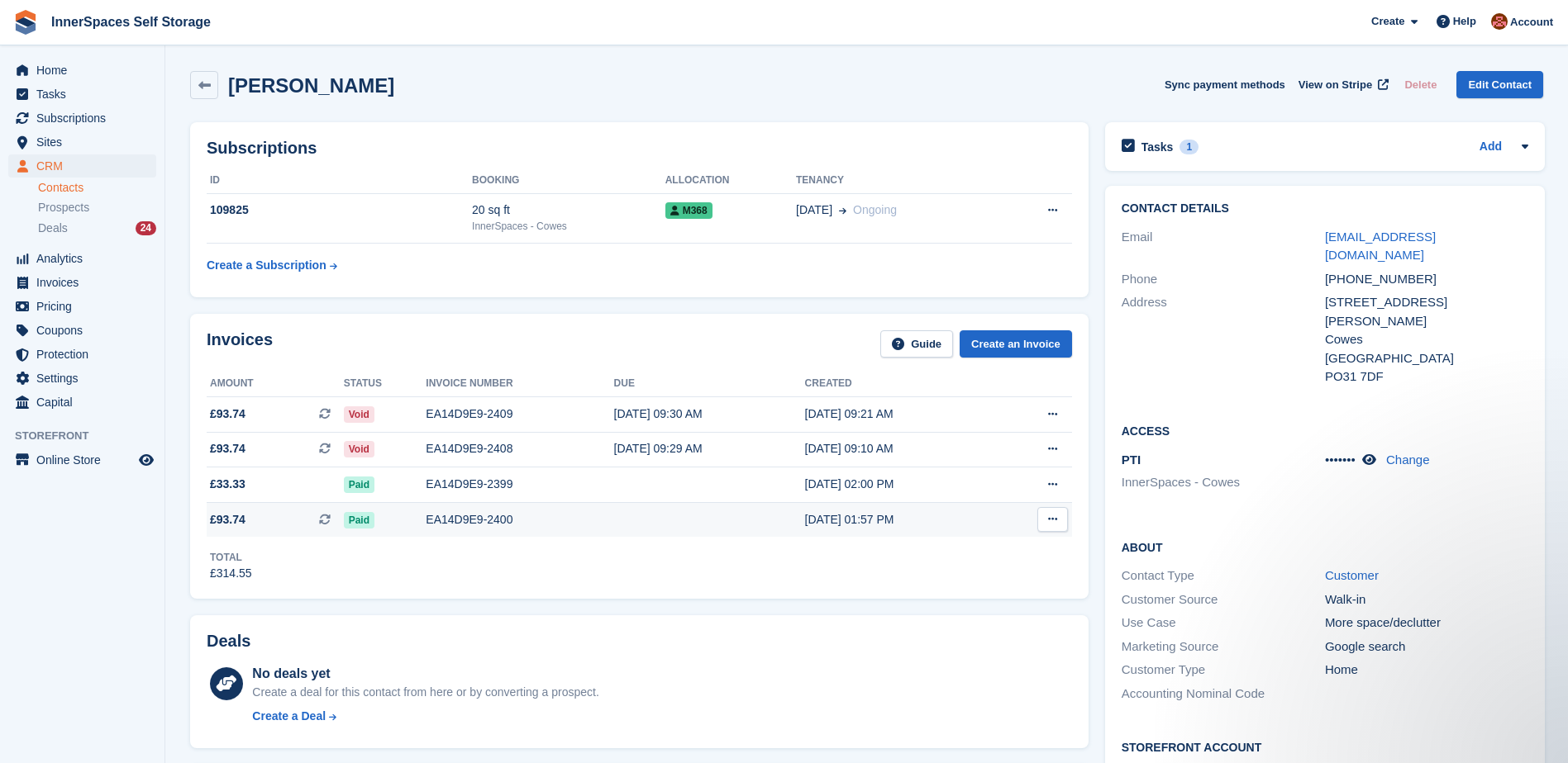
click at [481, 522] on div "EA14D9E9-2400" at bounding box center [519, 520] width 187 height 17
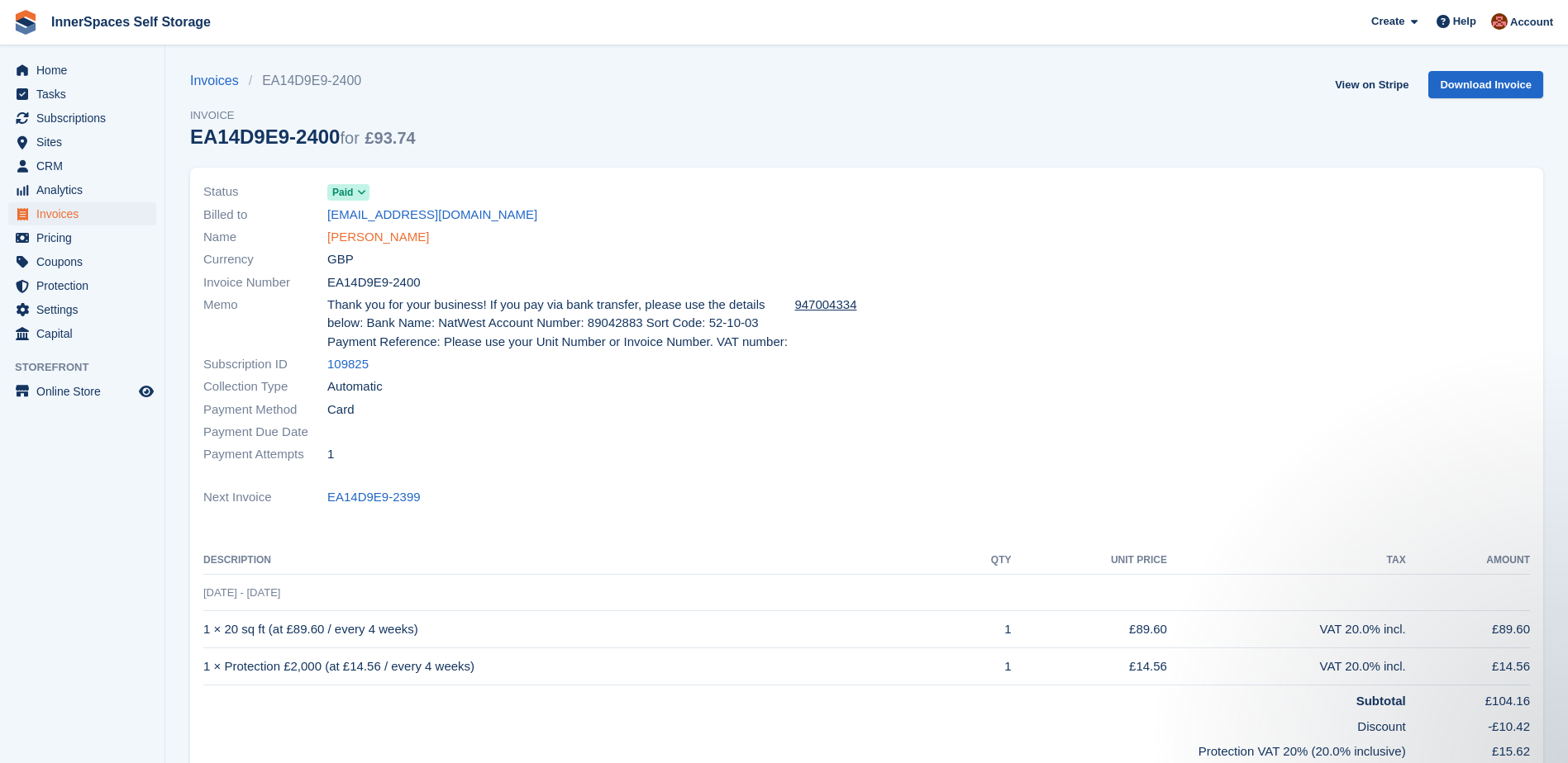
click at [374, 238] on link "[PERSON_NAME]" at bounding box center [378, 238] width 102 height 19
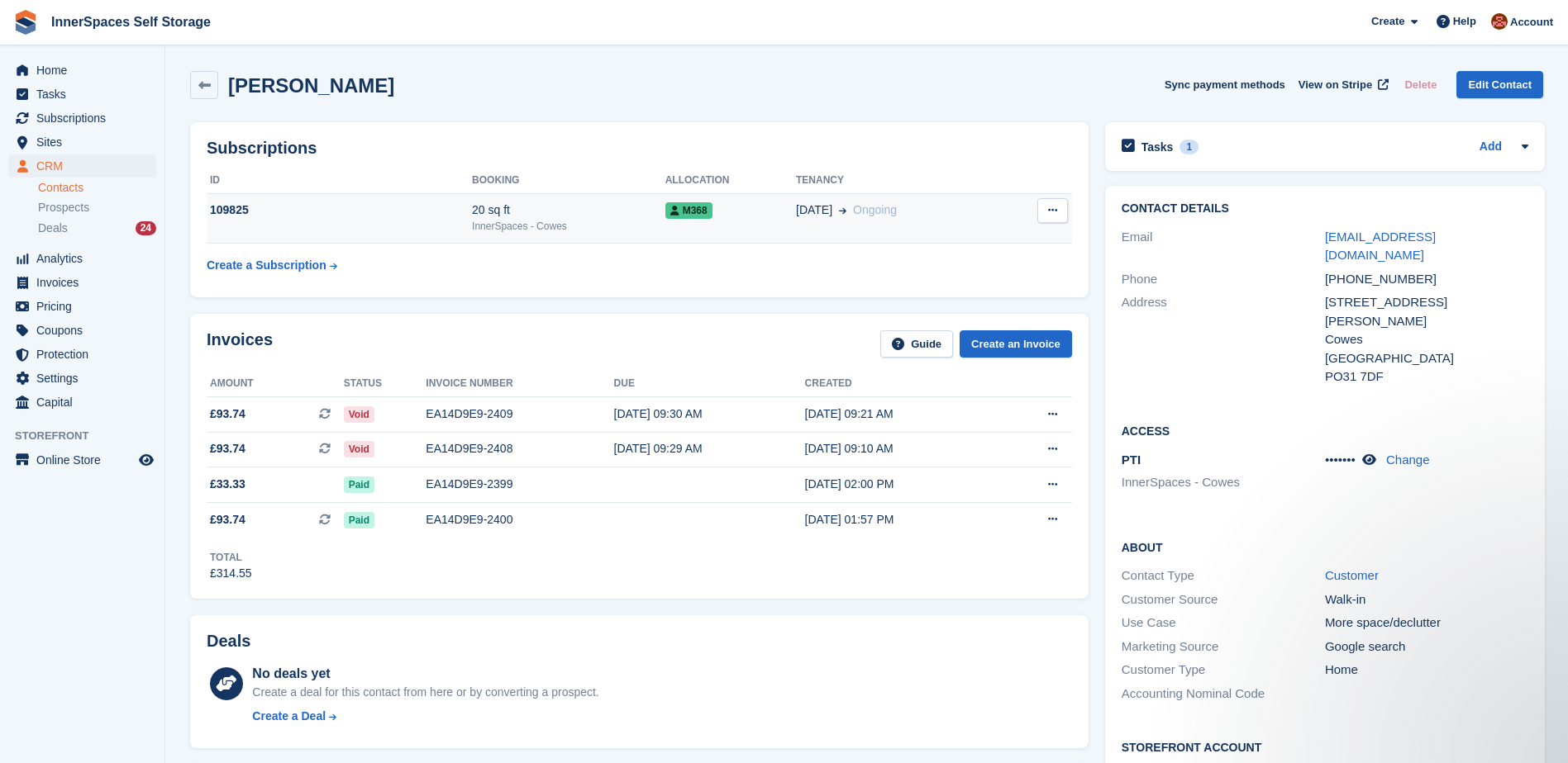
click at [951, 214] on div "[DATE] Ongoing" at bounding box center [897, 210] width 205 height 17
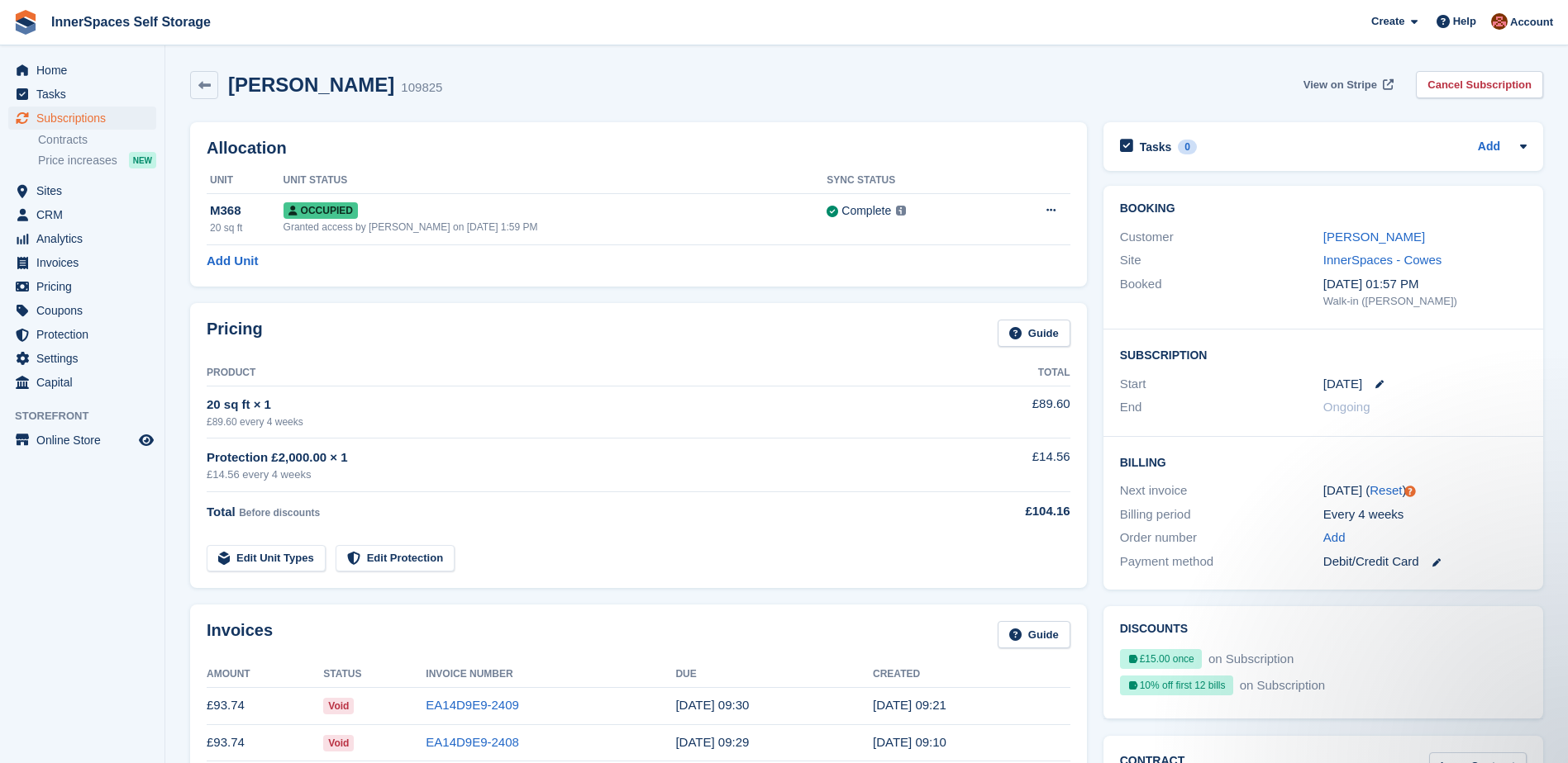
click at [1356, 81] on span "View on Stripe" at bounding box center [1340, 85] width 73 height 17
click at [56, 68] on span "Home" at bounding box center [86, 70] width 99 height 23
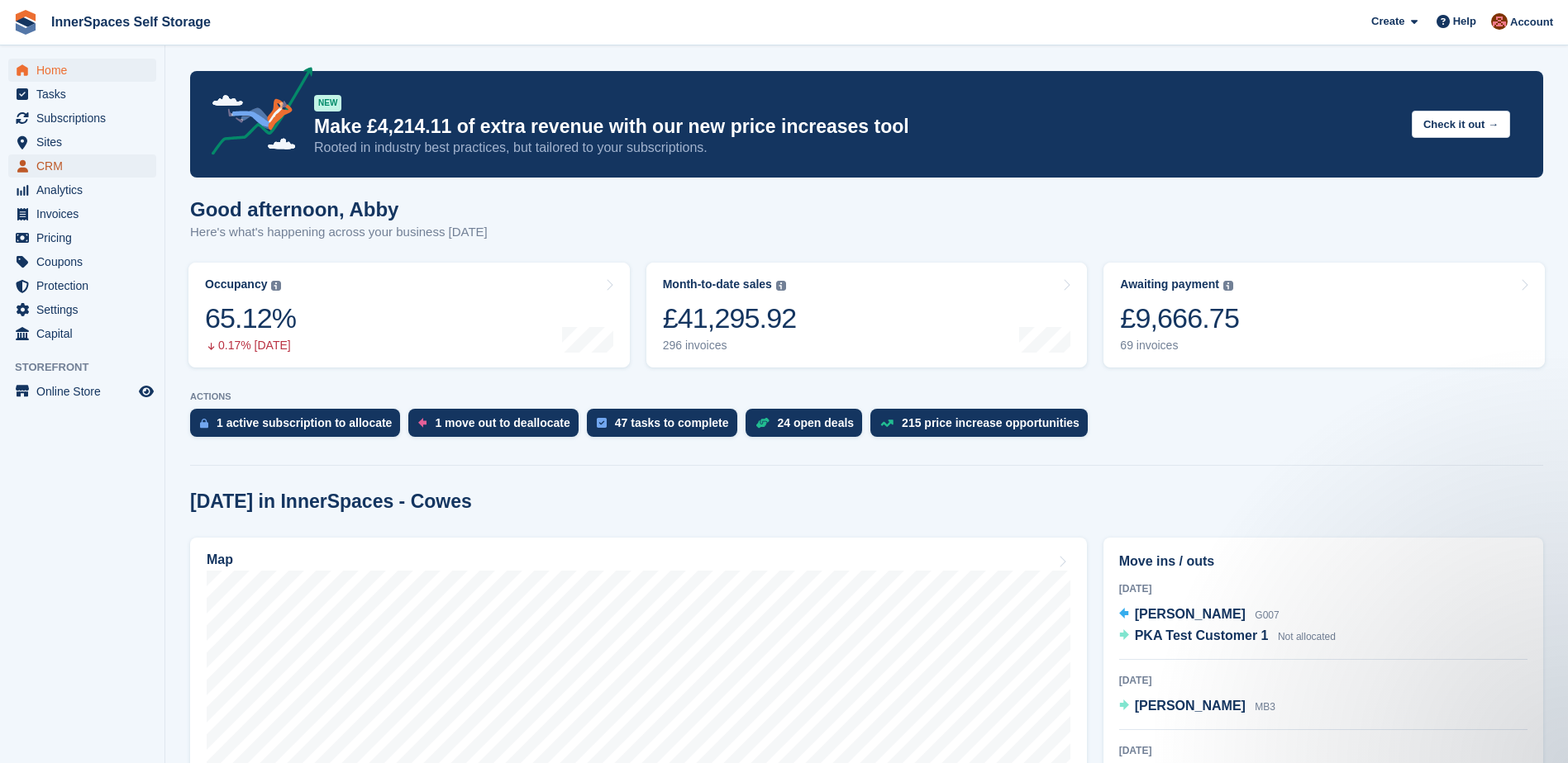
click at [60, 159] on span "CRM" at bounding box center [86, 165] width 99 height 23
click at [51, 67] on span "Home" at bounding box center [86, 70] width 99 height 23
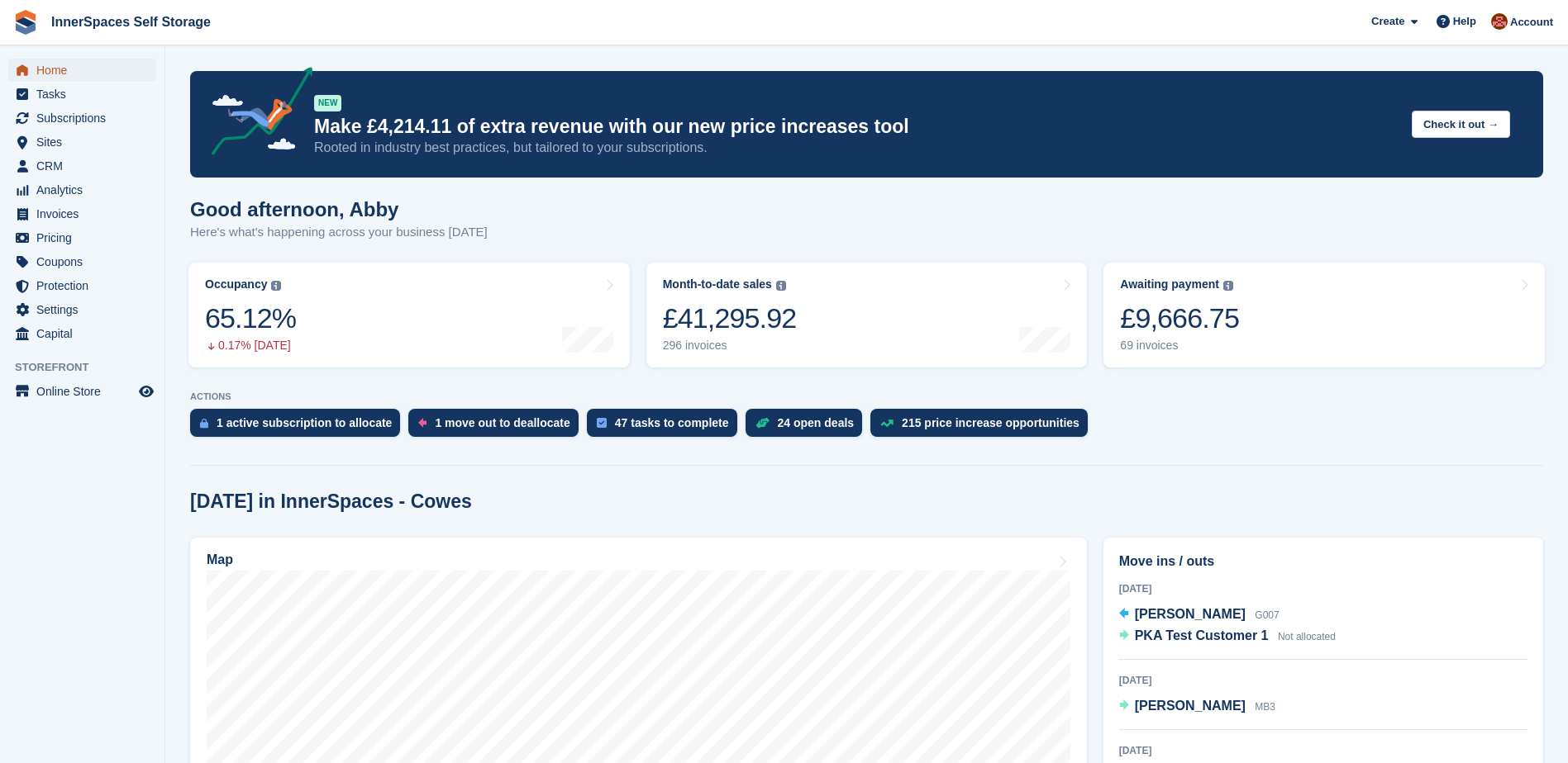
click at [56, 72] on span "Home" at bounding box center [86, 70] width 99 height 23
click at [50, 70] on span "Home" at bounding box center [86, 70] width 99 height 23
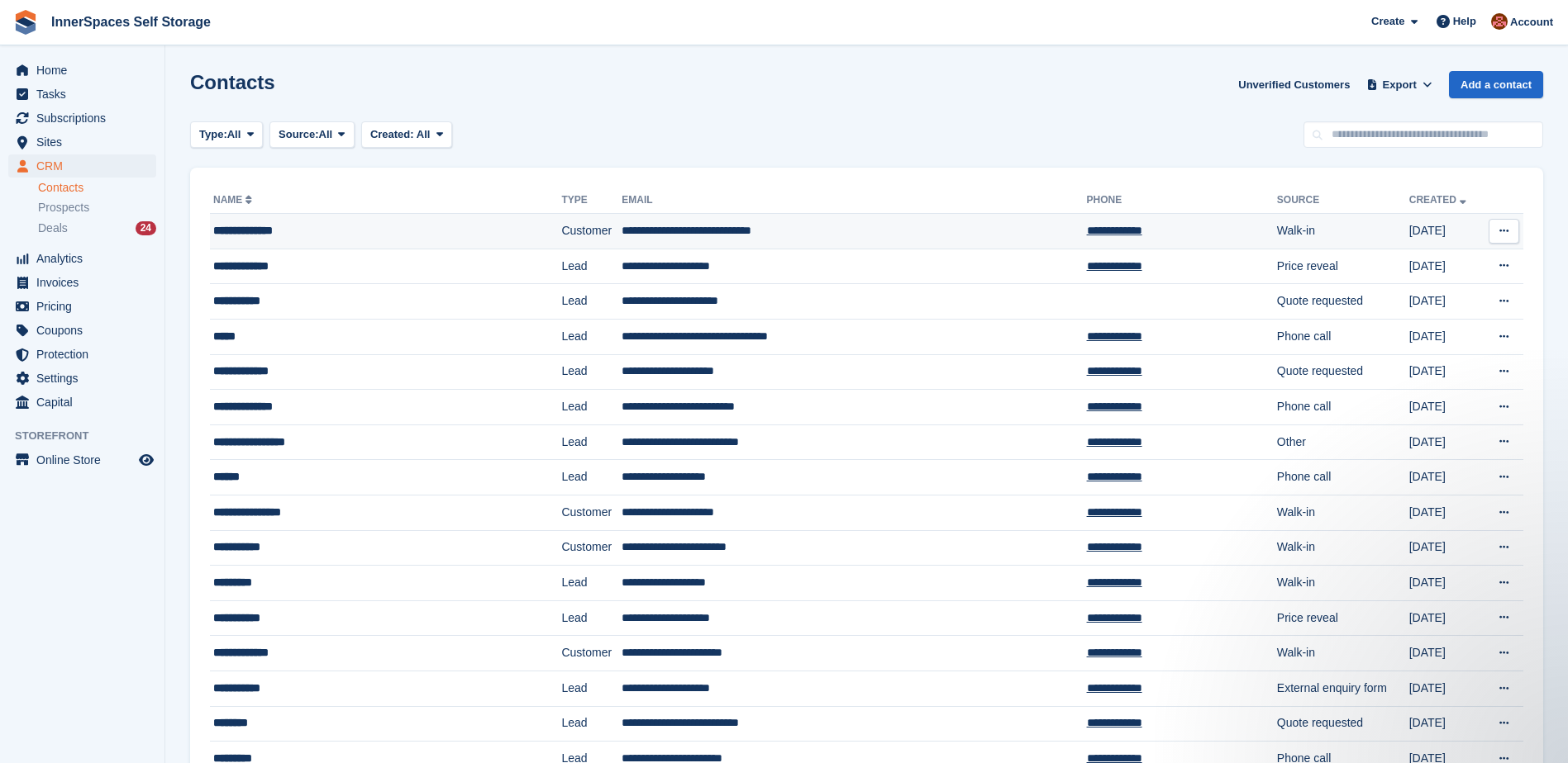
click at [254, 228] on div "**********" at bounding box center [357, 230] width 289 height 17
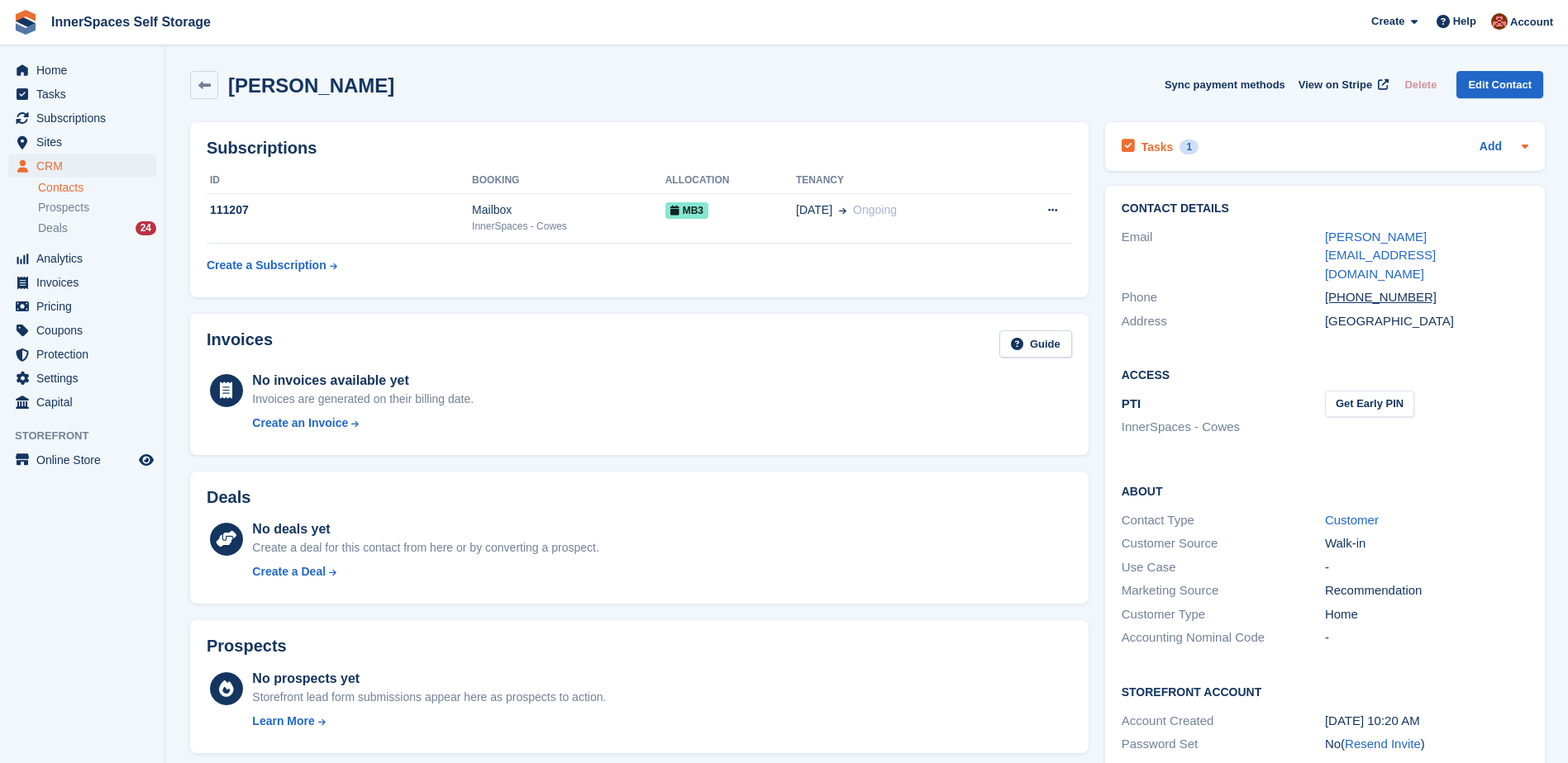
click at [1160, 146] on h2 "Tasks" at bounding box center [1157, 147] width 32 height 15
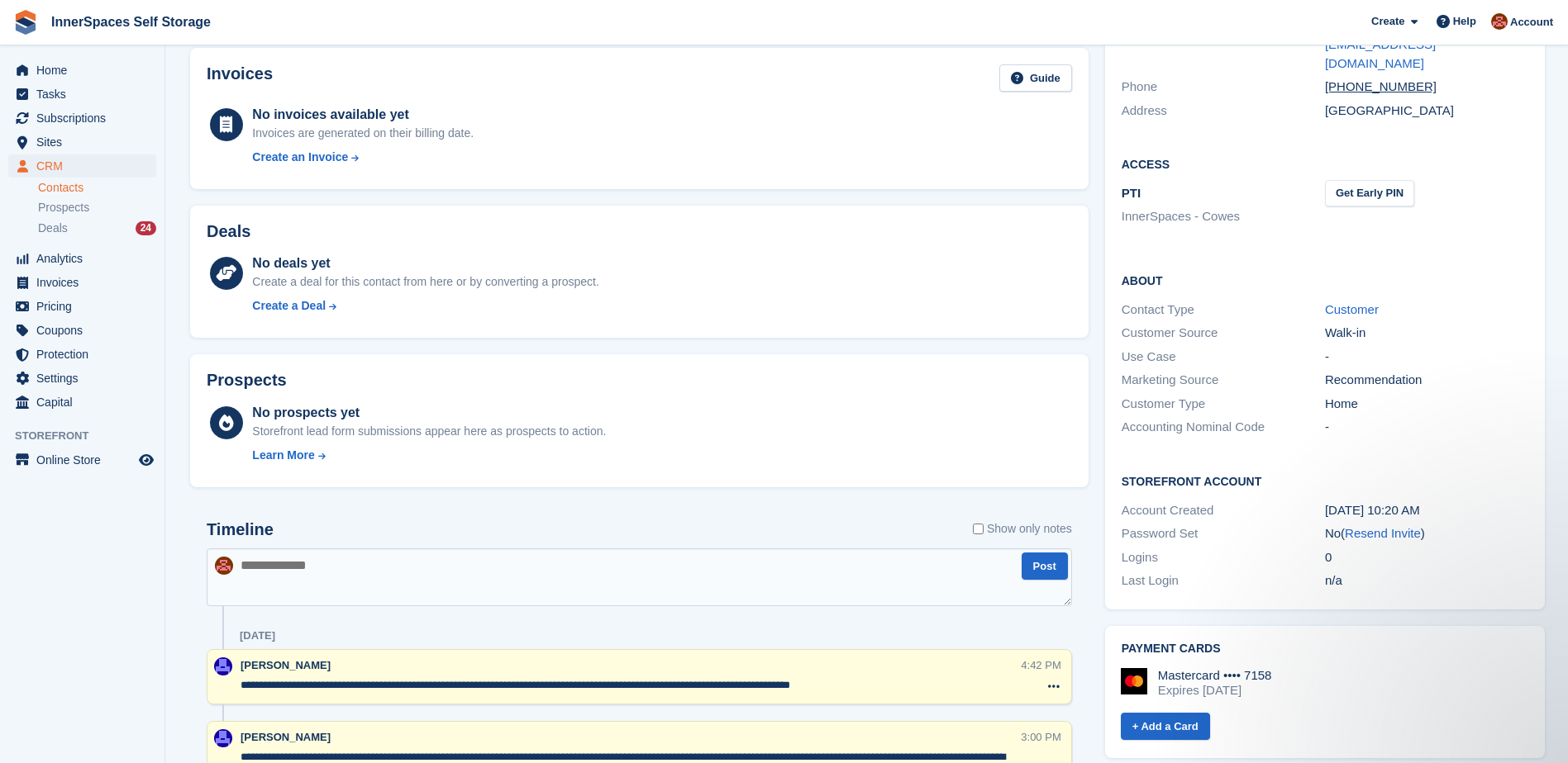
scroll to position [386, 0]
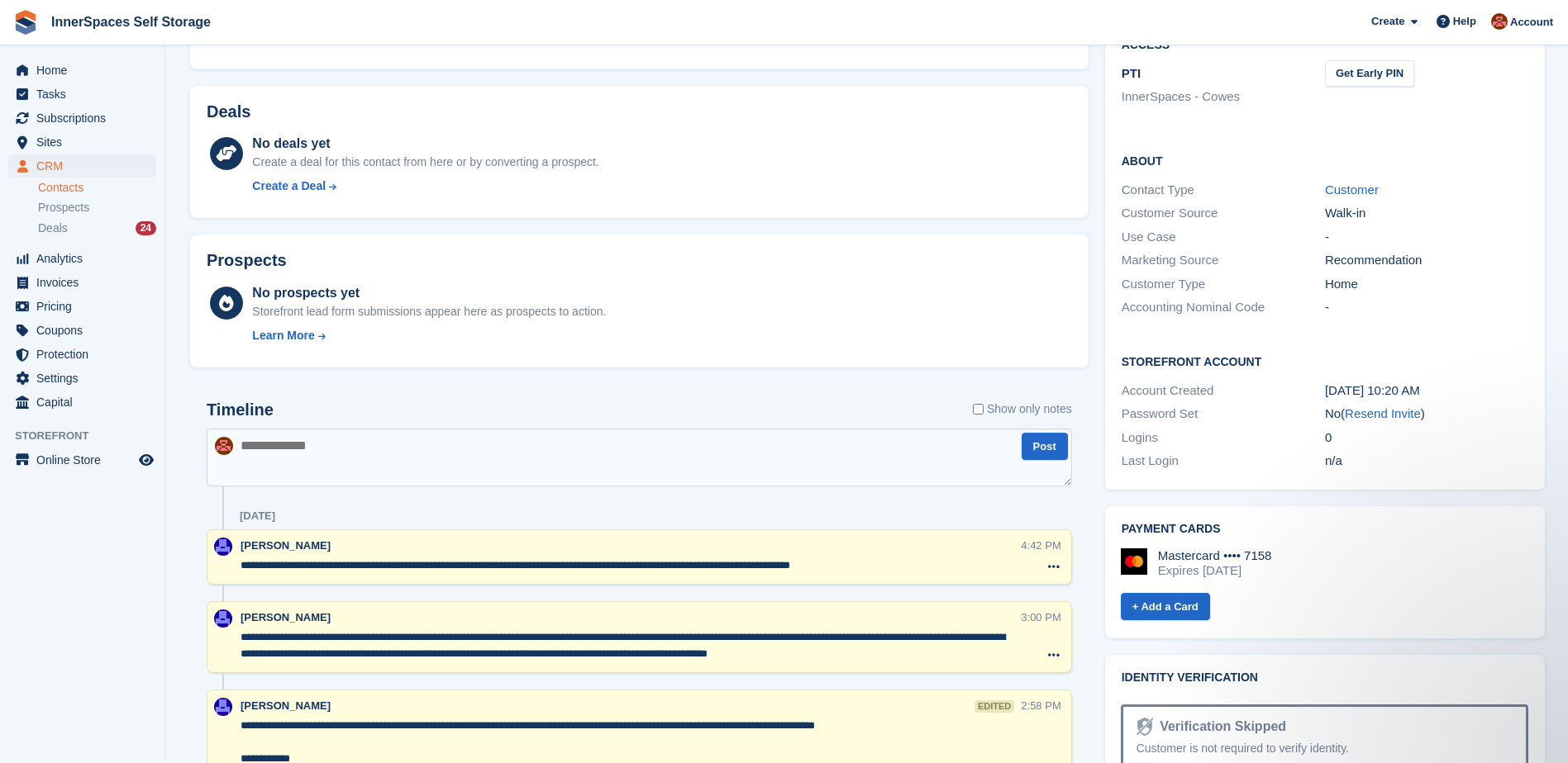
click at [904, 564] on textarea "**********" at bounding box center [630, 566] width 780 height 17
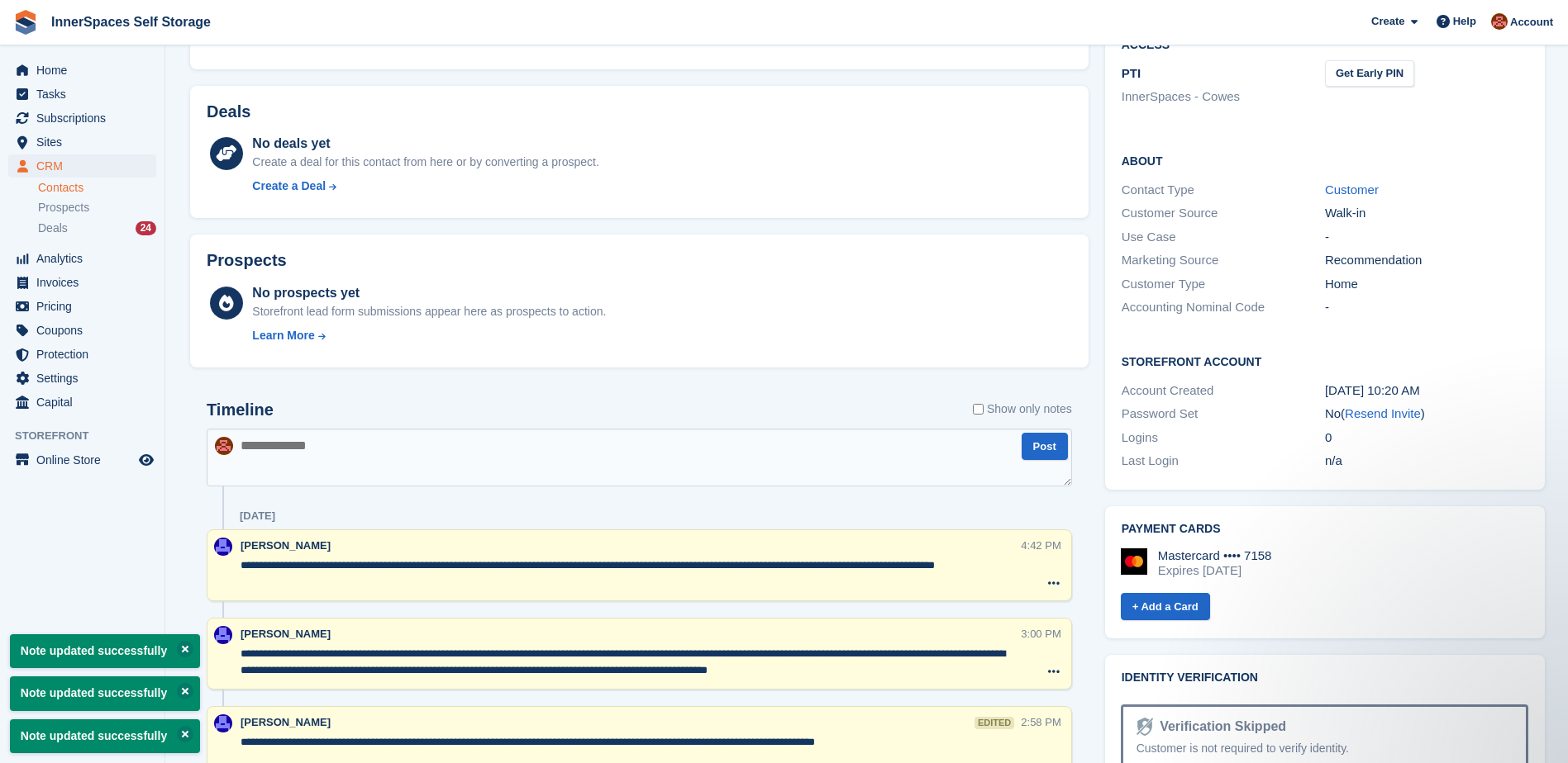
click at [357, 586] on textarea "**********" at bounding box center [630, 574] width 780 height 33
click at [354, 580] on textarea "**********" at bounding box center [630, 574] width 780 height 33
click at [323, 587] on textarea "**********" at bounding box center [630, 574] width 780 height 33
click at [354, 579] on textarea "**********" at bounding box center [630, 574] width 780 height 33
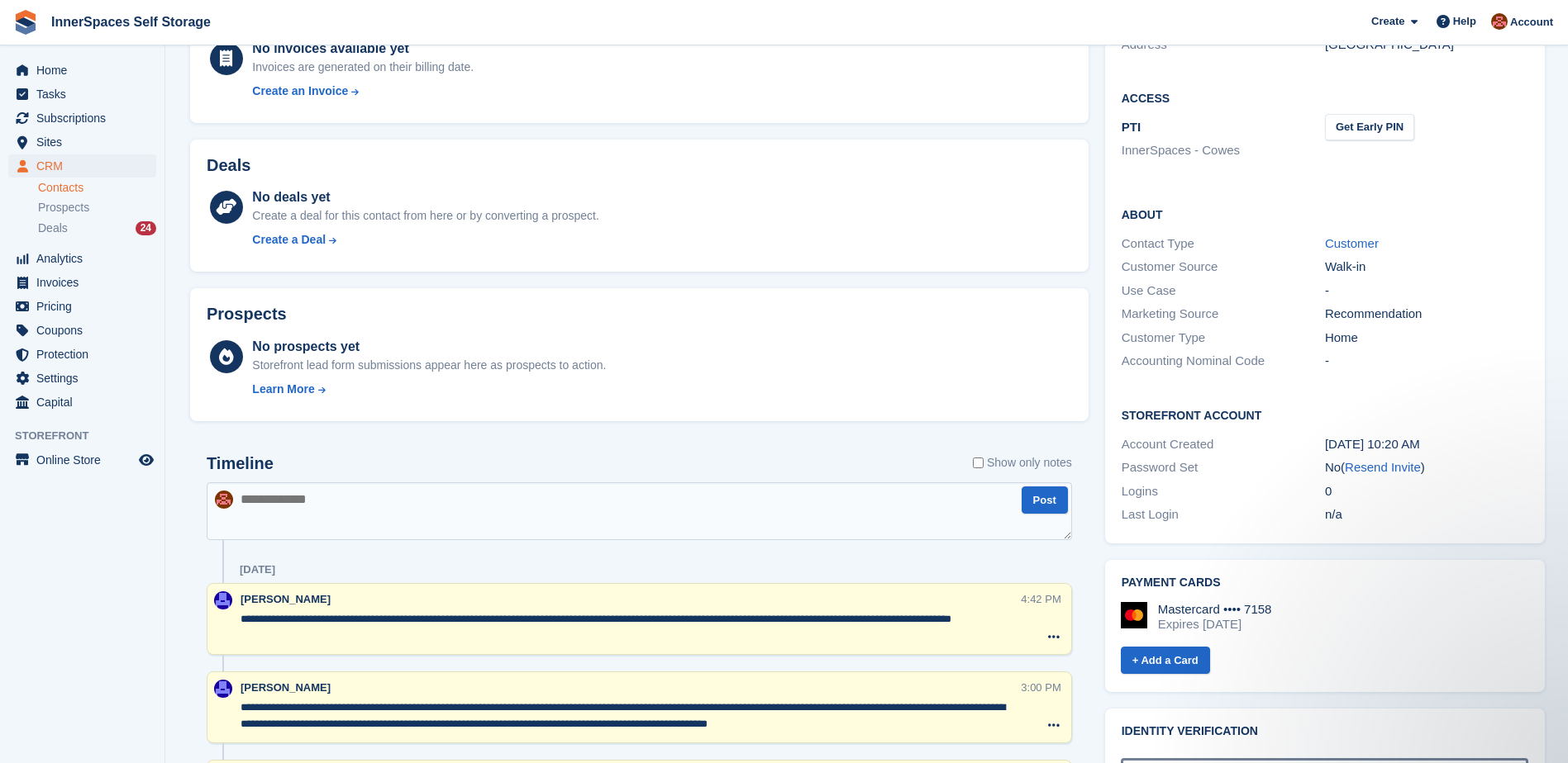
scroll to position [330, 0]
click at [380, 639] on textarea "**********" at bounding box center [630, 629] width 780 height 33
type textarea "**********"
click at [297, 501] on textarea at bounding box center [639, 513] width 865 height 58
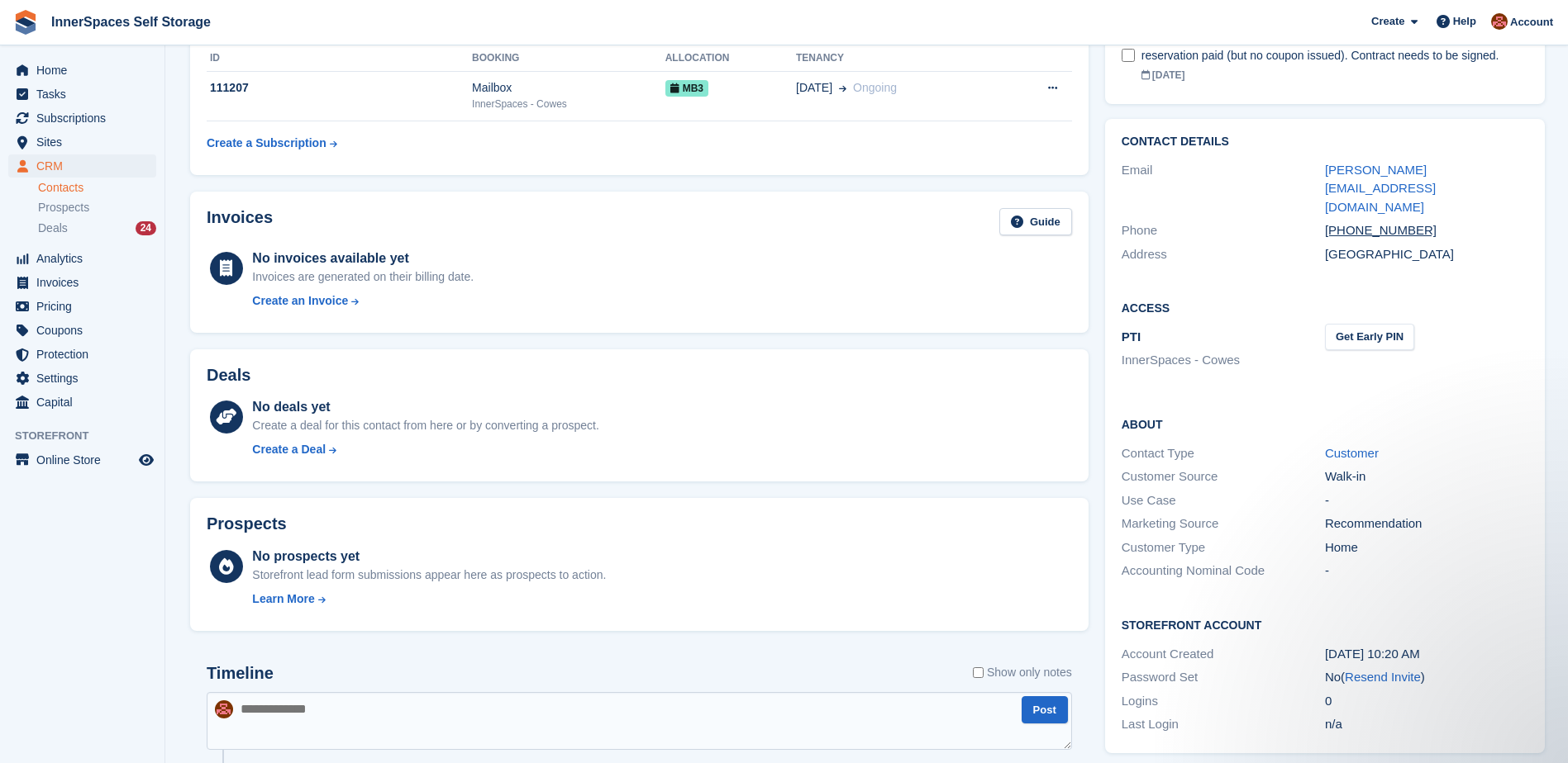
scroll to position [0, 0]
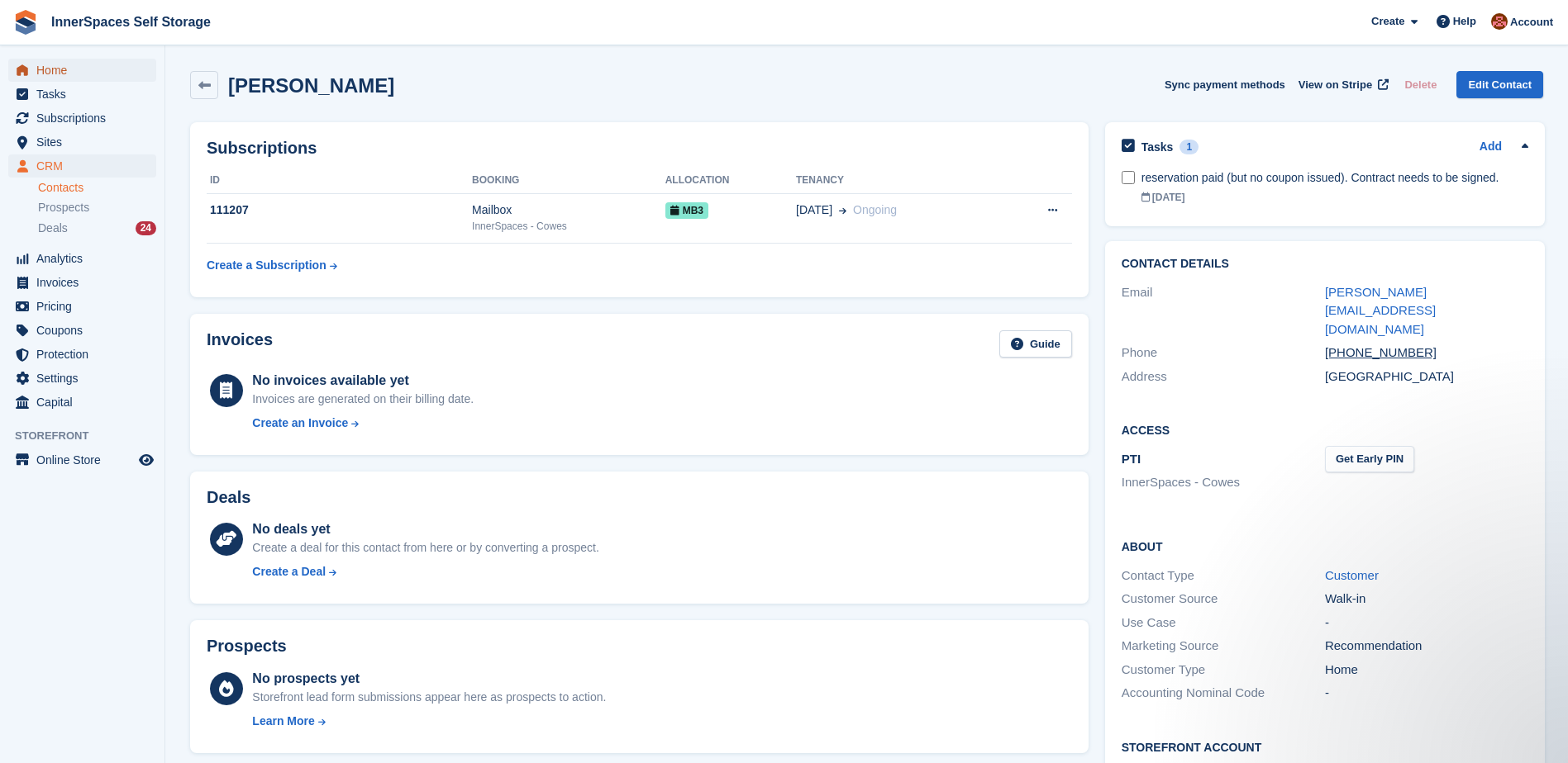
click at [49, 71] on span "Home" at bounding box center [86, 70] width 99 height 23
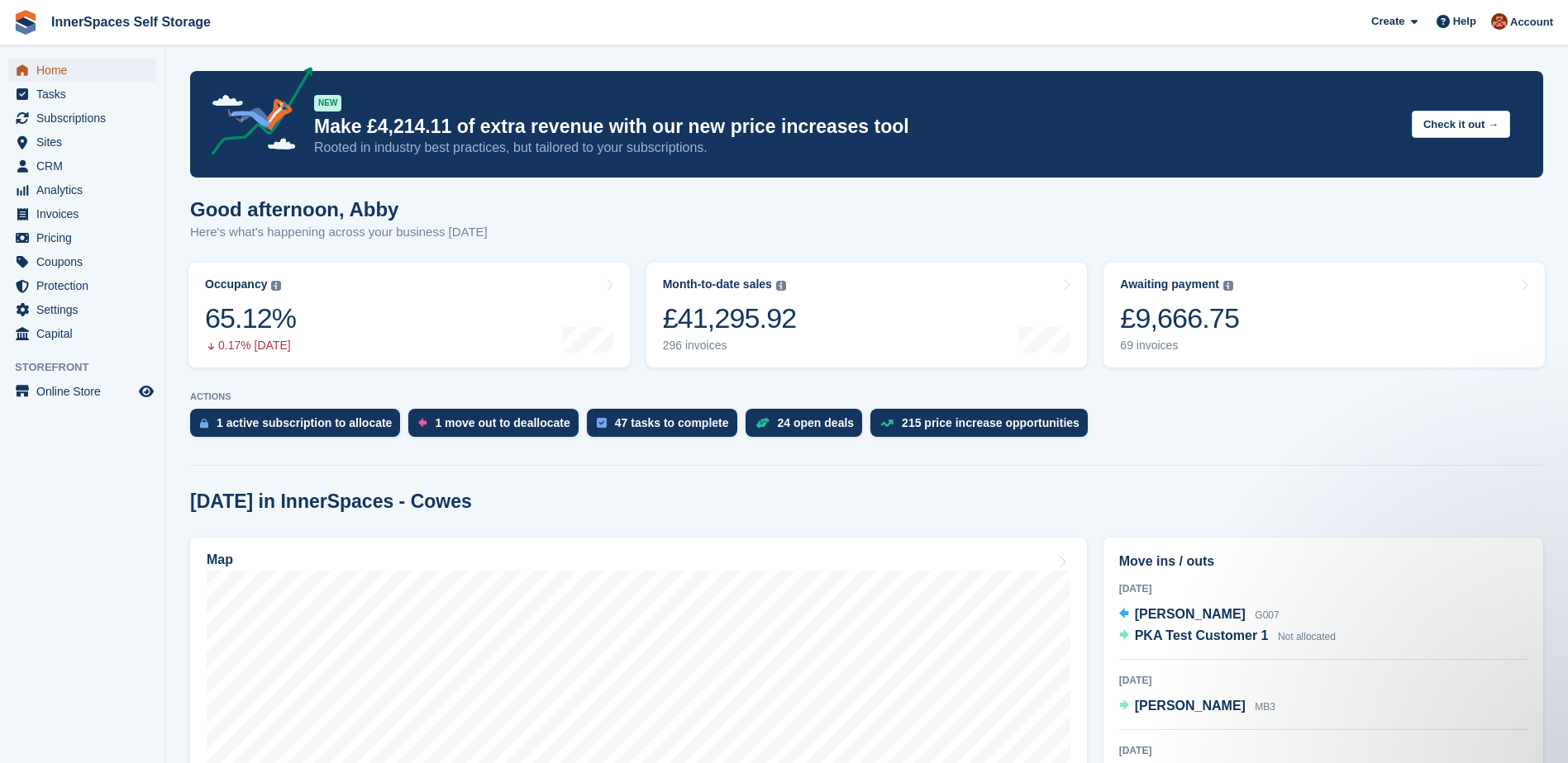
click at [53, 67] on span "Home" at bounding box center [86, 70] width 99 height 23
click at [49, 71] on span "Home" at bounding box center [86, 70] width 99 height 23
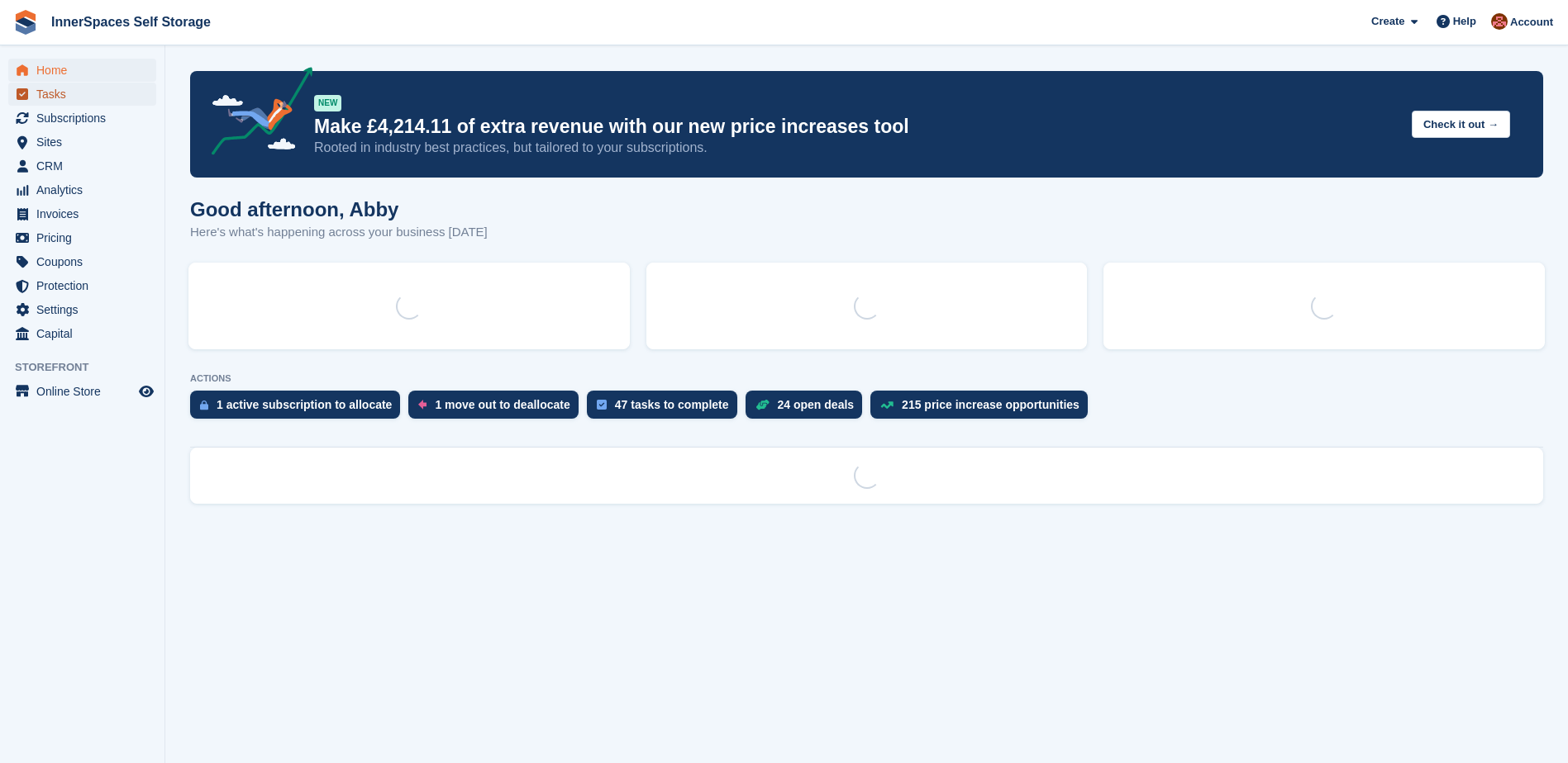
click at [48, 93] on span "Tasks" at bounding box center [86, 94] width 99 height 23
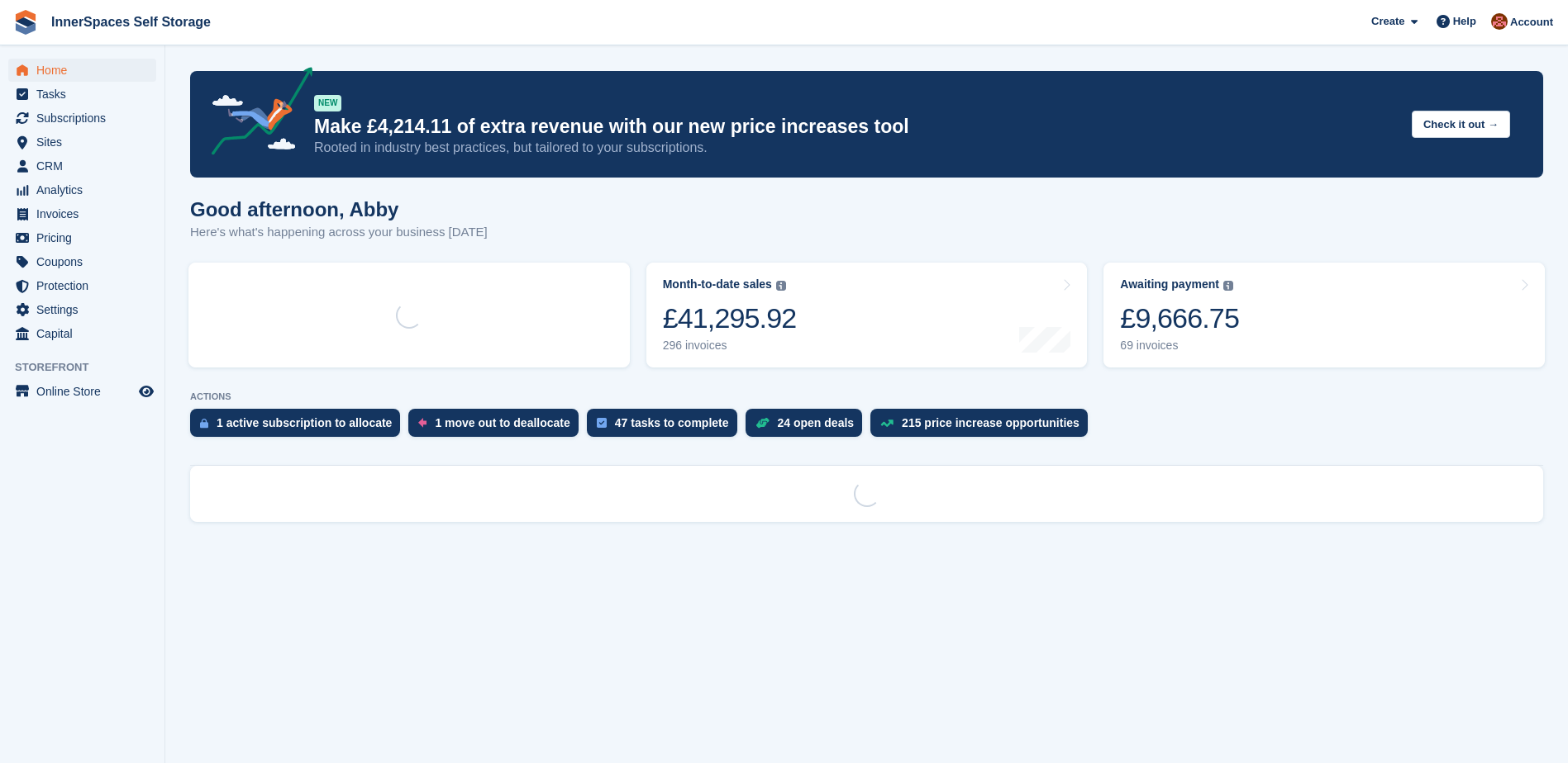
click at [50, 94] on span "Tasks" at bounding box center [86, 94] width 99 height 23
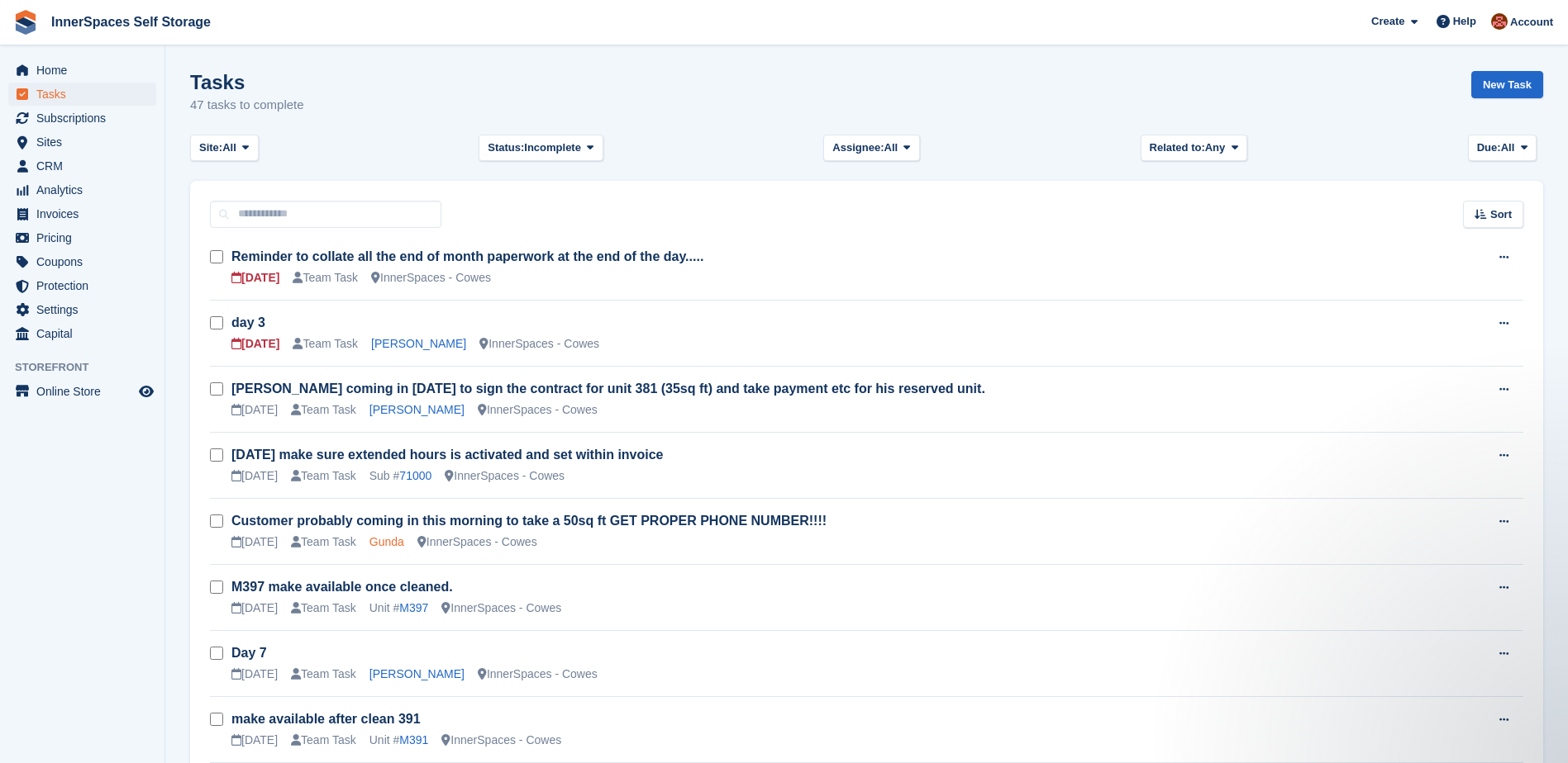
click at [384, 542] on link "Gunda" at bounding box center [387, 542] width 35 height 13
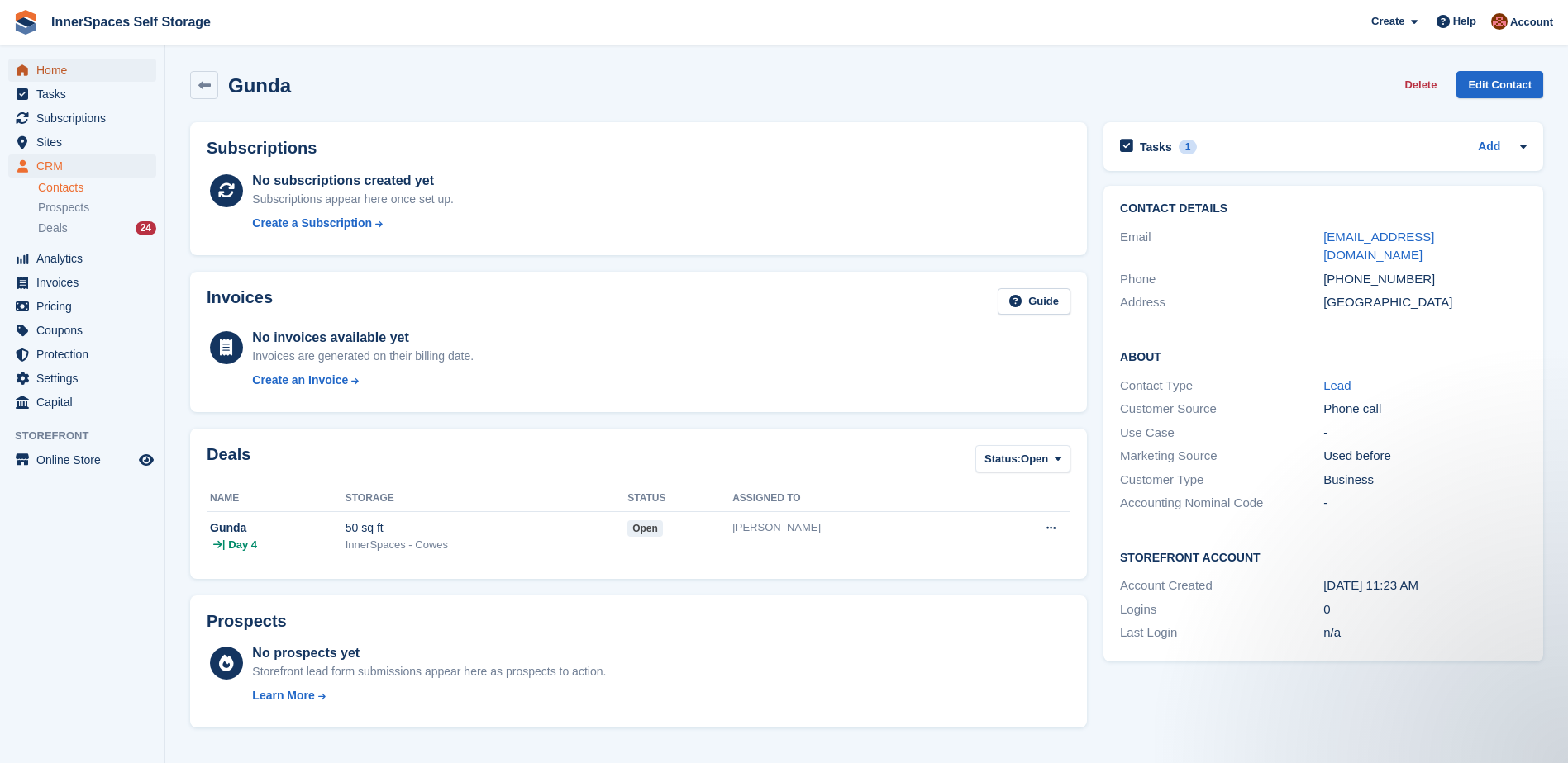
click at [62, 73] on span "Home" at bounding box center [86, 70] width 99 height 23
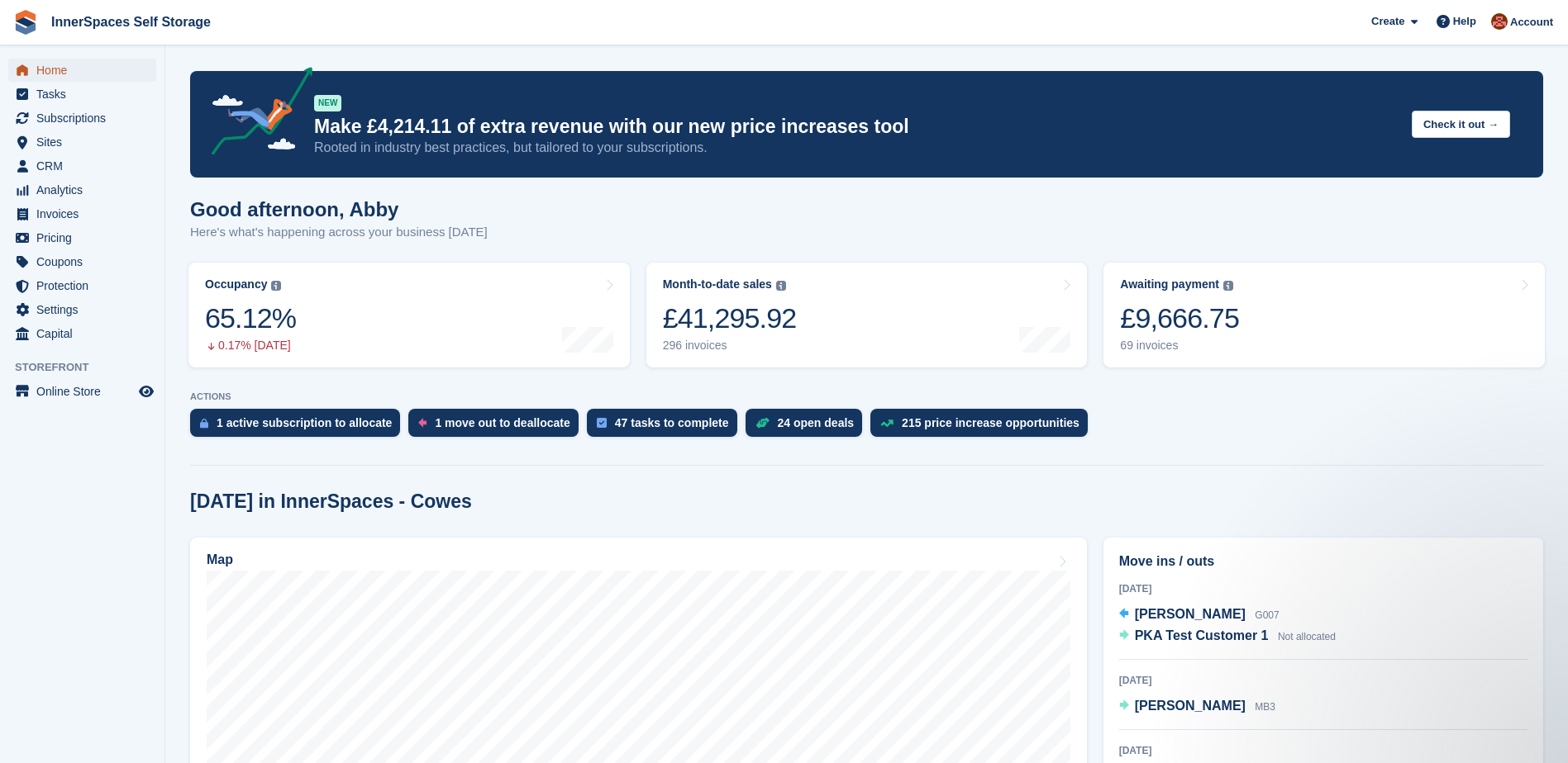
click at [54, 69] on span "Home" at bounding box center [86, 70] width 99 height 23
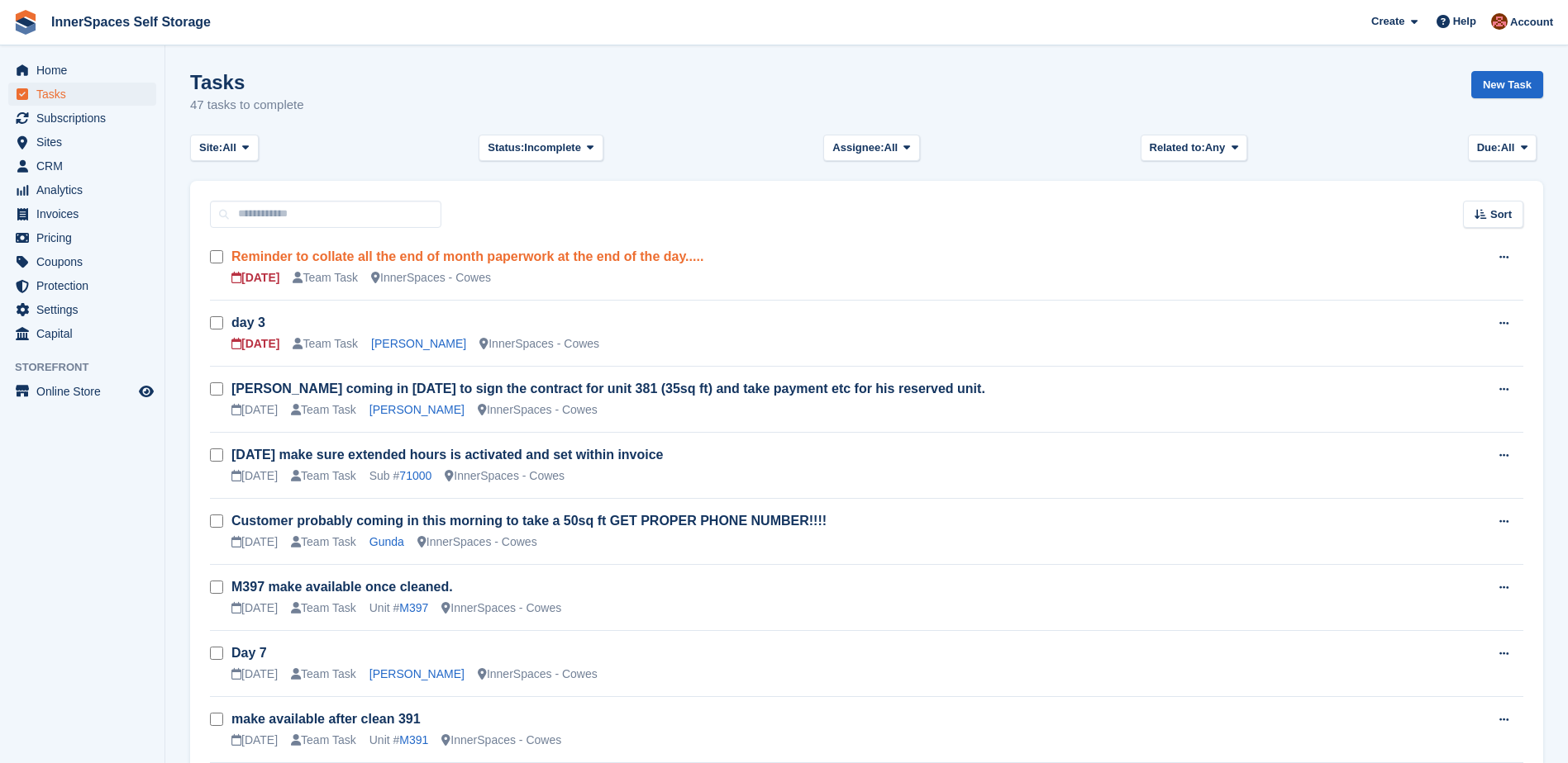
click at [442, 254] on link "Reminder to collate all the end of month paperwork at the end of the day....." at bounding box center [467, 256] width 472 height 14
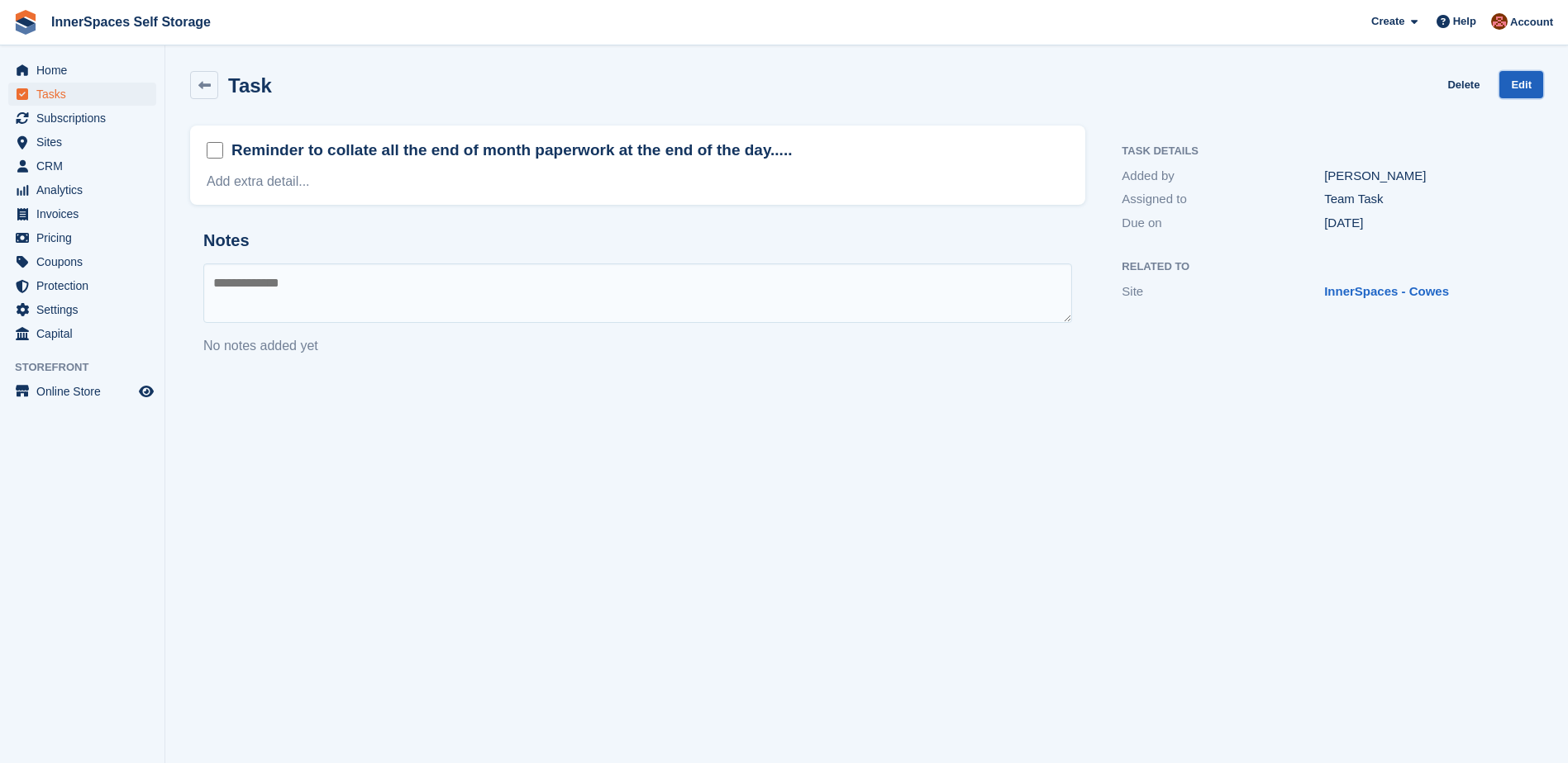
click at [1528, 83] on link "Edit" at bounding box center [1521, 84] width 44 height 28
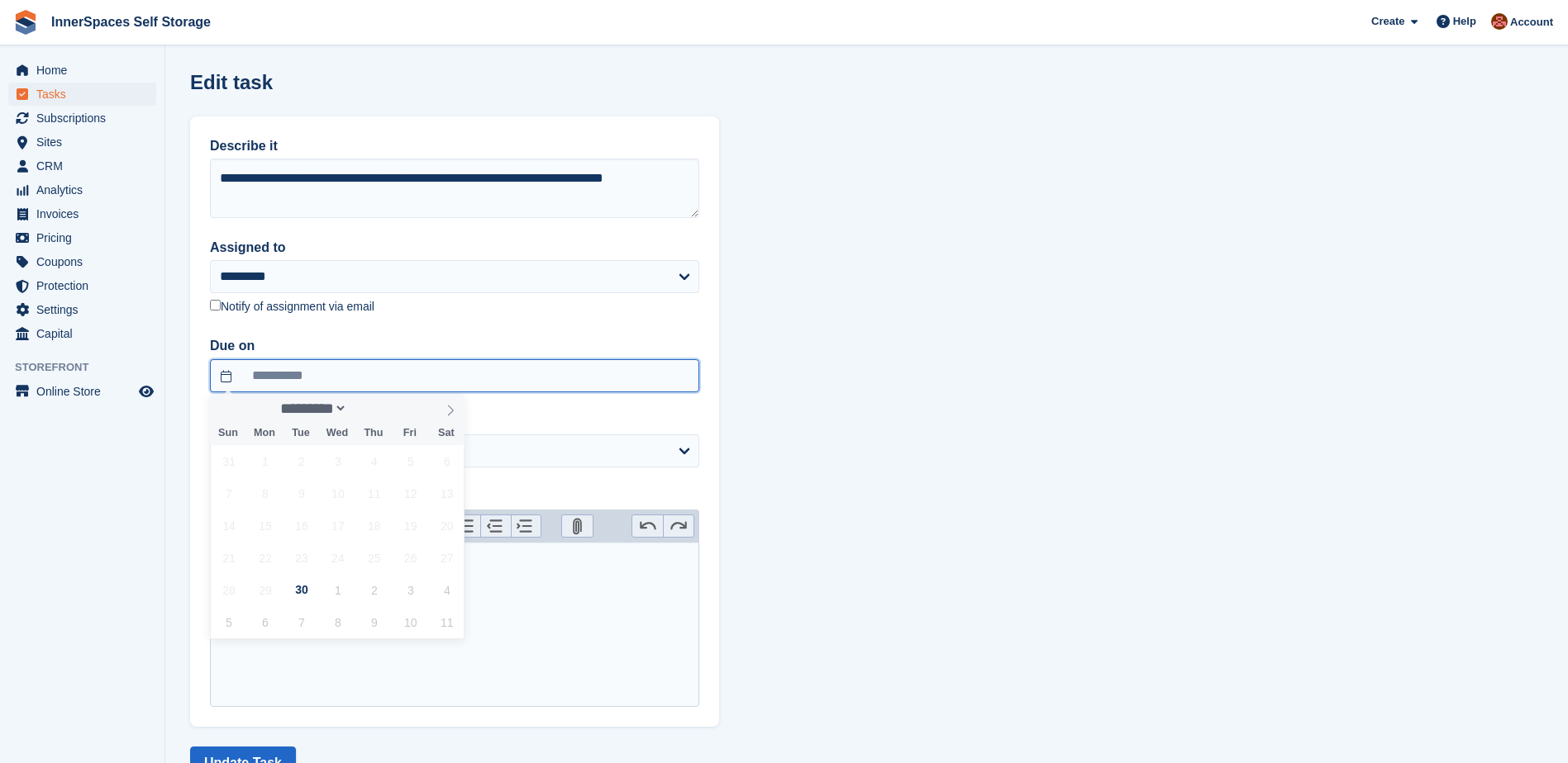
click at [311, 370] on input "**********" at bounding box center [454, 376] width 489 height 33
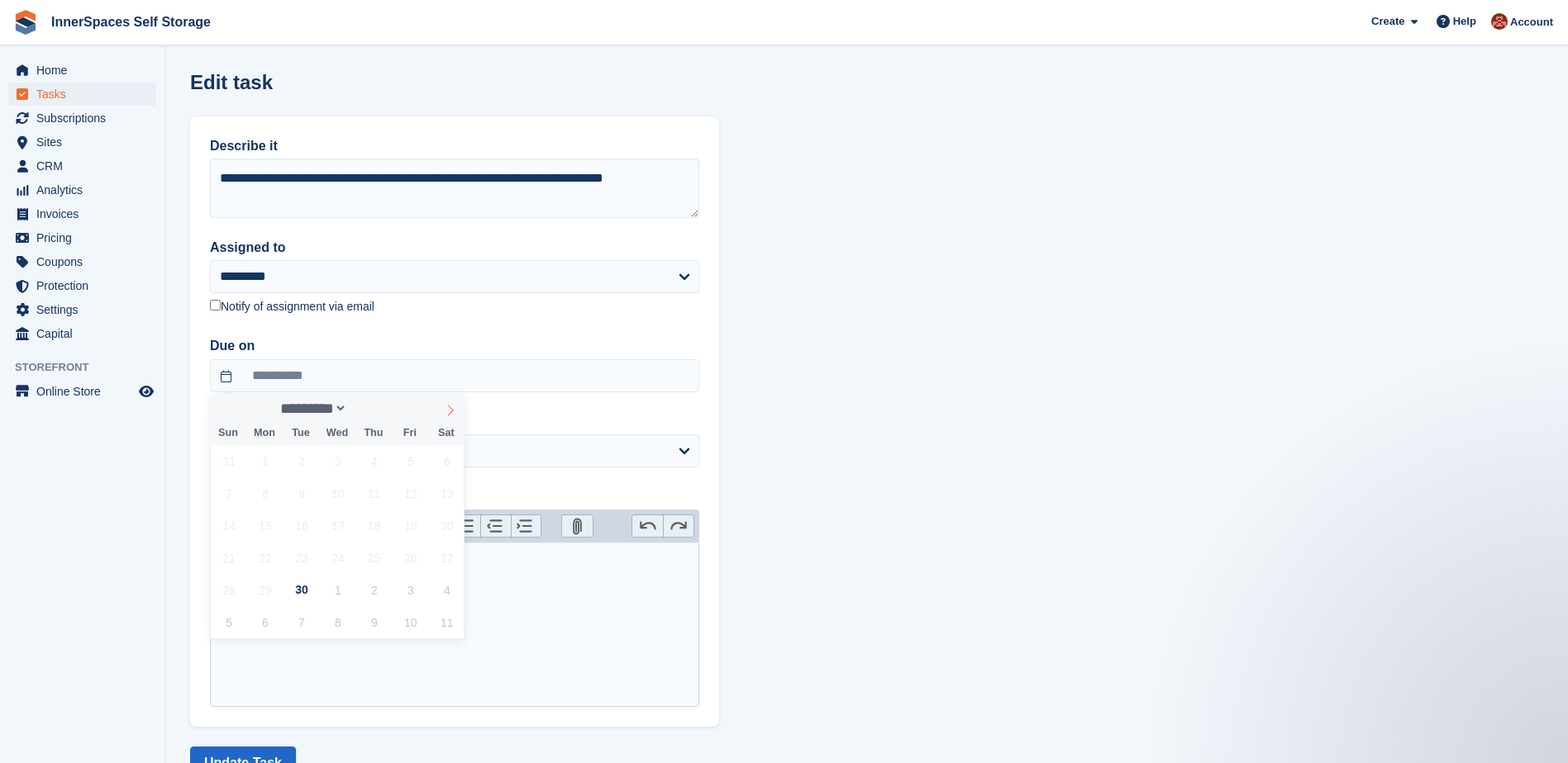
click at [449, 417] on span at bounding box center [450, 408] width 28 height 28
select select "*"
click at [407, 591] on span "31" at bounding box center [410, 590] width 32 height 32
type input "**********"
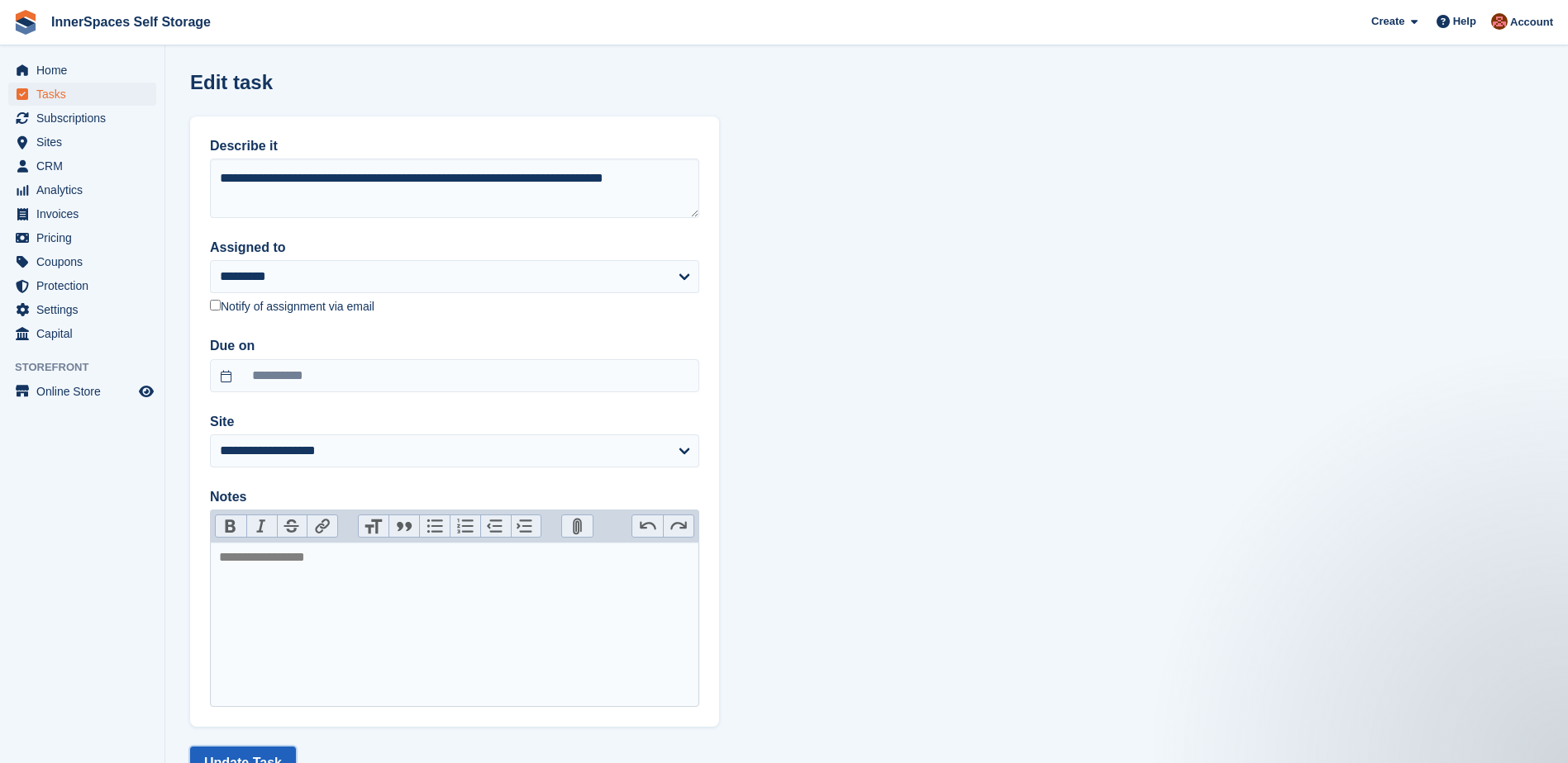
click at [206, 751] on button "Update Task" at bounding box center [242, 763] width 106 height 33
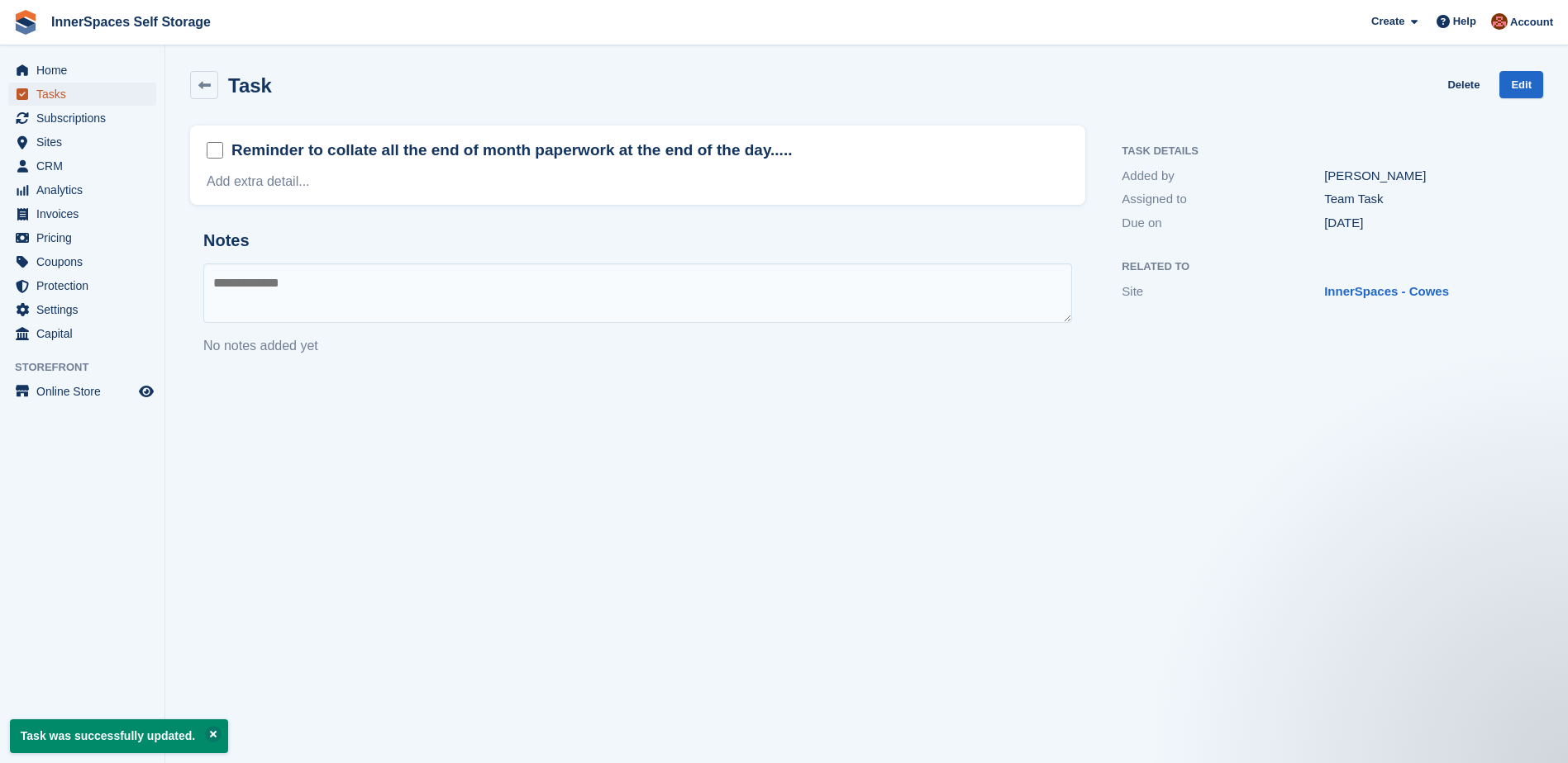
click at [49, 92] on span "Tasks" at bounding box center [86, 94] width 99 height 23
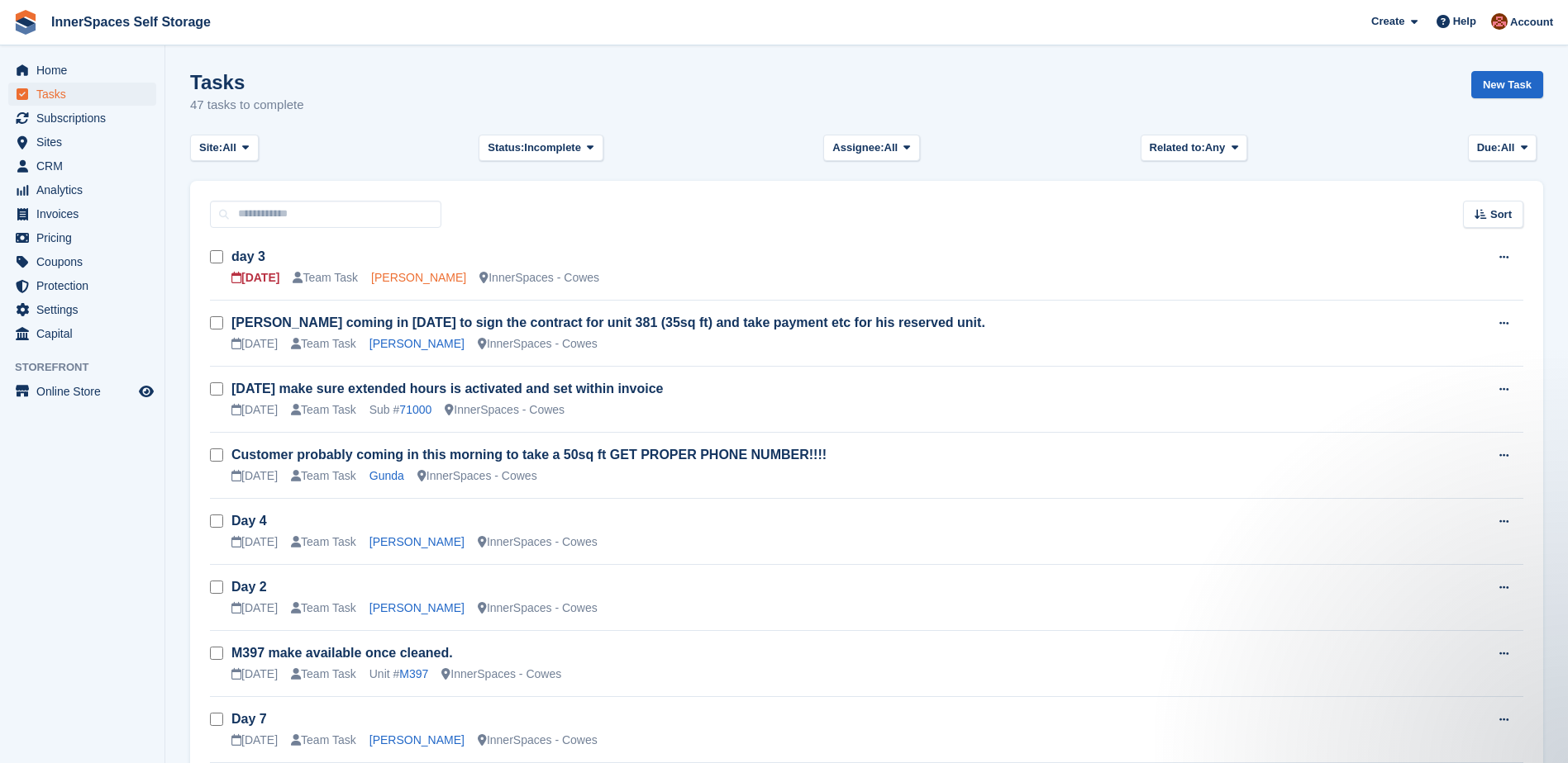
click at [402, 279] on link "Natasha Barrow" at bounding box center [418, 277] width 95 height 13
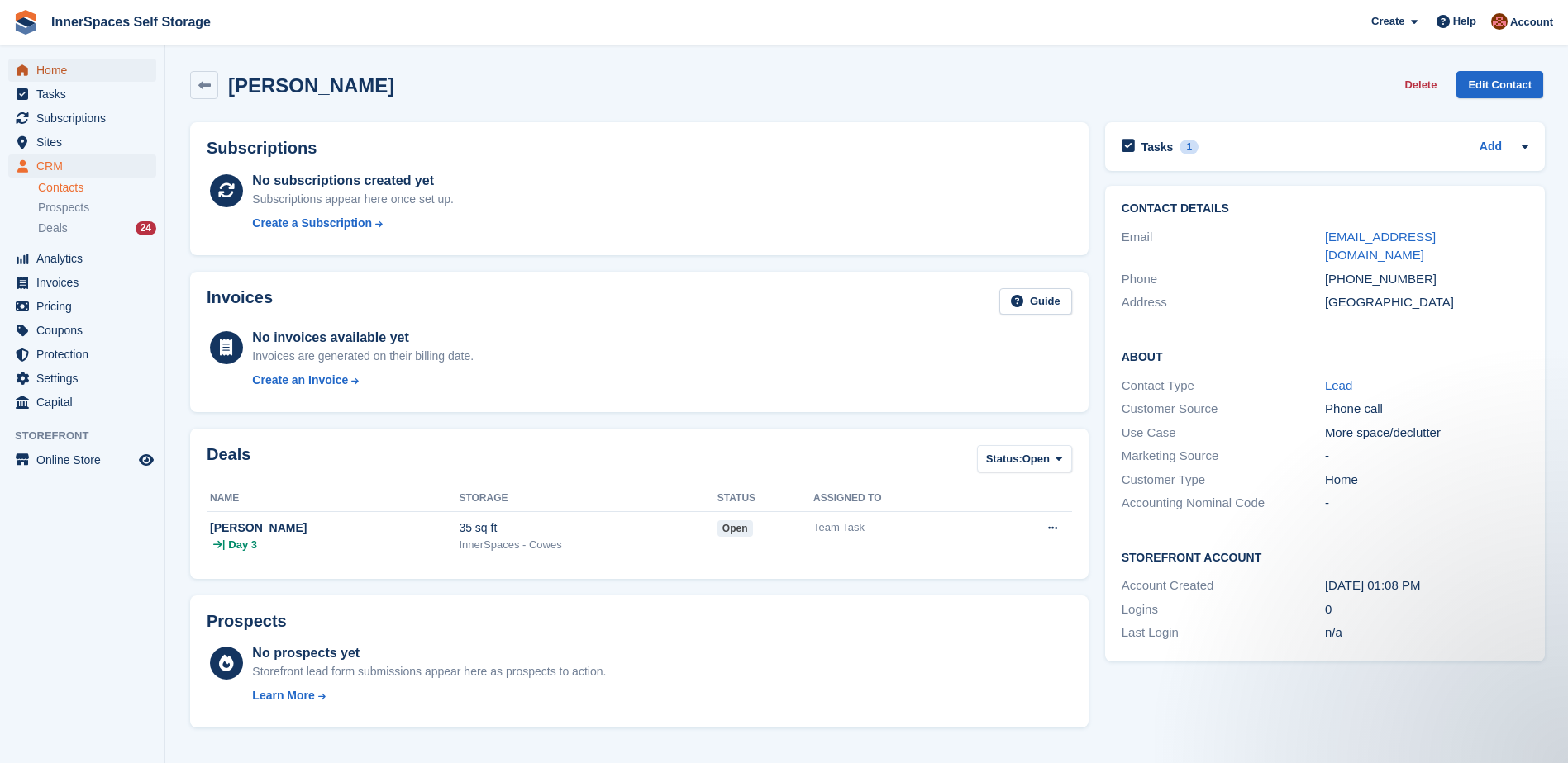
click at [47, 71] on span "Home" at bounding box center [86, 70] width 99 height 23
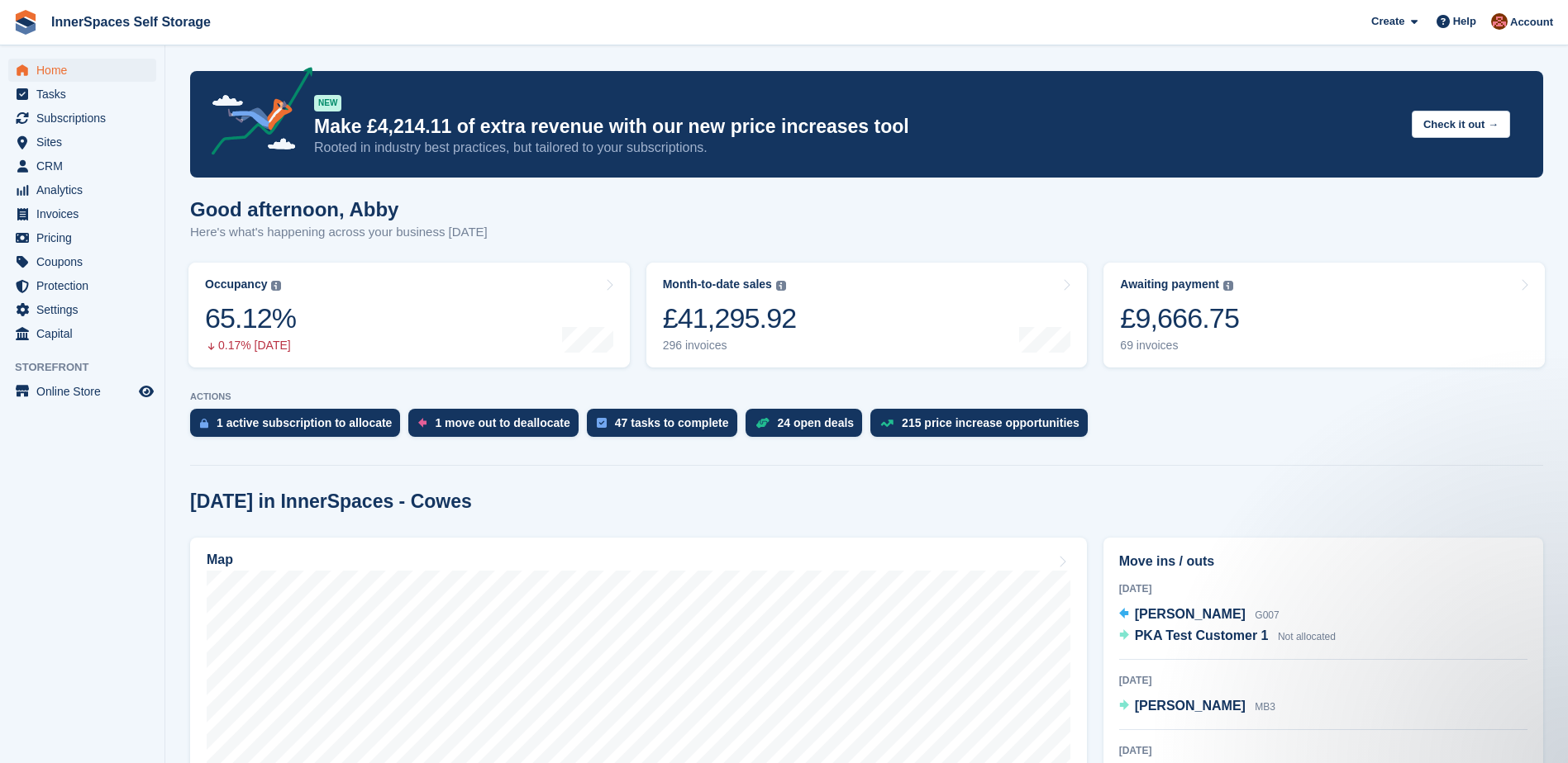
click at [65, 462] on aside "Home Tasks Subscriptions Subscriptions Subscriptions Contracts Price increases …" at bounding box center [82, 386] width 164 height 680
